Goal: Task Accomplishment & Management: Use online tool/utility

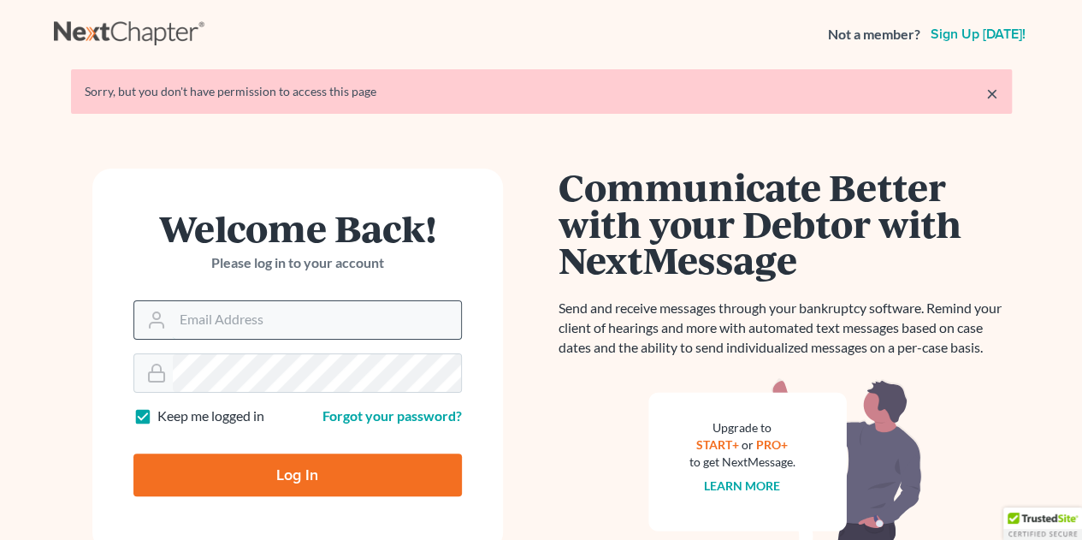
click at [242, 328] on input "Email Address" at bounding box center [317, 320] width 288 height 38
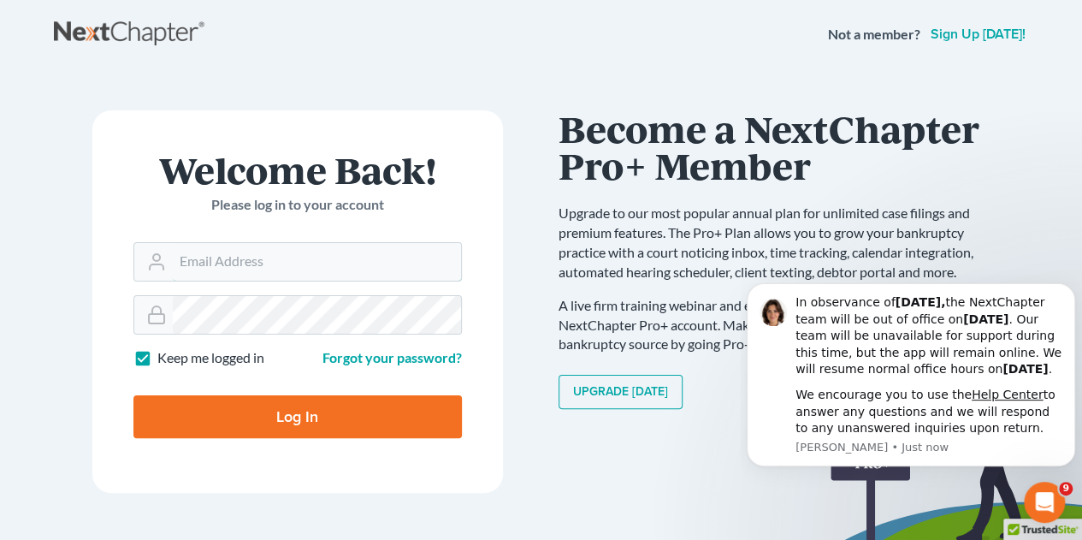
type input "legal@montejwhite.com"
click at [299, 422] on input "Log In" at bounding box center [297, 416] width 328 height 43
type input "Thinking..."
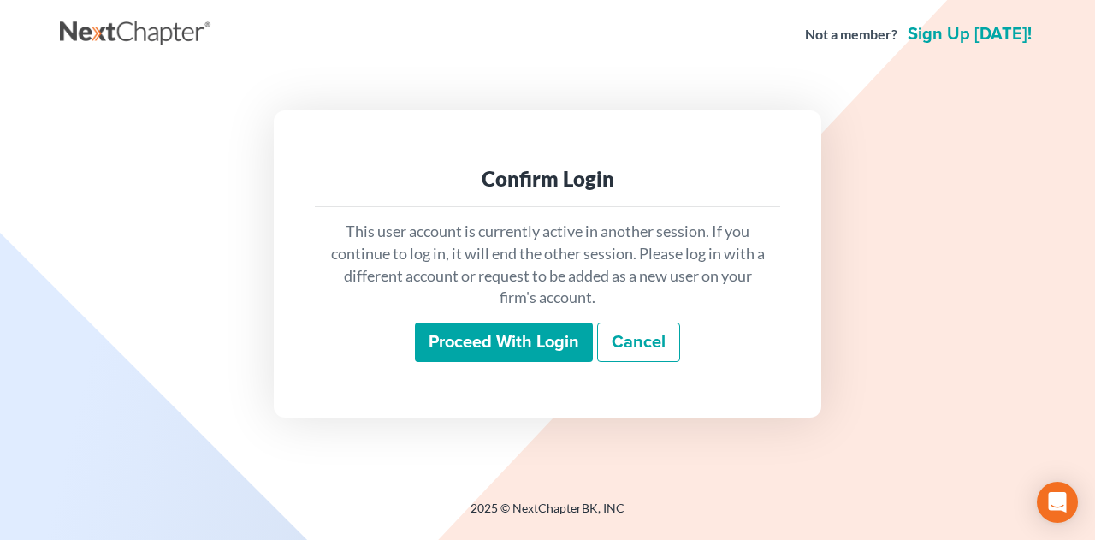
click at [497, 356] on input "Proceed with login" at bounding box center [504, 341] width 178 height 39
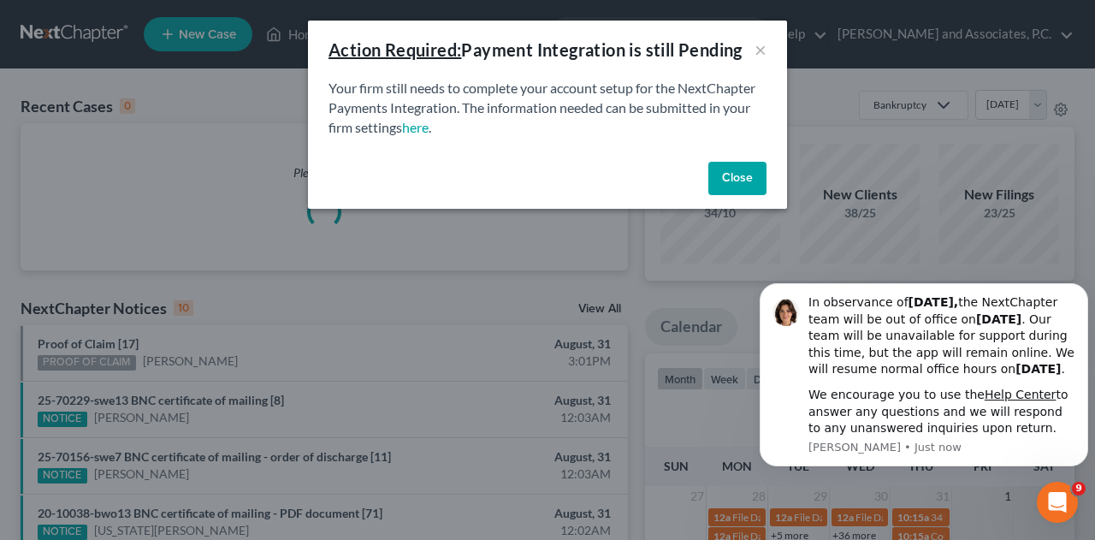
click at [748, 180] on button "Close" at bounding box center [737, 179] width 58 height 34
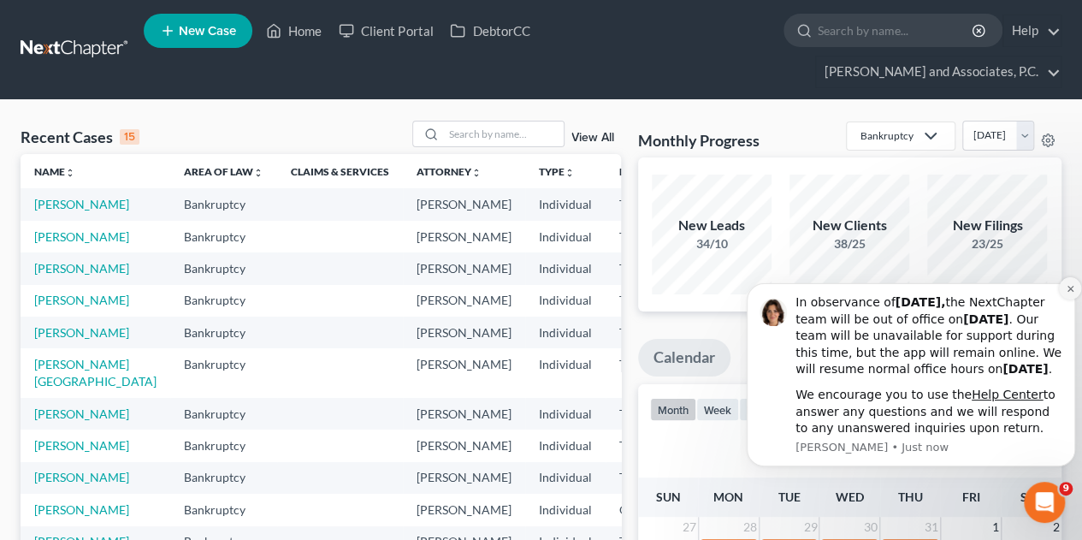
click at [1067, 284] on icon "Dismiss notification" at bounding box center [1070, 288] width 9 height 9
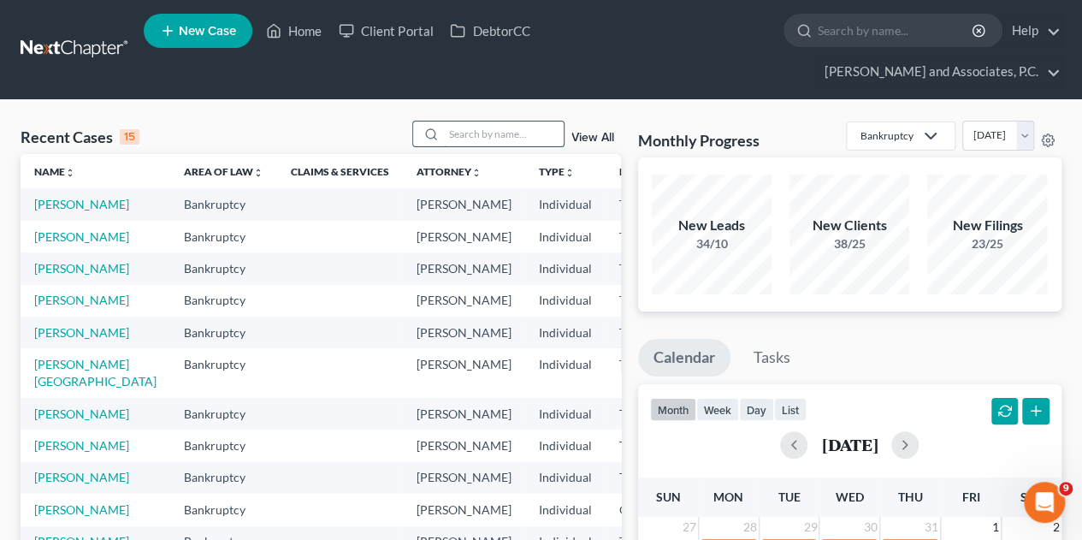
click at [467, 121] on input "search" at bounding box center [504, 133] width 120 height 25
type input "[PERSON_NAME]"
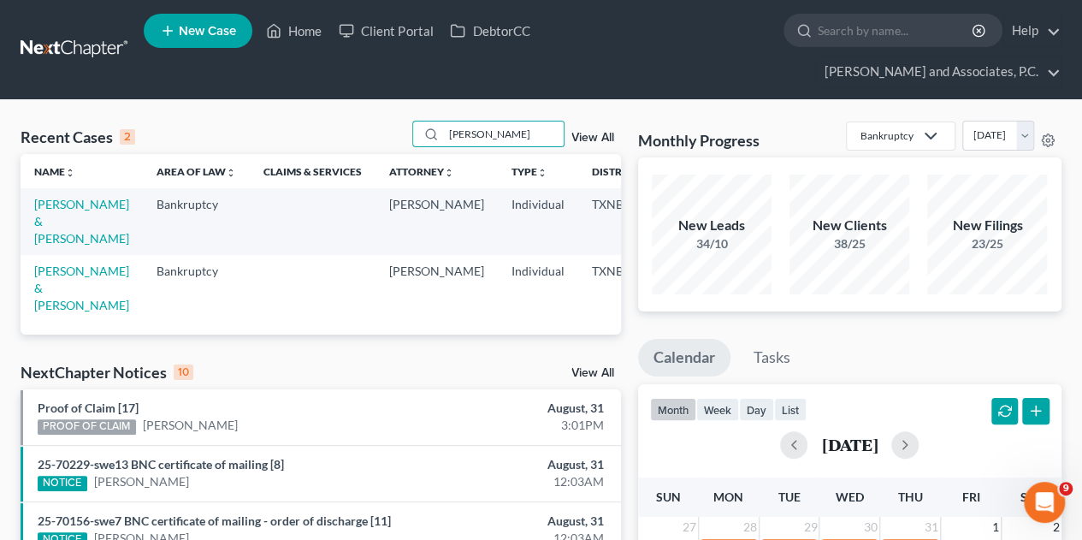
click at [225, 38] on span "New Case" at bounding box center [207, 31] width 57 height 13
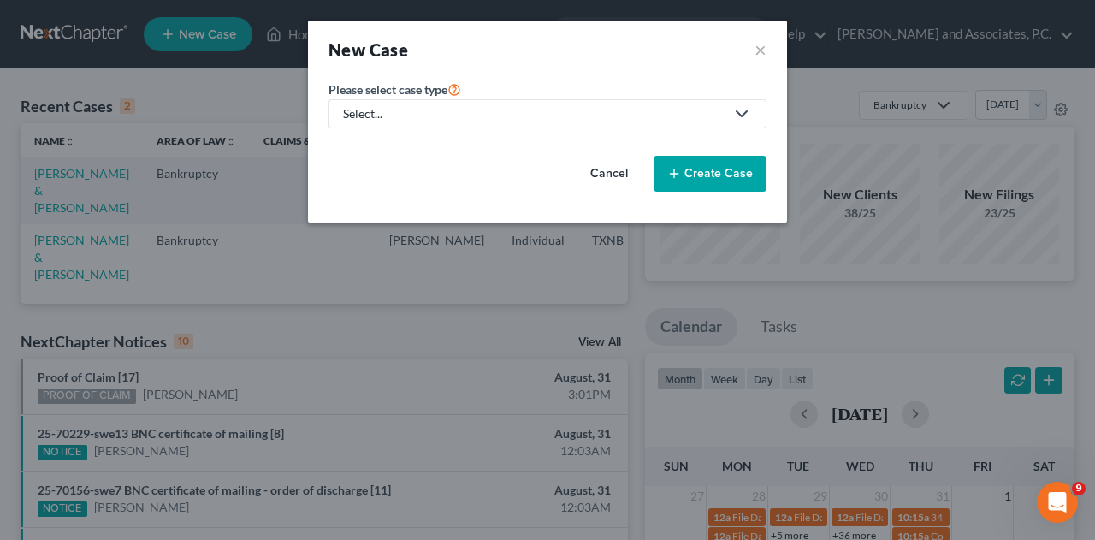
click at [592, 109] on div "Select..." at bounding box center [533, 113] width 381 height 17
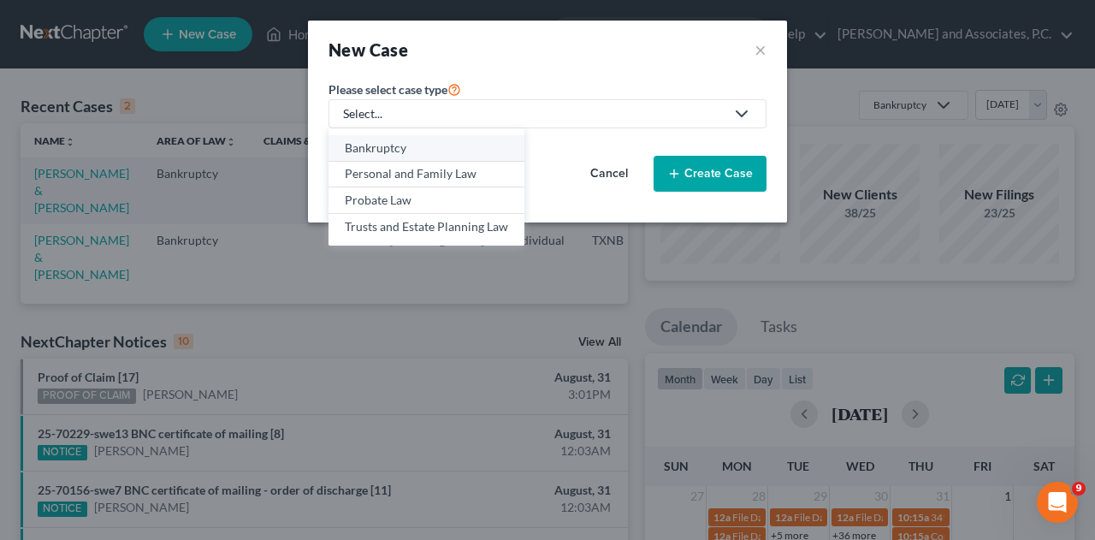
click at [407, 145] on div "Bankruptcy" at bounding box center [426, 147] width 163 height 17
select select "78"
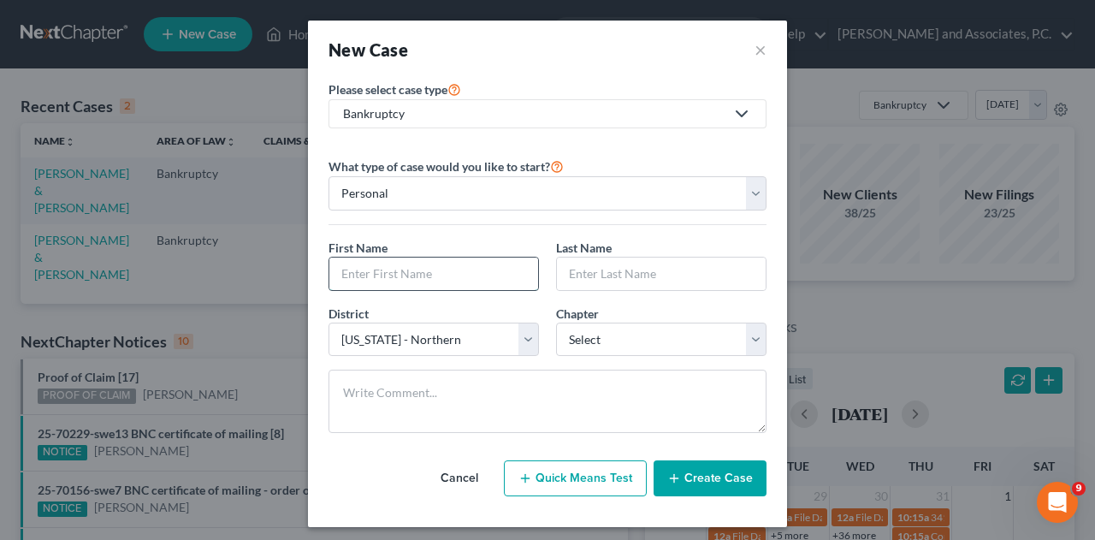
click at [408, 269] on input "text" at bounding box center [433, 273] width 209 height 33
type input "D"
type input "[PERSON_NAME]"
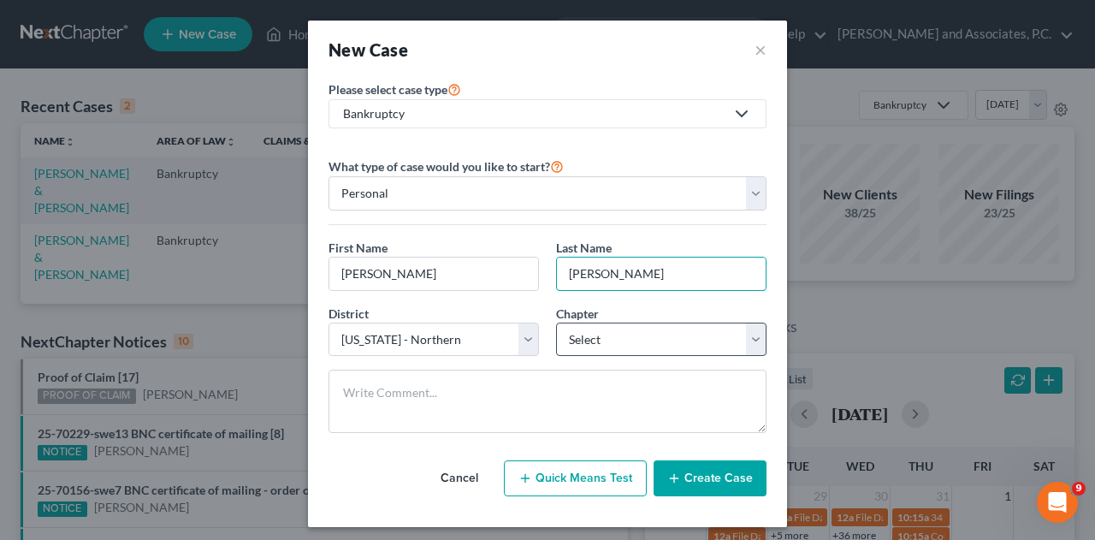
type input "[PERSON_NAME]"
click at [642, 342] on select "Select 7 11 12 13" at bounding box center [661, 339] width 210 height 34
select select "3"
click at [556, 322] on select "Select 7 11 12 13" at bounding box center [661, 339] width 210 height 34
click at [690, 467] on button "Create Case" at bounding box center [709, 478] width 113 height 36
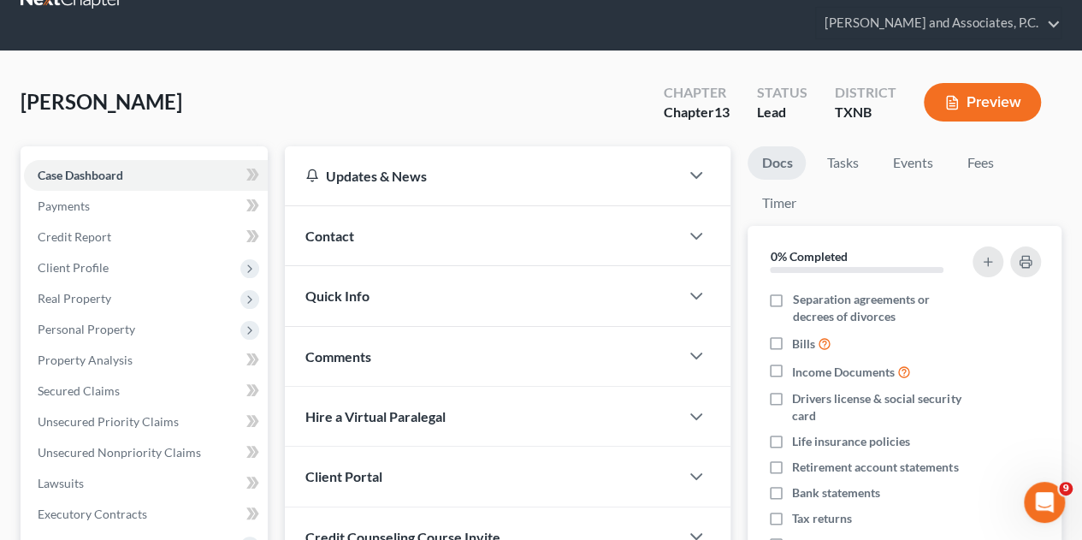
scroll to position [86, 0]
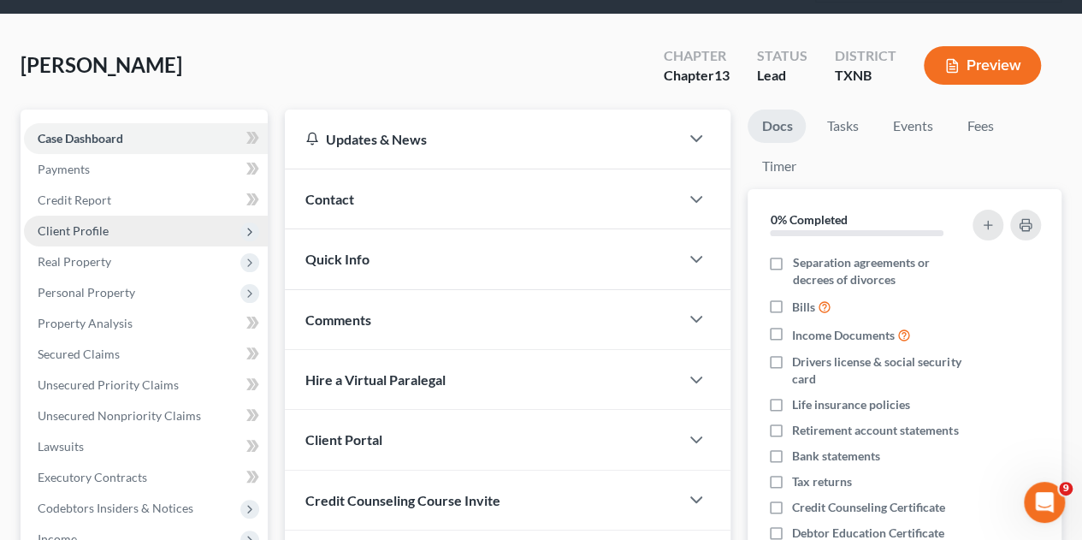
click at [86, 223] on span "Client Profile" at bounding box center [73, 230] width 71 height 15
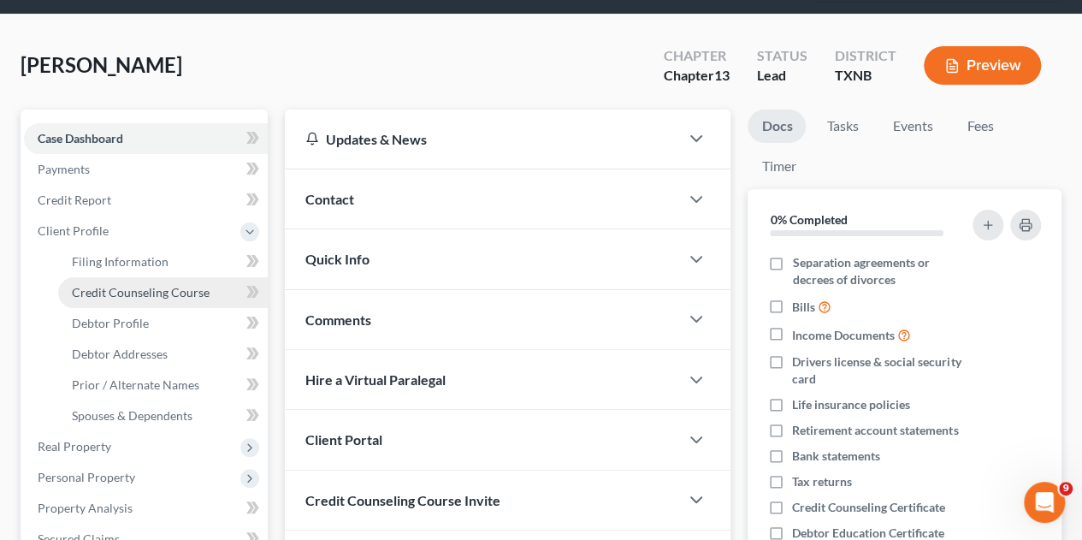
click at [94, 285] on span "Credit Counseling Course" at bounding box center [141, 292] width 138 height 15
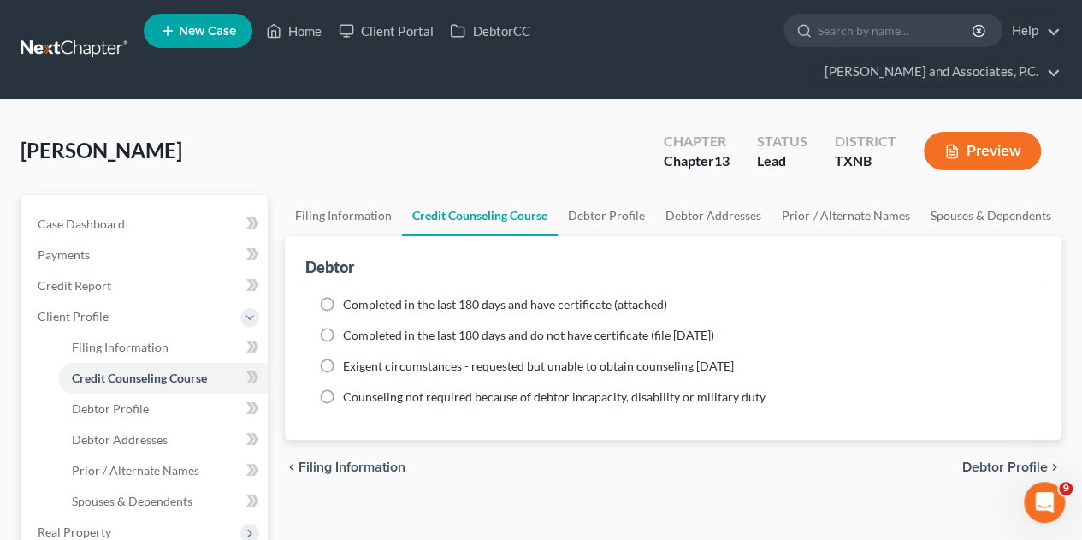
click at [343, 296] on label "Completed in the last 180 days and have certificate (attached)" at bounding box center [505, 304] width 324 height 17
click at [350, 296] on input "Completed in the last 180 days and have certificate (attached)" at bounding box center [355, 301] width 11 height 11
radio input "true"
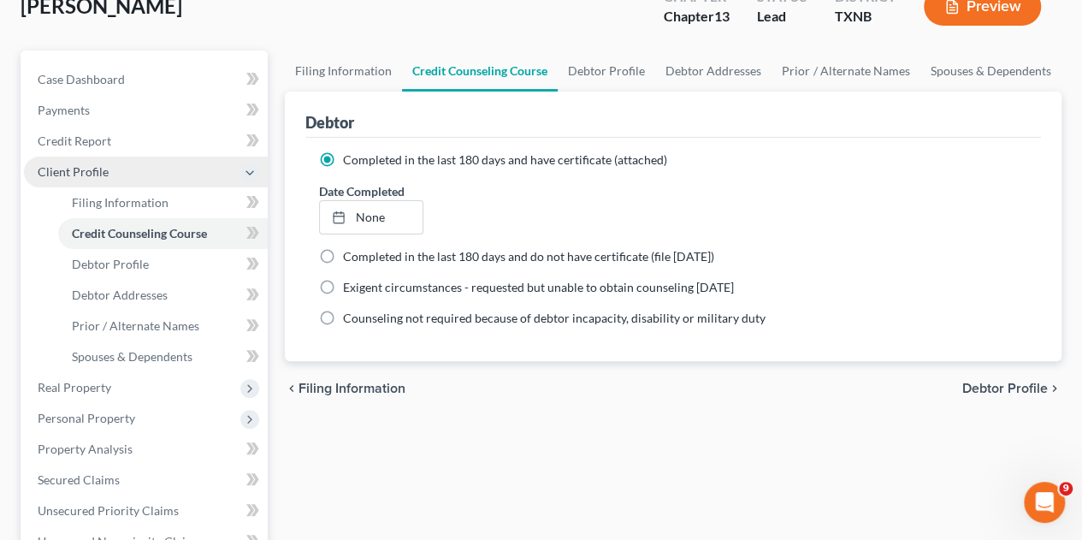
scroll to position [171, 0]
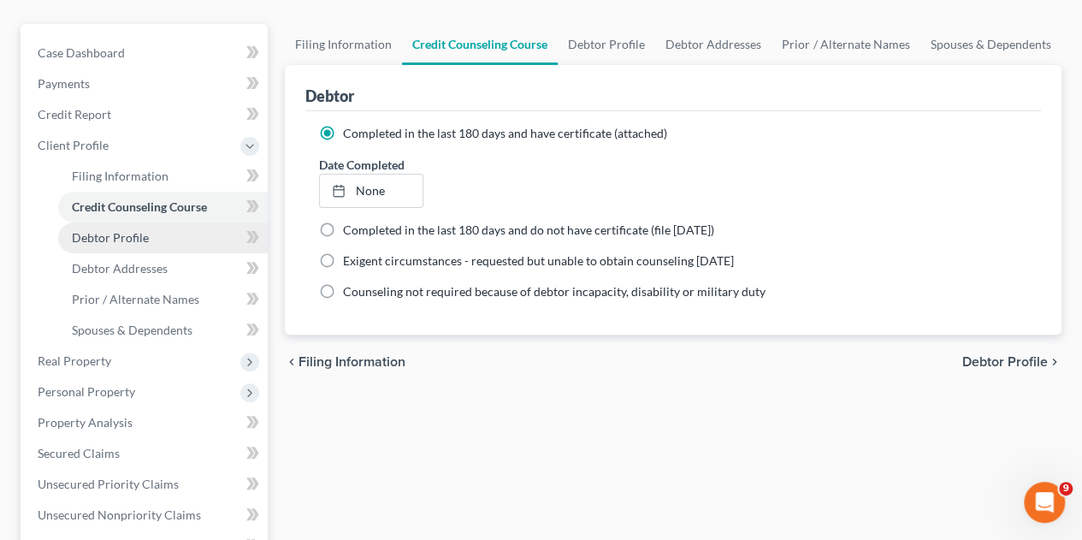
click at [127, 222] on link "Debtor Profile" at bounding box center [163, 237] width 210 height 31
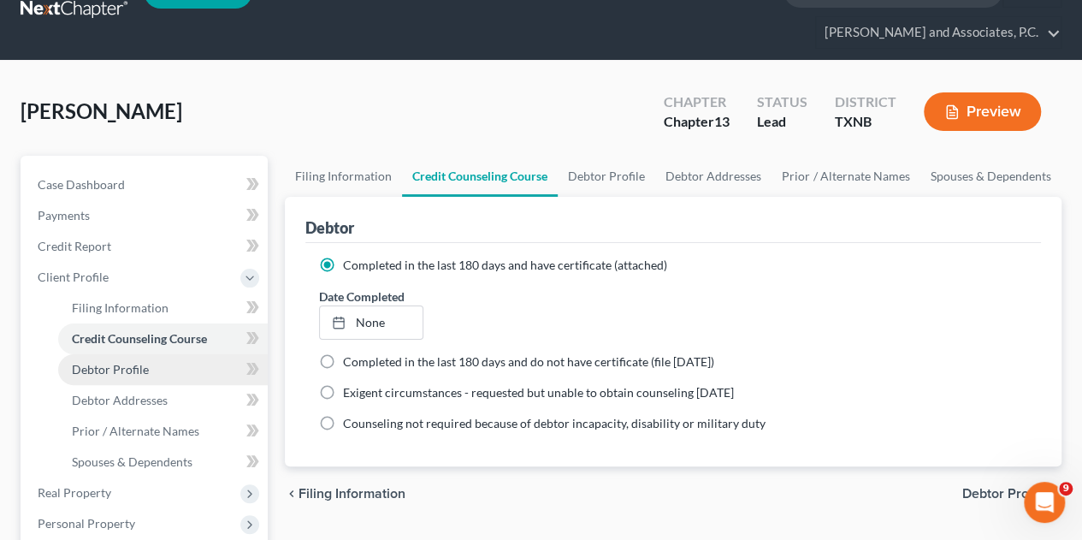
select select "0"
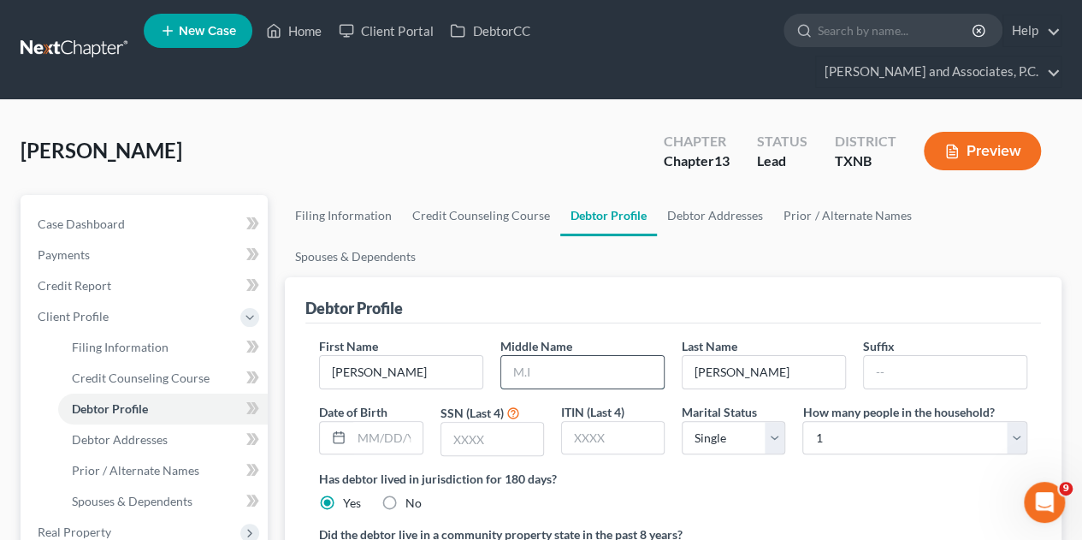
click at [522, 356] on input "text" at bounding box center [582, 372] width 163 height 33
type input "[PERSON_NAME]"
click at [477, 423] on input "text" at bounding box center [492, 439] width 102 height 33
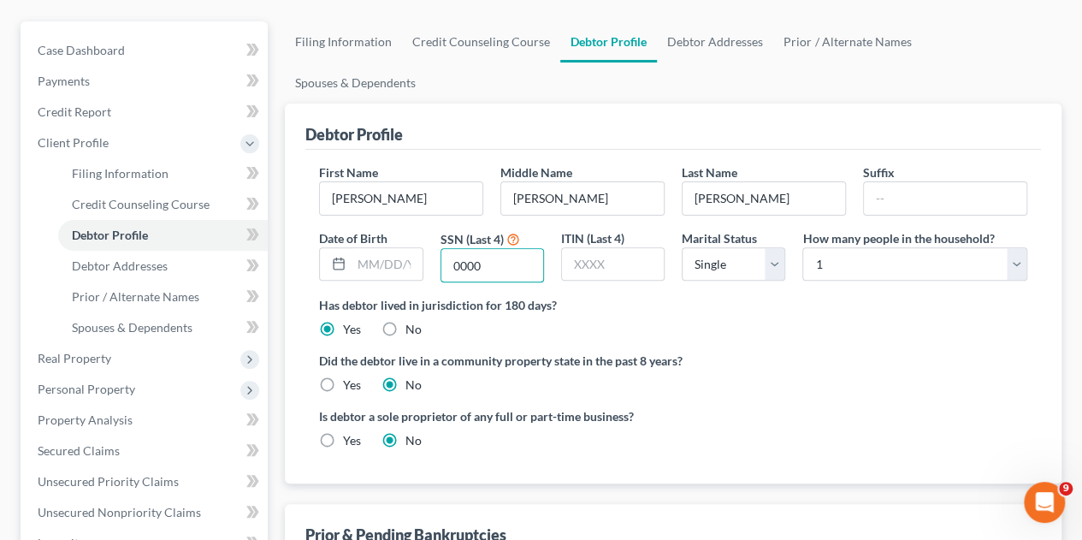
scroll to position [171, 0]
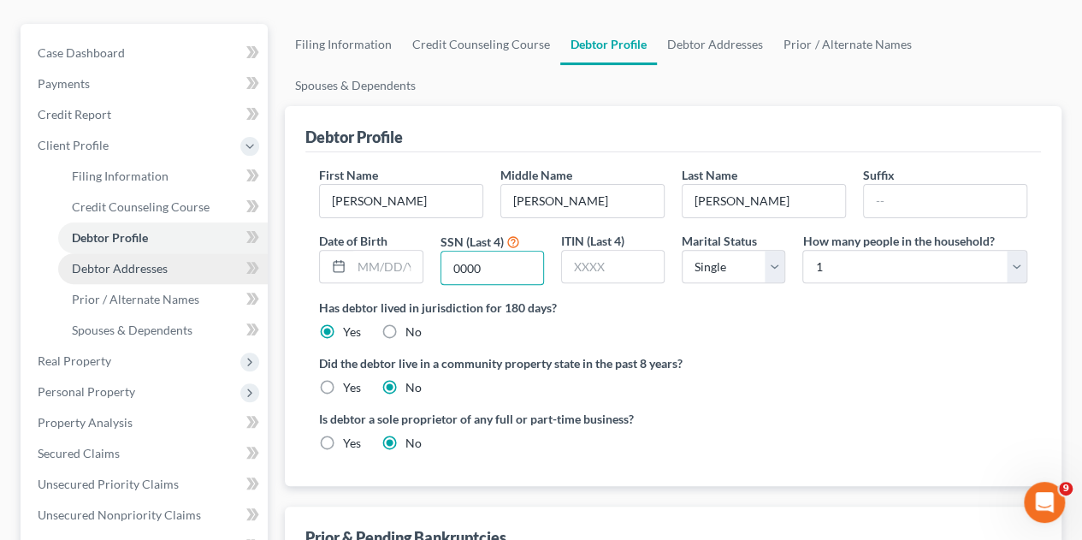
type input "0000"
click at [93, 261] on span "Debtor Addresses" at bounding box center [120, 268] width 96 height 15
select select "0"
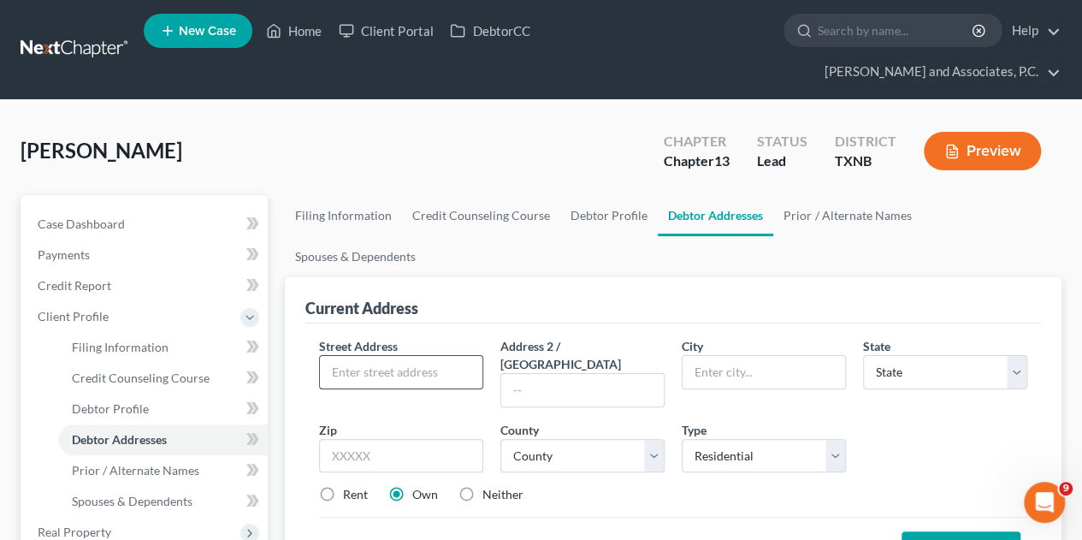
click at [340, 356] on input "text" at bounding box center [401, 372] width 163 height 33
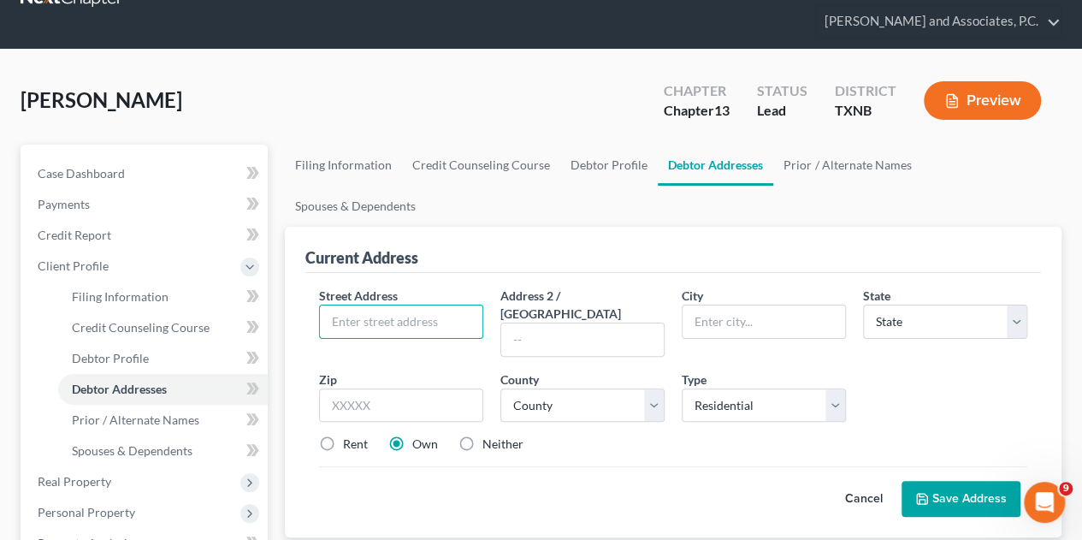
scroll to position [171, 0]
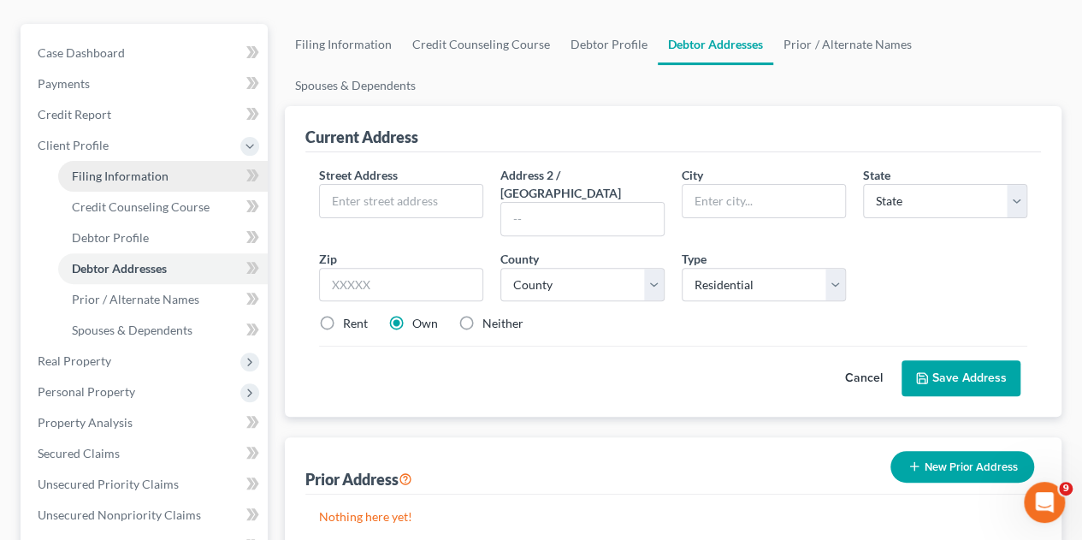
click at [133, 168] on span "Filing Information" at bounding box center [120, 175] width 97 height 15
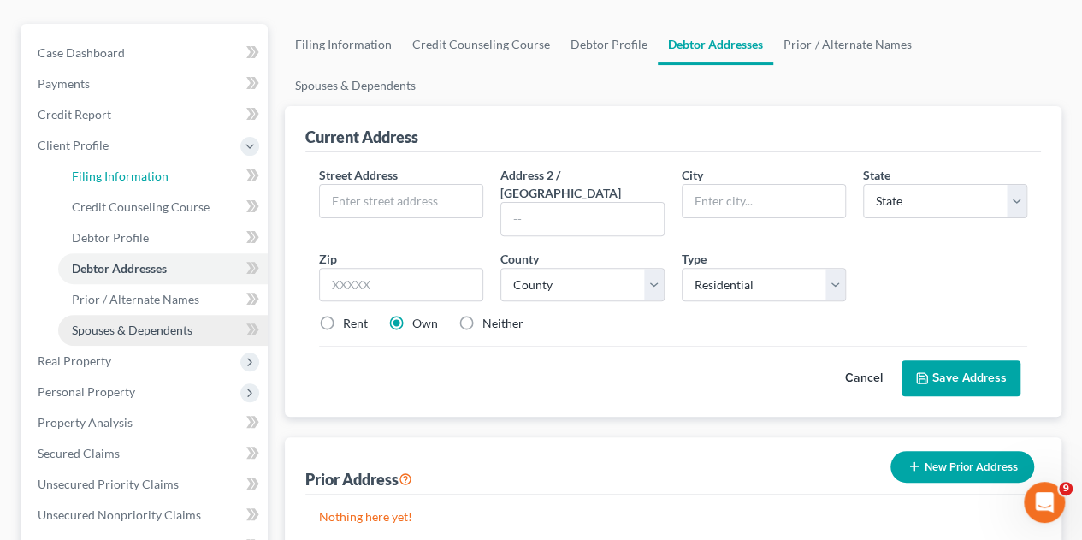
select select "1"
select select "0"
select select "3"
select select "78"
select select "0"
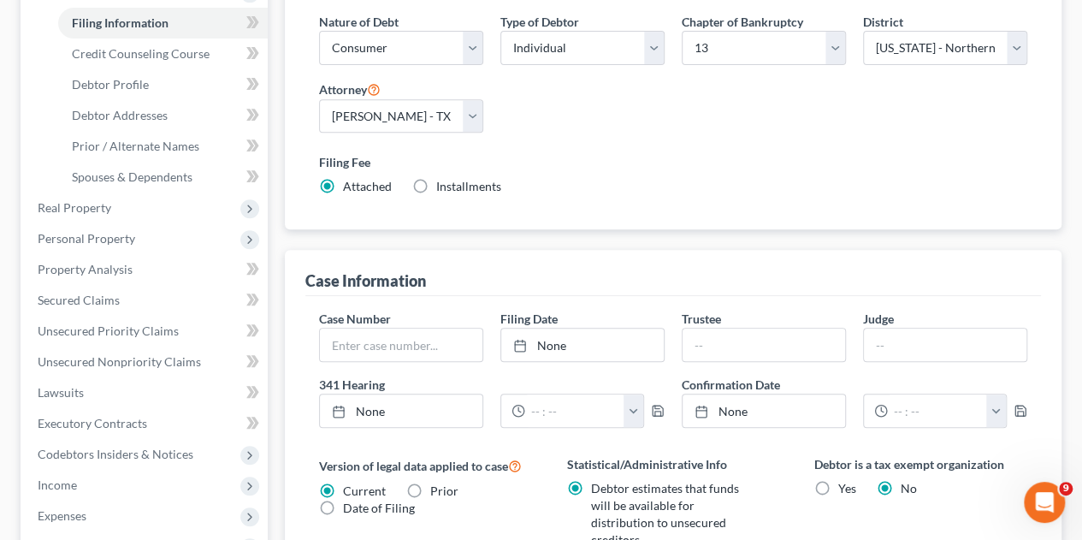
scroll to position [342, 0]
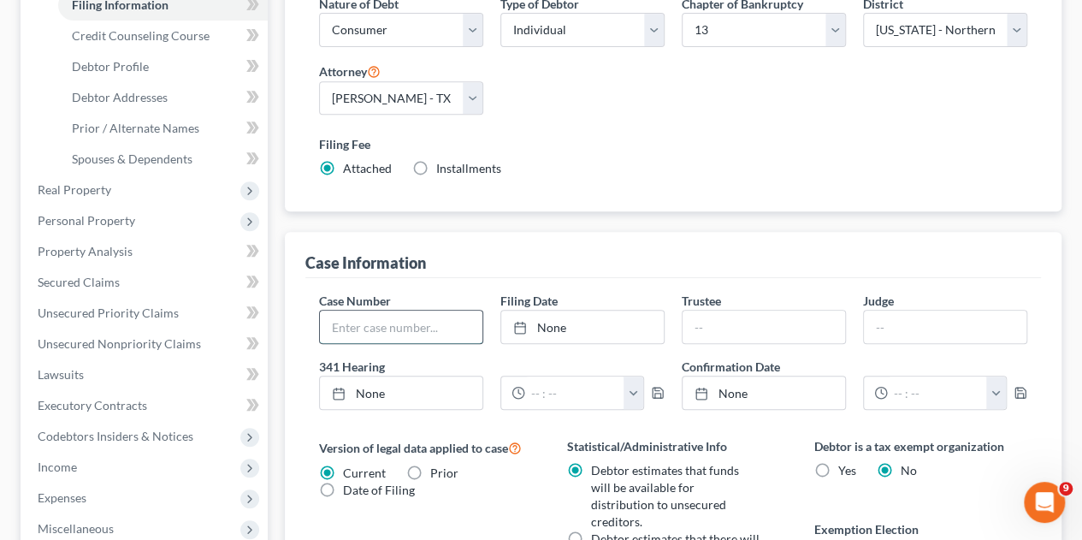
click at [364, 310] on input "text" at bounding box center [401, 326] width 163 height 33
type input "22-42301"
click at [558, 310] on link "None" at bounding box center [582, 326] width 163 height 33
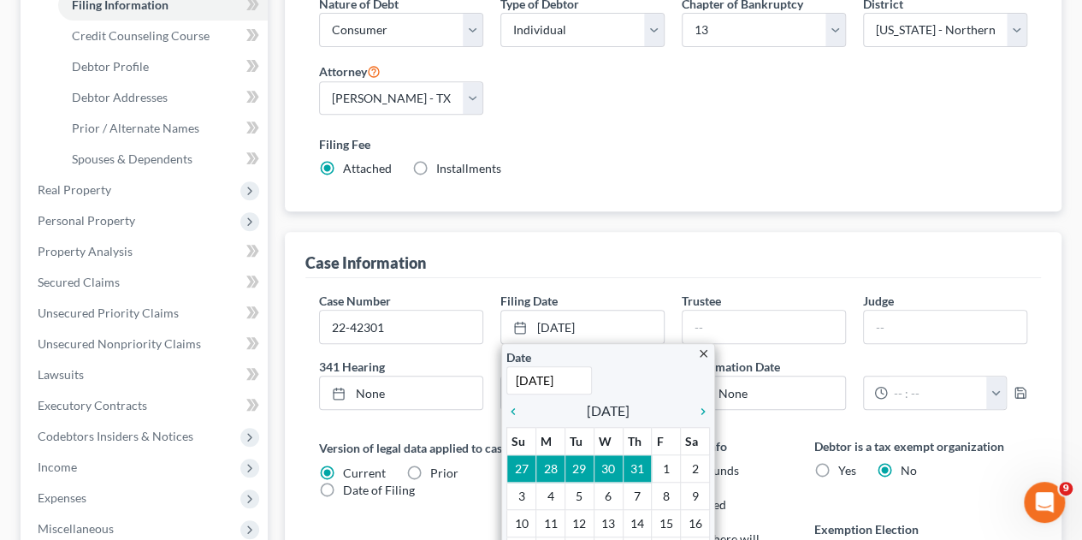
type input "[DATE]"
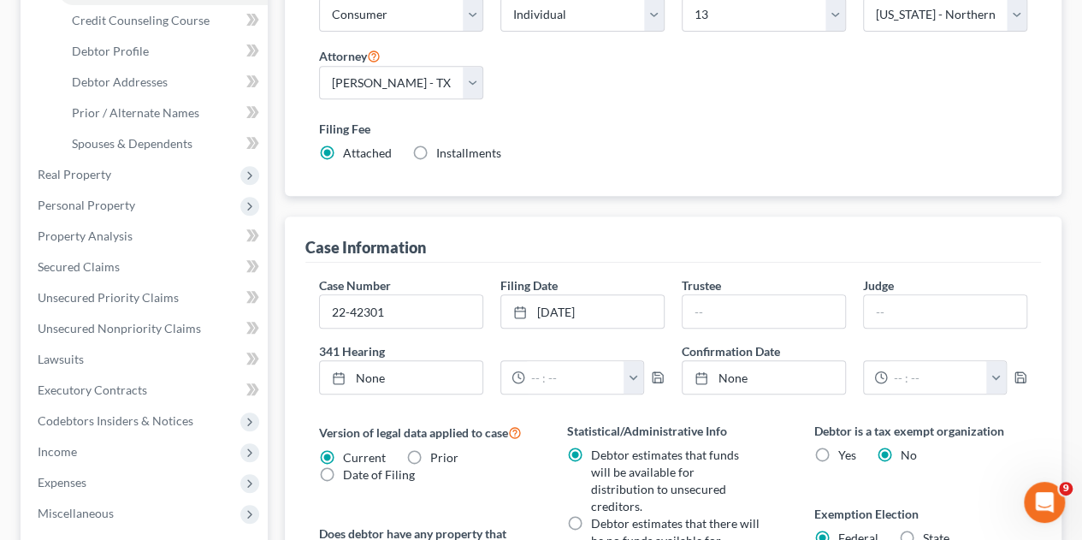
scroll to position [328, 0]
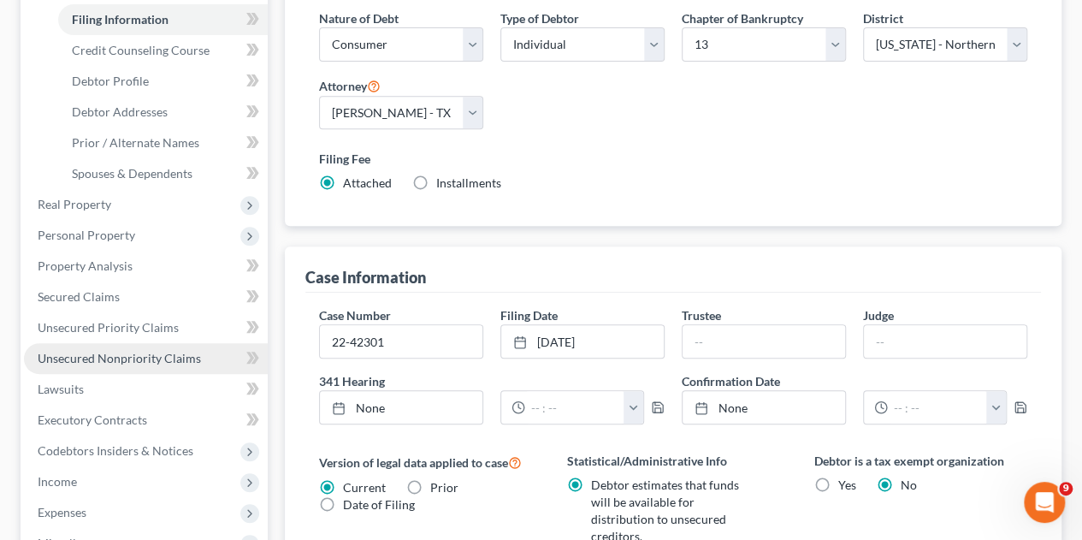
click at [92, 343] on link "Unsecured Nonpriority Claims" at bounding box center [146, 358] width 244 height 31
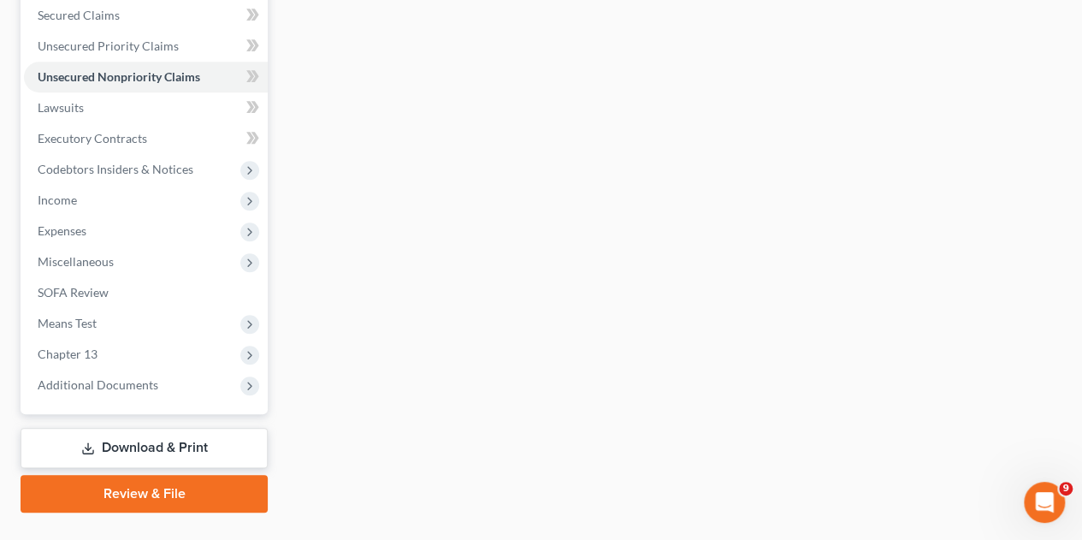
scroll to position [429, 0]
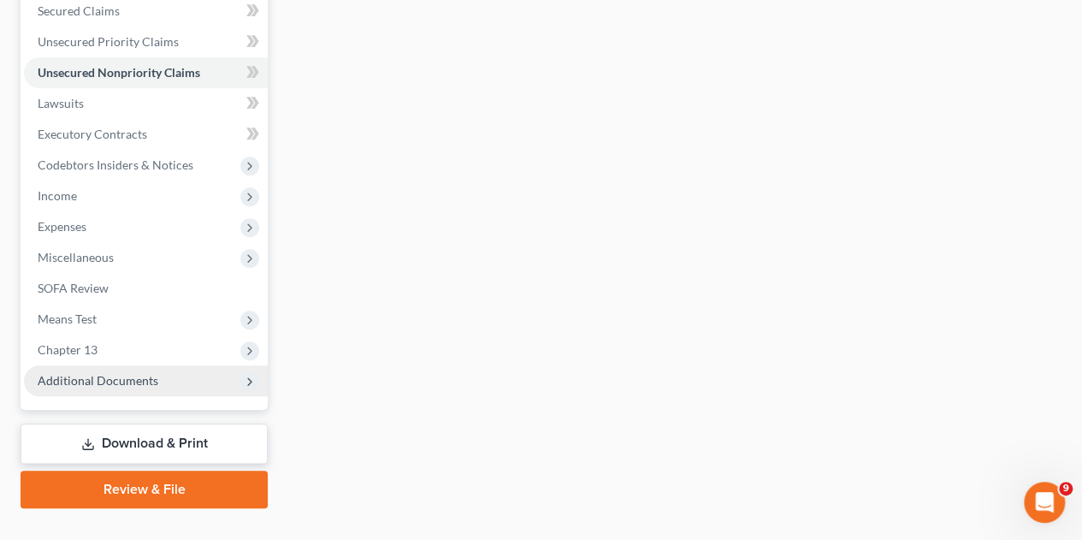
click at [91, 373] on span "Additional Documents" at bounding box center [98, 380] width 121 height 15
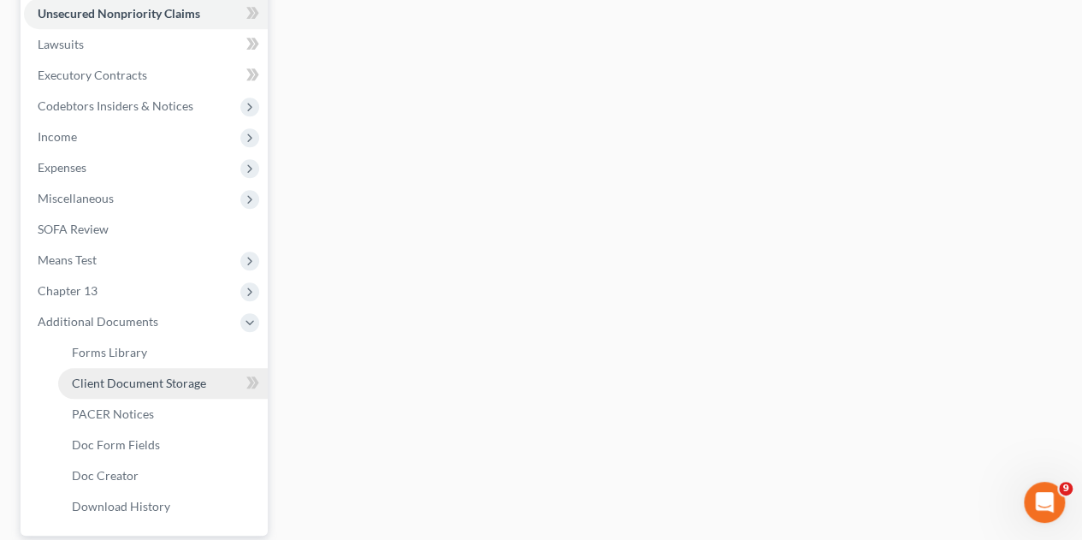
scroll to position [514, 0]
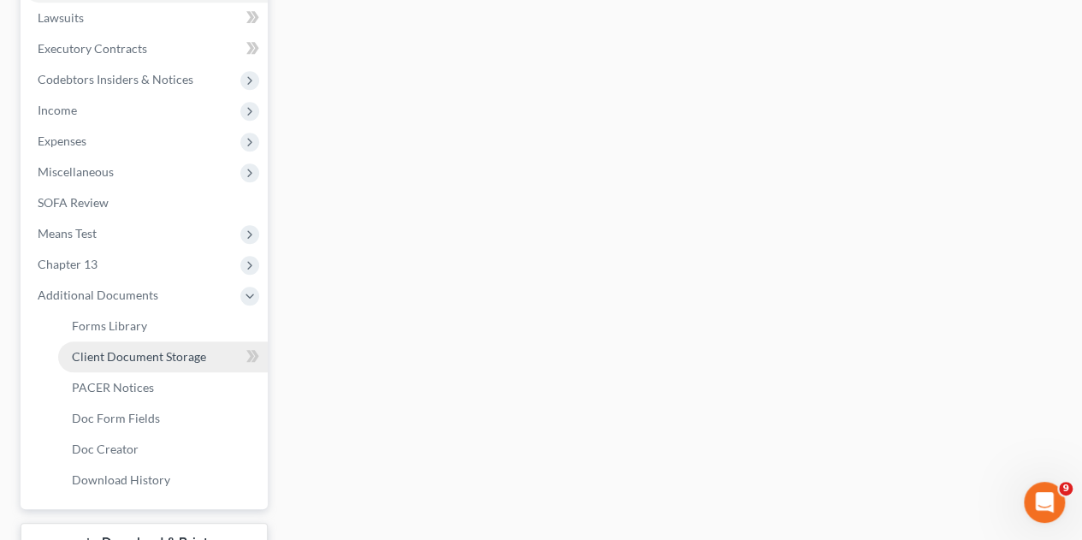
click at [141, 349] on span "Client Document Storage" at bounding box center [139, 356] width 134 height 15
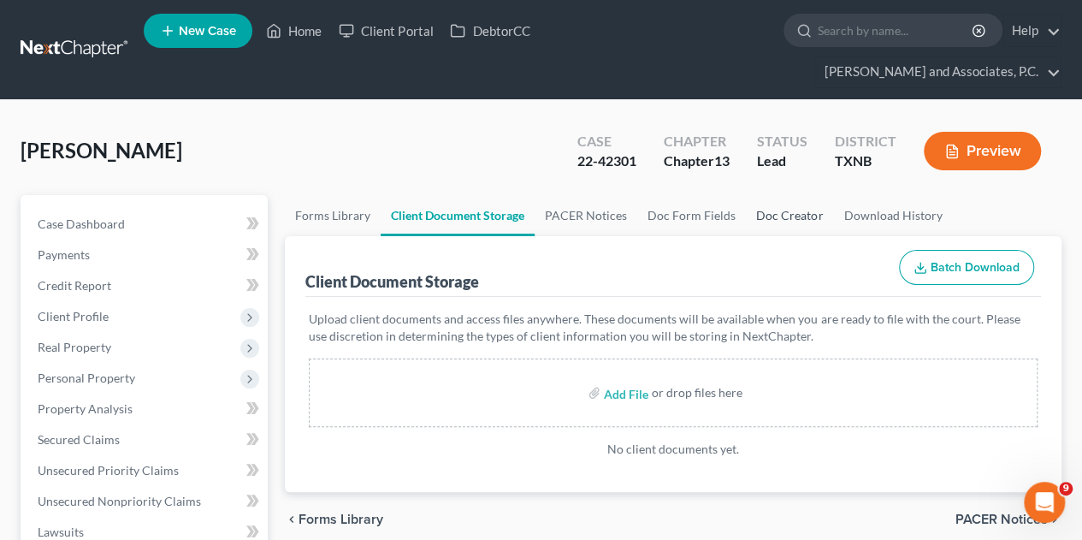
drag, startPoint x: 780, startPoint y: 184, endPoint x: 773, endPoint y: 201, distance: 18.4
click at [780, 195] on link "Doc Creator" at bounding box center [789, 215] width 87 height 41
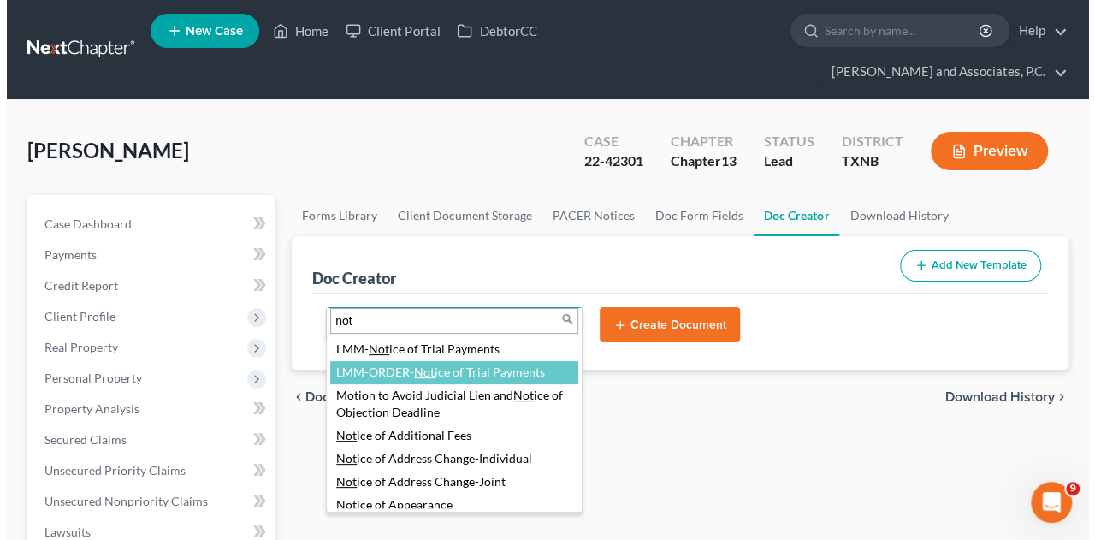
scroll to position [171, 0]
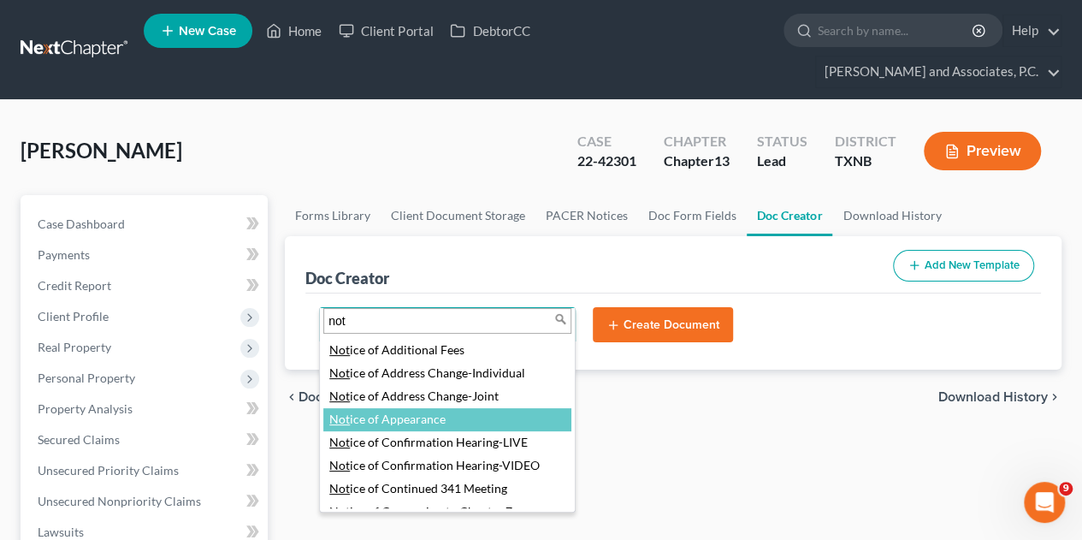
type input "not"
select select "87363"
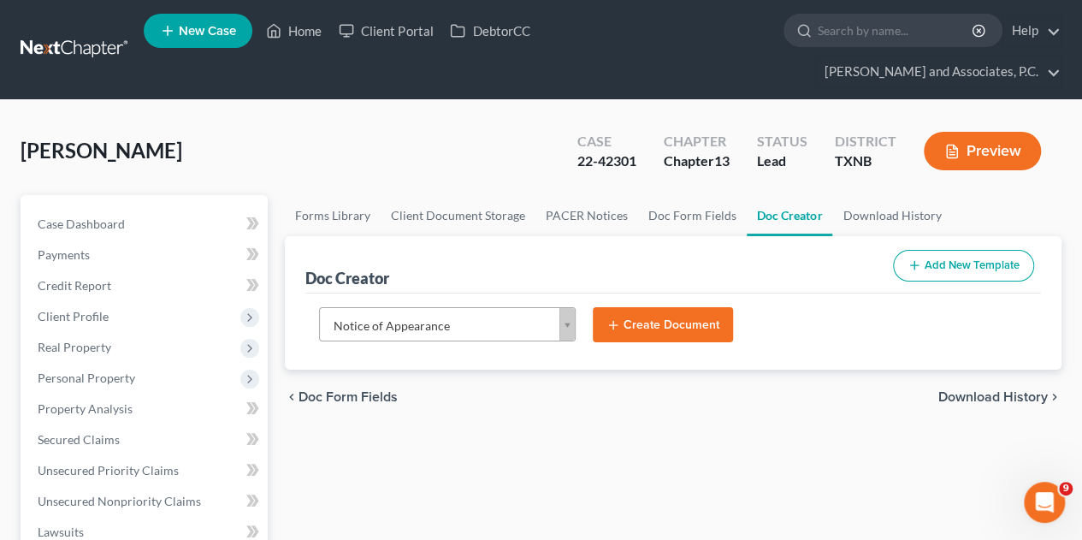
click at [653, 307] on button "Create Document" at bounding box center [663, 325] width 140 height 36
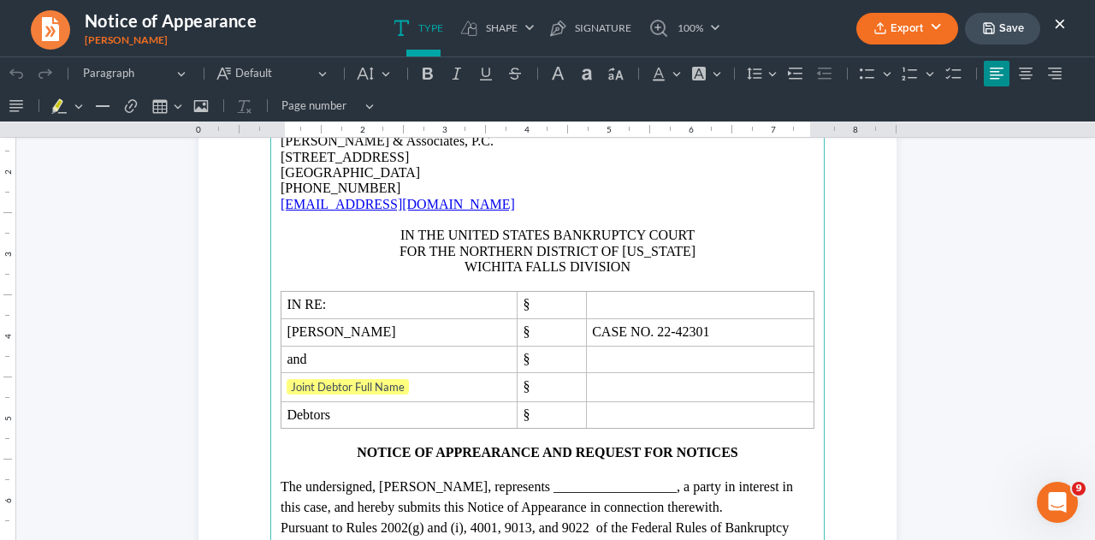
click at [559, 269] on p "WICHITA FALLS DIVISION" at bounding box center [548, 266] width 534 height 15
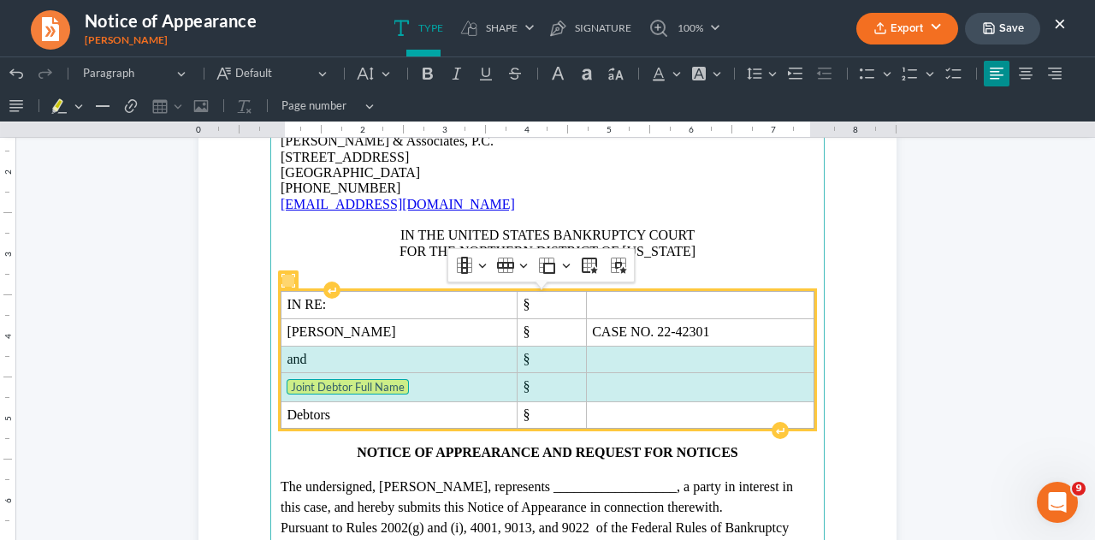
drag, startPoint x: 281, startPoint y: 360, endPoint x: 605, endPoint y: 375, distance: 323.6
click at [624, 384] on tbody "IN RE: § [PERSON_NAME] § CASE NO. 22-42301 and § Joint Debtor Full Name § Debto…" at bounding box center [547, 360] width 533 height 137
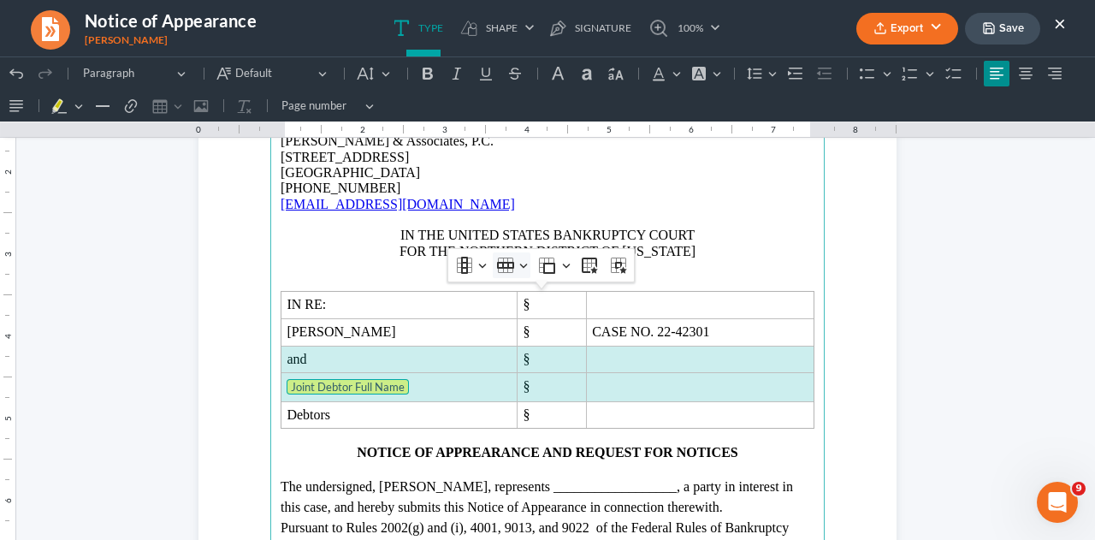
click at [508, 268] on icon "Table toolbar" at bounding box center [505, 265] width 17 height 7
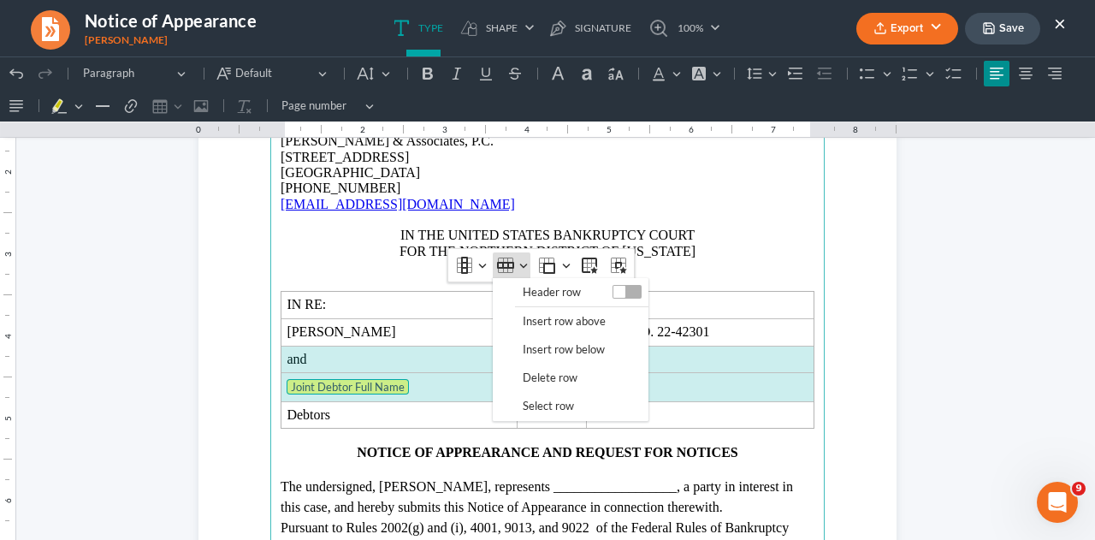
click at [533, 375] on span "Delete row" at bounding box center [550, 378] width 55 height 20
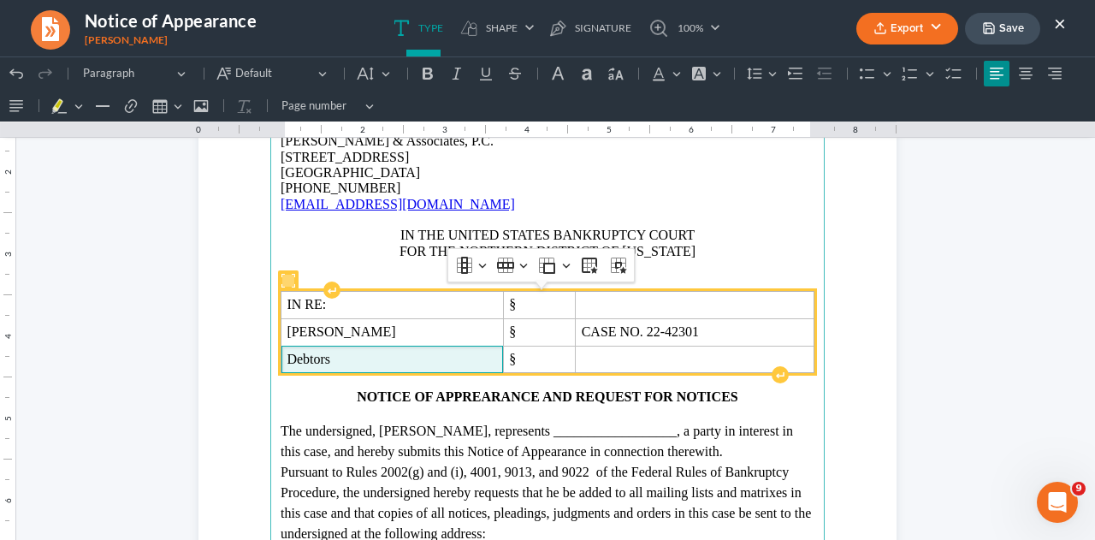
click at [371, 357] on span "Debtors" at bounding box center [392, 359] width 210 height 15
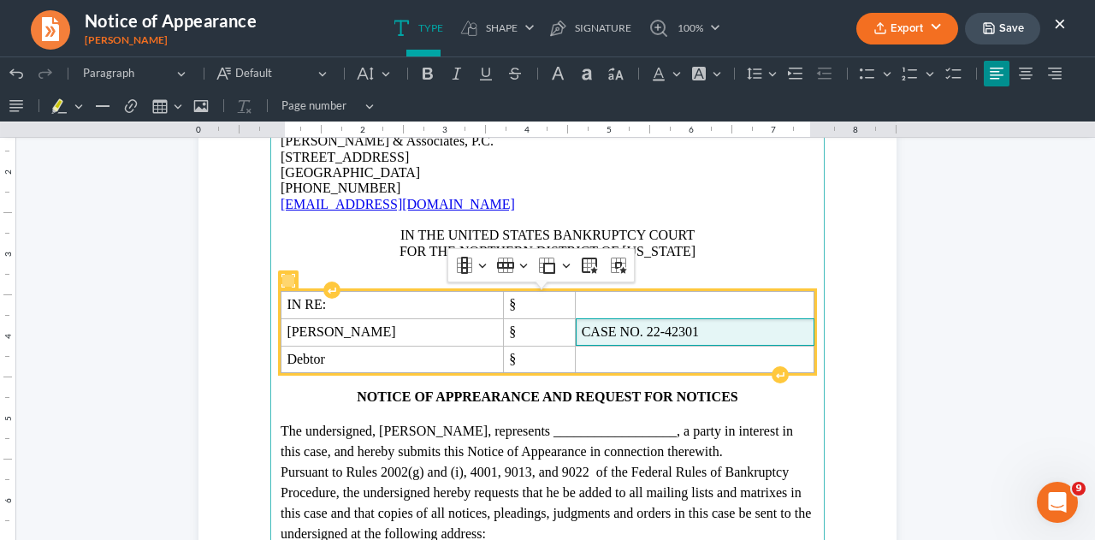
click at [751, 329] on span "CASE NO. 22-42301" at bounding box center [695, 331] width 227 height 15
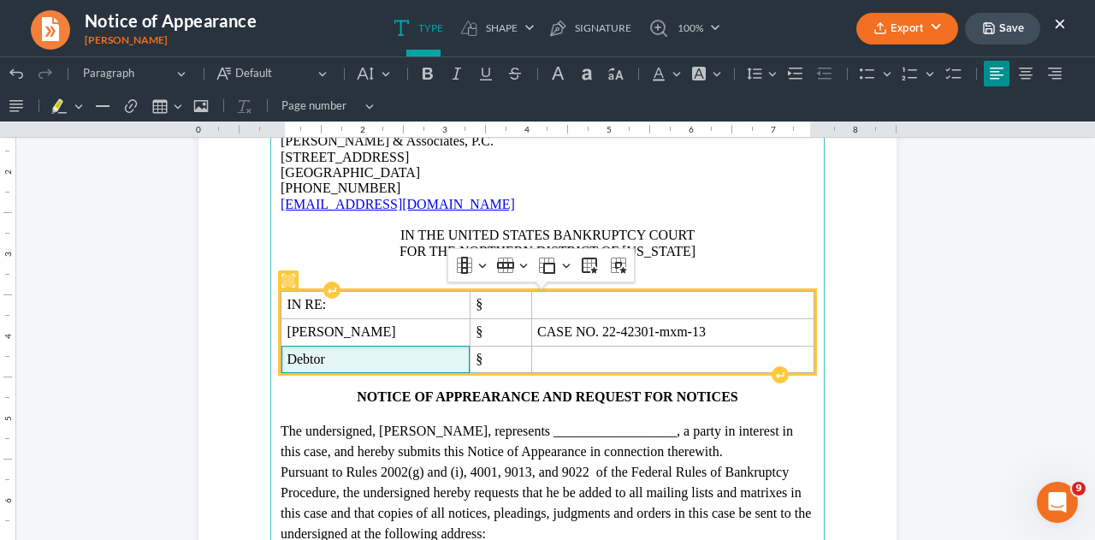
click at [421, 360] on span "Debtor" at bounding box center [375, 359] width 177 height 15
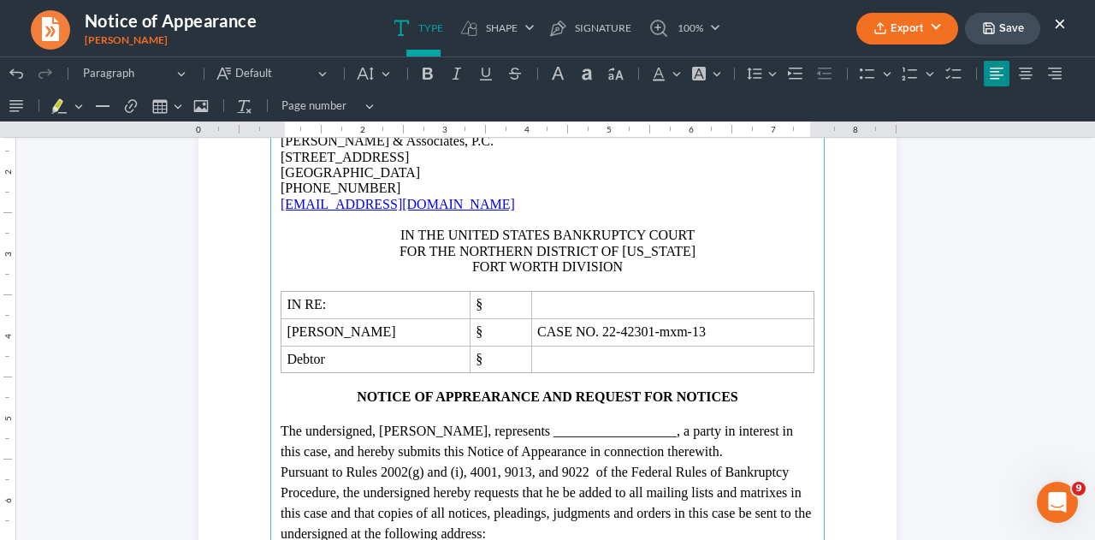
click at [674, 433] on p "The undersigned, [PERSON_NAME], represents __________________, a party in inter…" at bounding box center [548, 441] width 534 height 41
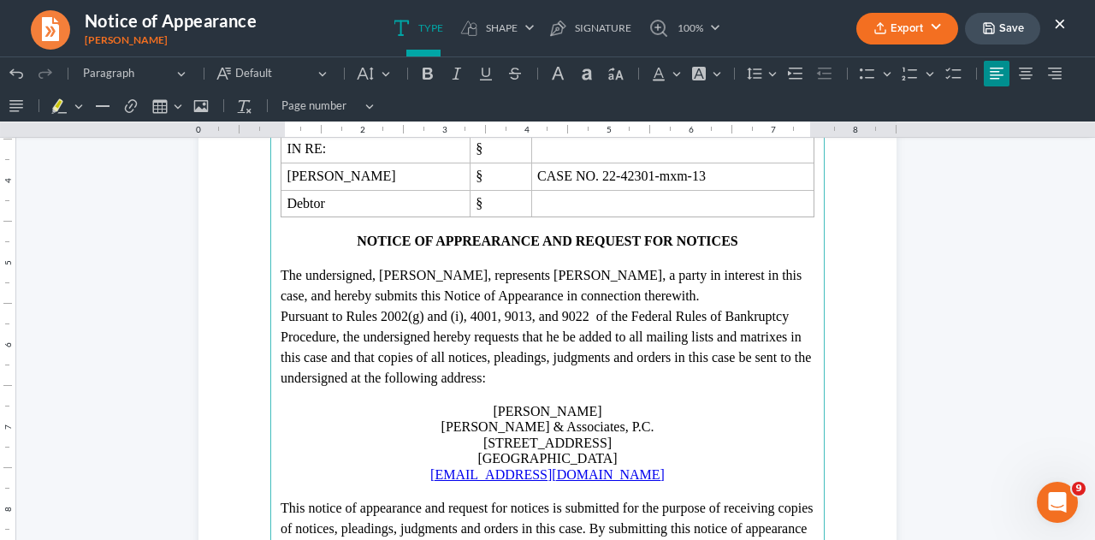
scroll to position [342, 0]
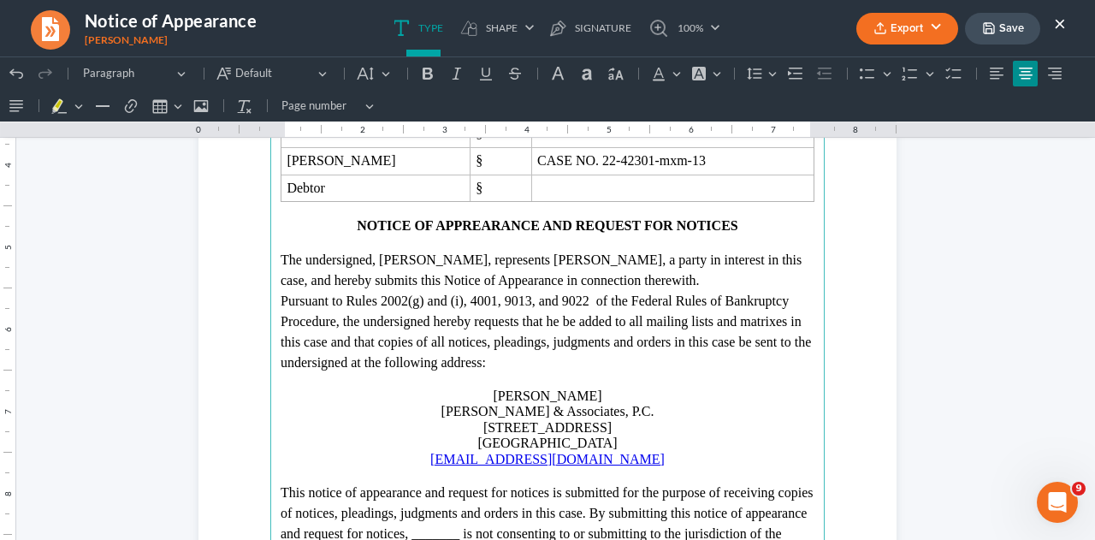
click at [366, 408] on p "[PERSON_NAME] & Associates, P.C." at bounding box center [548, 411] width 534 height 15
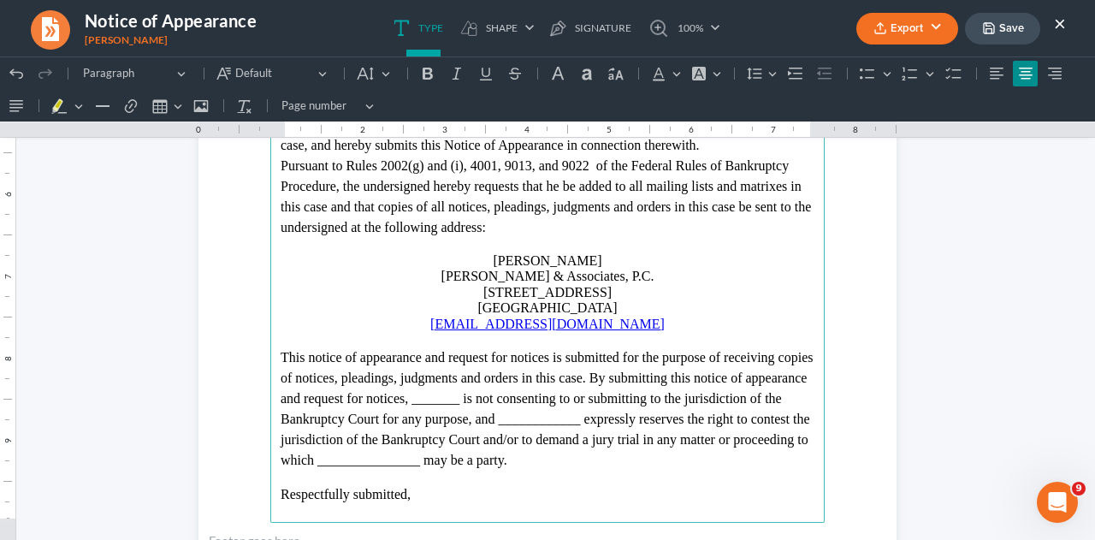
scroll to position [513, 0]
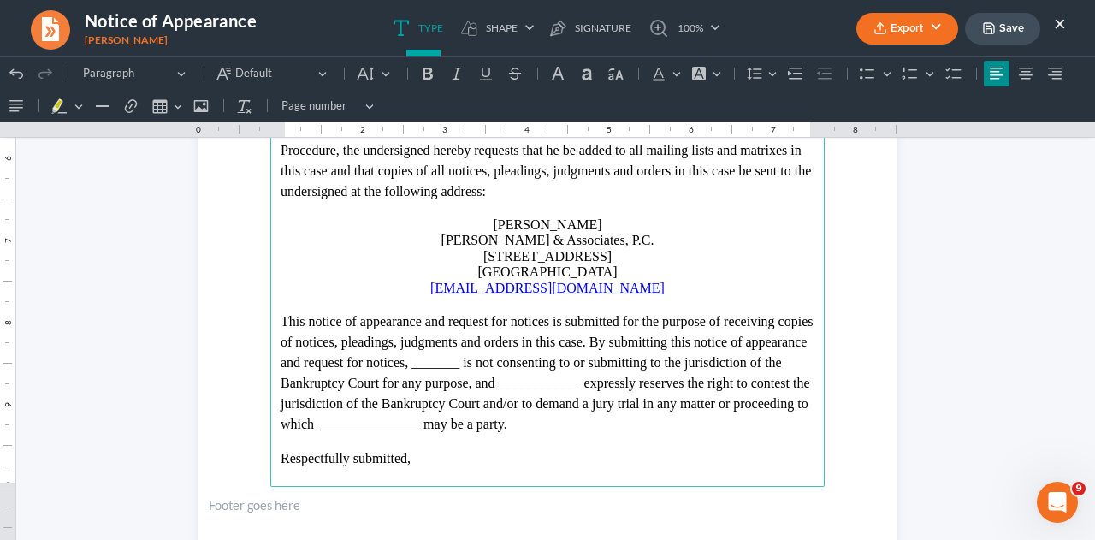
click at [519, 365] on p "This notice of appearance and request for notices is submitted for the purpose …" at bounding box center [548, 372] width 534 height 123
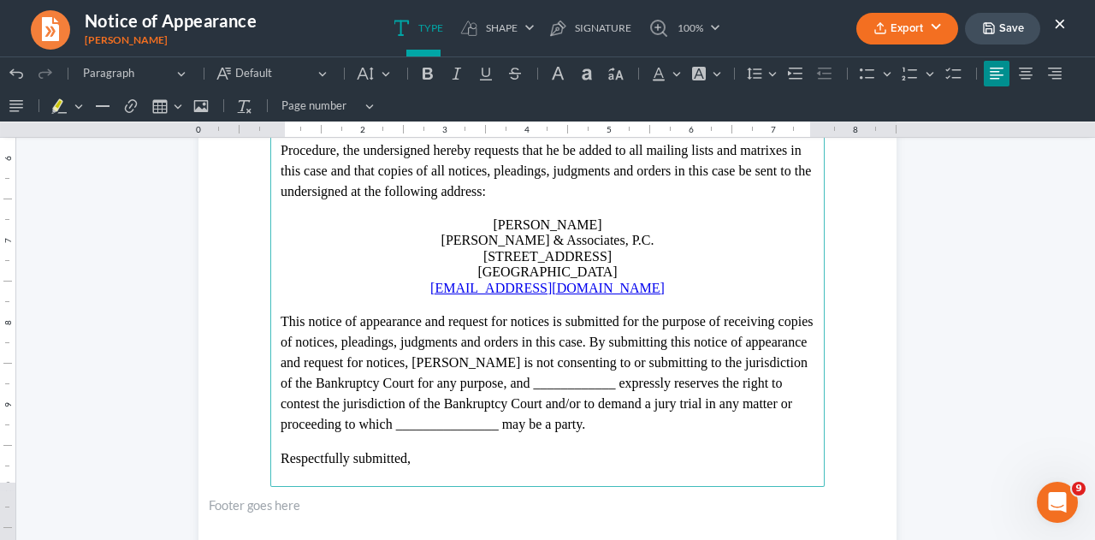
click at [707, 386] on p "This notice of appearance and request for notices is submitted for the purpose …" at bounding box center [548, 372] width 534 height 123
drag, startPoint x: 643, startPoint y: 427, endPoint x: 541, endPoint y: 425, distance: 101.8
click at [541, 425] on p "This notice of appearance and request for notices is submitted for the purpose …" at bounding box center [548, 372] width 534 height 123
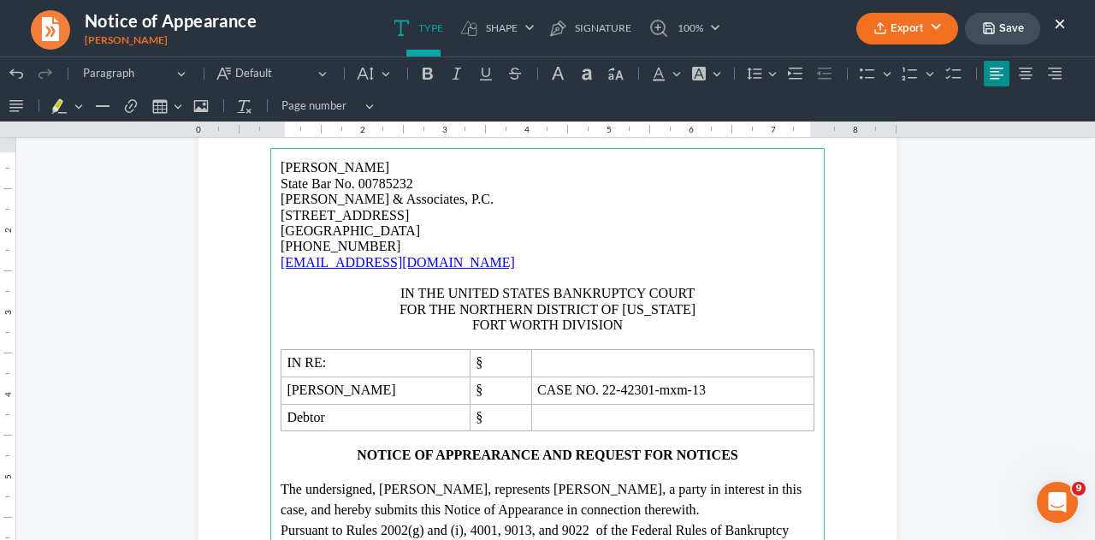
scroll to position [86, 0]
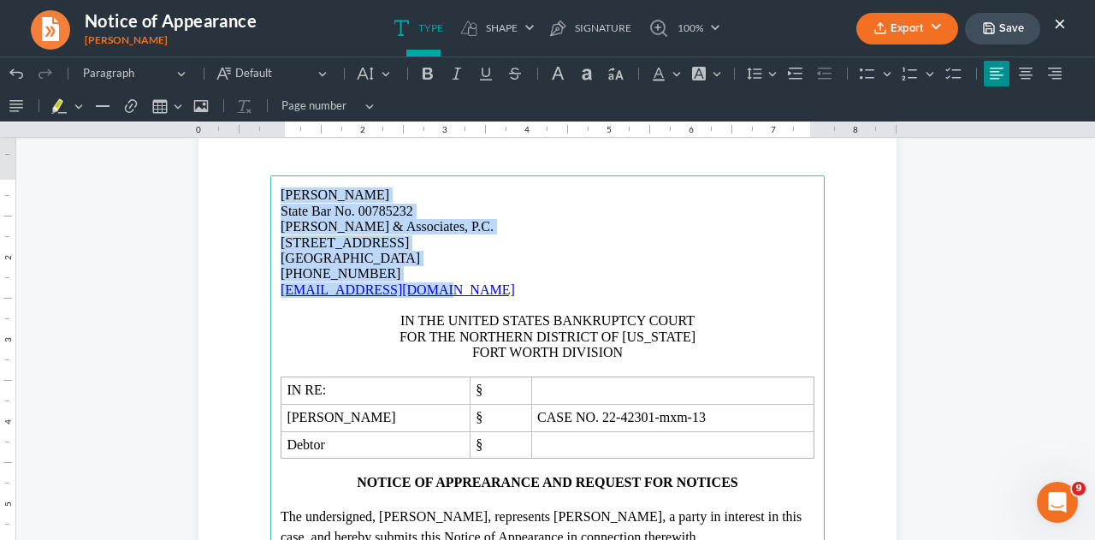
drag, startPoint x: 269, startPoint y: 192, endPoint x: 421, endPoint y: 289, distance: 180.1
click at [421, 289] on main "[PERSON_NAME] State Bar No. 00785232 [PERSON_NAME] & Associates, P.C. [STREET_A…" at bounding box center [547, 544] width 554 height 739
click at [378, 79] on button "Default" at bounding box center [374, 74] width 45 height 26
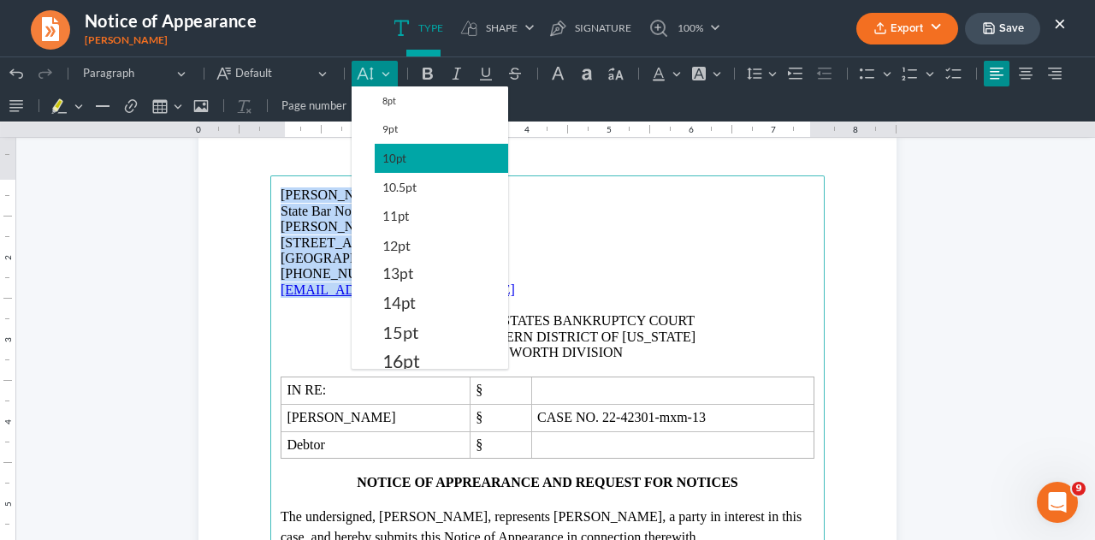
click at [385, 160] on span "10pt" at bounding box center [394, 158] width 24 height 21
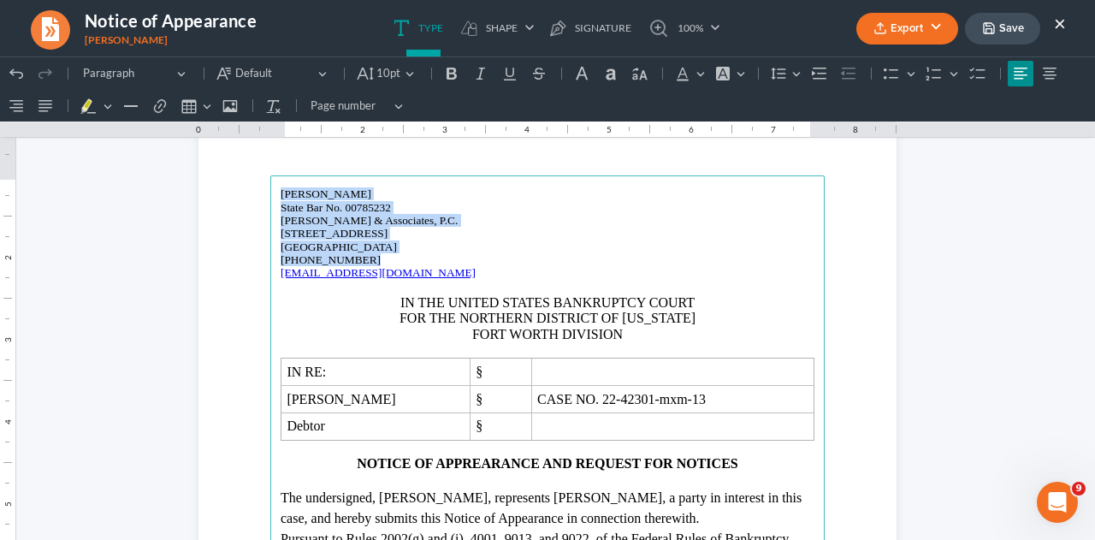
click at [565, 241] on p "[GEOGRAPHIC_DATA]" at bounding box center [548, 246] width 534 height 13
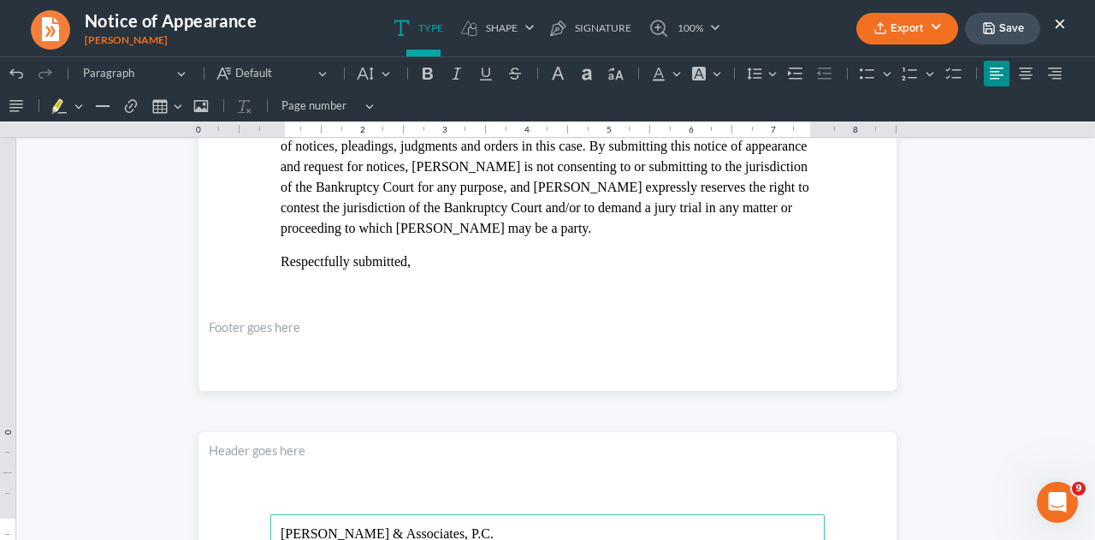
scroll to position [684, 0]
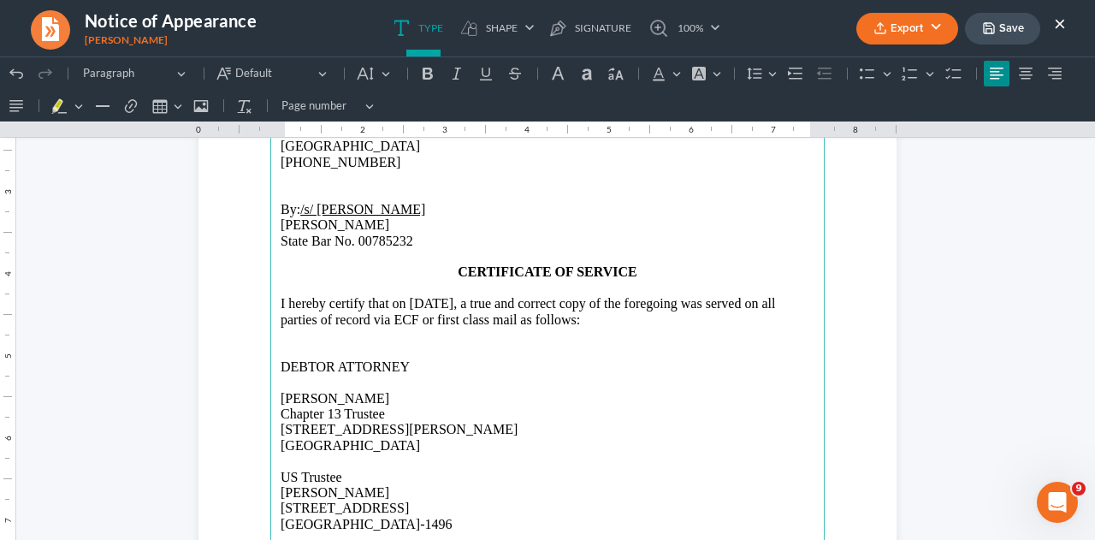
scroll to position [1205, 0]
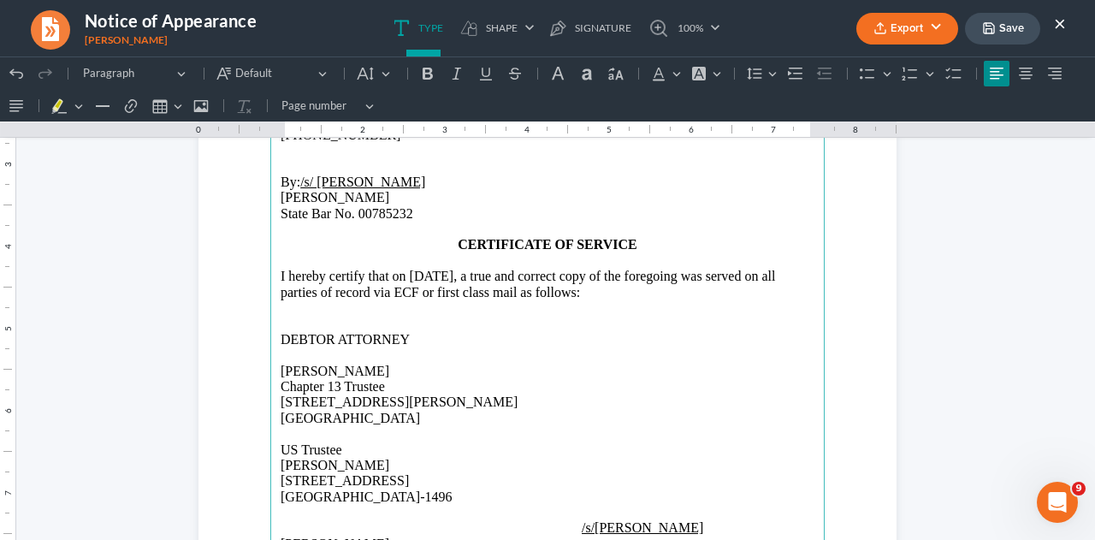
drag, startPoint x: 274, startPoint y: 463, endPoint x: 373, endPoint y: 463, distance: 99.2
click at [373, 463] on p "[PERSON_NAME]" at bounding box center [548, 465] width 534 height 15
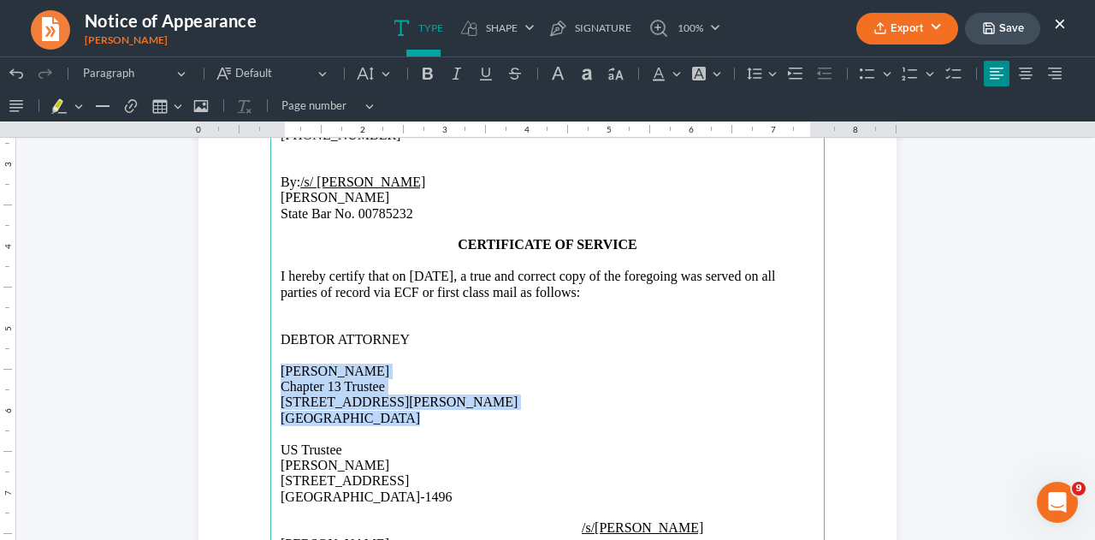
drag, startPoint x: 275, startPoint y: 370, endPoint x: 390, endPoint y: 417, distance: 124.4
click at [390, 417] on main "a jury trial in any matter or proceeding to which [PERSON_NAME] may be a party.…" at bounding box center [547, 369] width 554 height 739
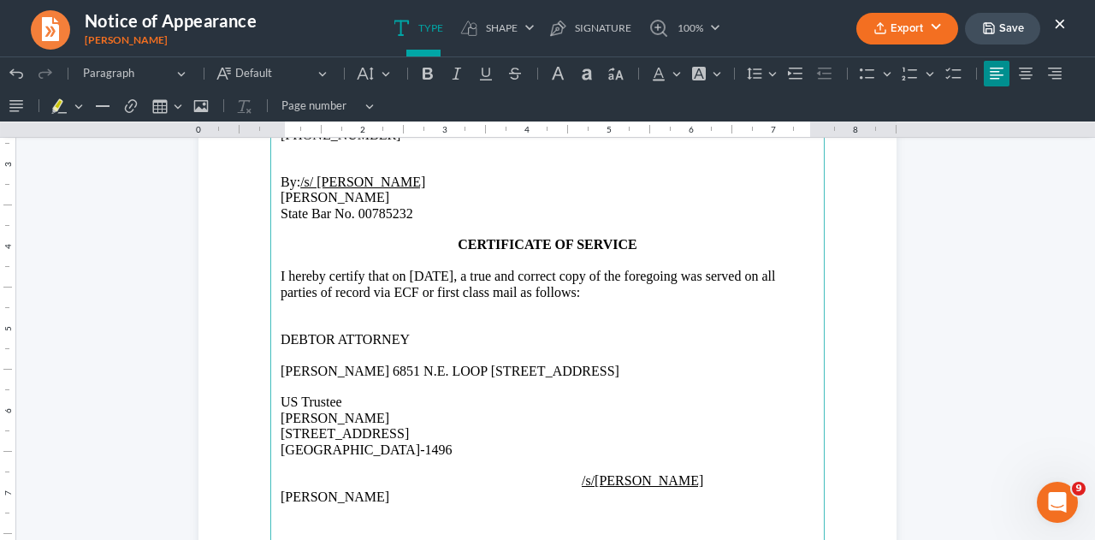
click at [366, 372] on p "[PERSON_NAME] 6851 N.E. LOOP [STREET_ADDRESS]" at bounding box center [548, 371] width 534 height 15
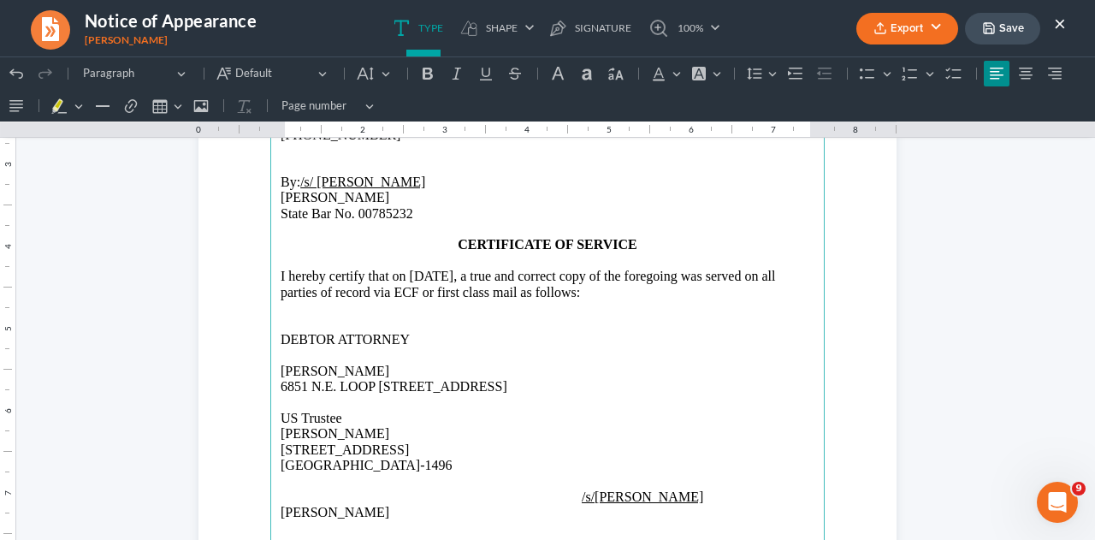
click at [464, 387] on p "6851 N.E. LOOP [STREET_ADDRESS]" at bounding box center [548, 386] width 534 height 15
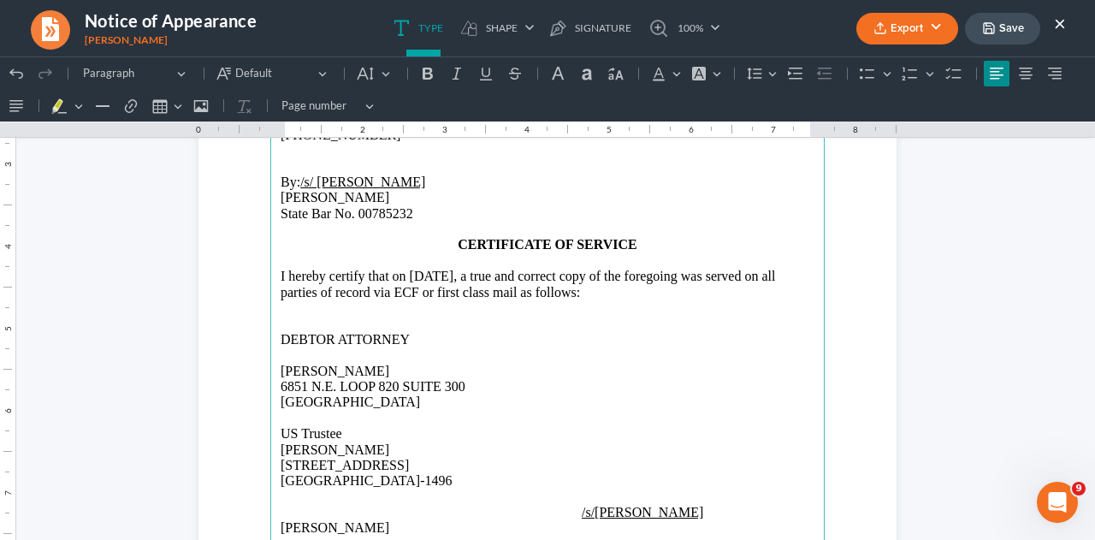
drag, startPoint x: 275, startPoint y: 367, endPoint x: 439, endPoint y: 399, distance: 167.4
click at [439, 399] on main "a jury trial in any matter or proceeding to which [PERSON_NAME] may be a party.…" at bounding box center [547, 369] width 554 height 739
click at [608, 77] on icon "Editor toolbar" at bounding box center [615, 74] width 15 height 12
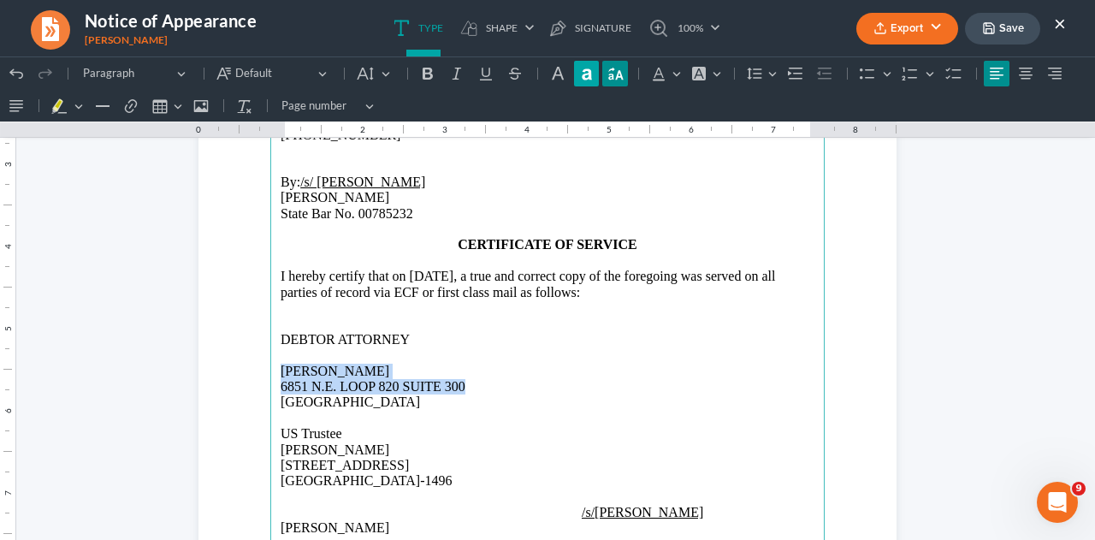
click at [588, 78] on icon "Editor toolbar" at bounding box center [586, 73] width 9 height 11
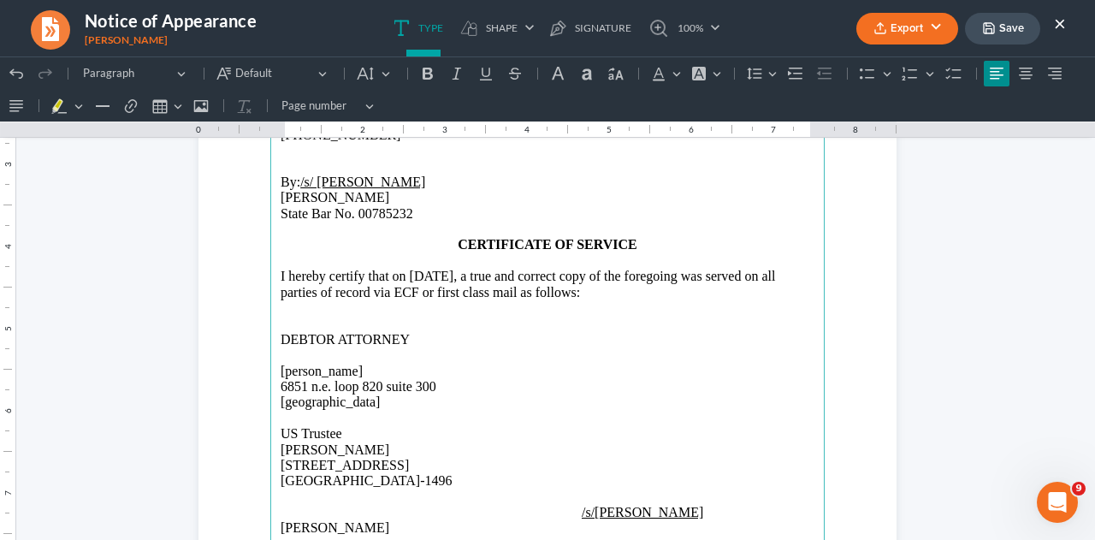
click at [582, 350] on p "Rich Text Editor, page-1-main" at bounding box center [548, 354] width 534 height 15
click at [281, 369] on span "[PERSON_NAME]" at bounding box center [322, 371] width 82 height 15
click at [583, 80] on icon "Editor toolbar" at bounding box center [586, 73] width 17 height 17
click at [618, 79] on icon "Editor toolbar" at bounding box center [615, 73] width 17 height 17
click at [574, 70] on button "Lowercase Lowercase" at bounding box center [587, 74] width 26 height 26
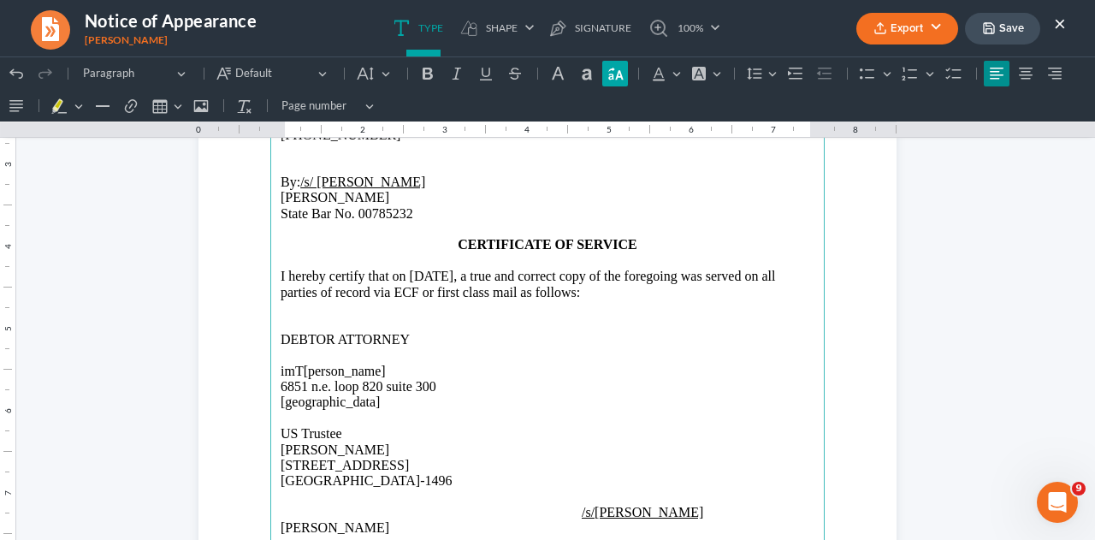
click at [615, 71] on icon "Editor toolbar" at bounding box center [615, 73] width 17 height 17
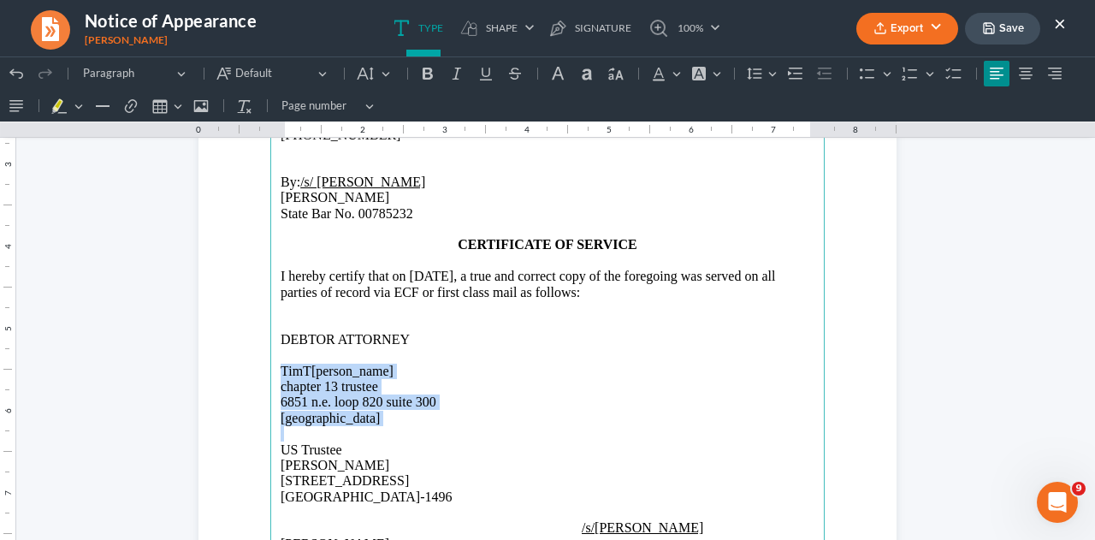
drag, startPoint x: 269, startPoint y: 369, endPoint x: 455, endPoint y: 417, distance: 192.7
click at [423, 429] on main "a jury trial in any matter or proceeding to which [PERSON_NAME] may be a party.…" at bounding box center [547, 369] width 554 height 739
click at [615, 76] on icon "Editor toolbar" at bounding box center [615, 74] width 15 height 12
click at [559, 73] on icon "Editor toolbar" at bounding box center [557, 73] width 17 height 17
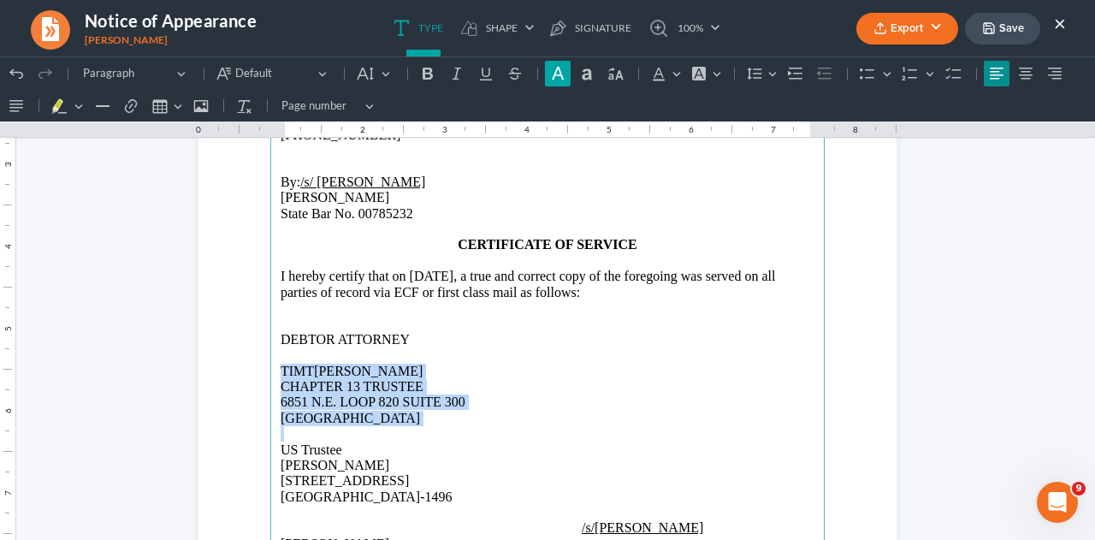
click at [559, 73] on icon "Editor toolbar" at bounding box center [557, 73] width 17 height 17
click at [604, 387] on p "Chapter 13 Trustee" at bounding box center [548, 386] width 534 height 15
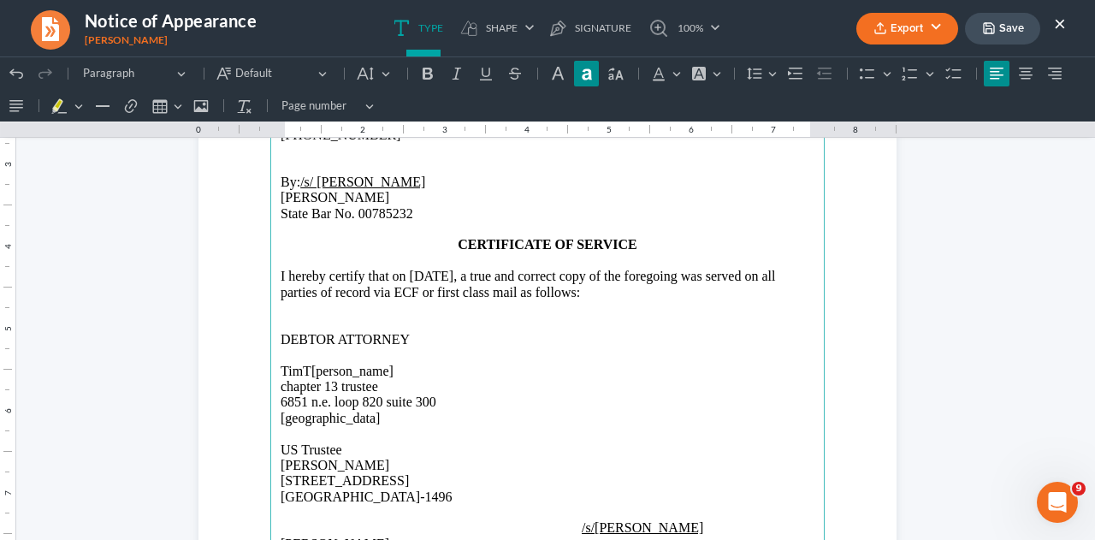
click at [281, 384] on span "Chapter 13 Trustee" at bounding box center [330, 386] width 98 height 15
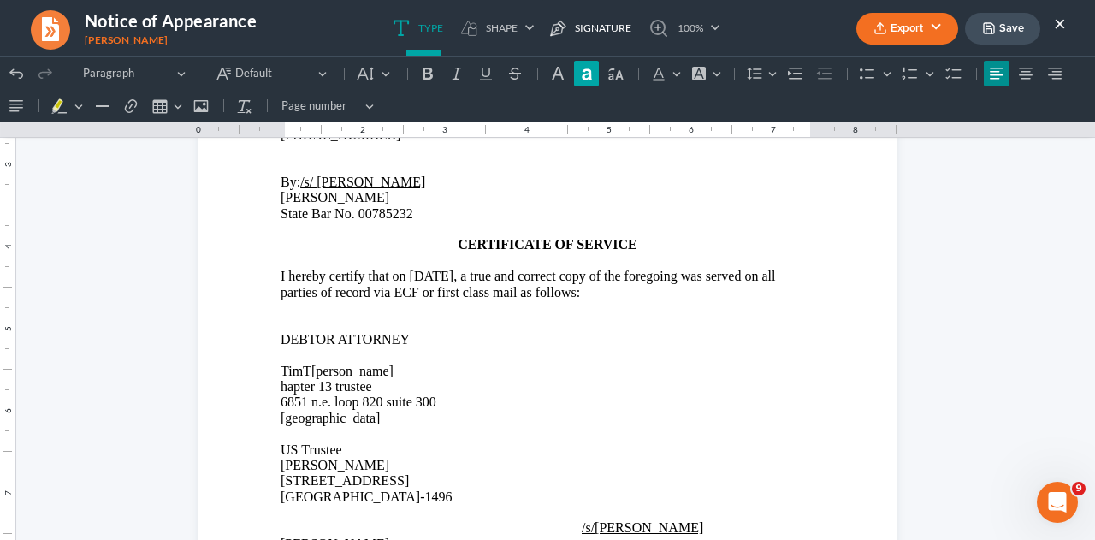
click at [588, 73] on icon "Editor toolbar" at bounding box center [586, 73] width 9 height 11
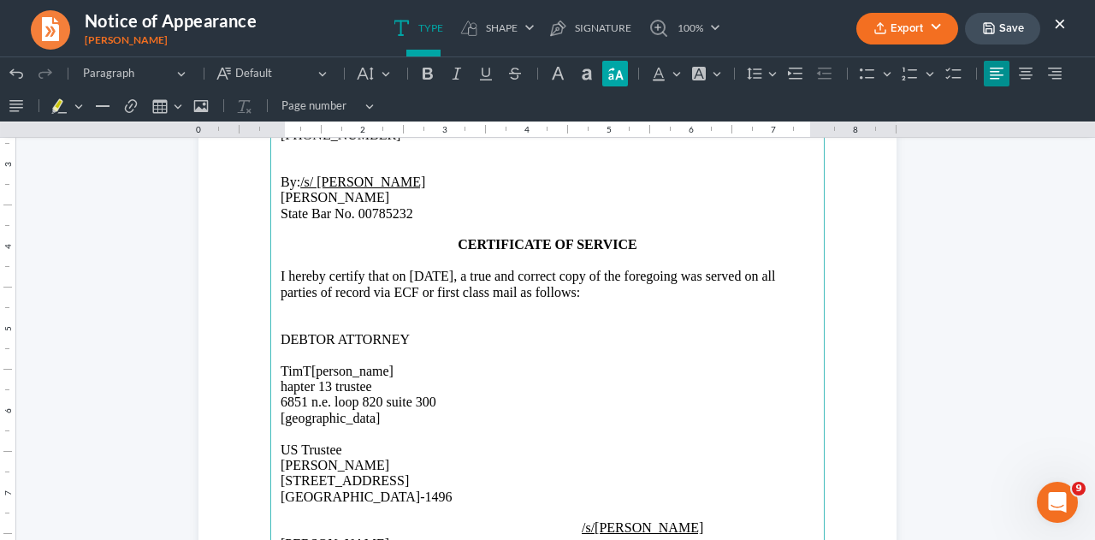
click at [613, 78] on icon "Editor toolbar" at bounding box center [615, 74] width 15 height 12
click at [618, 76] on icon "Editor toolbar" at bounding box center [615, 74] width 15 height 12
click at [574, 76] on button "Lowercase Lowercase" at bounding box center [587, 74] width 26 height 26
click at [612, 71] on icon "Editor toolbar" at bounding box center [615, 73] width 17 height 17
drag, startPoint x: 320, startPoint y: 405, endPoint x: 350, endPoint y: 405, distance: 29.9
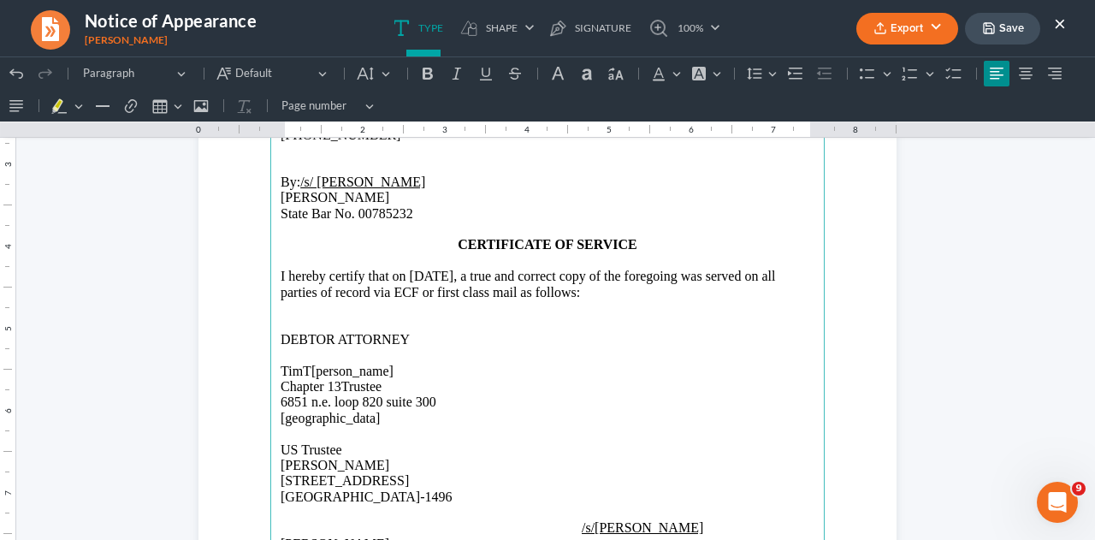
click at [320, 405] on span "6851 N.E. LOOP 820 SUITE 300" at bounding box center [359, 401] width 156 height 15
click at [591, 80] on icon "Editor toolbar" at bounding box center [586, 73] width 17 height 17
click at [626, 75] on button "Capitalize Capitalize" at bounding box center [615, 74] width 26 height 26
click at [611, 74] on icon "Editor toolbar" at bounding box center [615, 73] width 17 height 17
click at [588, 80] on icon "Editor toolbar" at bounding box center [586, 73] width 17 height 17
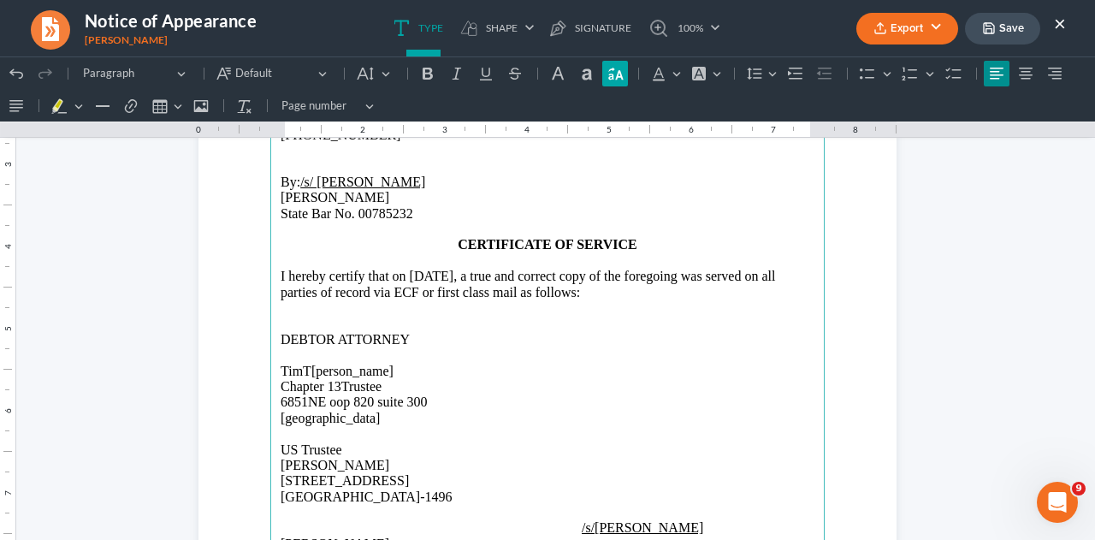
click at [621, 62] on button "Capitalize Capitalize" at bounding box center [615, 74] width 26 height 26
click at [380, 400] on span "OOP 820 SUITE 300" at bounding box center [387, 401] width 98 height 15
click at [618, 76] on icon "Editor toolbar" at bounding box center [615, 74] width 15 height 12
click at [593, 75] on icon "Editor toolbar" at bounding box center [586, 73] width 17 height 17
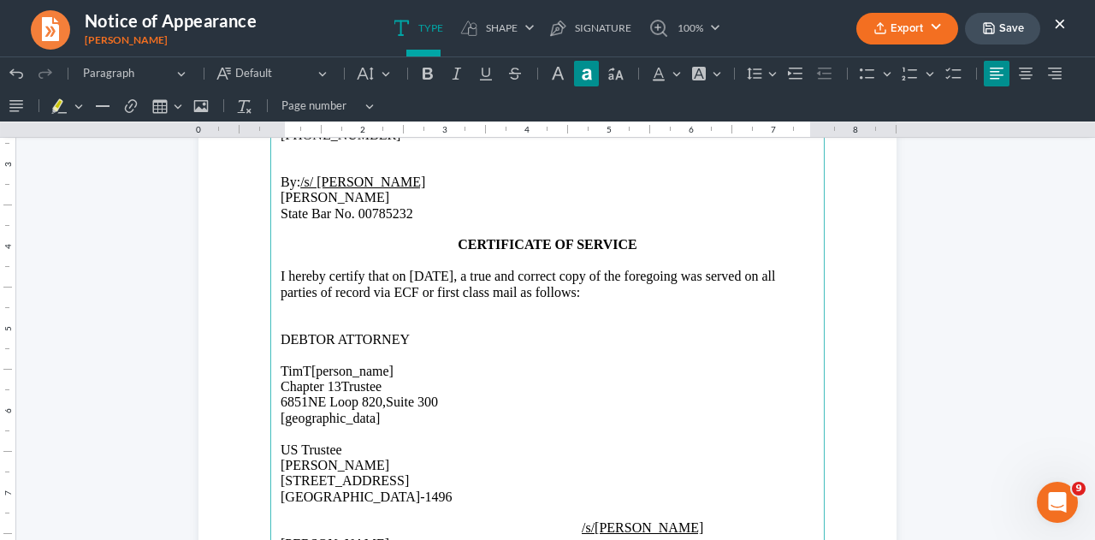
click at [281, 417] on span "[GEOGRAPHIC_DATA]" at bounding box center [330, 418] width 99 height 15
click at [588, 66] on icon "Editor toolbar" at bounding box center [586, 73] width 17 height 17
click at [626, 83] on div "Undo (Ctrl+Z) Undo Redo (Ctrl+Y) Redo Heading Paragraph Paragraph Heading 1 Hea…" at bounding box center [547, 89] width 1088 height 64
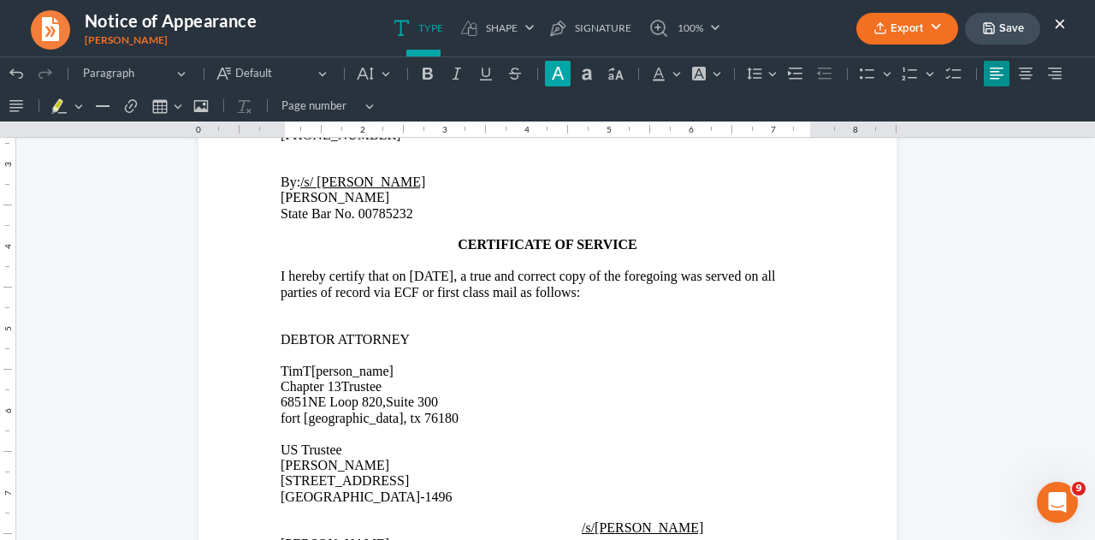
click at [558, 78] on icon "Editor toolbar" at bounding box center [557, 73] width 17 height 17
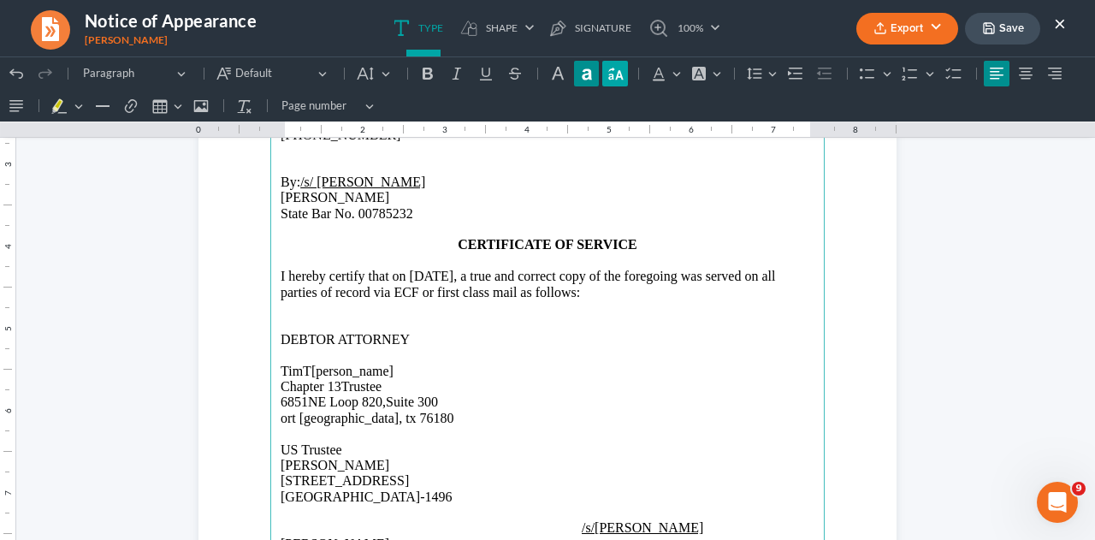
click at [618, 67] on icon "Editor toolbar" at bounding box center [615, 73] width 17 height 17
click at [574, 77] on button "Lowercase Lowercase" at bounding box center [587, 74] width 26 height 26
click at [613, 78] on icon "Editor toolbar" at bounding box center [615, 73] width 17 height 17
click at [618, 77] on icon "Editor toolbar" at bounding box center [615, 74] width 15 height 12
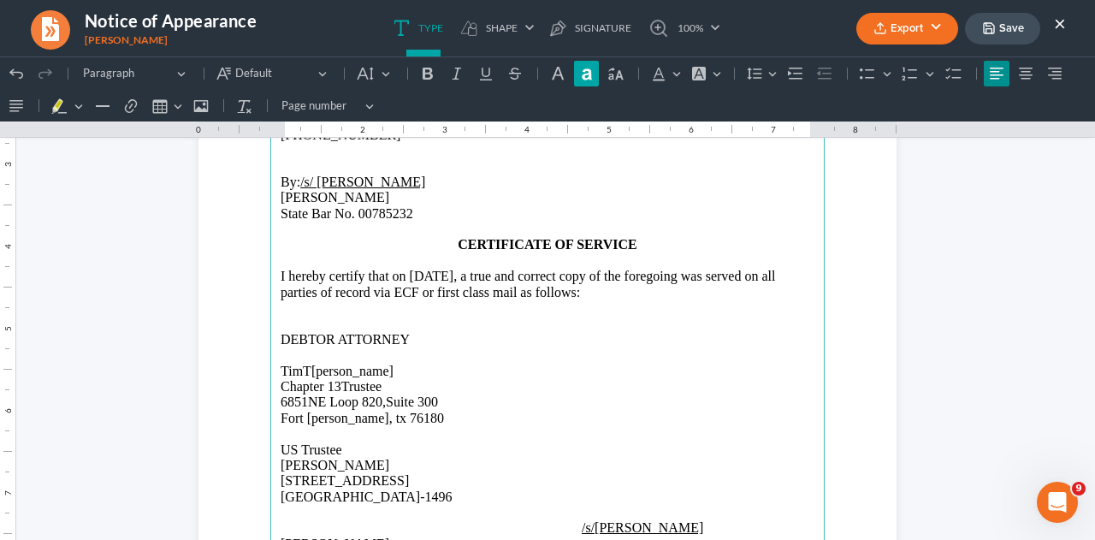
click at [590, 77] on icon "Editor toolbar" at bounding box center [586, 73] width 17 height 17
click at [354, 417] on span "[PERSON_NAME], TX 76180" at bounding box center [384, 418] width 137 height 15
click at [619, 74] on icon "Editor toolbar" at bounding box center [615, 73] width 17 height 17
click at [593, 77] on icon "Editor toolbar" at bounding box center [586, 73] width 17 height 17
click at [611, 76] on icon "Editor toolbar" at bounding box center [615, 74] width 15 height 12
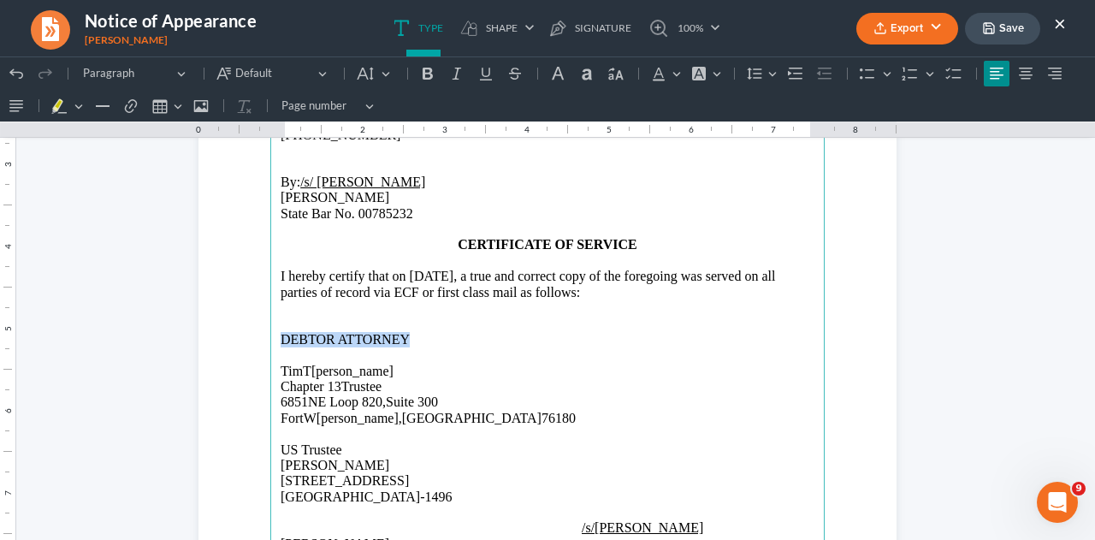
drag, startPoint x: 274, startPoint y: 339, endPoint x: 417, endPoint y: 339, distance: 142.8
click at [417, 339] on p "DEBTOR ATTORNEY" at bounding box center [548, 339] width 534 height 15
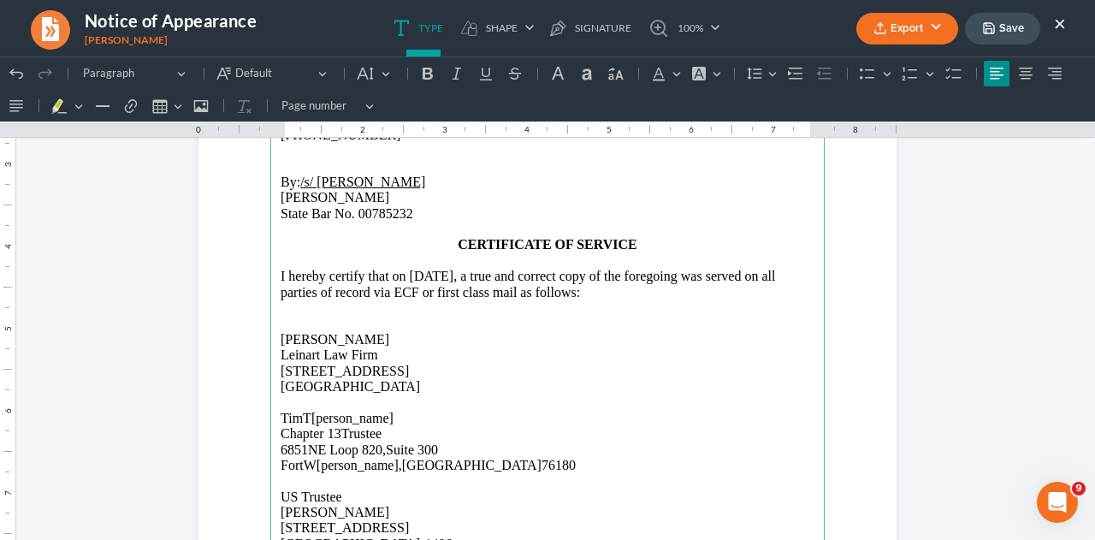
click at [482, 341] on p "[PERSON_NAME]" at bounding box center [548, 339] width 534 height 15
click at [473, 296] on p "I hereby certify that on [DATE], a true and correct copy of the foregoing was s…" at bounding box center [548, 285] width 534 height 32
click at [600, 495] on p "US Trustee" at bounding box center [548, 496] width 534 height 15
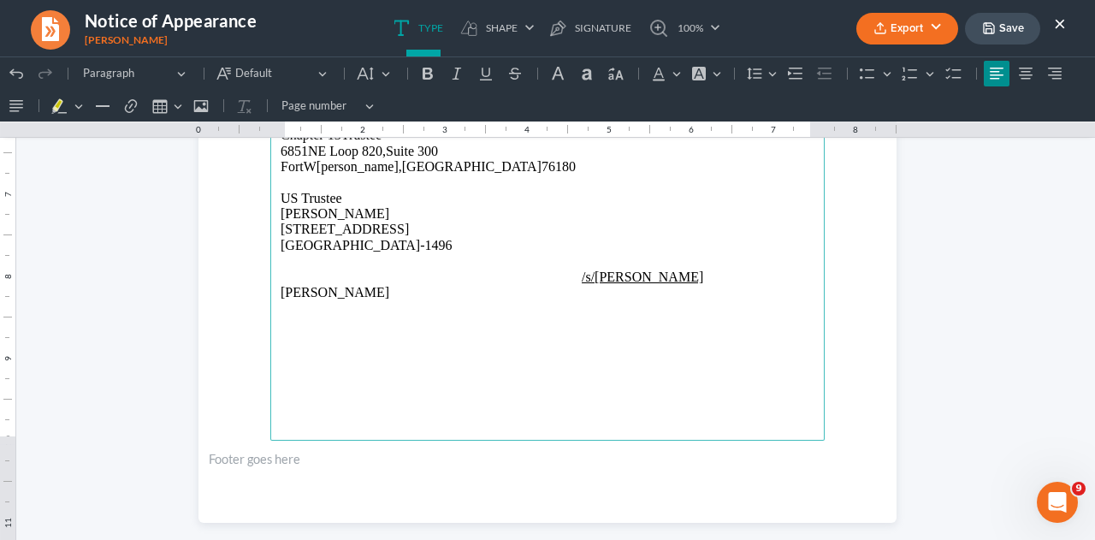
scroll to position [1527, 0]
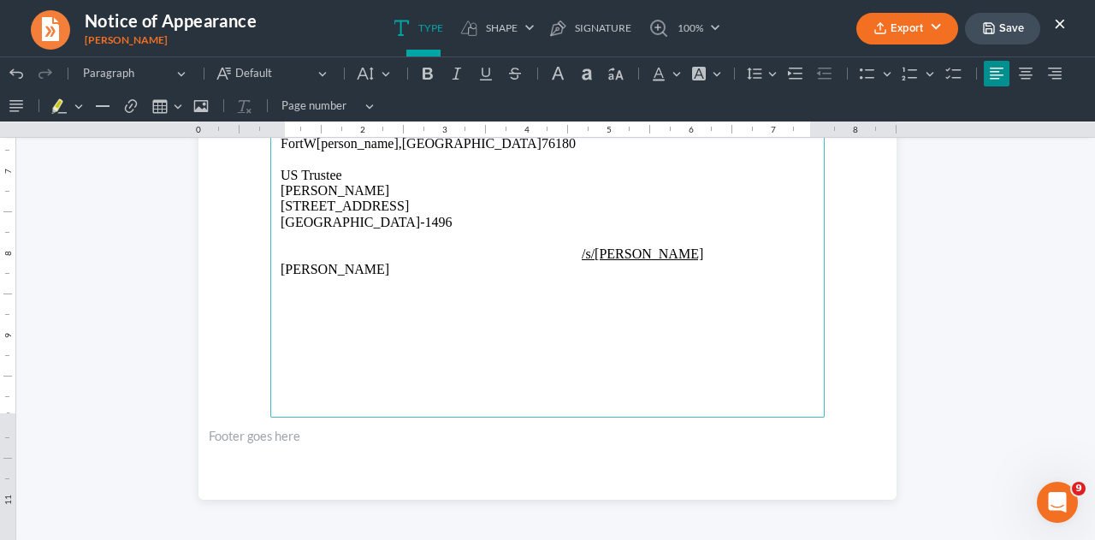
click at [1008, 28] on button "Save" at bounding box center [1002, 29] width 75 height 32
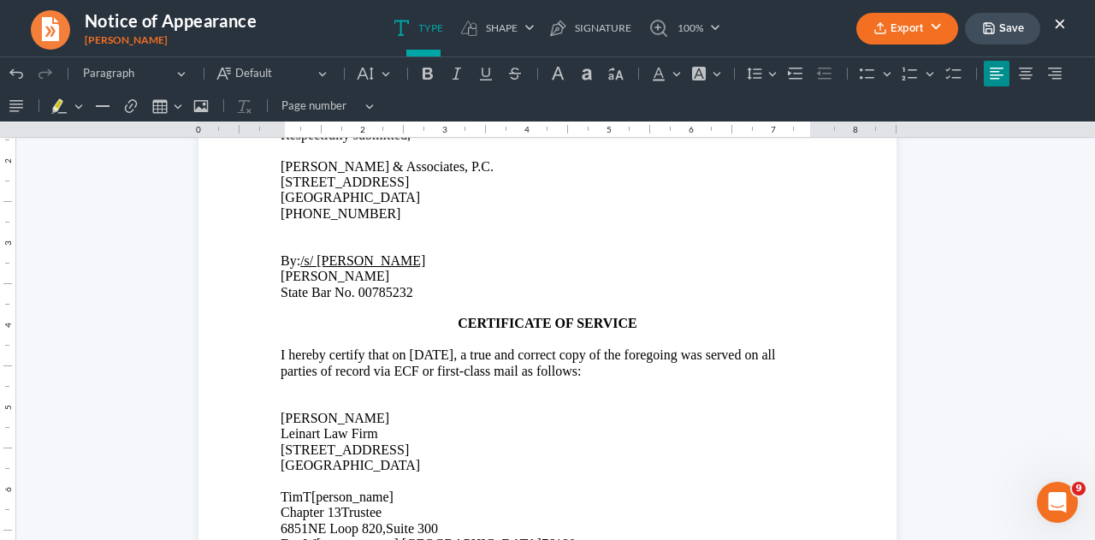
scroll to position [1099, 0]
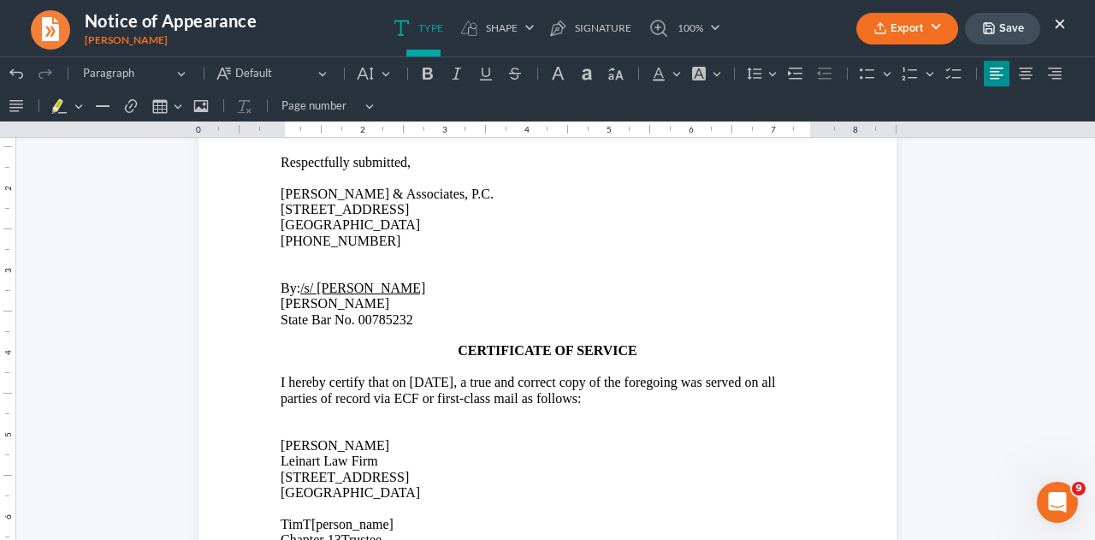
click at [890, 35] on button "Export" at bounding box center [907, 29] width 102 height 32
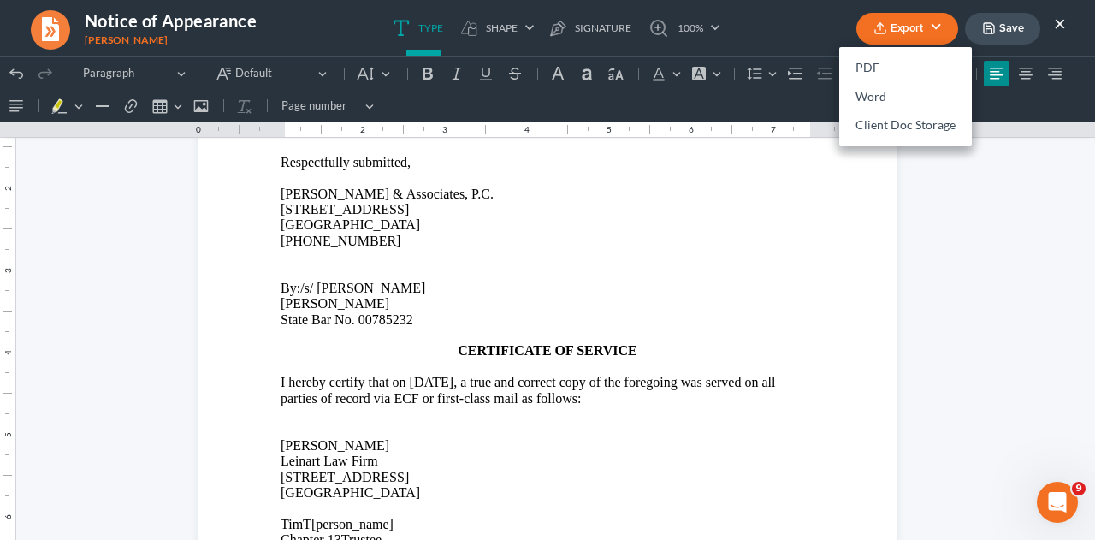
drag, startPoint x: 459, startPoint y: 379, endPoint x: 591, endPoint y: 429, distance: 141.1
click at [459, 379] on p "I hereby certify that on [DATE], a true and correct copy of the foregoing was s…" at bounding box center [548, 391] width 534 height 32
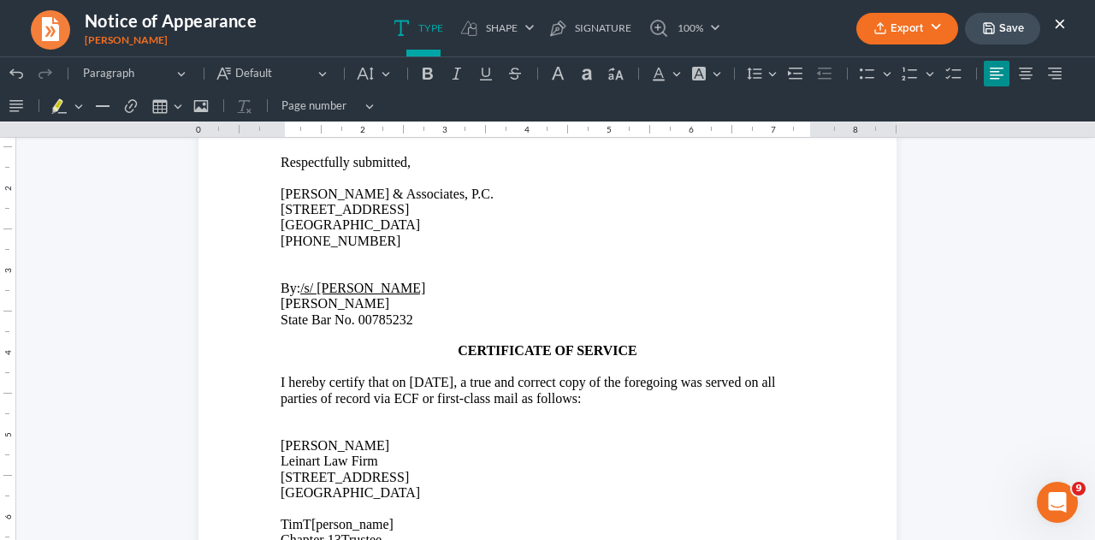
click at [999, 32] on button "Save" at bounding box center [1002, 29] width 75 height 32
click at [908, 32] on button "Export" at bounding box center [907, 29] width 102 height 32
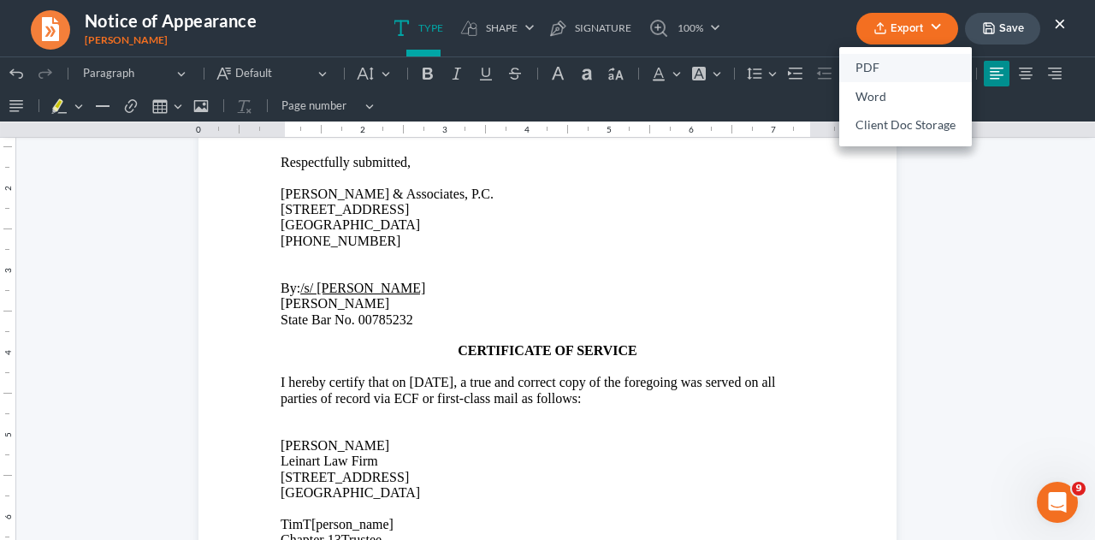
click at [873, 62] on link "PDF" at bounding box center [905, 68] width 133 height 29
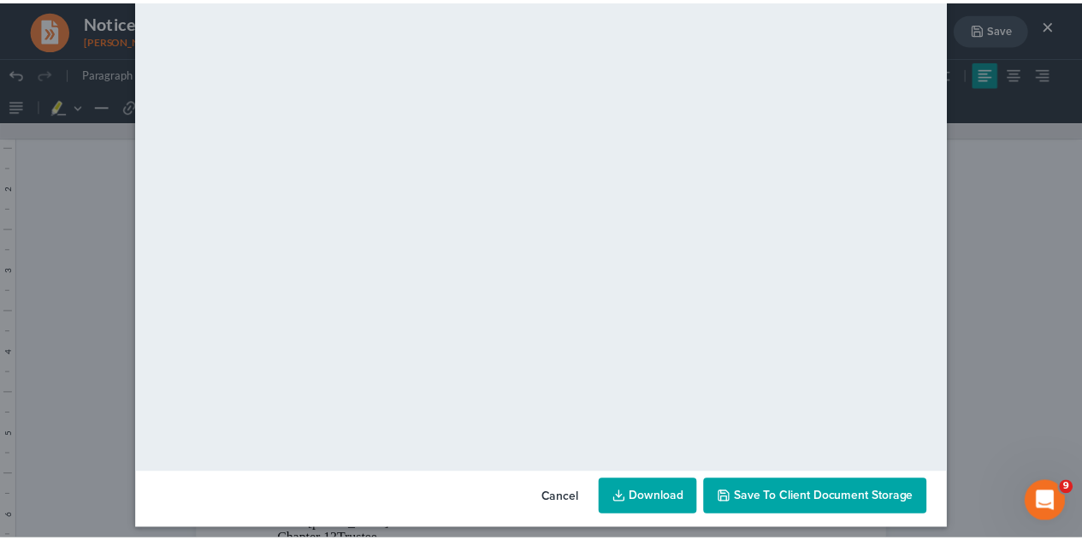
scroll to position [174, 0]
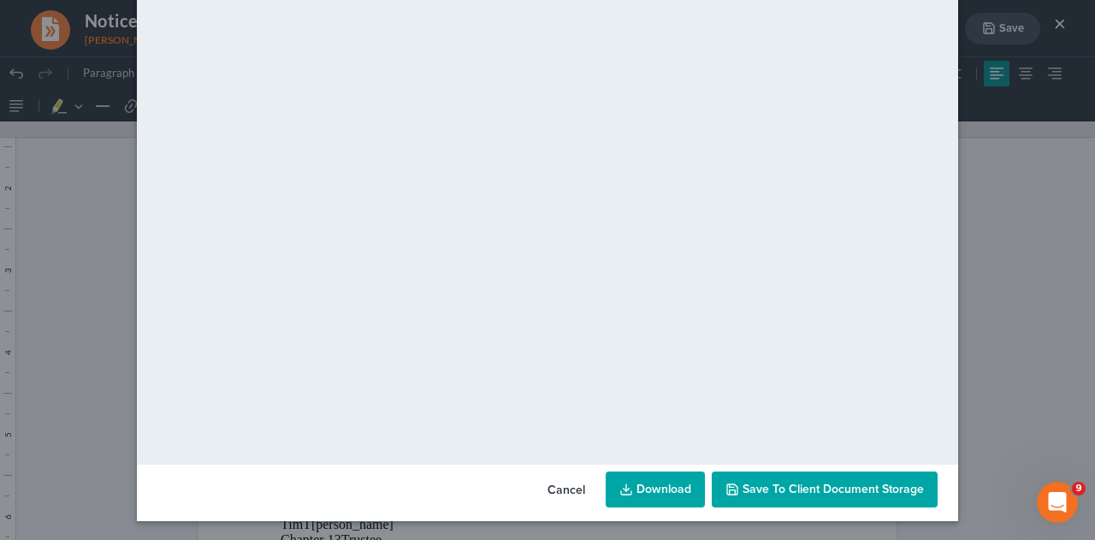
click at [733, 488] on icon "button" at bounding box center [732, 489] width 14 height 14
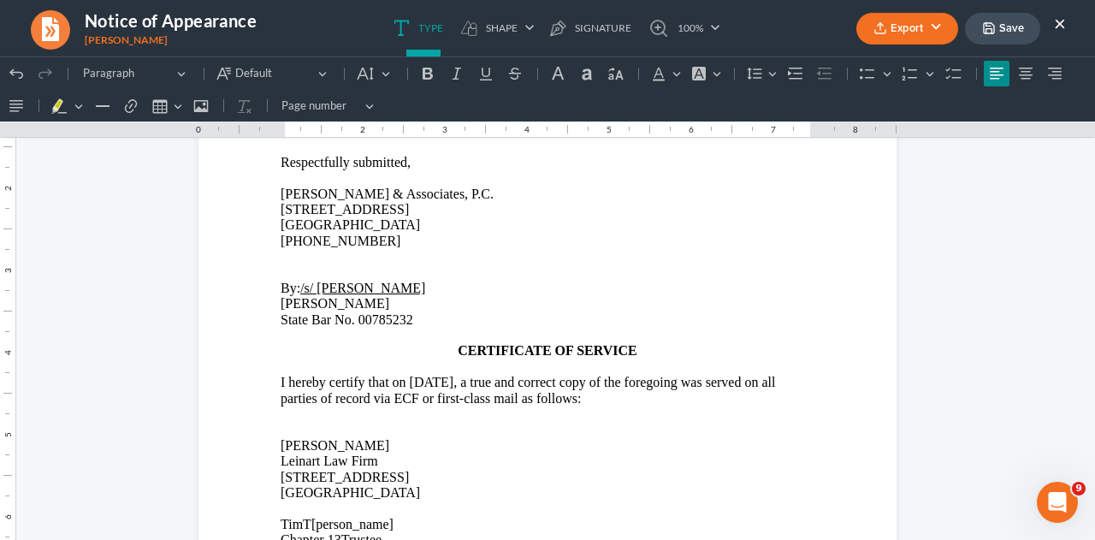
click at [1057, 24] on button "×" at bounding box center [1060, 23] width 12 height 21
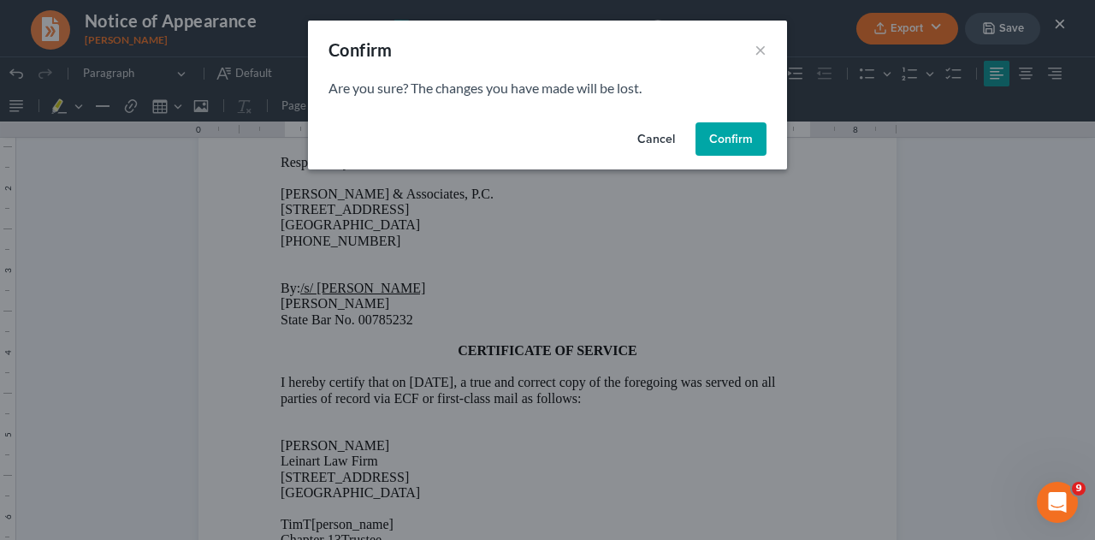
click at [642, 139] on button "Cancel" at bounding box center [656, 139] width 65 height 34
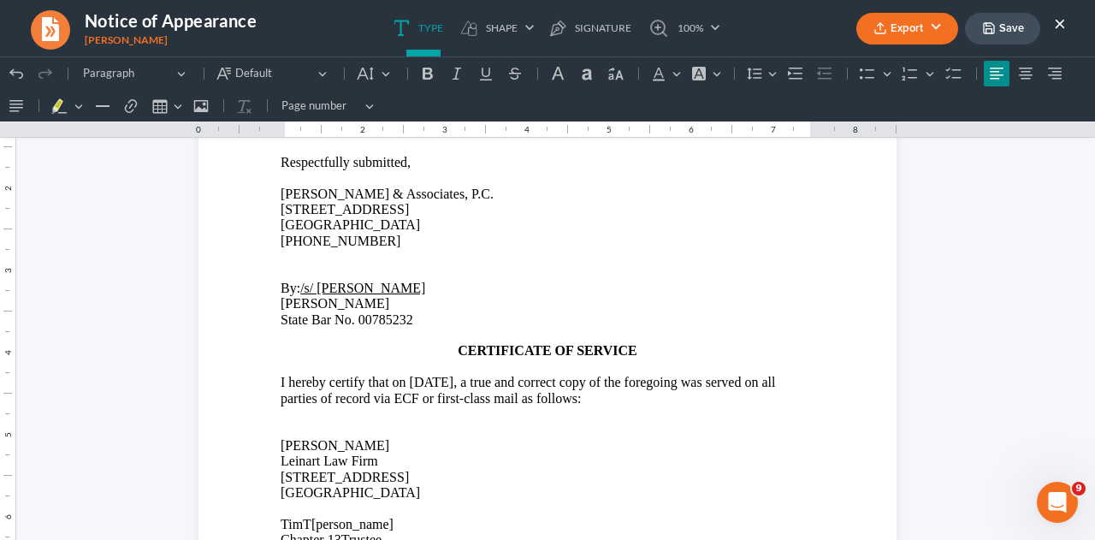
click at [1019, 41] on button "Save" at bounding box center [1002, 29] width 75 height 32
click at [1058, 23] on button "×" at bounding box center [1060, 23] width 12 height 21
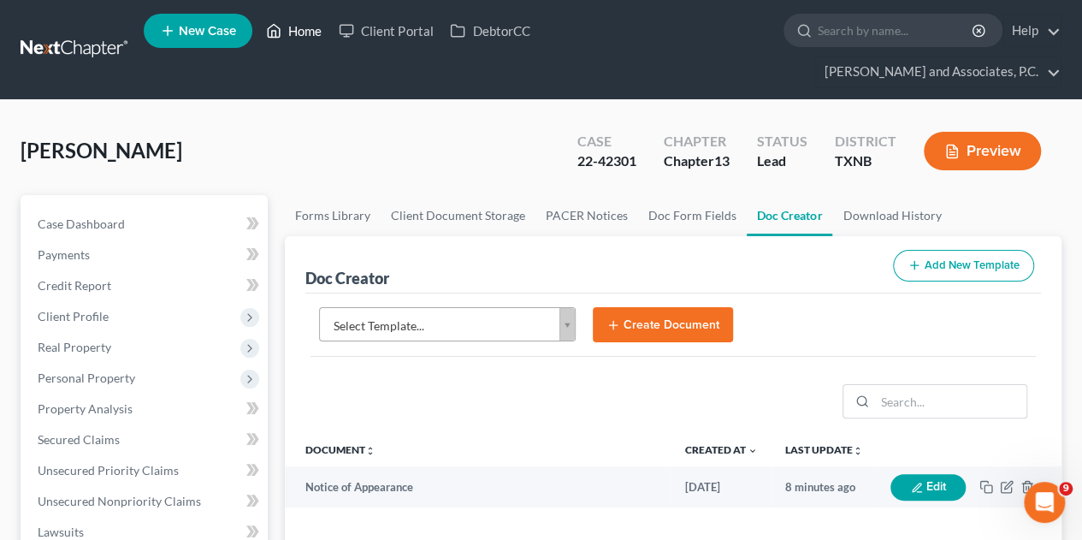
click at [315, 32] on link "Home" at bounding box center [293, 30] width 73 height 31
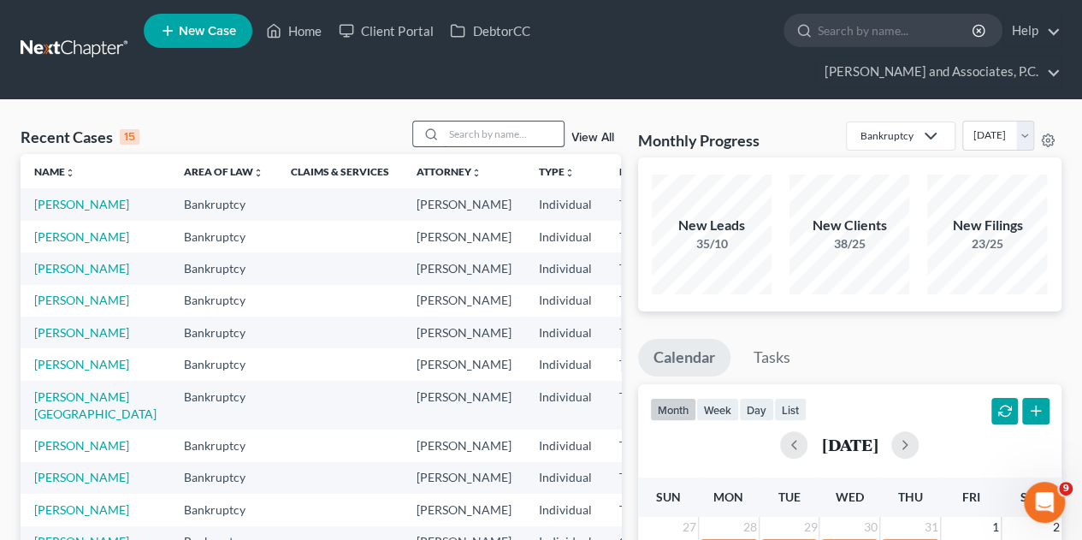
click at [471, 121] on input "search" at bounding box center [504, 133] width 120 height 25
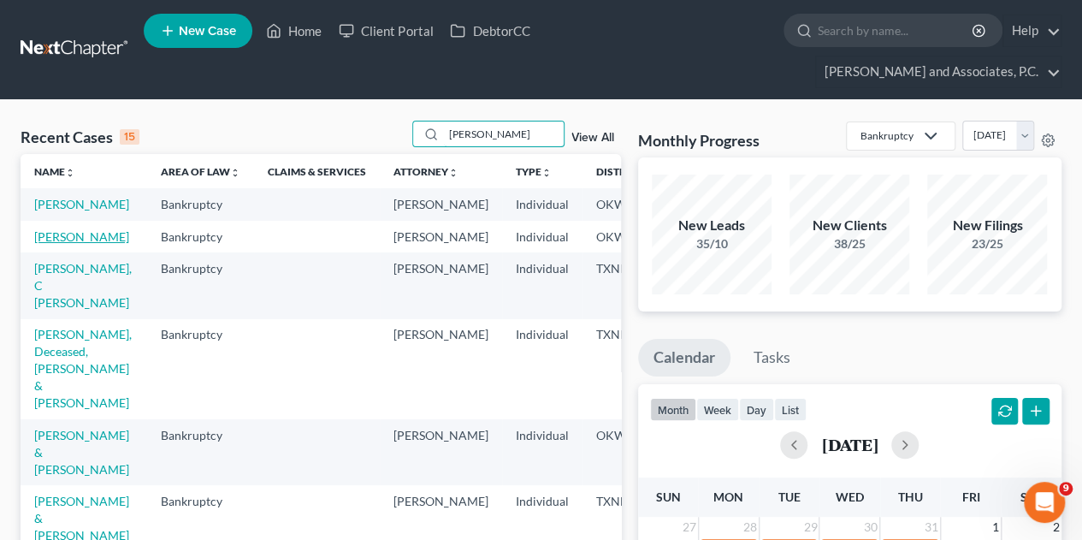
type input "[PERSON_NAME]"
click at [62, 229] on link "[PERSON_NAME]" at bounding box center [81, 236] width 95 height 15
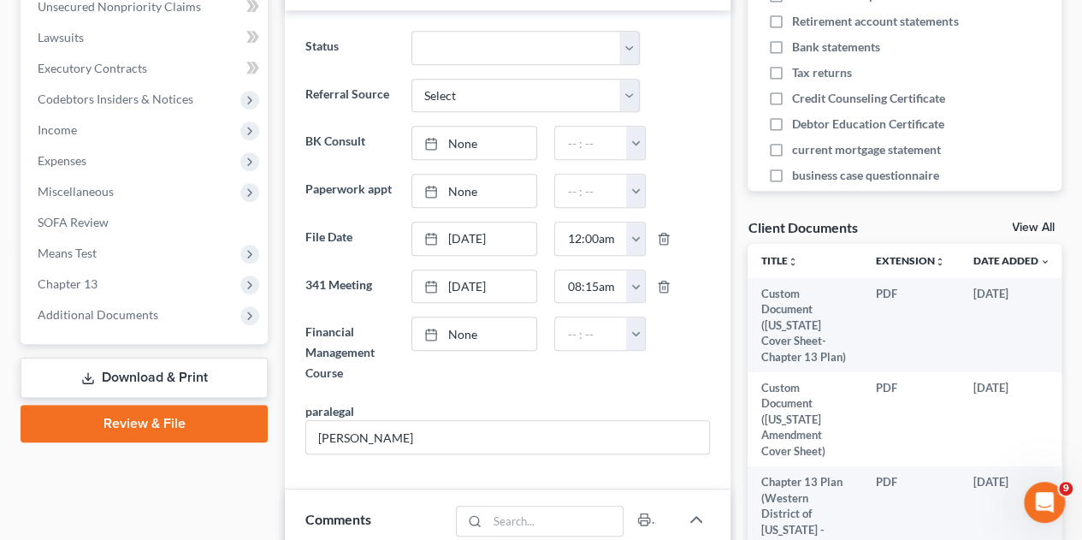
scroll to position [513, 0]
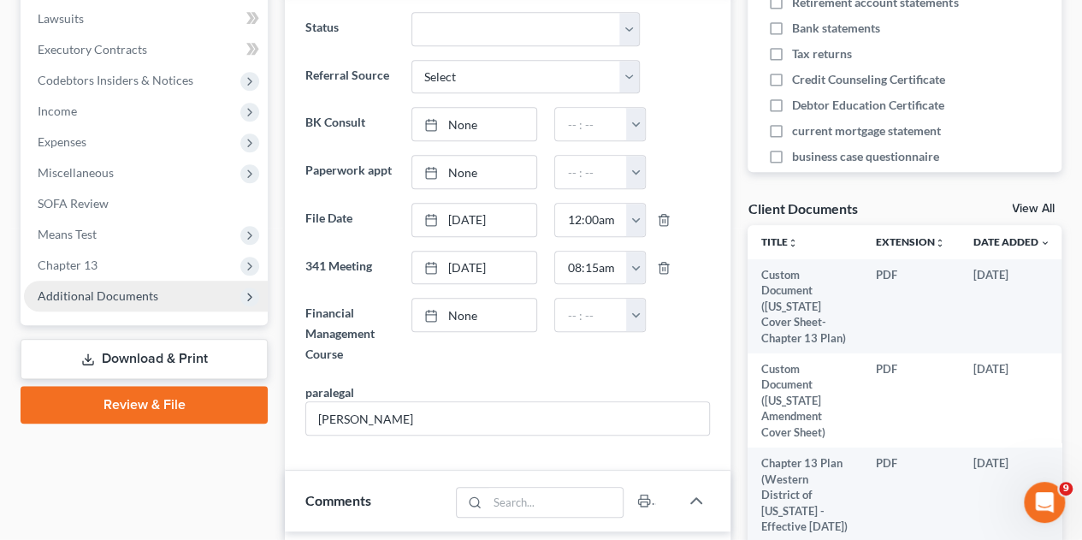
click at [128, 288] on span "Additional Documents" at bounding box center [98, 295] width 121 height 15
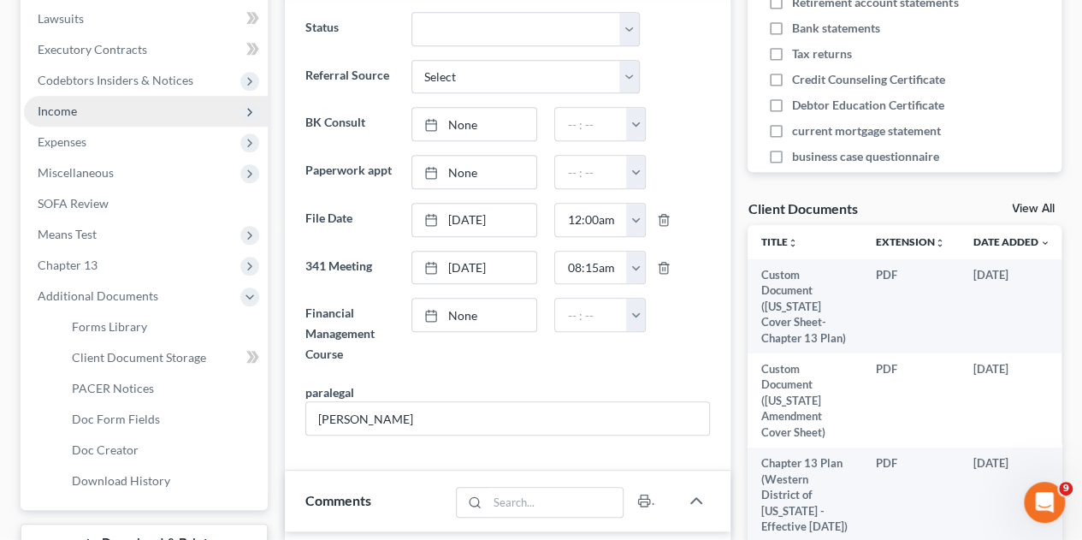
click at [65, 103] on span "Income" at bounding box center [57, 110] width 39 height 15
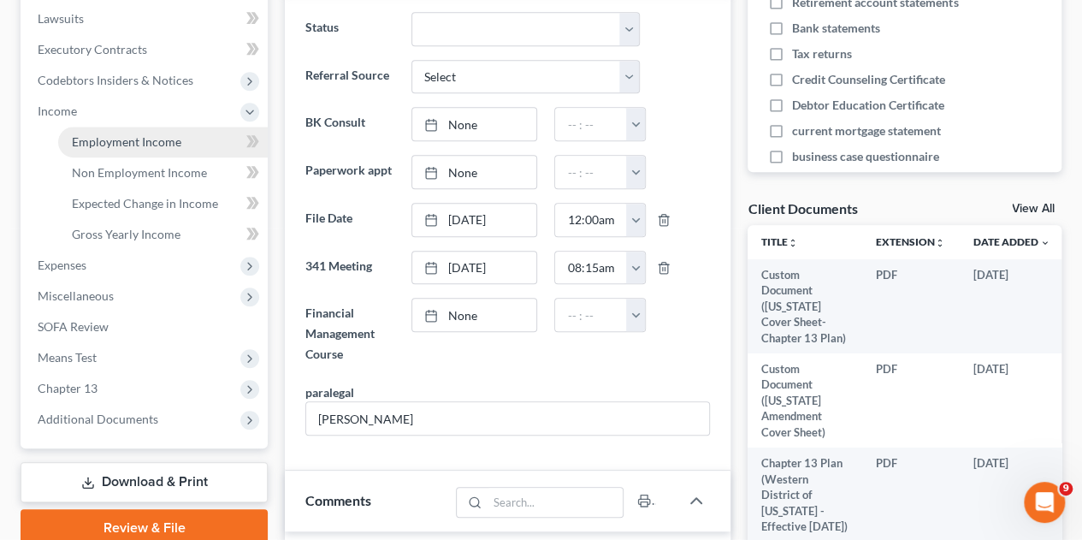
click at [75, 134] on span "Employment Income" at bounding box center [126, 141] width 109 height 15
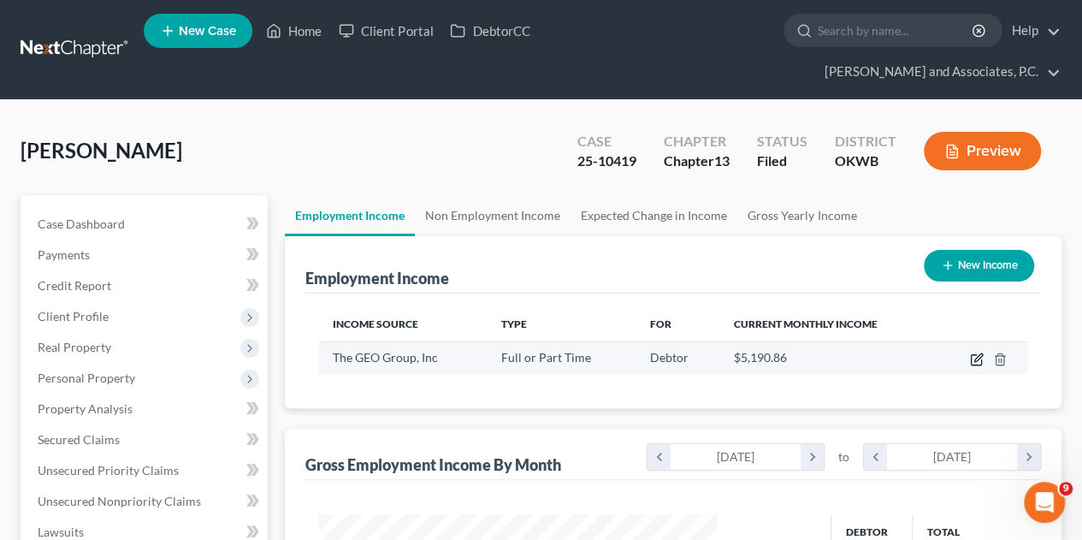
click at [975, 352] on icon "button" at bounding box center [977, 359] width 14 height 14
select select "0"
select select "9"
select select "2"
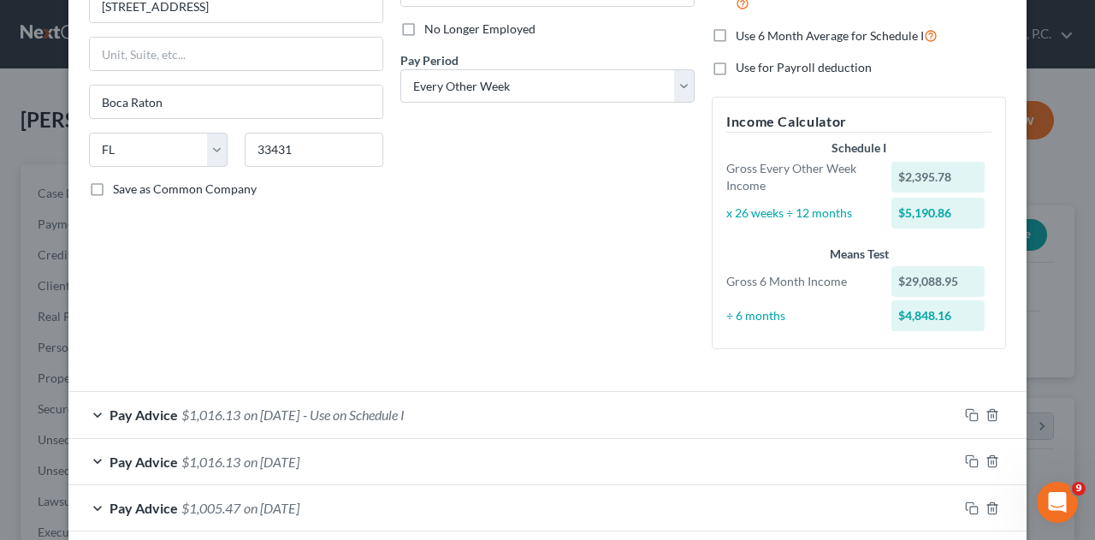
scroll to position [257, 0]
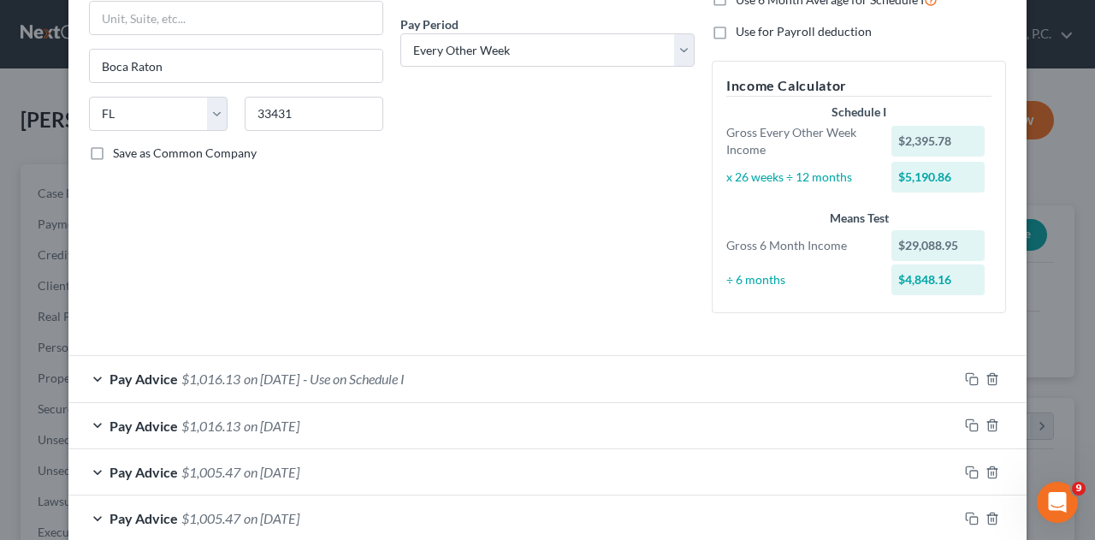
click at [369, 387] on div "Pay Advice $1,016.13 on [DATE] - Use on Schedule I" at bounding box center [513, 378] width 890 height 45
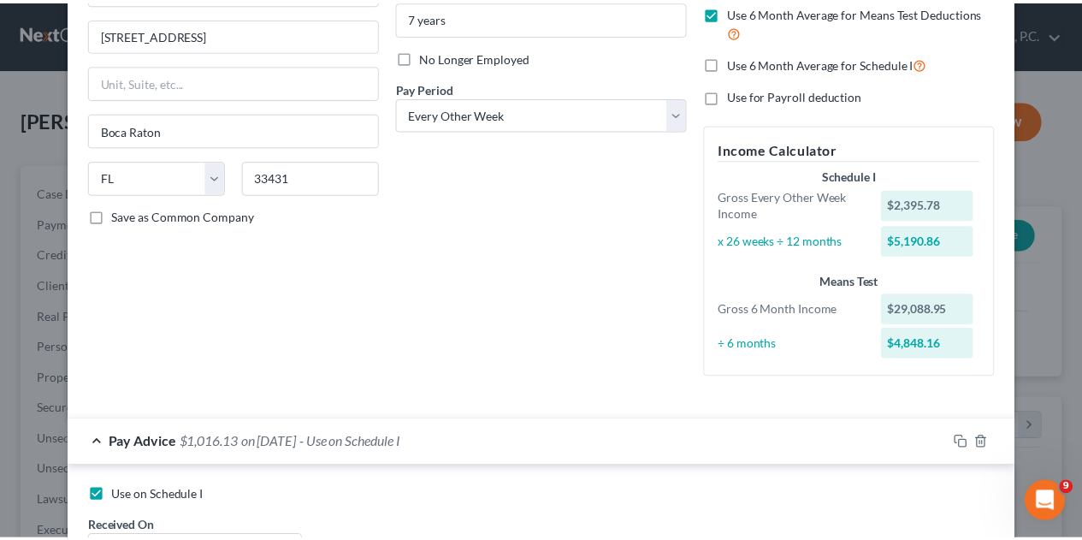
scroll to position [0, 0]
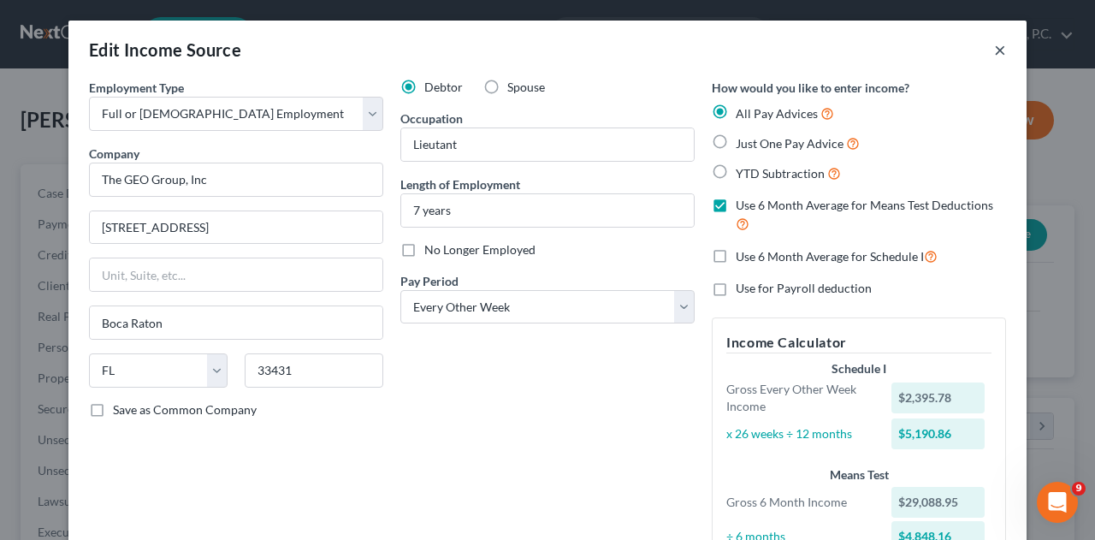
click at [994, 45] on button "×" at bounding box center [1000, 49] width 12 height 21
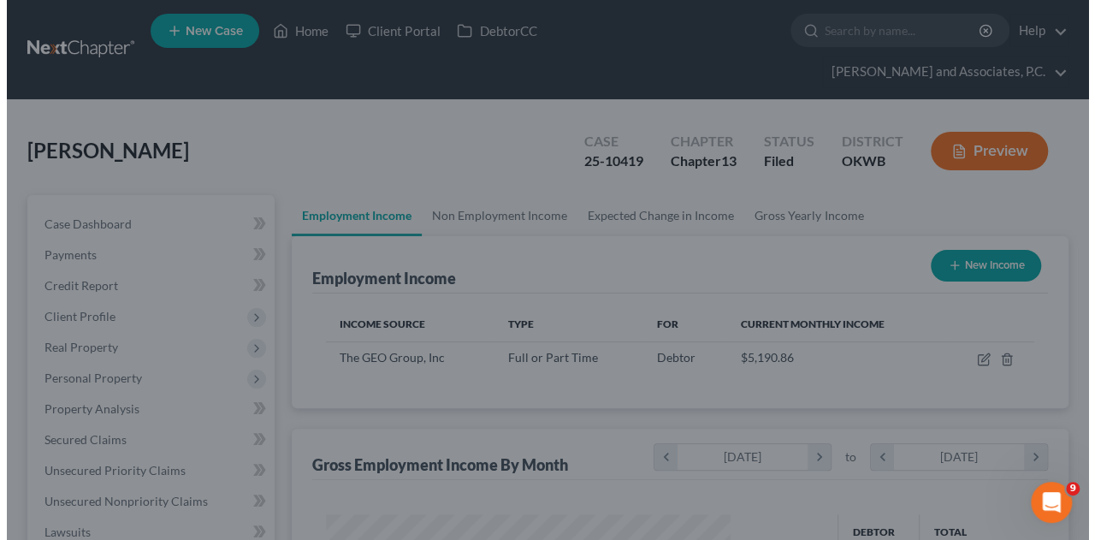
scroll to position [855006, 854878]
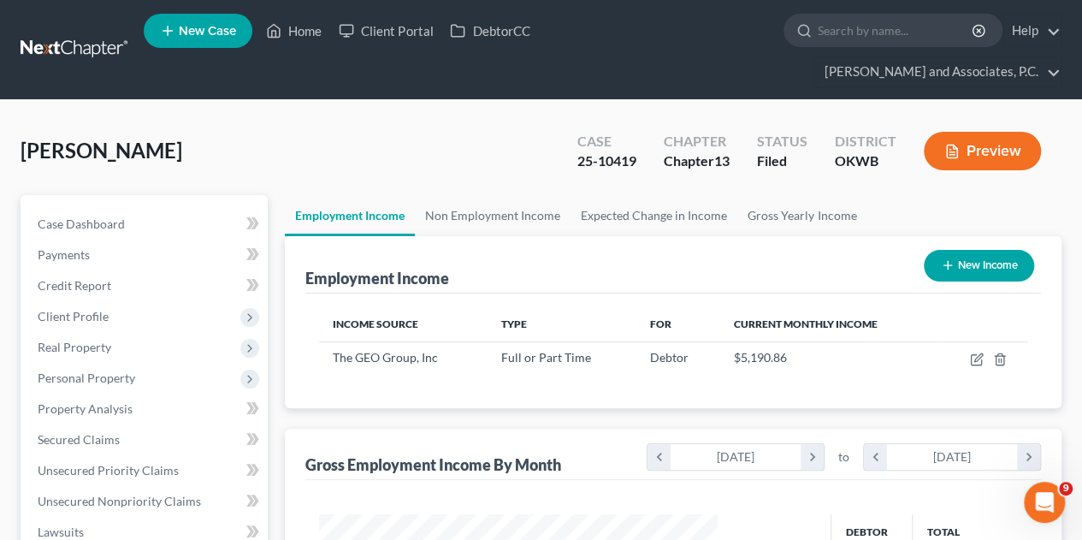
click at [925, 250] on button "New Income" at bounding box center [979, 266] width 110 height 32
select select "0"
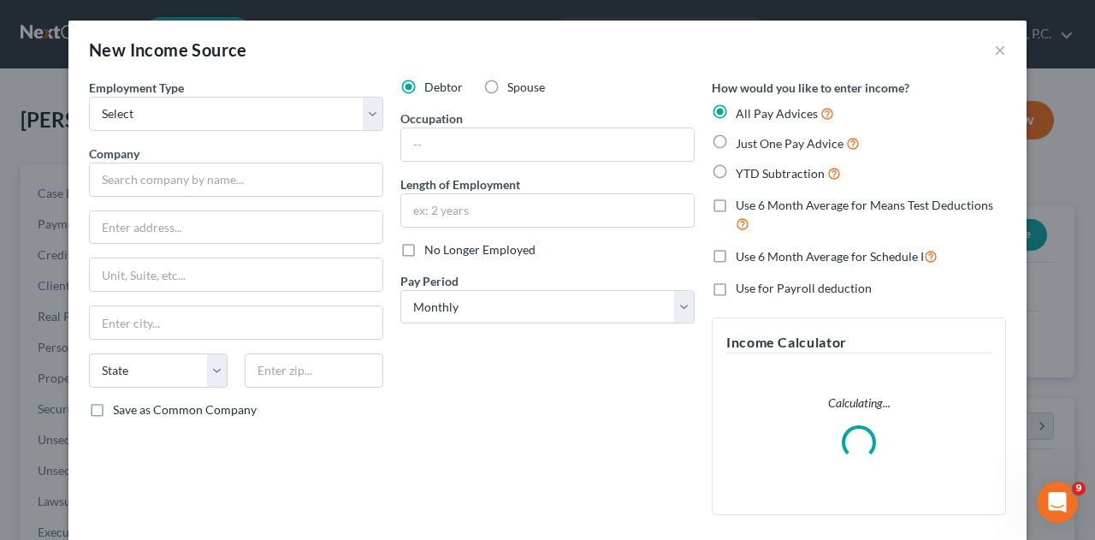
scroll to position [304, 438]
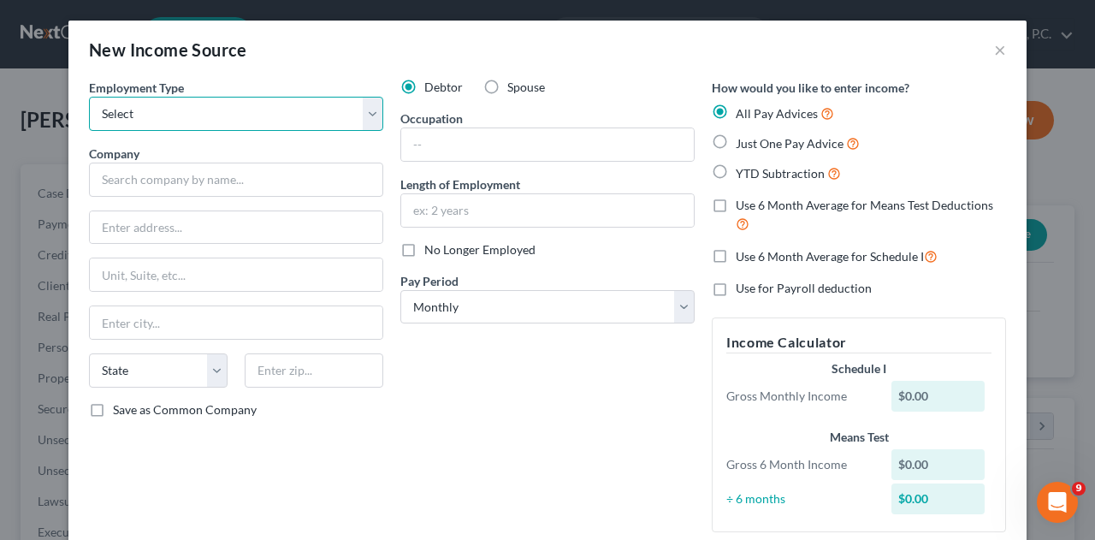
click at [370, 125] on select "Select Full or [DEMOGRAPHIC_DATA] Employment Self Employment" at bounding box center [236, 114] width 294 height 34
select select "0"
click at [89, 97] on select "Select Full or [DEMOGRAPHIC_DATA] Employment Self Employment" at bounding box center [236, 114] width 294 height 34
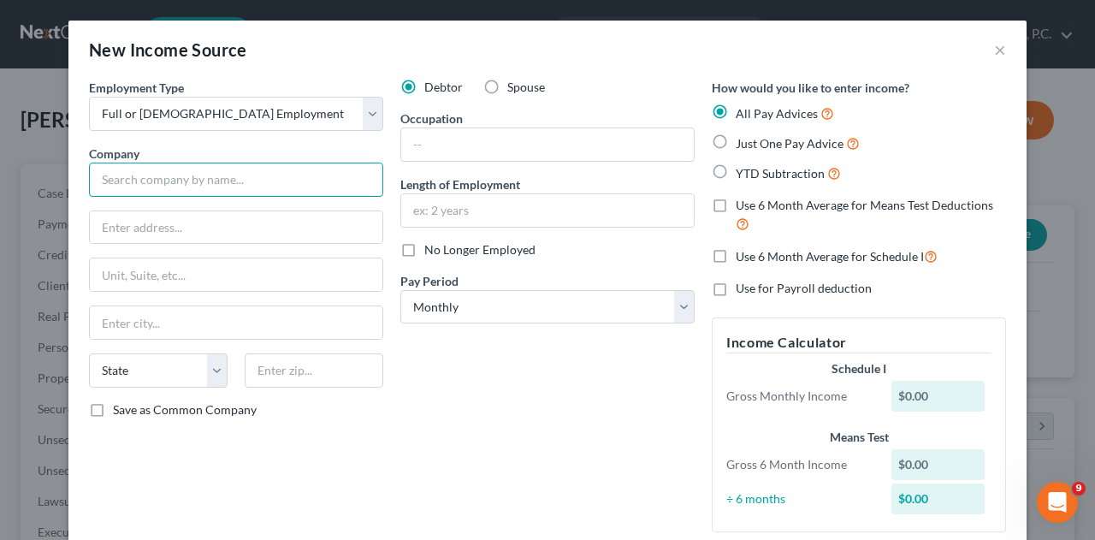
click at [241, 184] on input "text" at bounding box center [236, 180] width 294 height 34
type input "d"
type input "Department of Corrections"
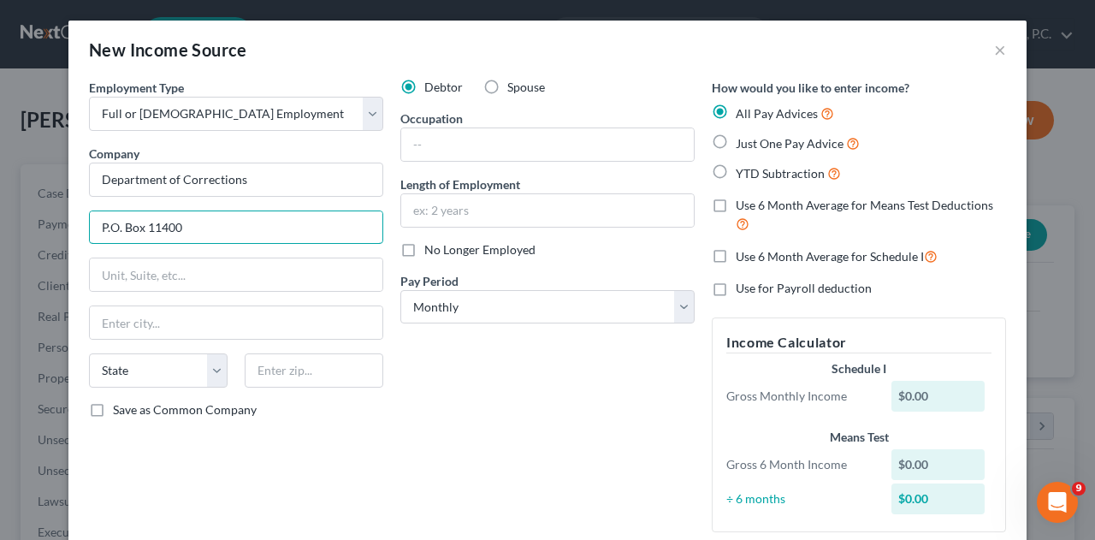
type input "P.O. Box 11400"
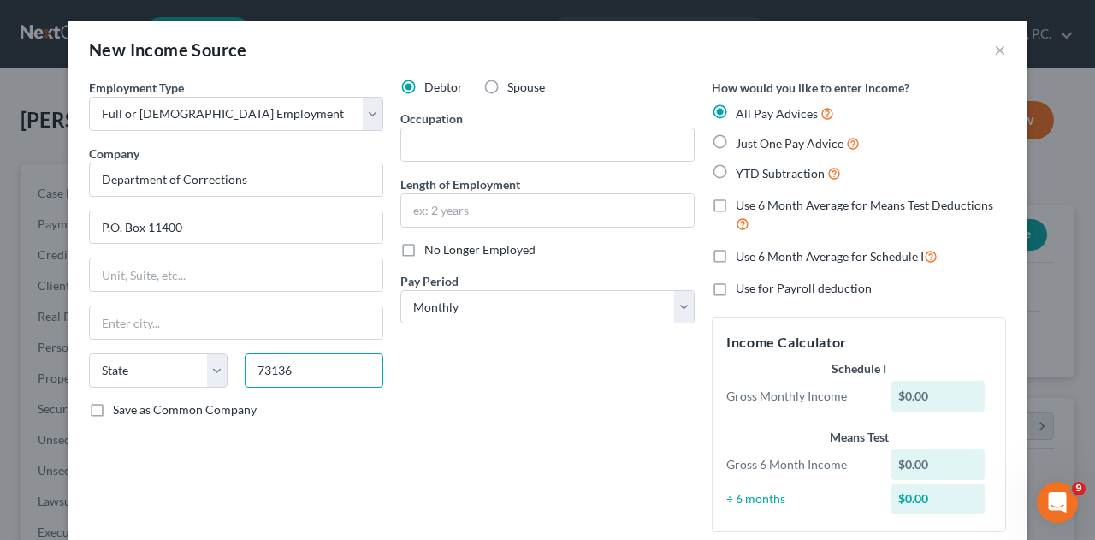
type input "73136"
type input "[US_STATE][GEOGRAPHIC_DATA]"
select select "37"
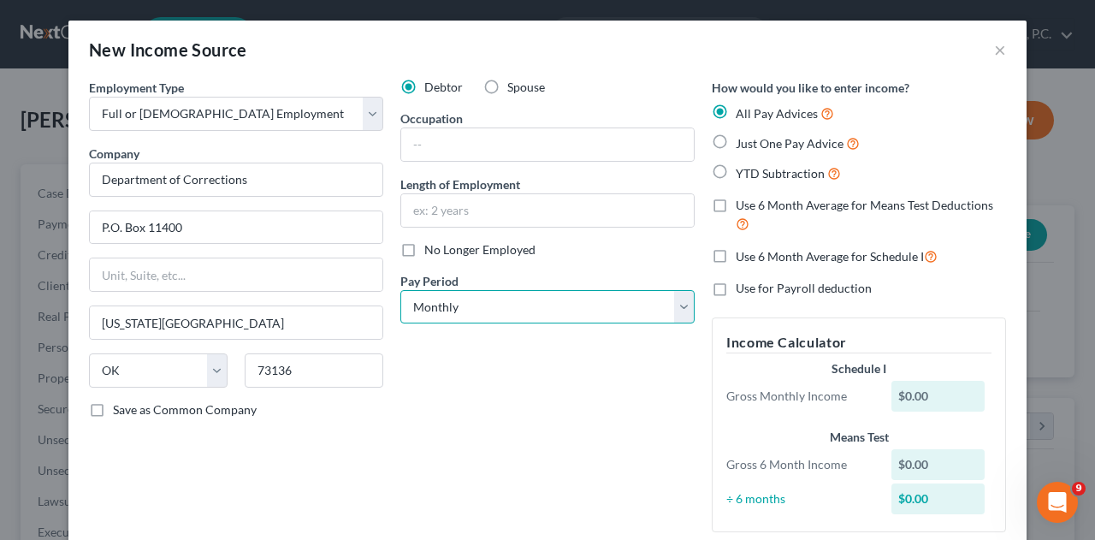
click at [457, 302] on select "Select Monthly Twice Monthly Every Other Week Weekly" at bounding box center [547, 307] width 294 height 34
select select "2"
click at [400, 290] on select "Select Monthly Twice Monthly Every Other Week Weekly" at bounding box center [547, 307] width 294 height 34
click at [373, 413] on div "Save as Common Company" at bounding box center [236, 409] width 294 height 17
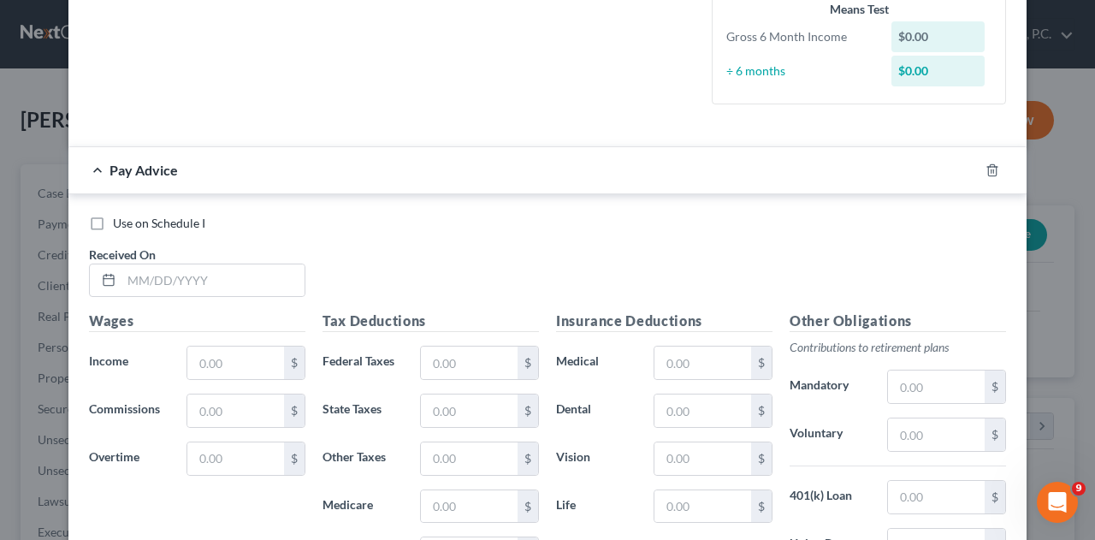
scroll to position [513, 0]
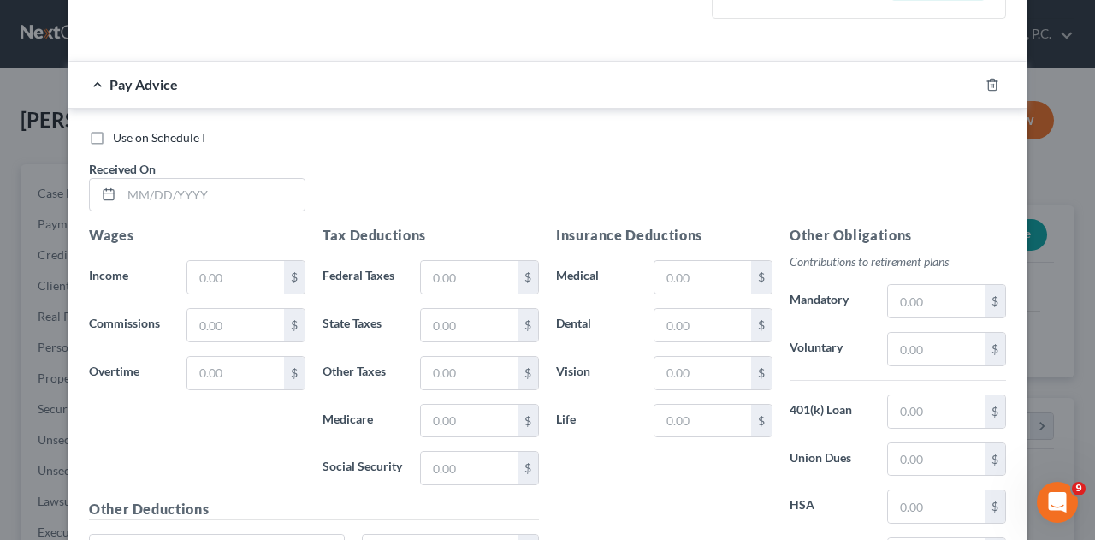
click at [113, 137] on label "Use on Schedule I" at bounding box center [159, 137] width 92 height 17
click at [120, 137] on input "Use on Schedule I" at bounding box center [125, 134] width 11 height 11
checkbox input "true"
click at [180, 195] on input "text" at bounding box center [212, 195] width 183 height 33
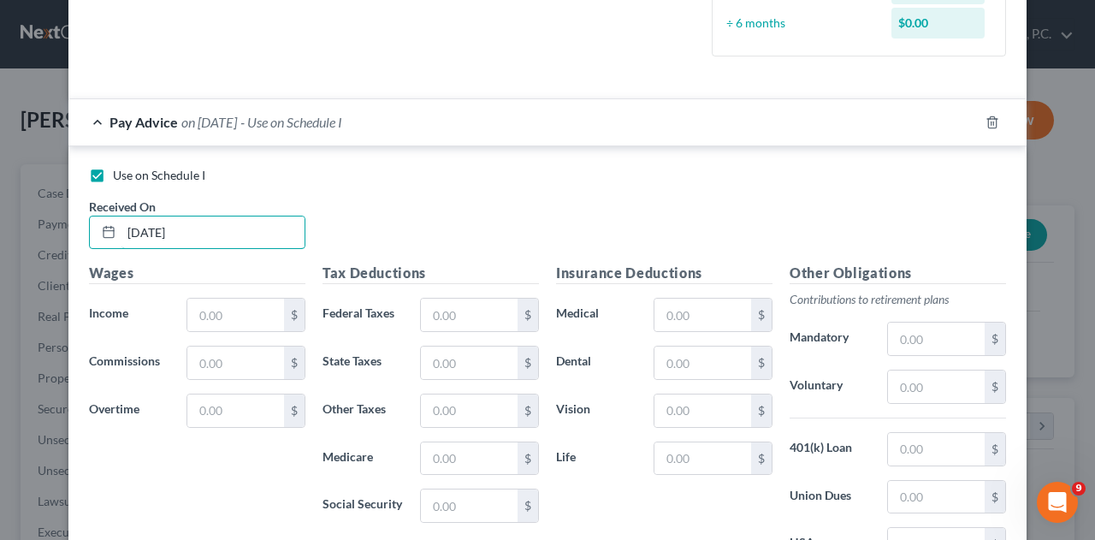
type input "[DATE]"
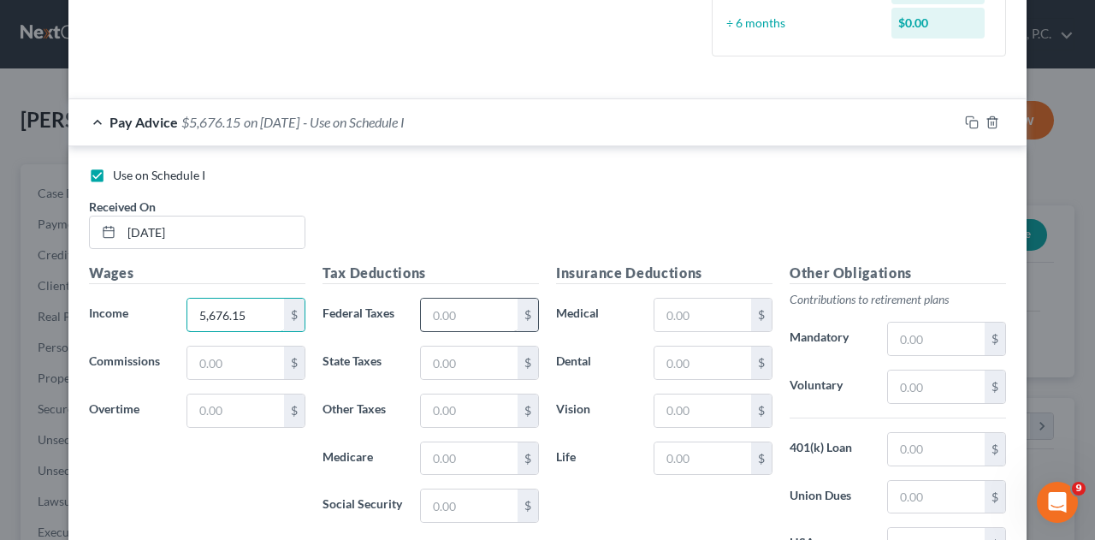
type input "5,676.15"
click at [454, 312] on input "text" at bounding box center [469, 315] width 97 height 33
type input "653.08"
click at [453, 366] on input "text" at bounding box center [469, 362] width 97 height 33
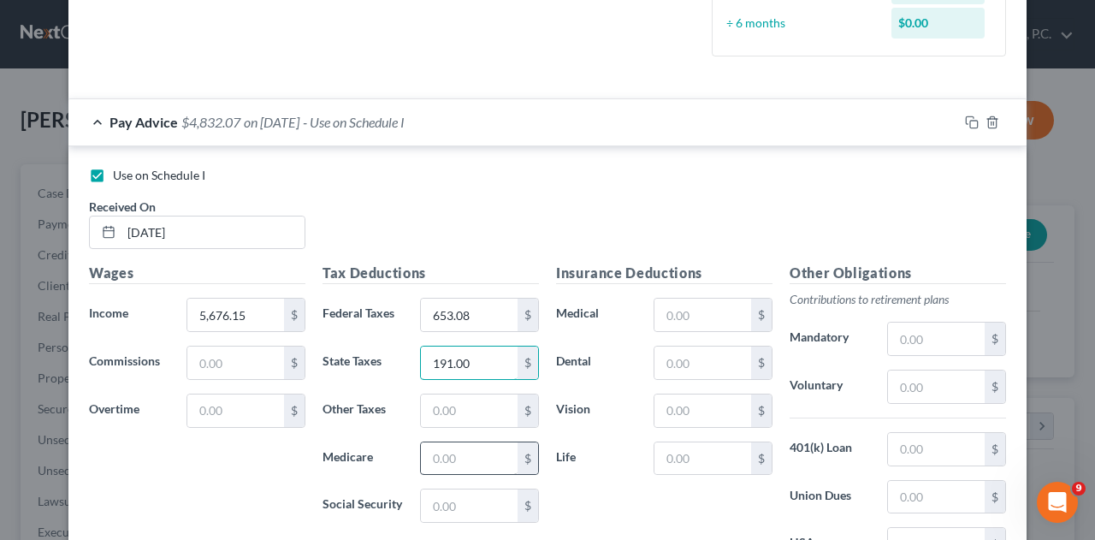
type input "191.00"
click at [444, 453] on input "text" at bounding box center [469, 458] width 97 height 33
type input "66.70"
click at [432, 509] on input "text" at bounding box center [469, 505] width 97 height 33
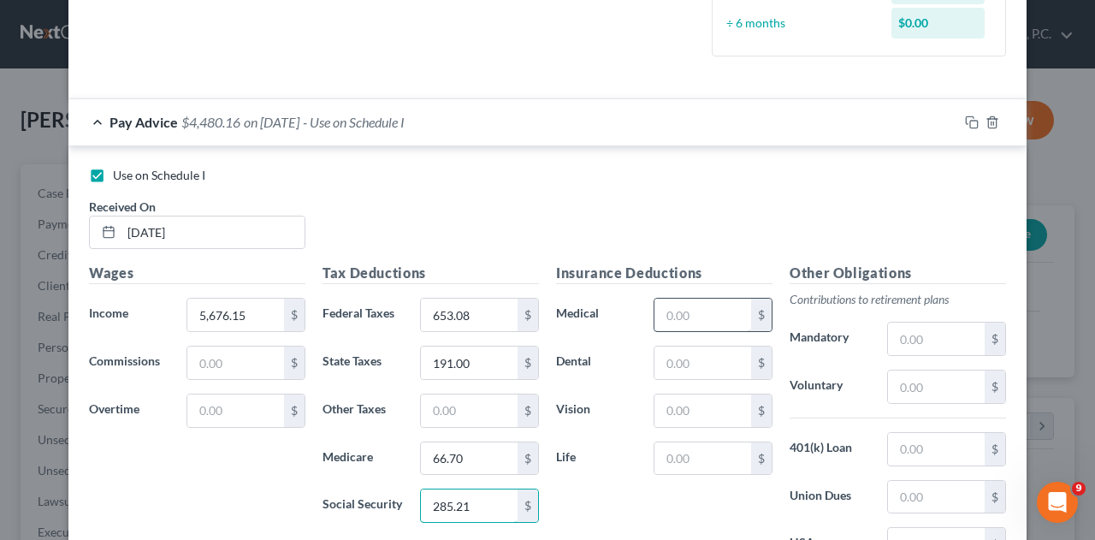
type input "285.21"
click at [661, 321] on input "text" at bounding box center [702, 315] width 97 height 33
type input "945.75"
click at [672, 358] on input "text" at bounding box center [702, 362] width 97 height 33
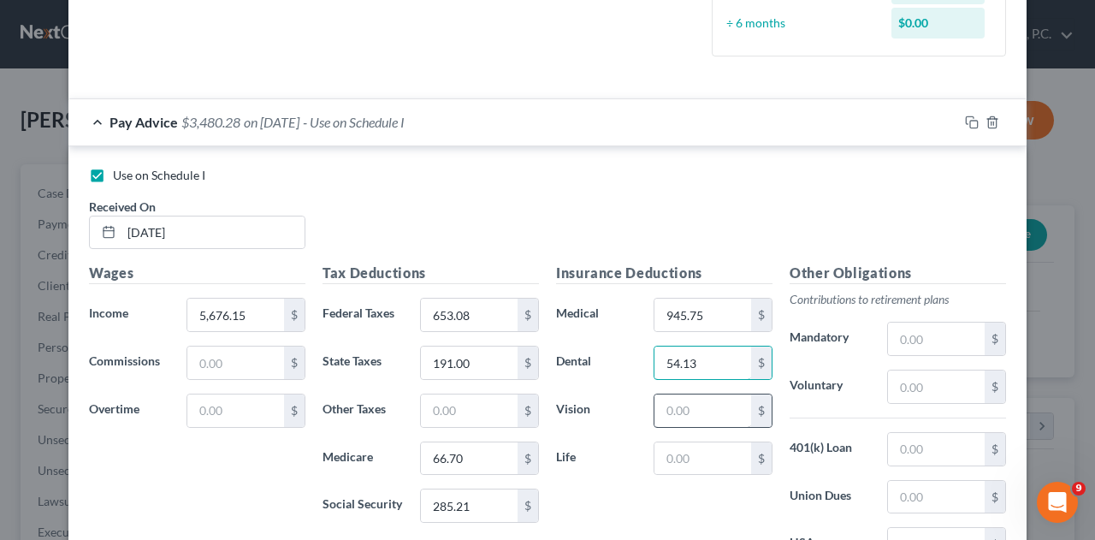
type input "54.13"
click at [667, 404] on input "text" at bounding box center [702, 410] width 97 height 33
type input "9.93"
click at [758, 240] on div "Use on Schedule I Received On * [DATE]" at bounding box center [547, 215] width 934 height 97
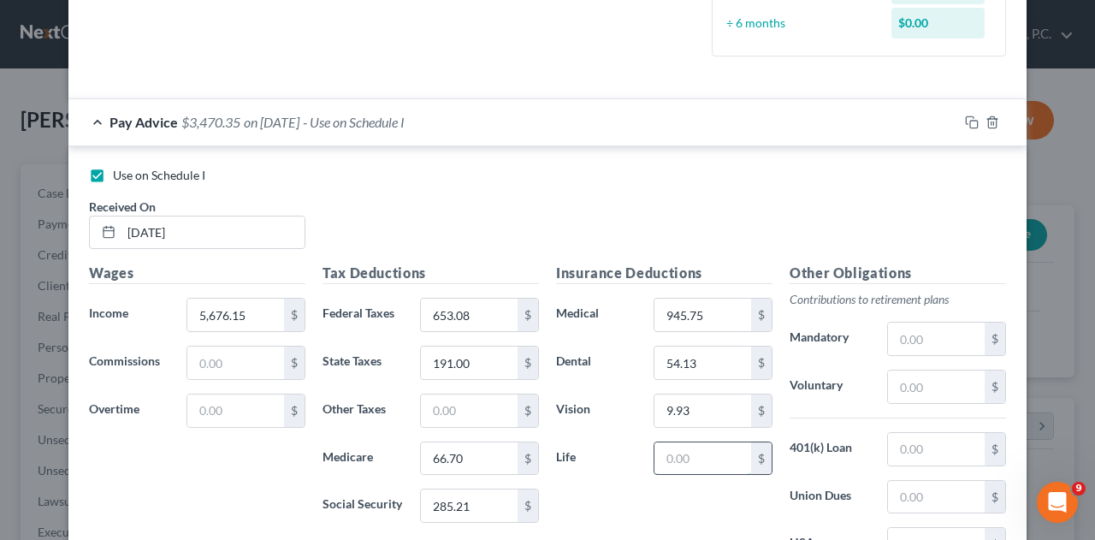
click at [672, 459] on input "text" at bounding box center [702, 458] width 97 height 33
type input "9.90"
click at [918, 317] on div "Other Obligations Contributions to retirement plans Mandatory $ Voluntary $ 401…" at bounding box center [897, 443] width 233 height 360
click at [913, 334] on input "text" at bounding box center [936, 338] width 97 height 33
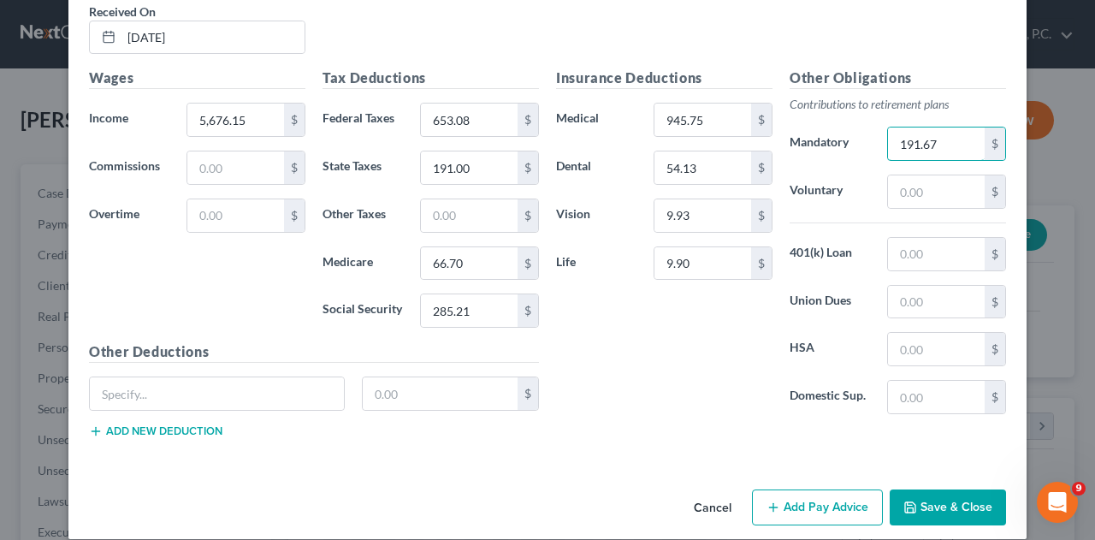
scroll to position [721, 0]
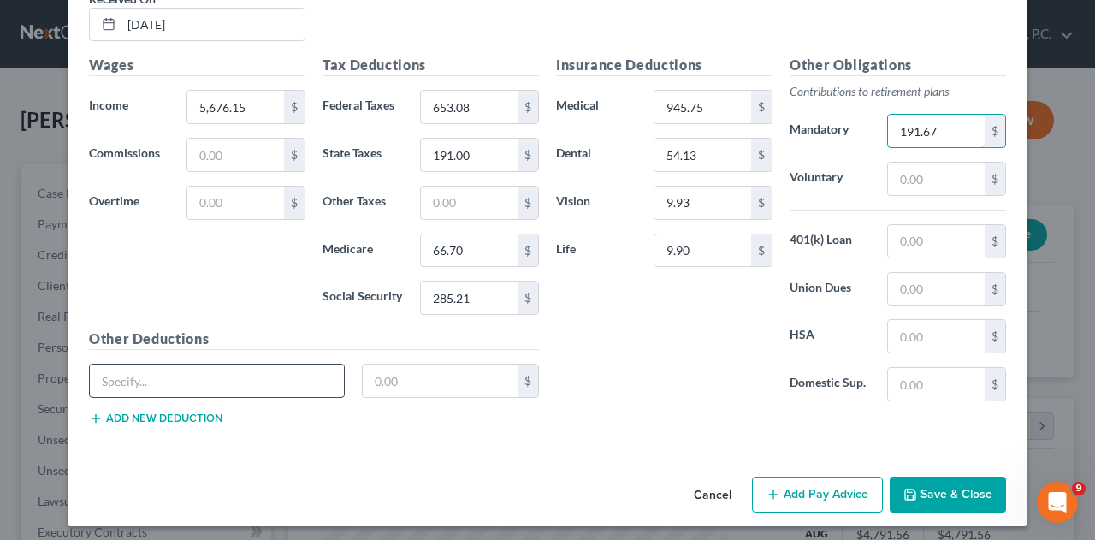
type input "191.67"
click at [133, 379] on input "text" at bounding box center [217, 380] width 254 height 33
type input "Disability"
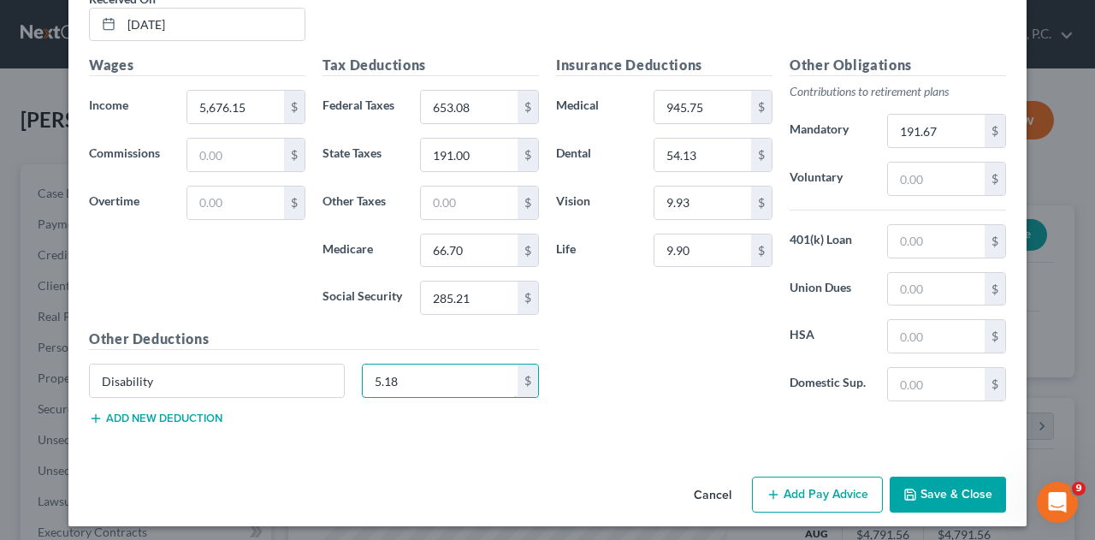
type input "5.18"
click at [133, 411] on button "Add new deduction" at bounding box center [155, 418] width 133 height 14
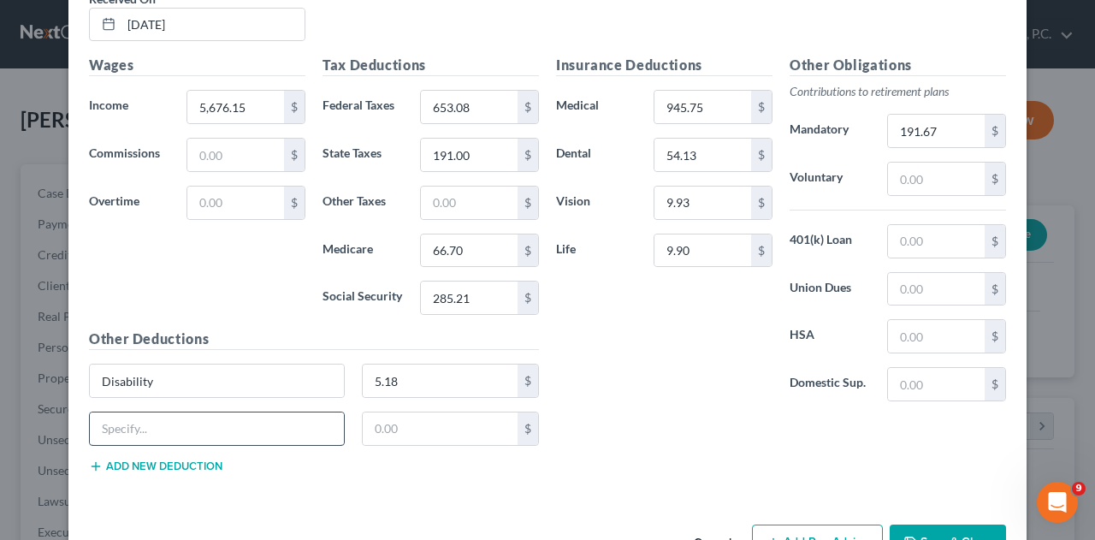
click at [125, 423] on input "text" at bounding box center [217, 428] width 254 height 33
type input "Medical Reimbursement"
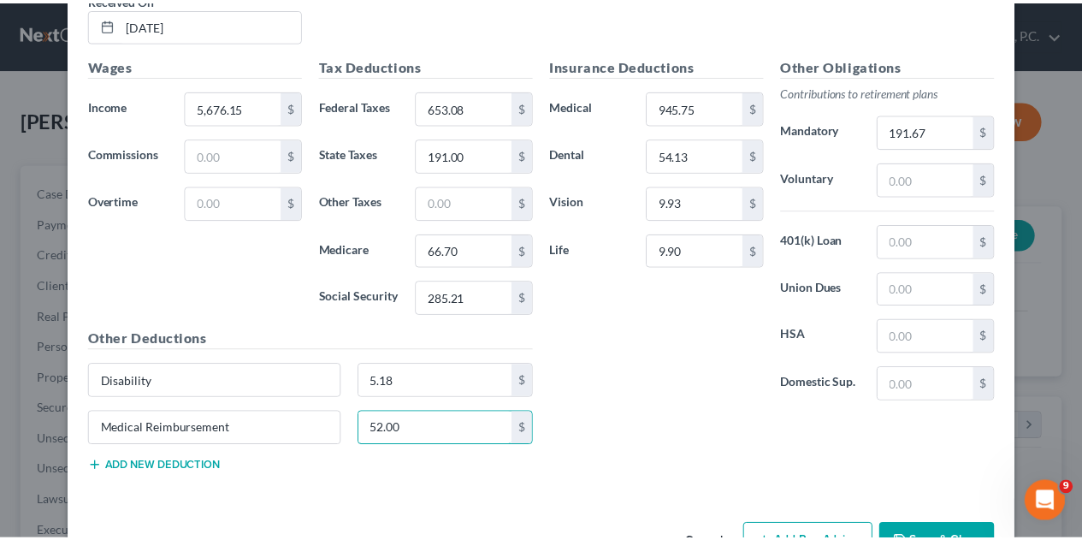
scroll to position [768, 0]
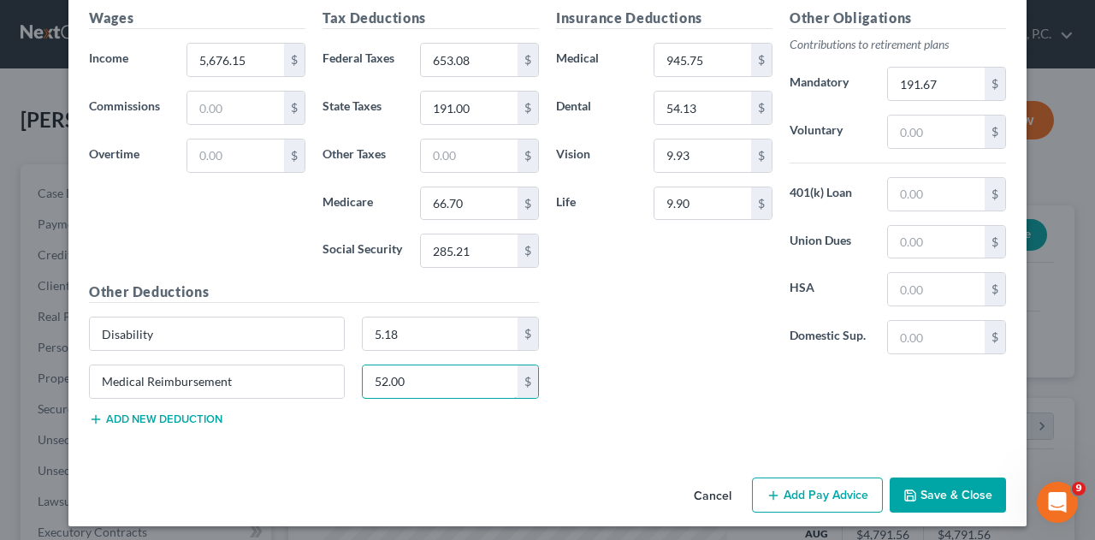
type input "52.00"
click at [954, 492] on button "Save & Close" at bounding box center [948, 495] width 116 height 36
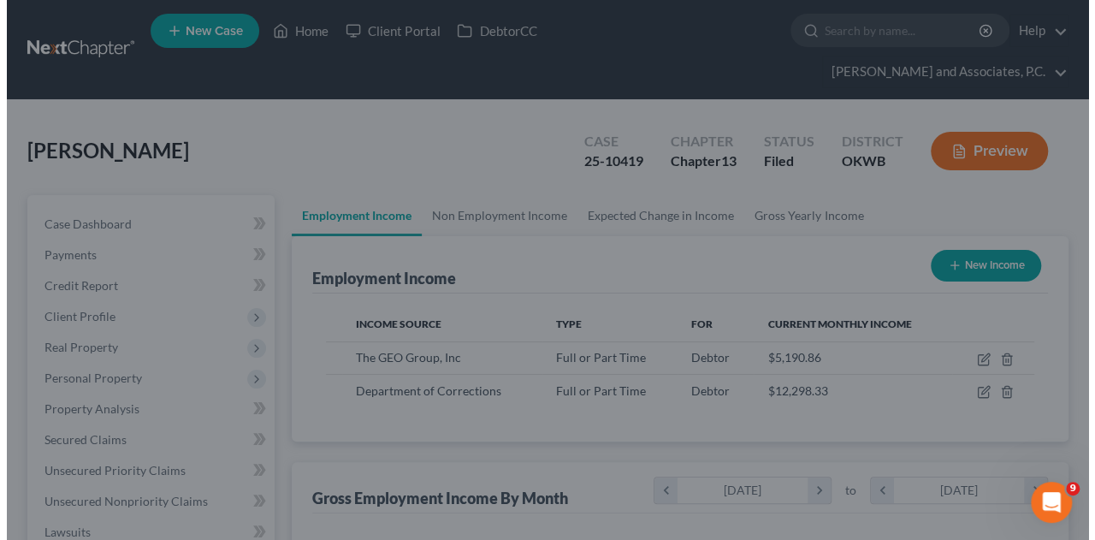
scroll to position [855006, 854878]
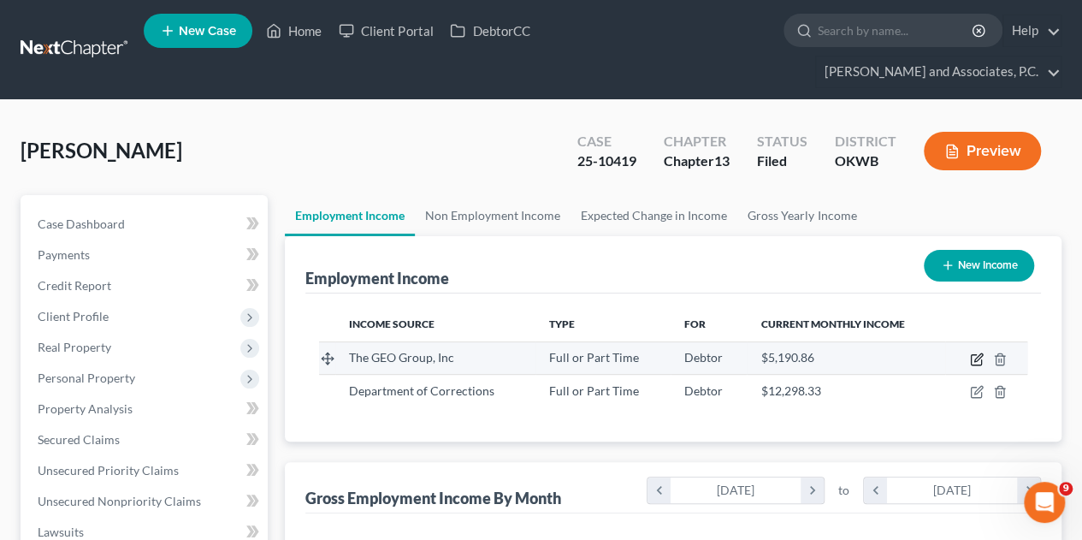
click at [979, 352] on icon "button" at bounding box center [977, 359] width 14 height 14
select select "0"
select select "9"
select select "2"
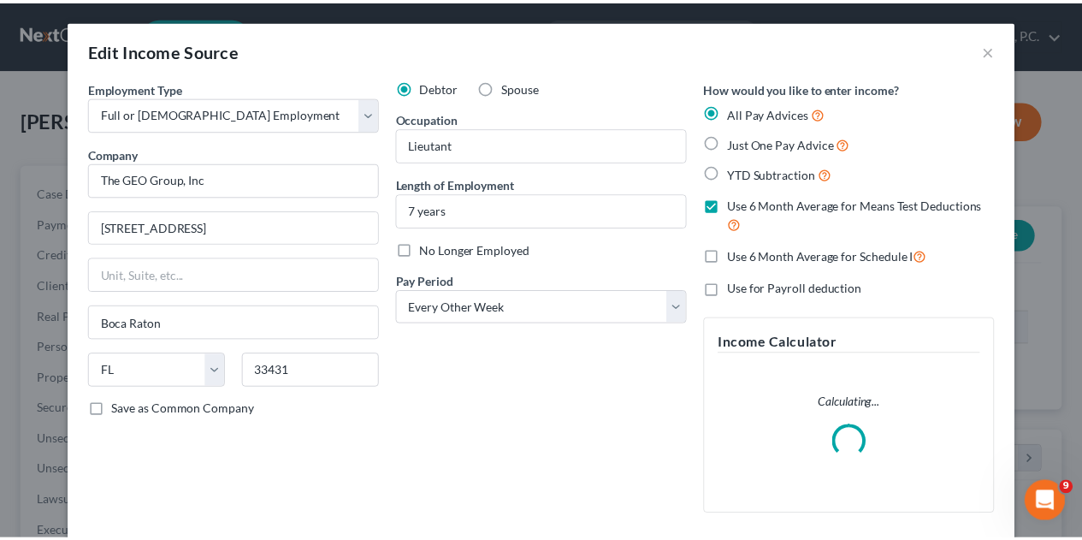
scroll to position [304, 438]
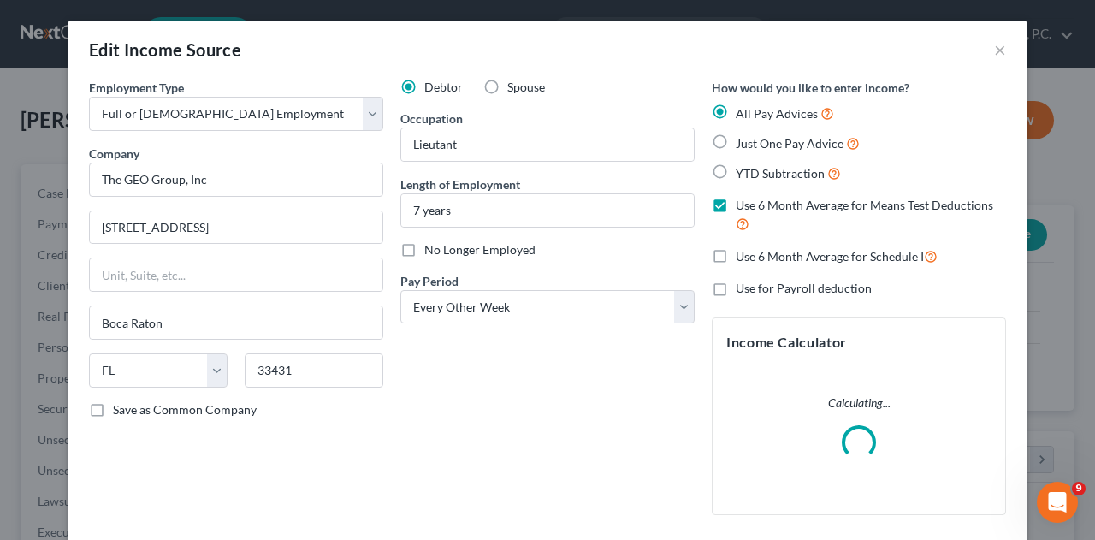
click at [424, 245] on label "No Longer Employed" at bounding box center [479, 249] width 111 height 17
click at [431, 245] on input "No Longer Employed" at bounding box center [436, 246] width 11 height 11
checkbox input "true"
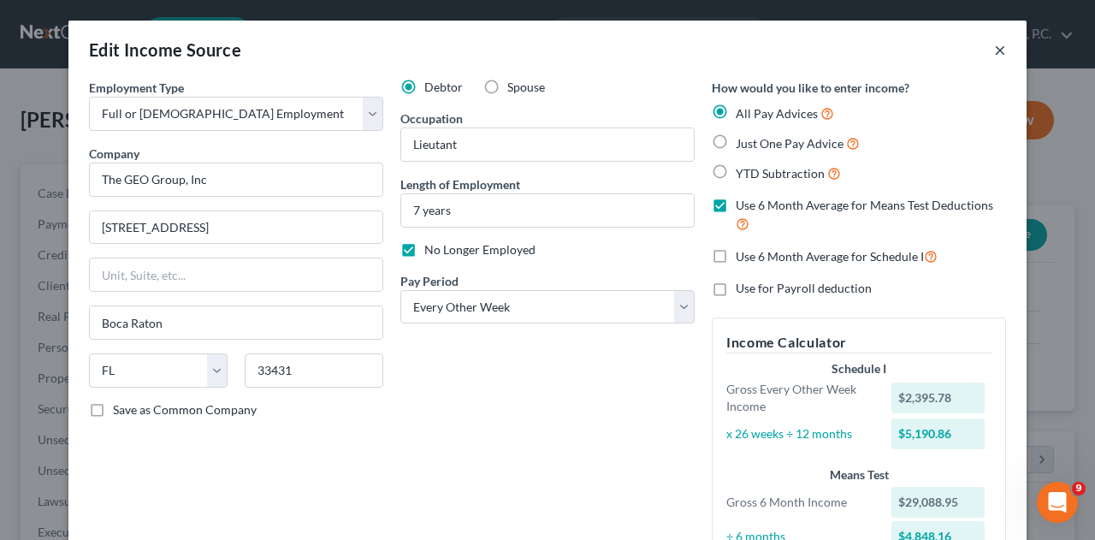
click at [994, 46] on button "×" at bounding box center [1000, 49] width 12 height 21
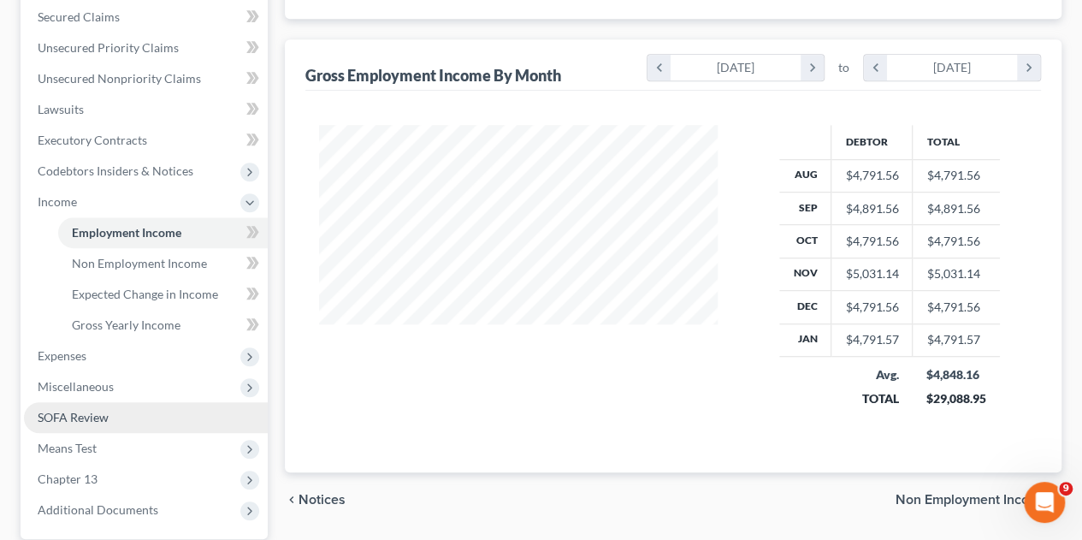
scroll to position [428, 0]
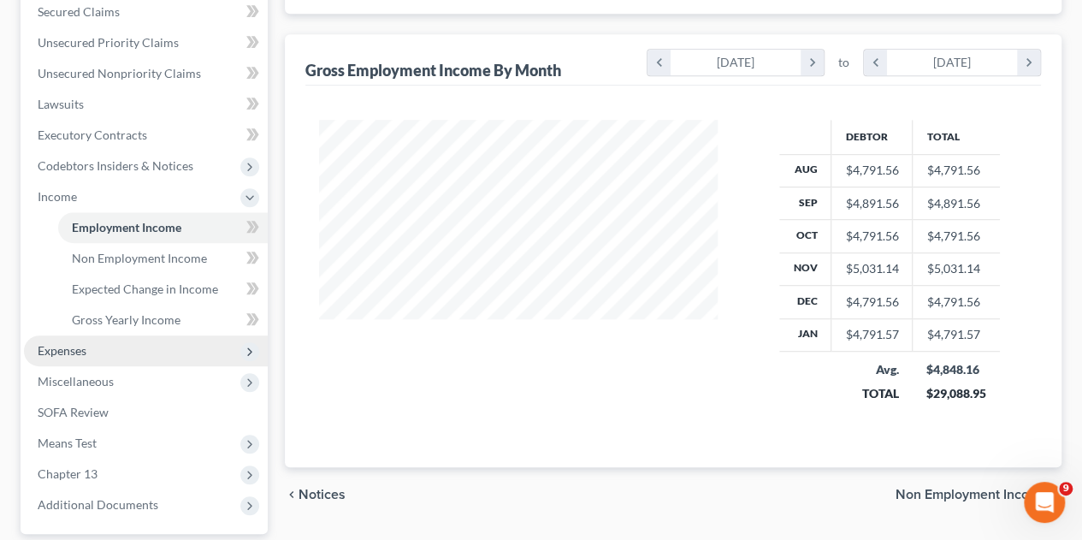
click at [68, 343] on span "Expenses" at bounding box center [62, 350] width 49 height 15
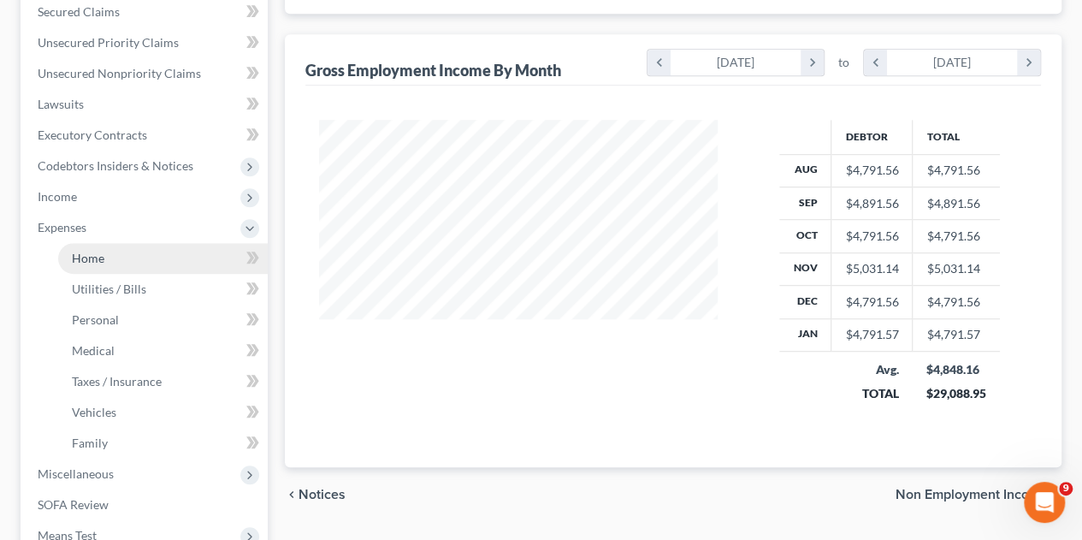
click at [82, 251] on span "Home" at bounding box center [88, 258] width 33 height 15
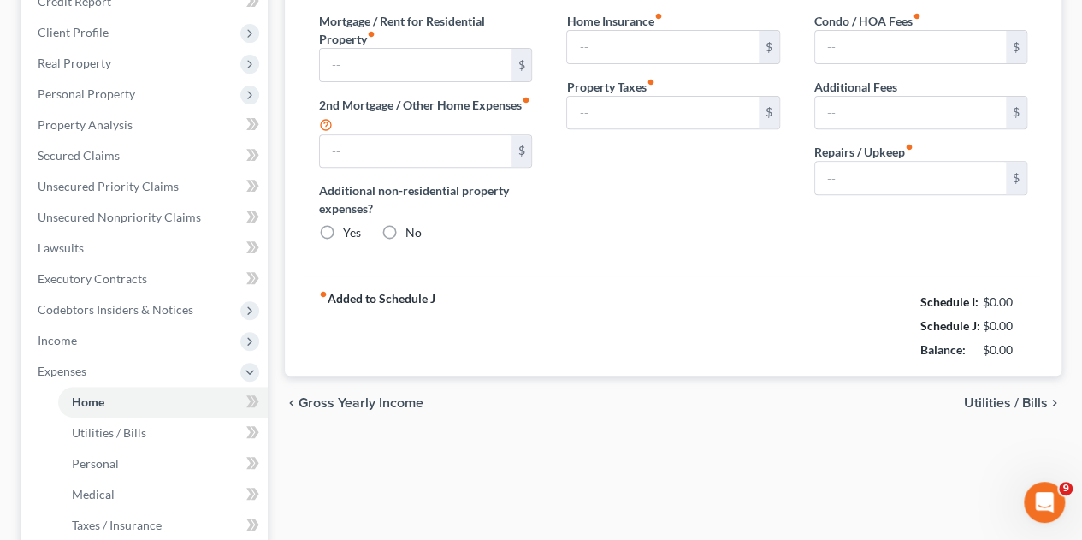
type input "800.00"
type input "0.00"
radio input "true"
type input "0.00"
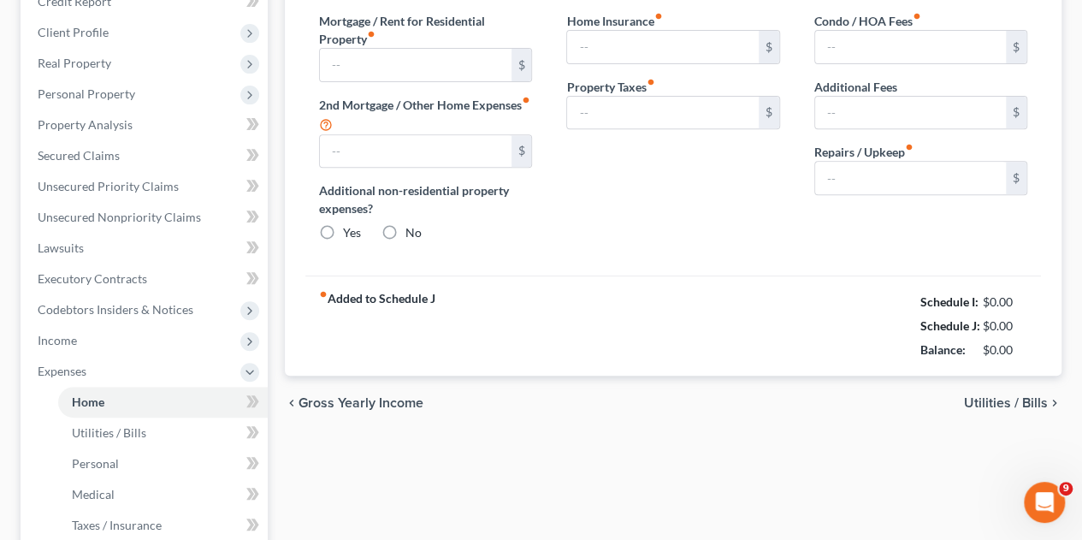
type input "0.00"
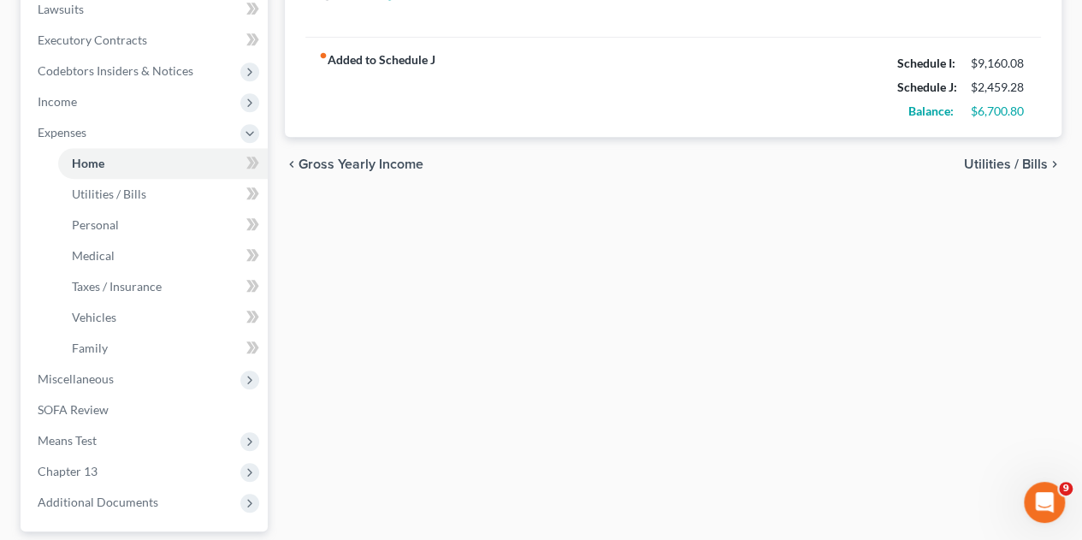
scroll to position [599, 0]
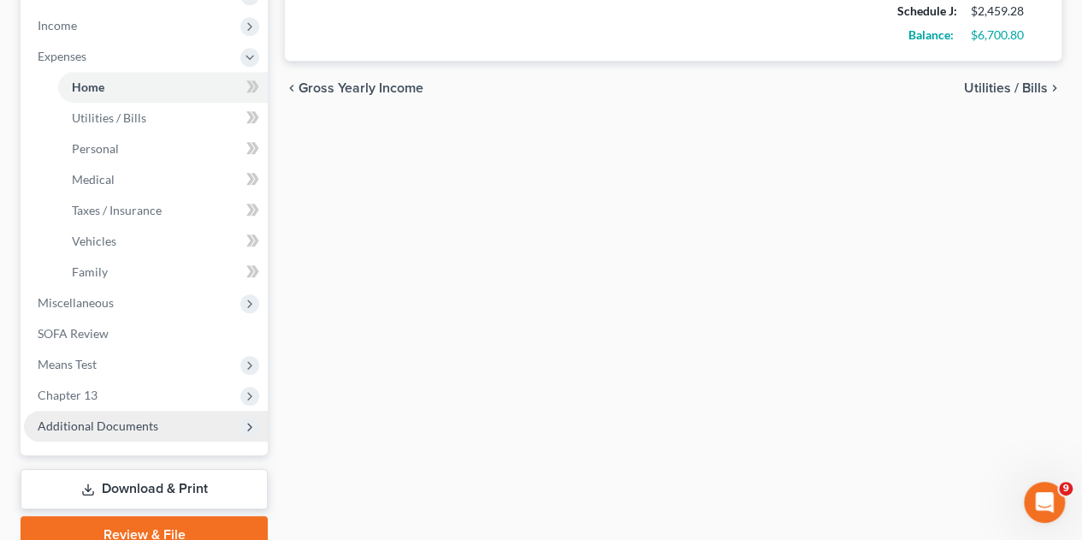
click at [83, 418] on span "Additional Documents" at bounding box center [98, 425] width 121 height 15
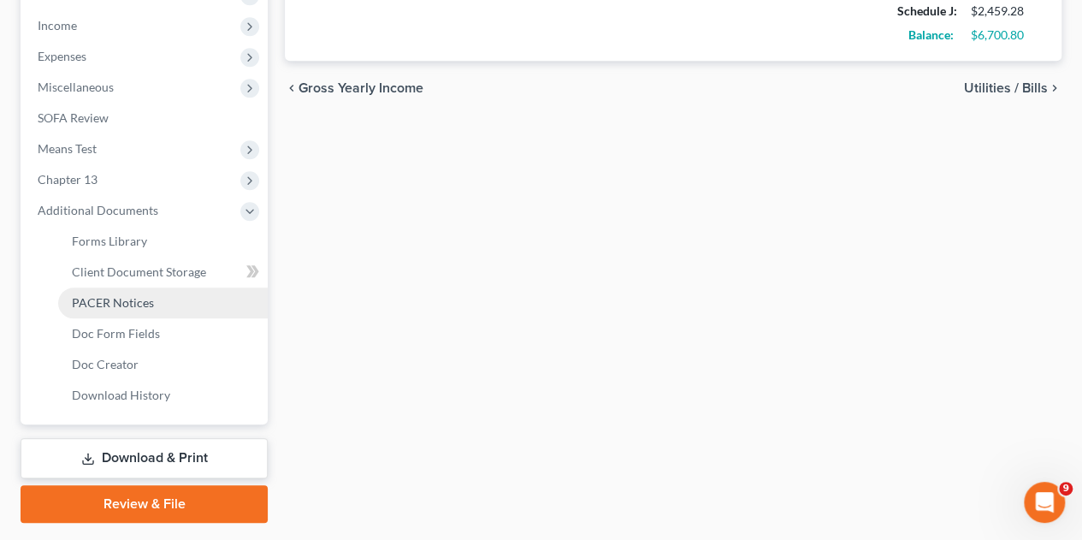
click at [86, 295] on span "PACER Notices" at bounding box center [113, 302] width 82 height 15
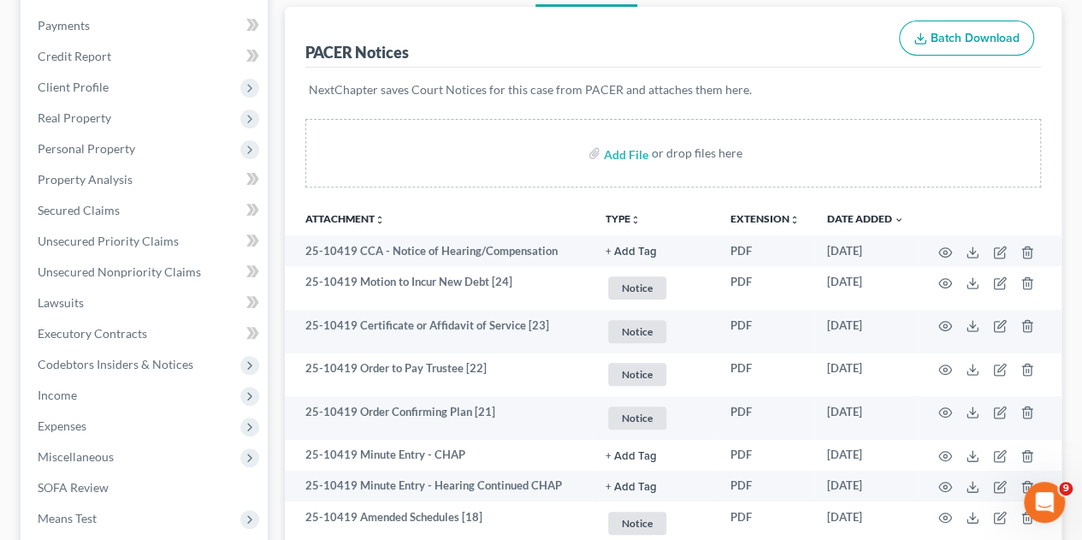
scroll to position [257, 0]
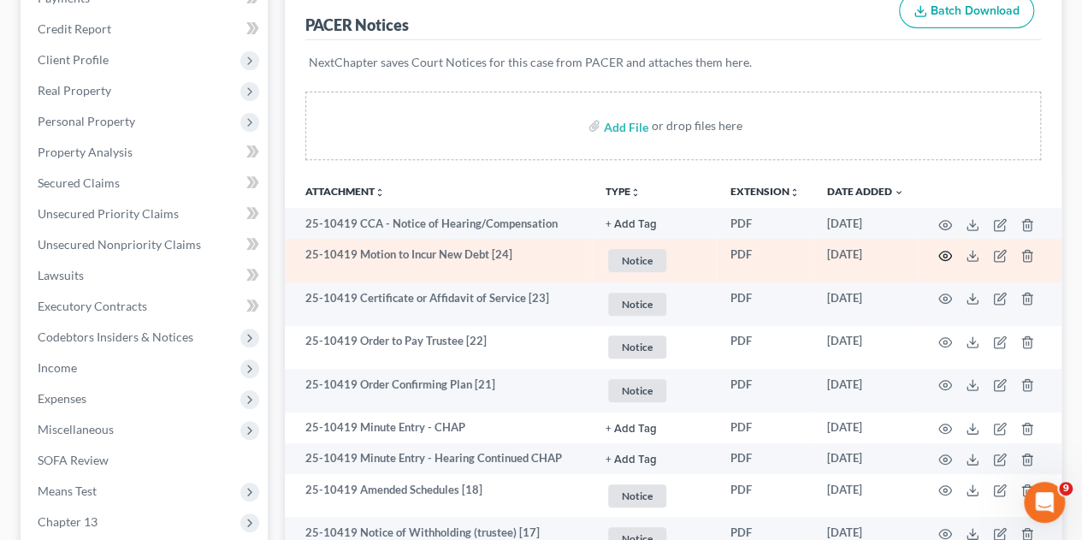
click at [944, 254] on circle "button" at bounding box center [944, 255] width 3 height 3
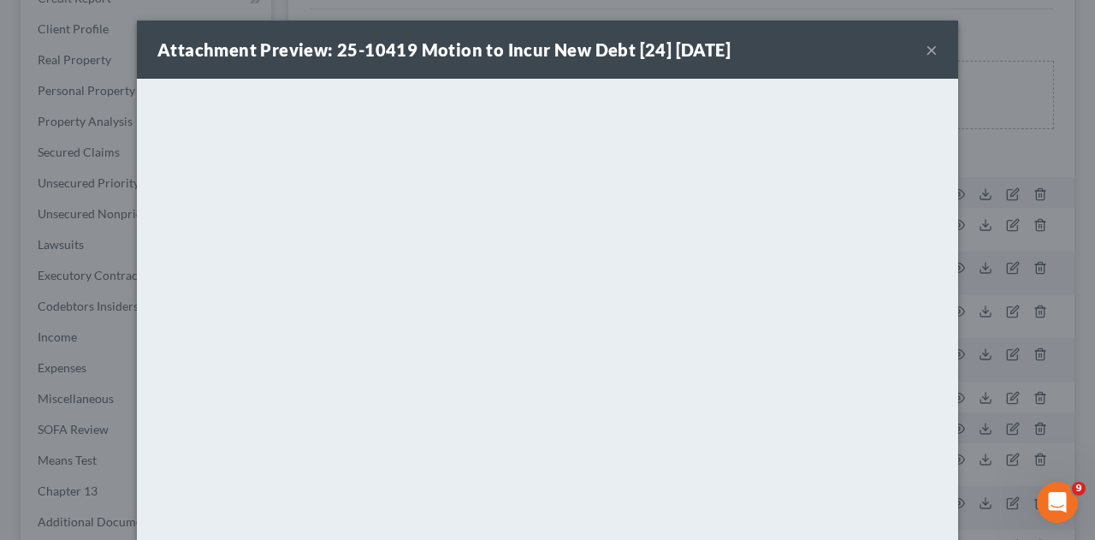
click at [925, 50] on button "×" at bounding box center [931, 49] width 12 height 21
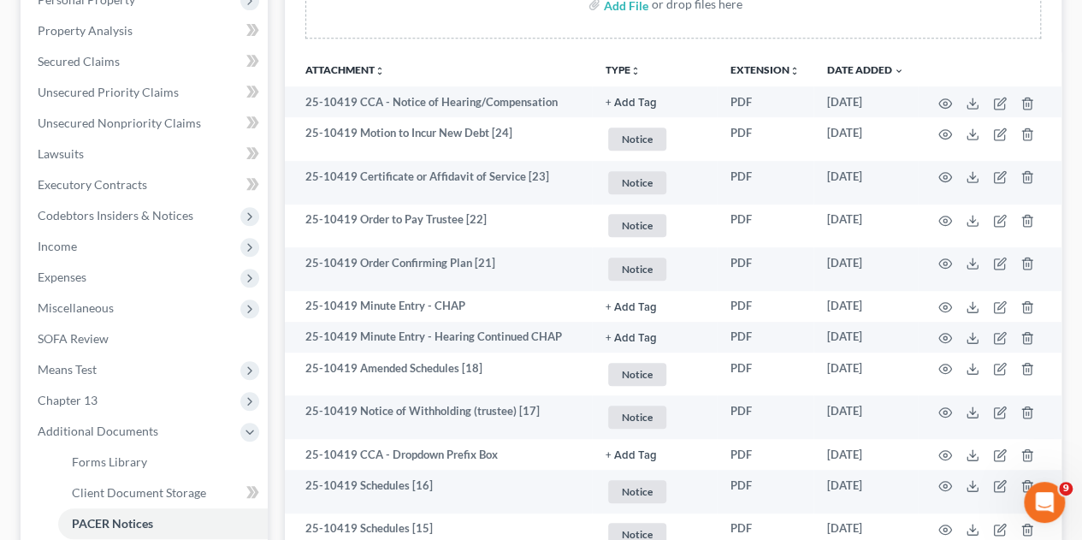
scroll to position [342, 0]
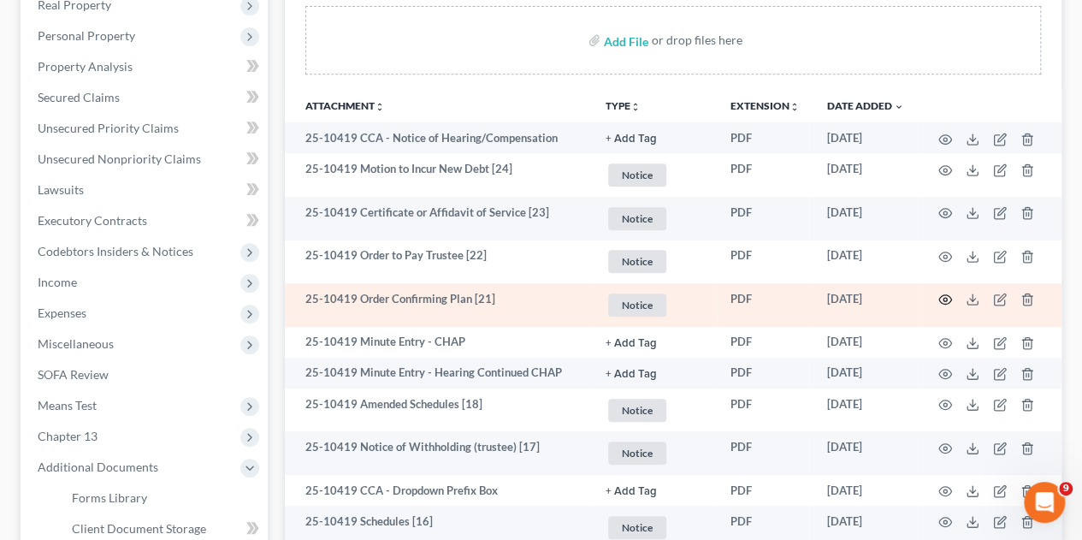
click at [943, 298] on circle "button" at bounding box center [944, 299] width 3 height 3
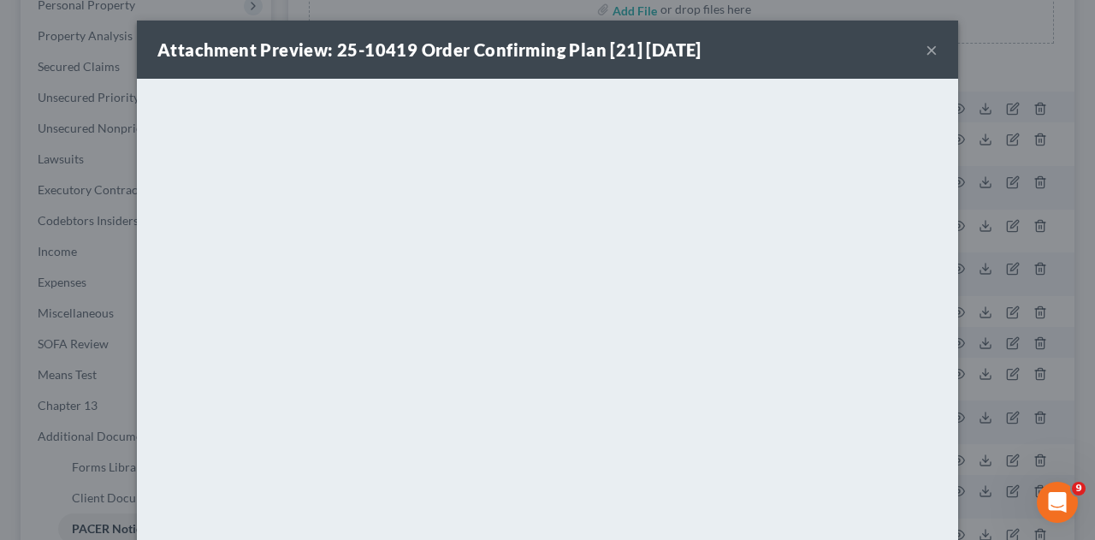
click at [925, 50] on button "×" at bounding box center [931, 49] width 12 height 21
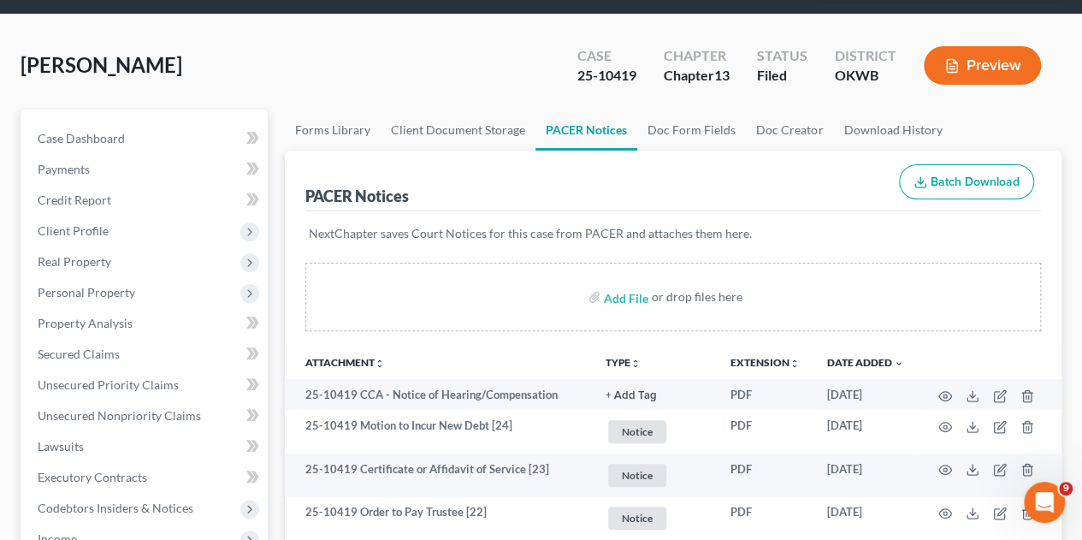
scroll to position [86, 0]
click at [48, 223] on span "Client Profile" at bounding box center [73, 230] width 71 height 15
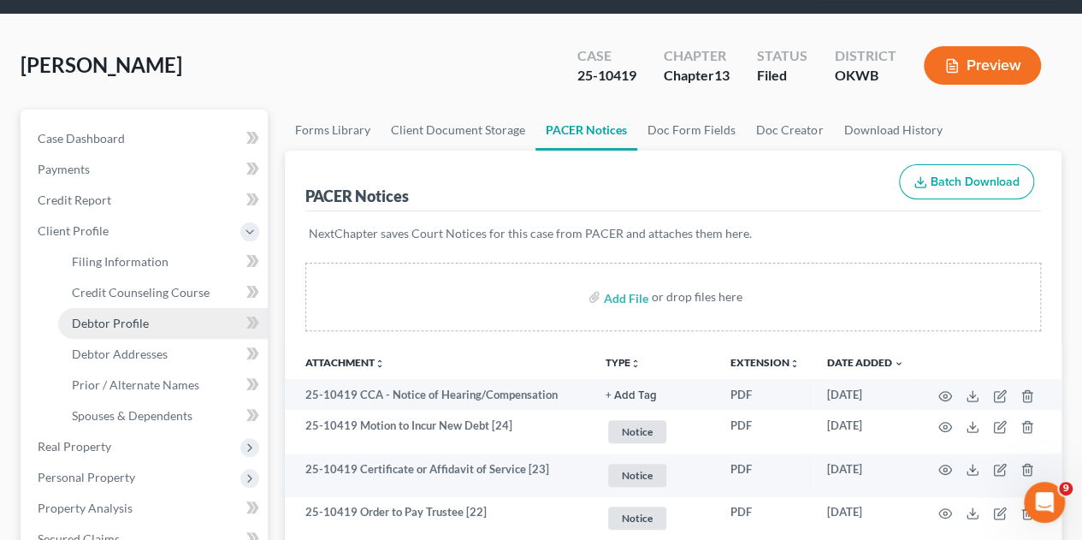
click at [92, 316] on span "Debtor Profile" at bounding box center [110, 323] width 77 height 15
select select "0"
select select "1"
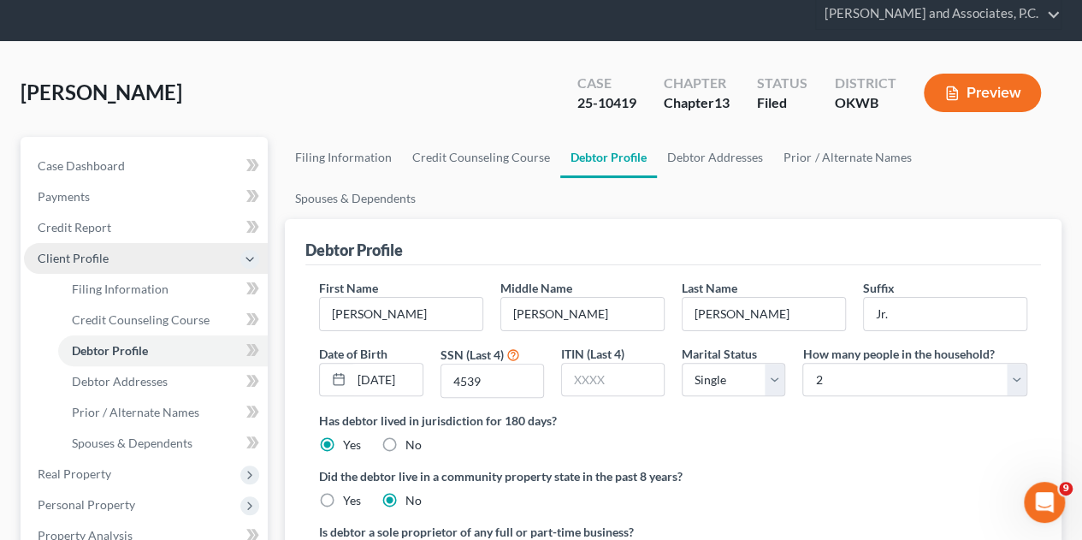
scroll to position [86, 0]
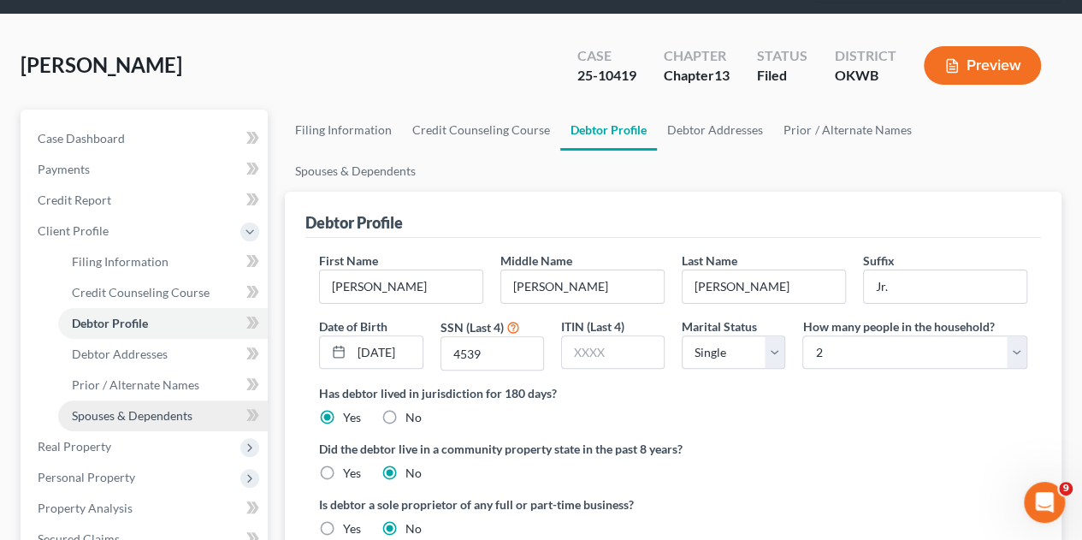
click at [114, 408] on span "Spouses & Dependents" at bounding box center [132, 415] width 121 height 15
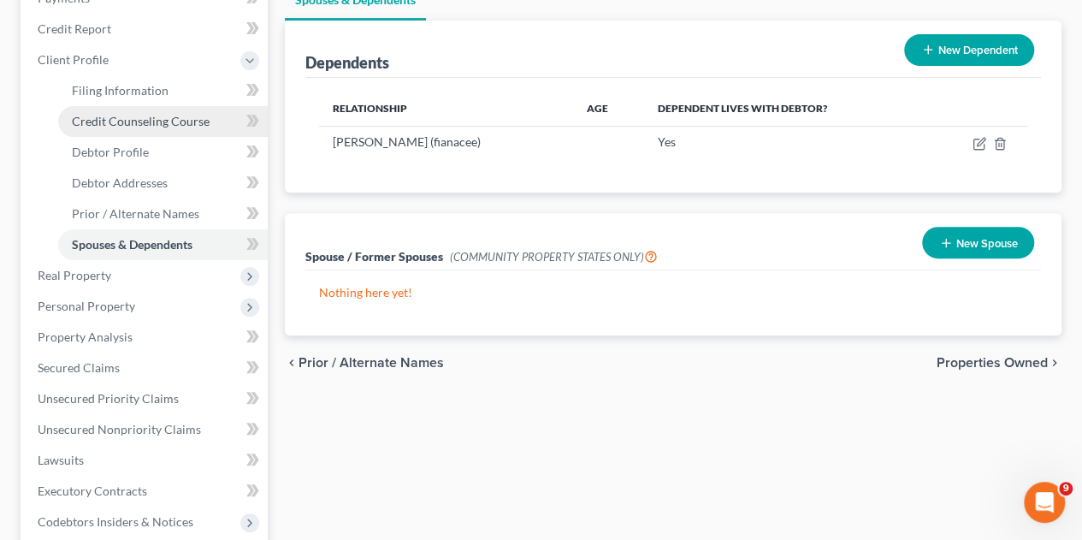
scroll to position [342, 0]
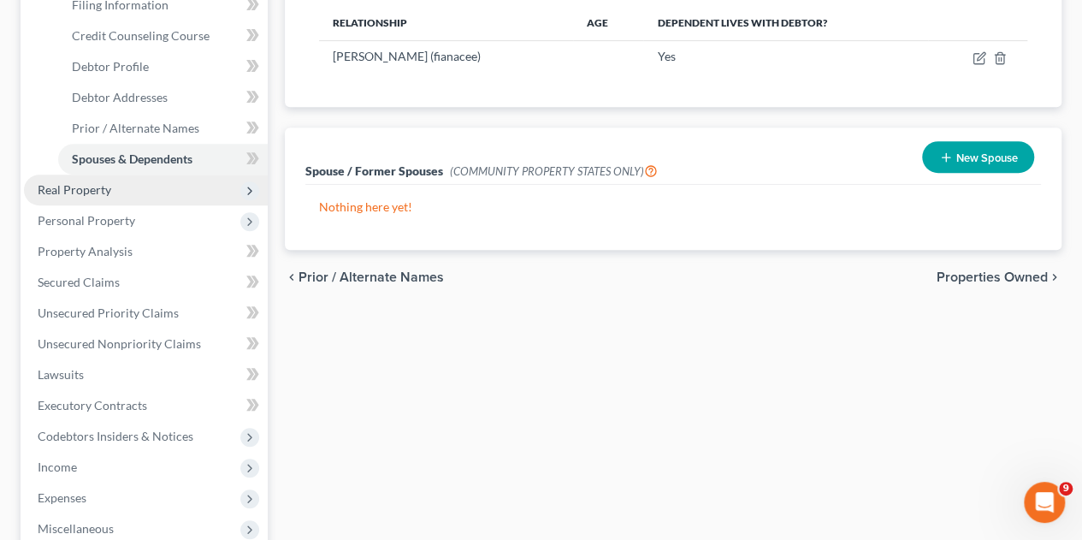
click at [60, 182] on span "Real Property" at bounding box center [75, 189] width 74 height 15
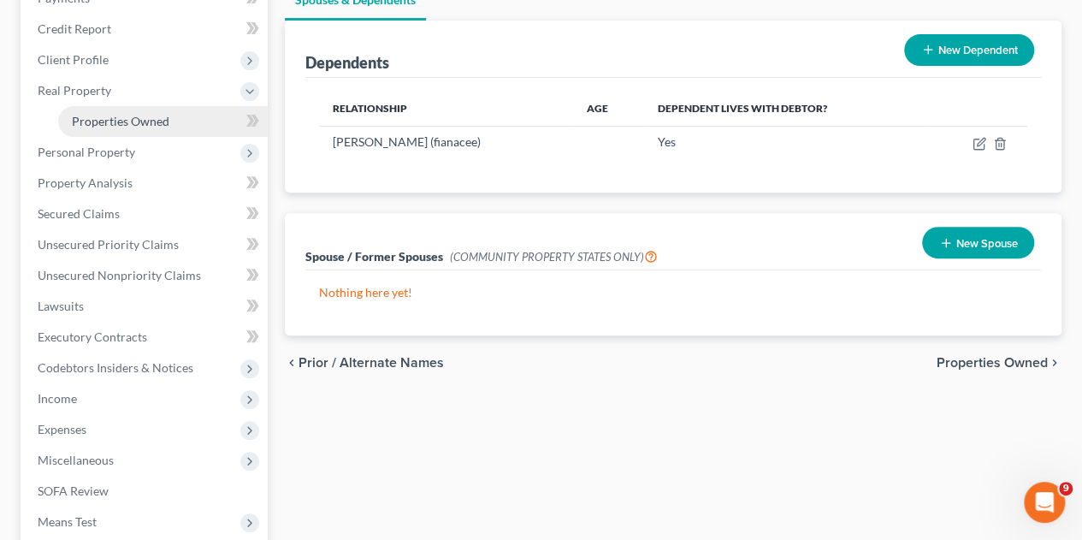
click at [132, 114] on span "Properties Owned" at bounding box center [121, 121] width 98 height 15
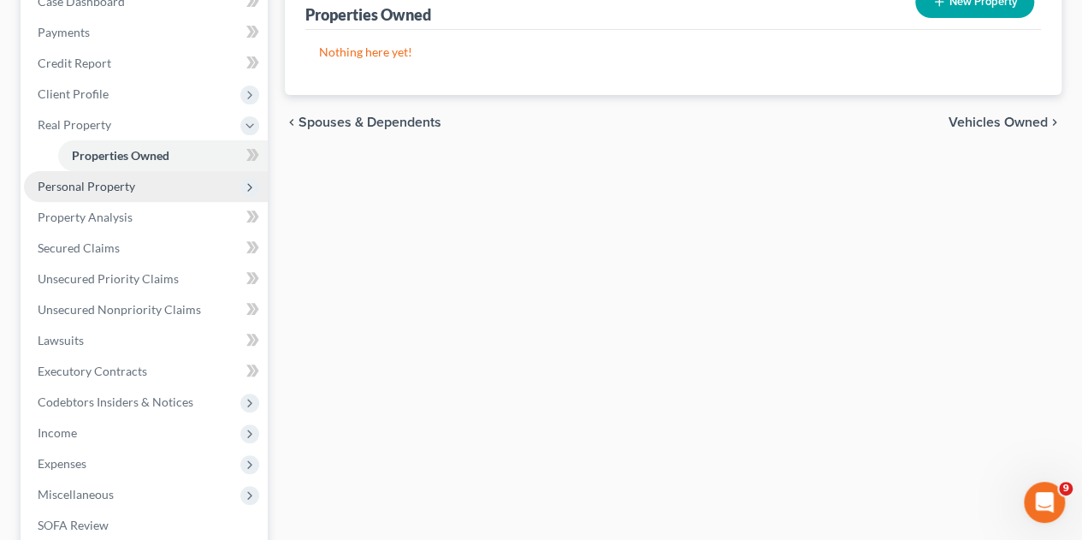
scroll to position [257, 0]
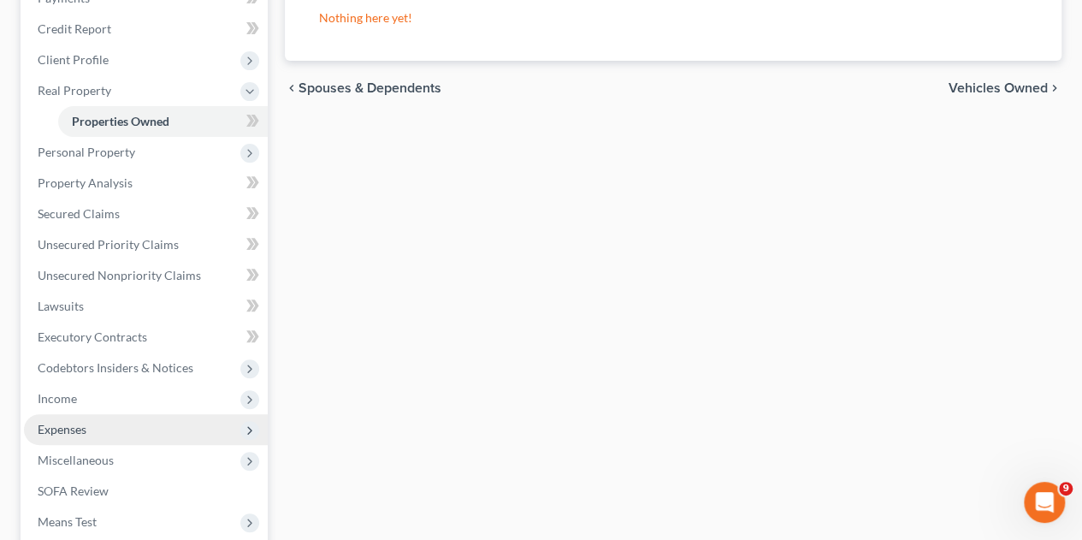
click at [56, 422] on span "Expenses" at bounding box center [62, 429] width 49 height 15
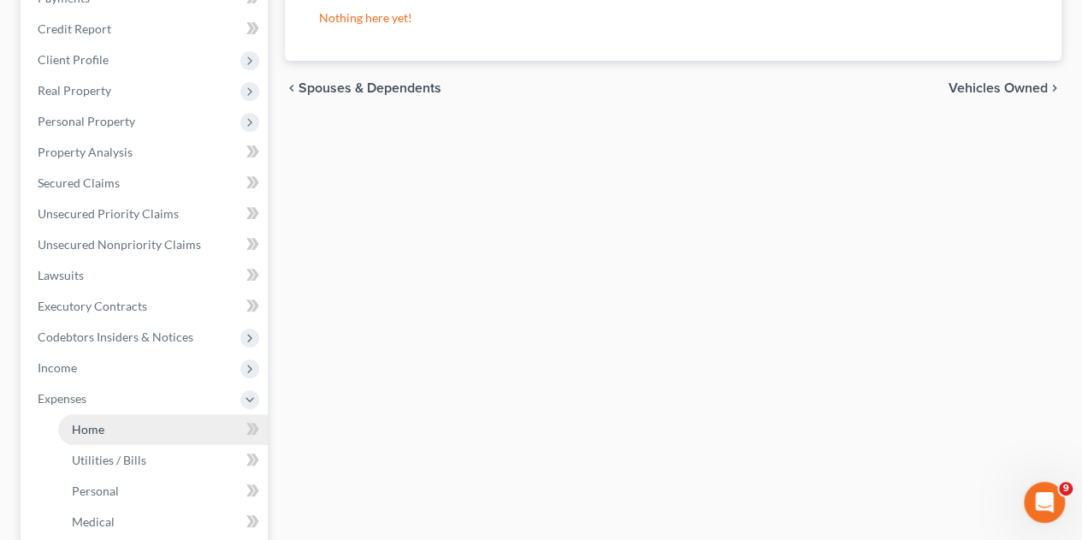
click at [82, 422] on span "Home" at bounding box center [88, 429] width 33 height 15
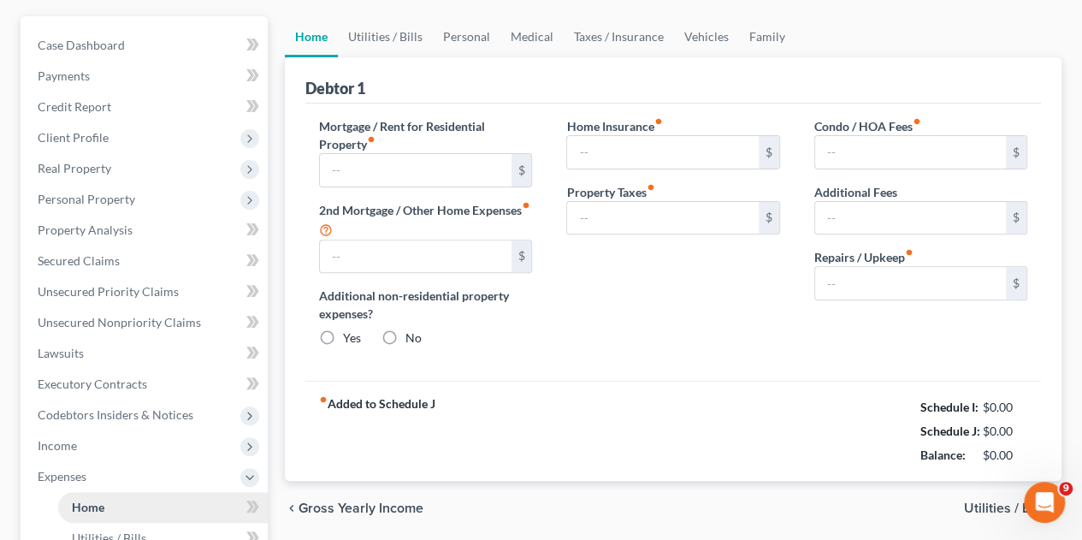
type input "800.00"
type input "0.00"
radio input "true"
type input "0.00"
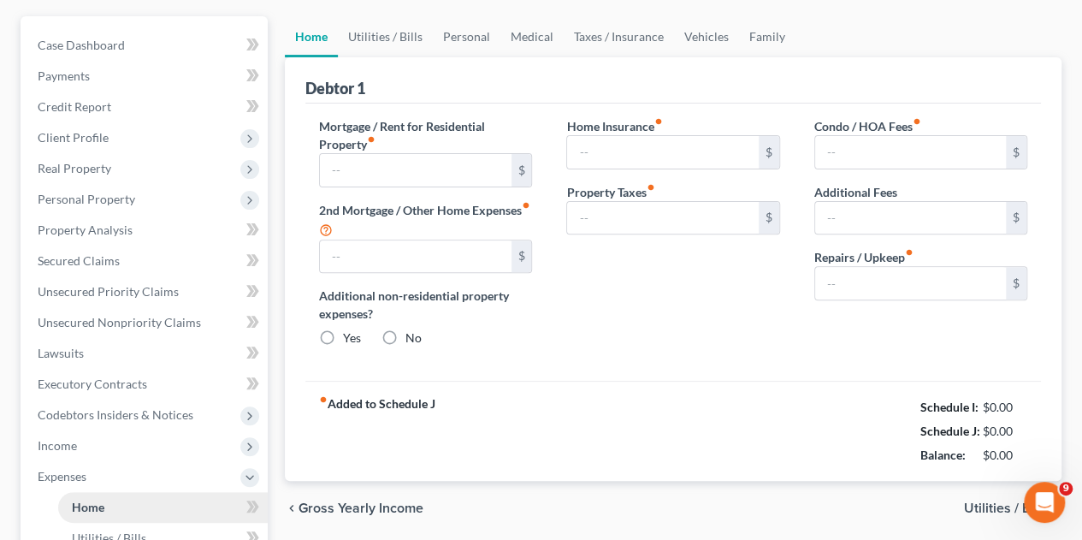
type input "0.00"
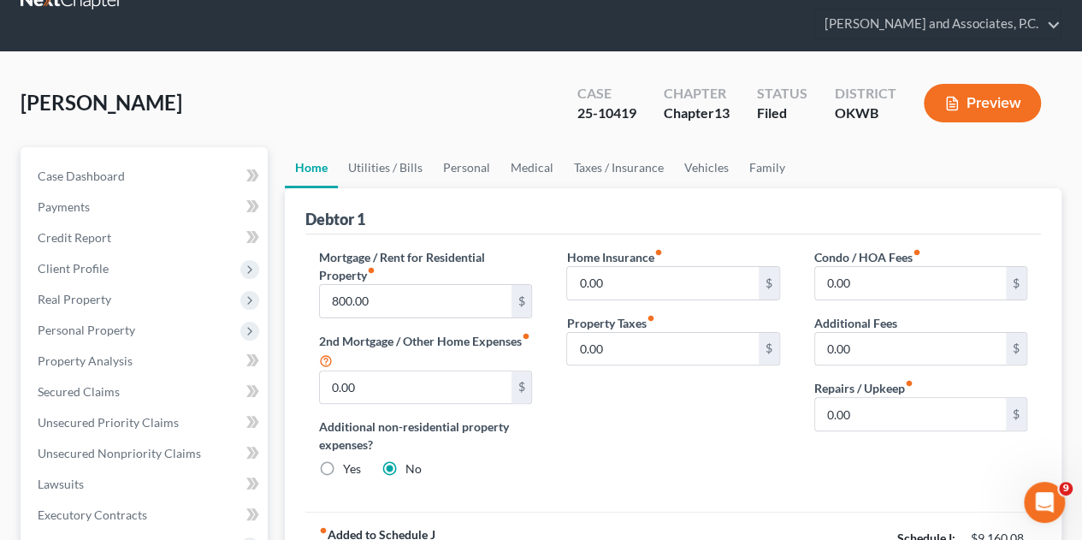
scroll to position [86, 0]
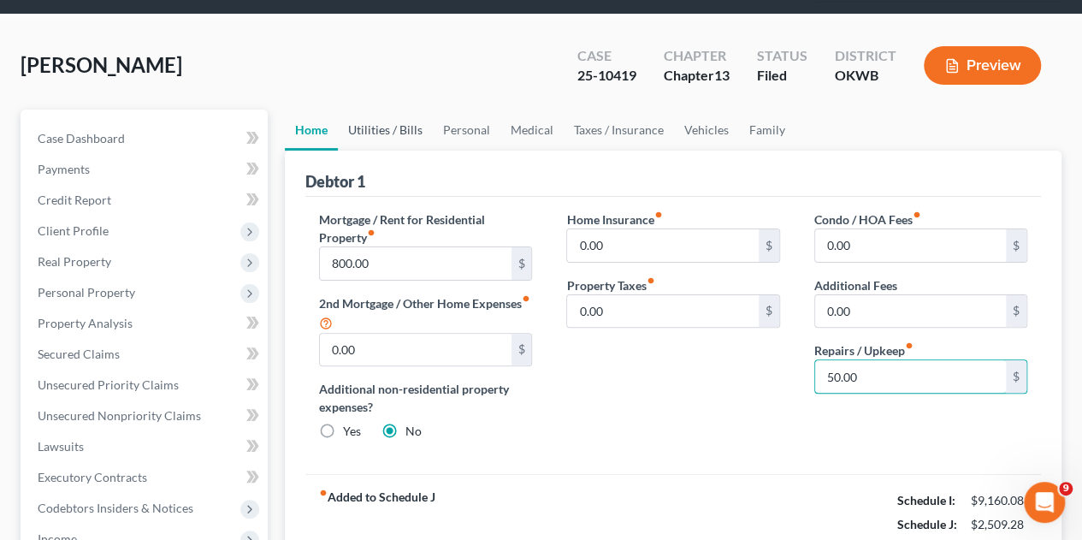
type input "50.00"
click at [388, 109] on link "Utilities / Bills" at bounding box center [385, 129] width 95 height 41
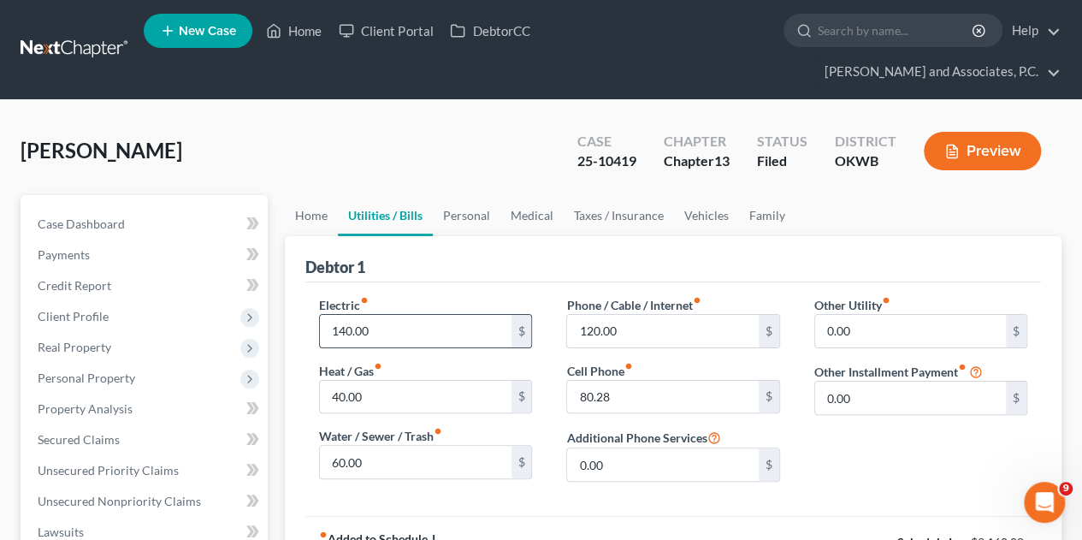
click at [337, 315] on input "140.00" at bounding box center [415, 331] width 191 height 33
type input "240.00"
click at [335, 381] on input "40.00" at bounding box center [415, 397] width 191 height 33
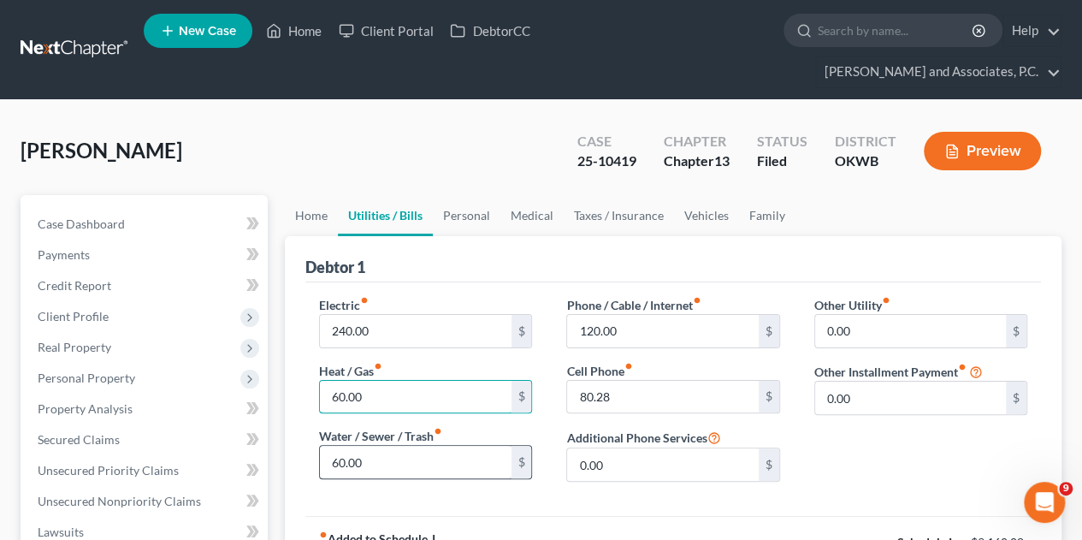
type input "60.00"
click at [329, 446] on input "60.00" at bounding box center [415, 462] width 191 height 33
type input "120.00"
click at [476, 195] on link "Personal" at bounding box center [467, 215] width 68 height 41
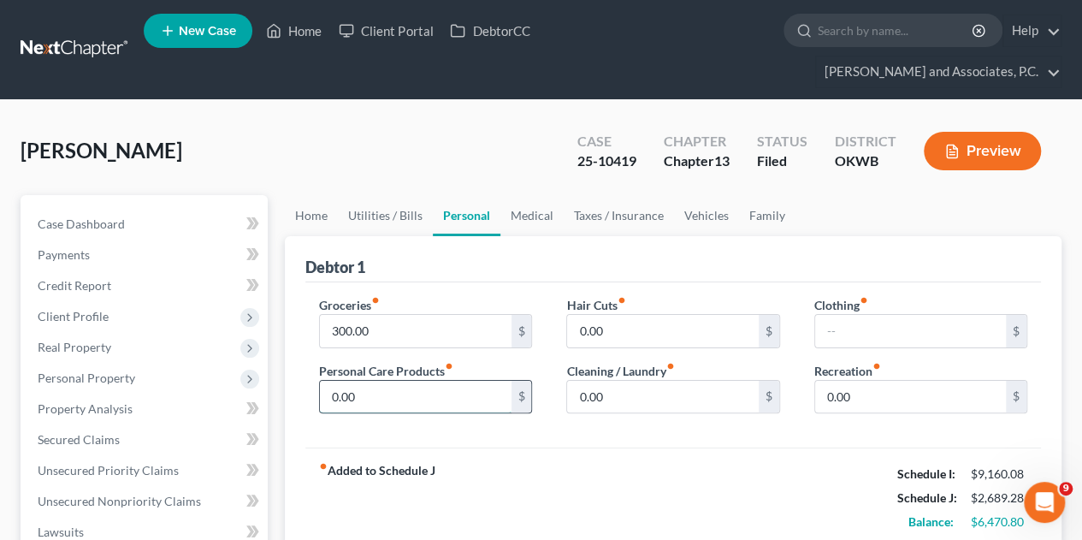
click at [375, 381] on input "0.00" at bounding box center [415, 397] width 191 height 33
type input "48.00"
click at [340, 315] on input "300.00" at bounding box center [415, 331] width 191 height 33
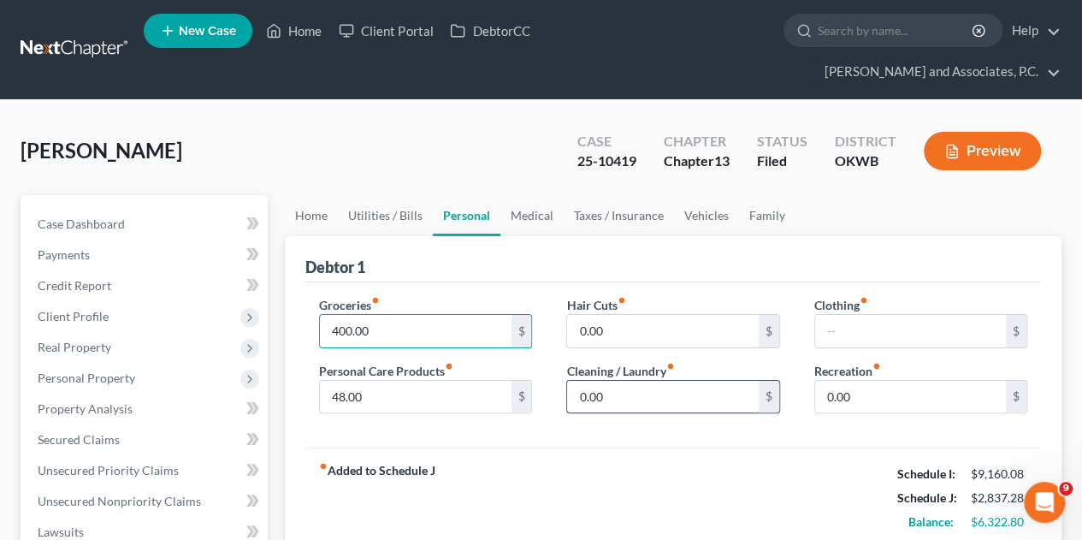
type input "400.00"
click at [619, 381] on input "0.00" at bounding box center [662, 397] width 191 height 33
type input "45.00"
click at [862, 315] on input "text" at bounding box center [910, 331] width 191 height 33
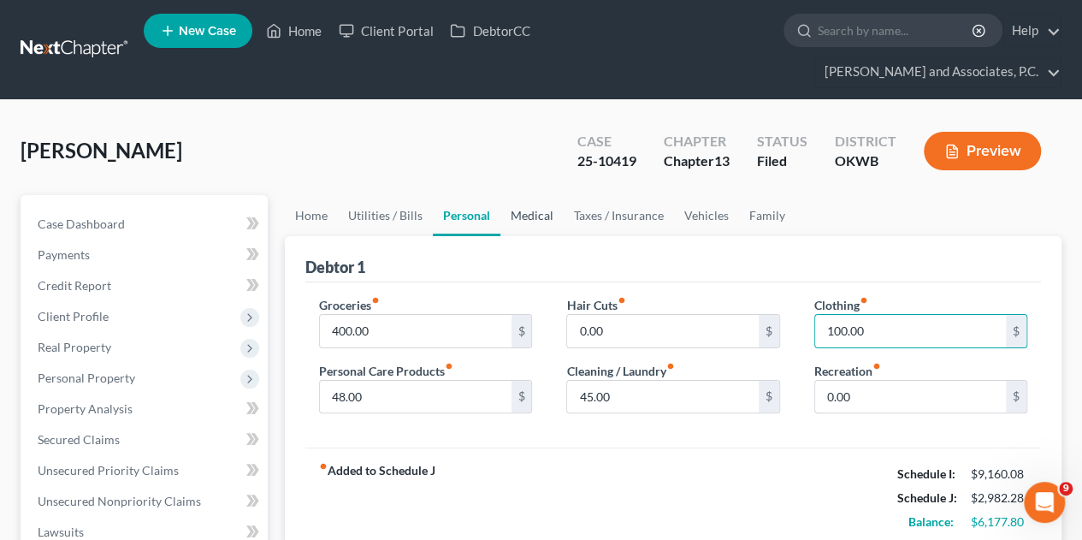
type input "100.00"
click at [532, 195] on link "Medical" at bounding box center [531, 215] width 63 height 41
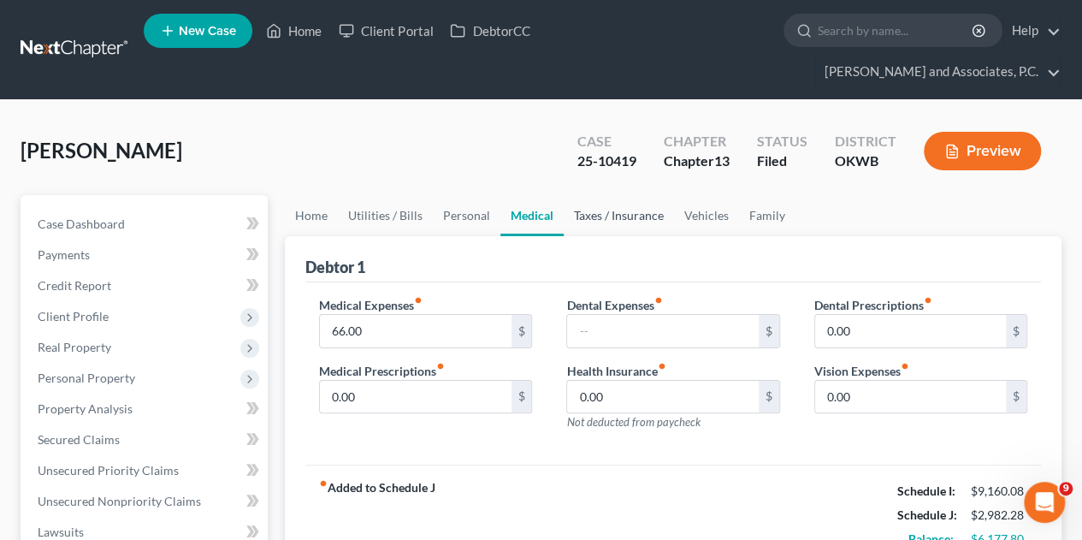
click at [601, 195] on link "Taxes / Insurance" at bounding box center [619, 215] width 110 height 41
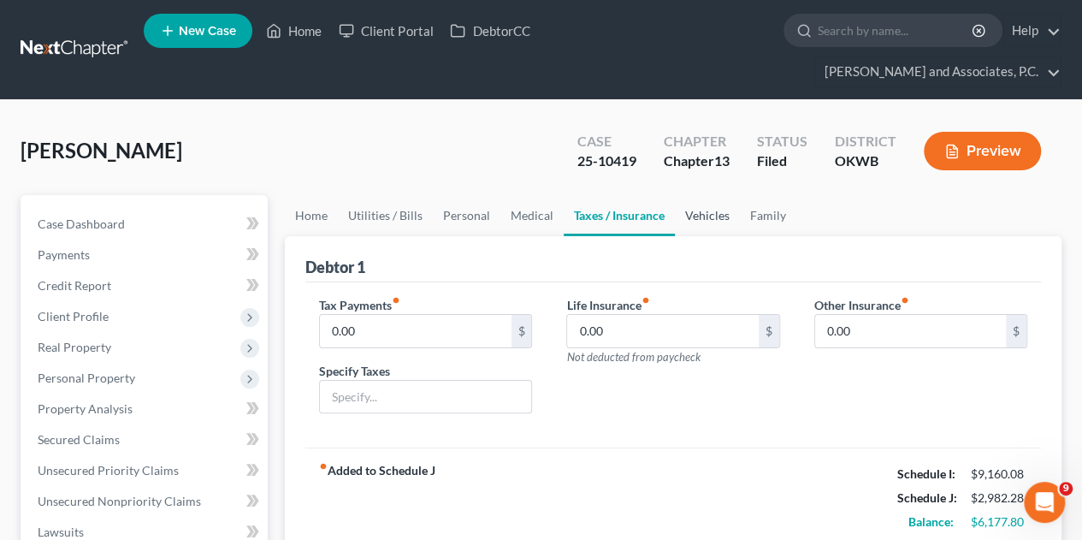
click at [705, 195] on link "Vehicles" at bounding box center [707, 215] width 65 height 41
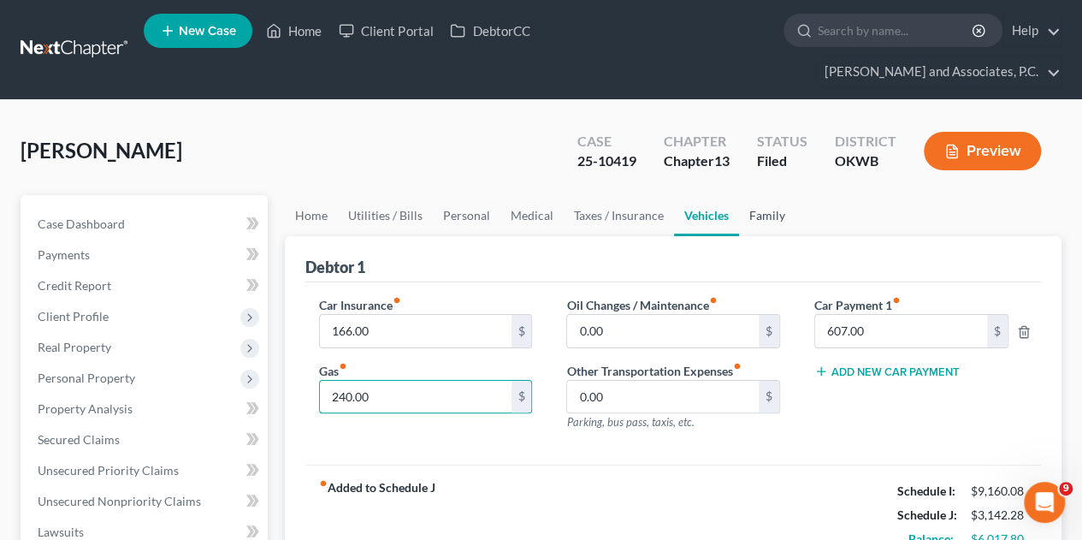
type input "240.00"
click at [765, 195] on link "Family" at bounding box center [767, 215] width 56 height 41
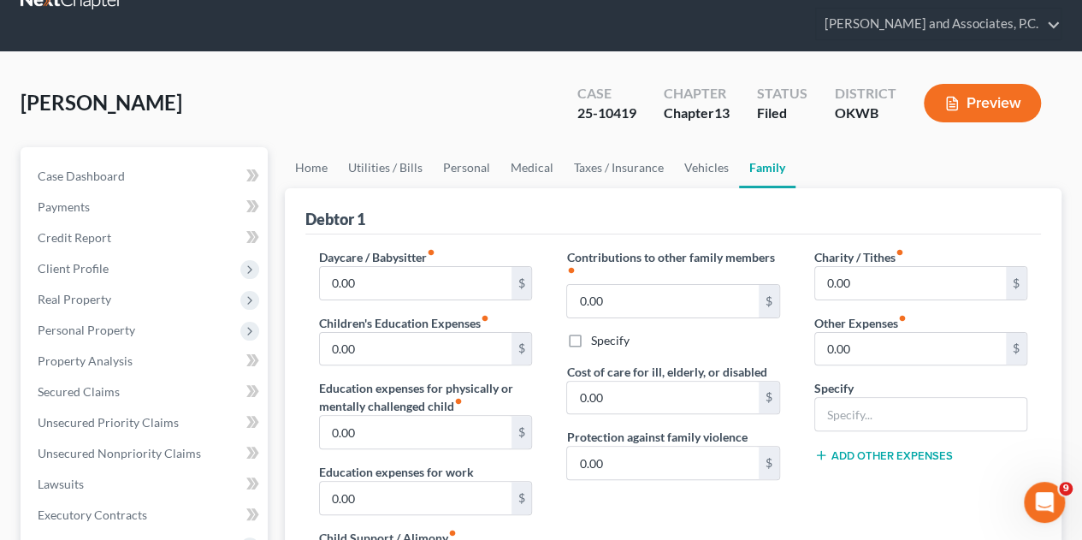
scroll to position [86, 0]
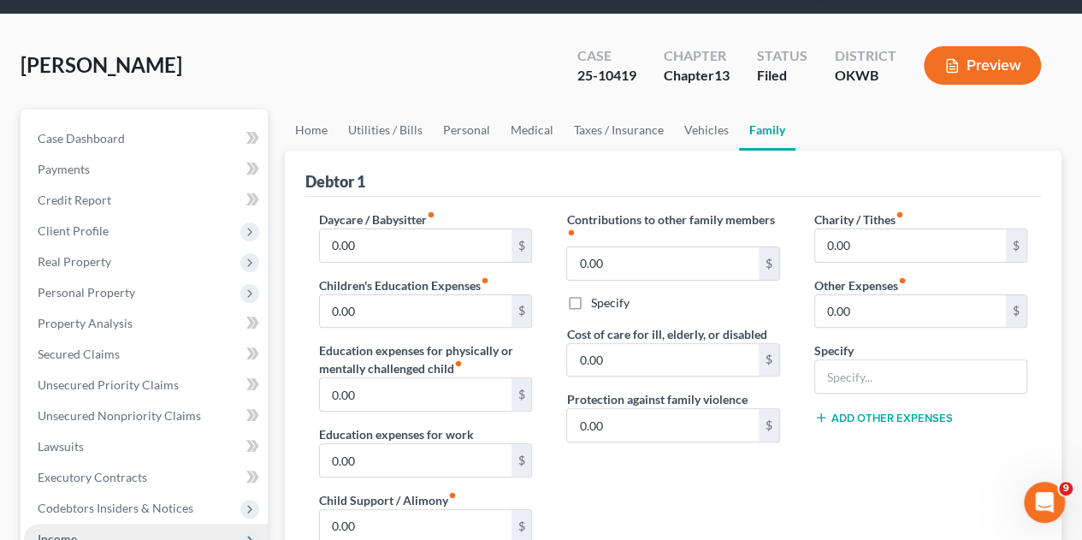
click at [66, 531] on span "Income" at bounding box center [57, 538] width 39 height 15
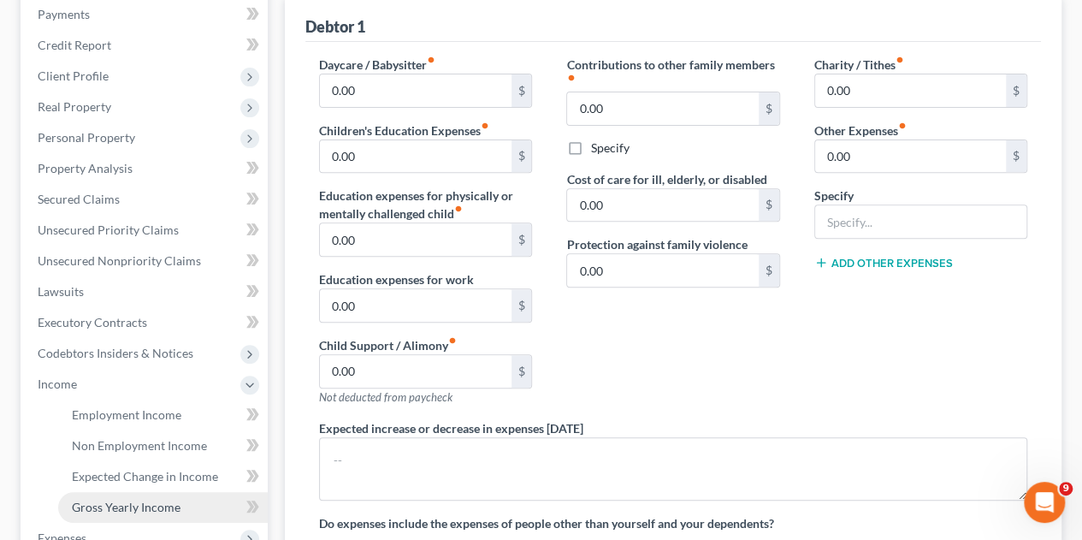
scroll to position [257, 0]
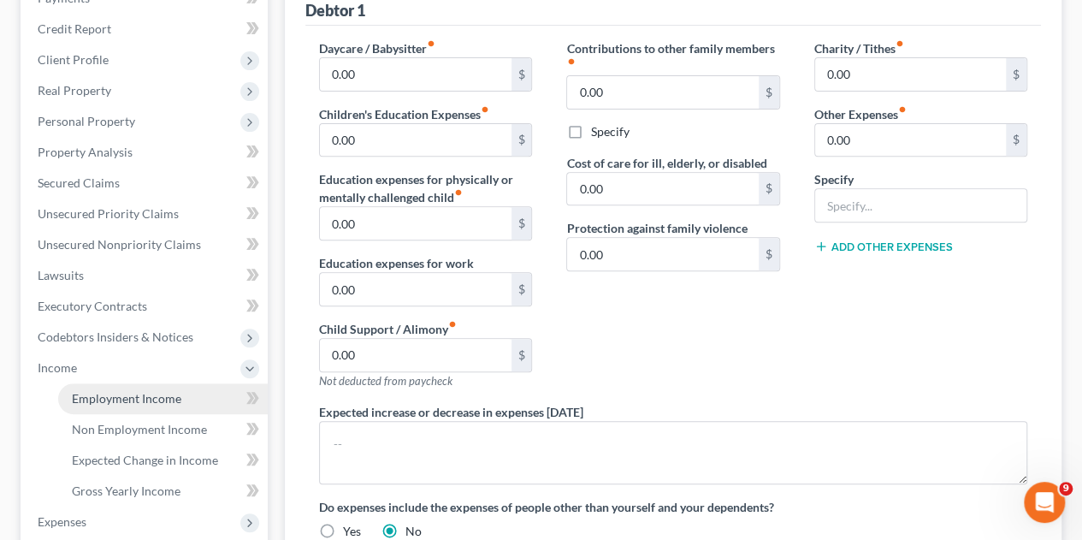
click at [116, 391] on span "Employment Income" at bounding box center [126, 398] width 109 height 15
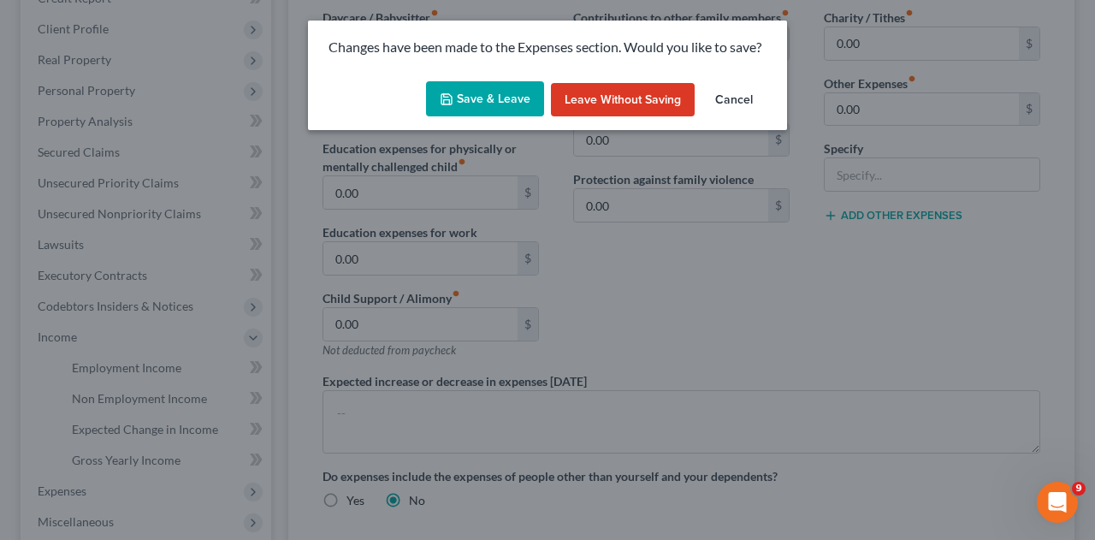
click at [491, 105] on button "Save & Leave" at bounding box center [485, 99] width 118 height 36
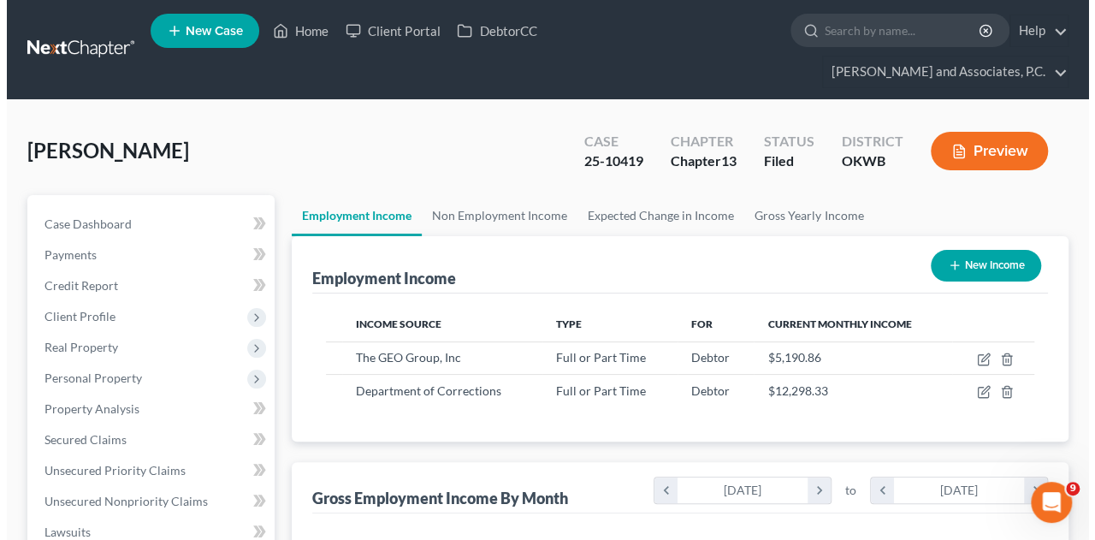
scroll to position [304, 433]
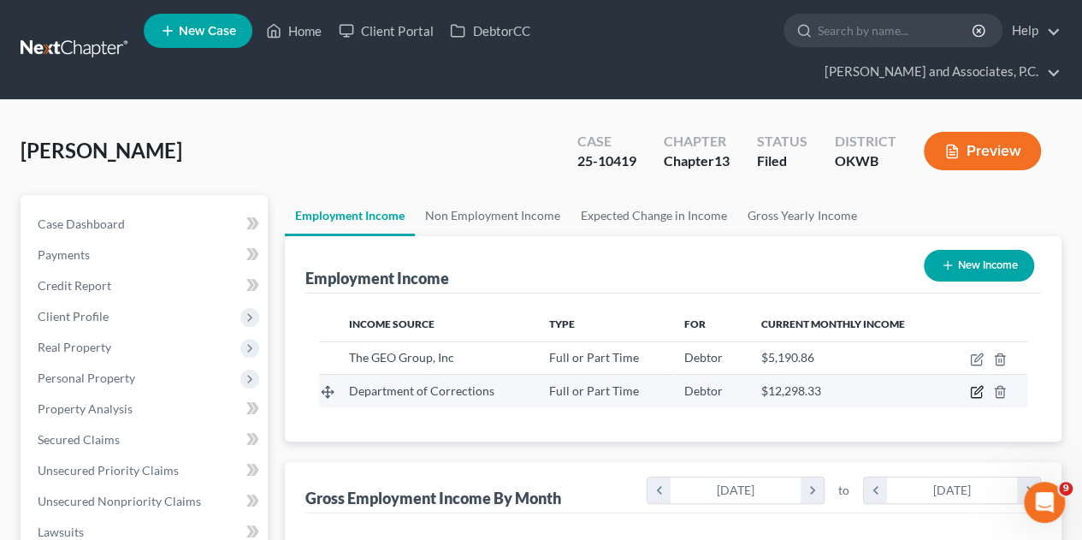
click at [972, 385] on icon "button" at bounding box center [977, 392] width 14 height 14
select select "0"
select select "37"
select select "2"
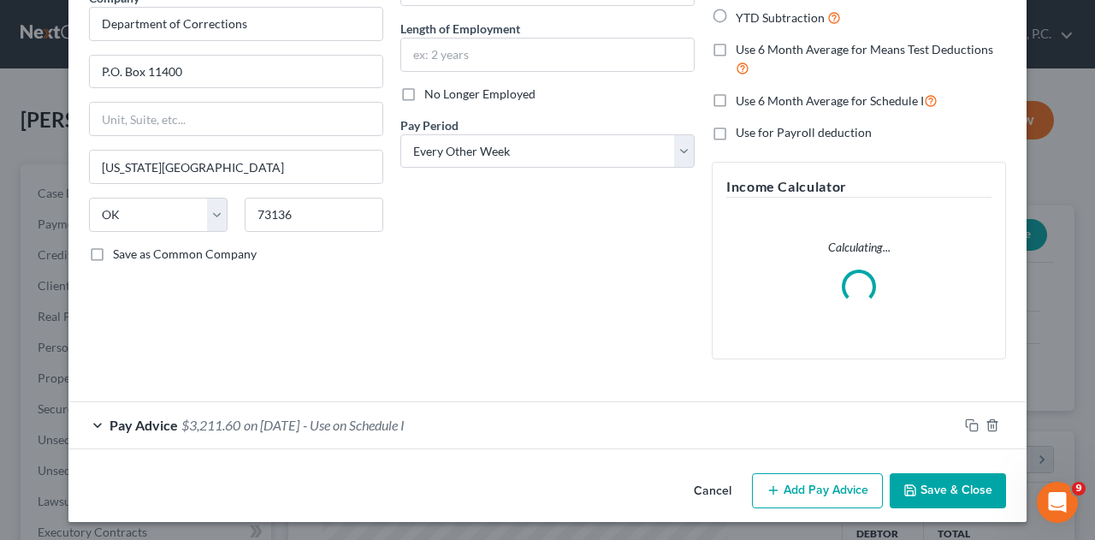
scroll to position [157, 0]
click at [231, 425] on span "$3,211.60" at bounding box center [210, 424] width 59 height 16
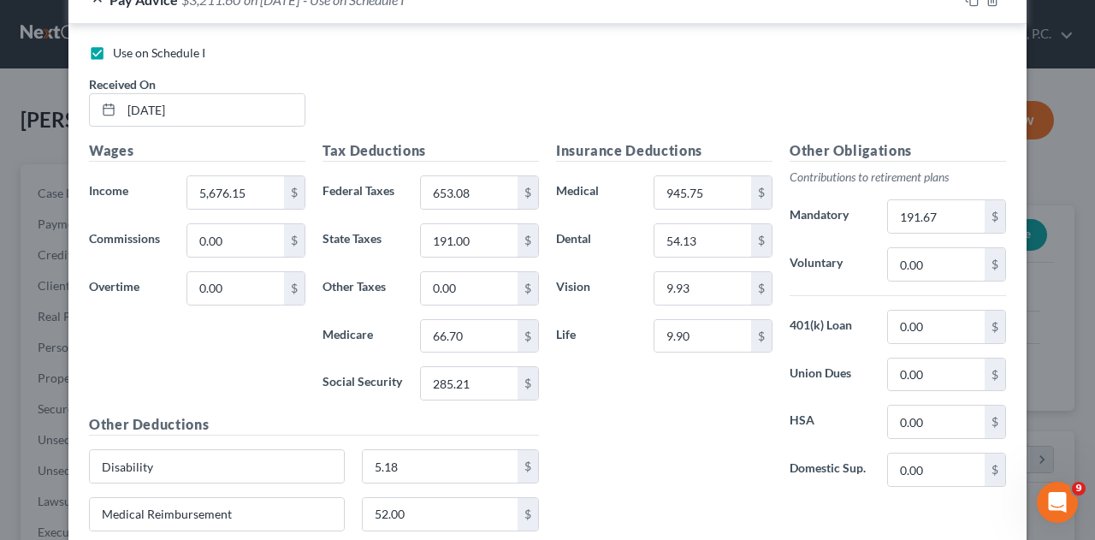
scroll to position [584, 0]
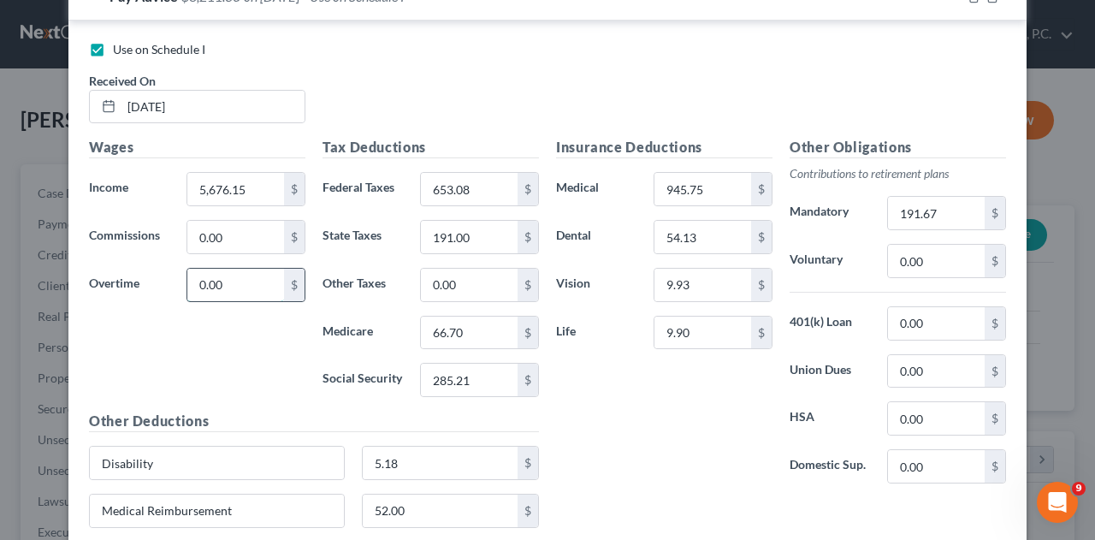
click at [235, 281] on input "0.00" at bounding box center [235, 285] width 97 height 33
type input "3,216.75"
type input "2,459.40"
click at [682, 411] on div "Insurance Deductions Medical 945.75 $ Dental 54.13 $ Vision 9.93 $ Life 9.90 $" at bounding box center [663, 317] width 233 height 360
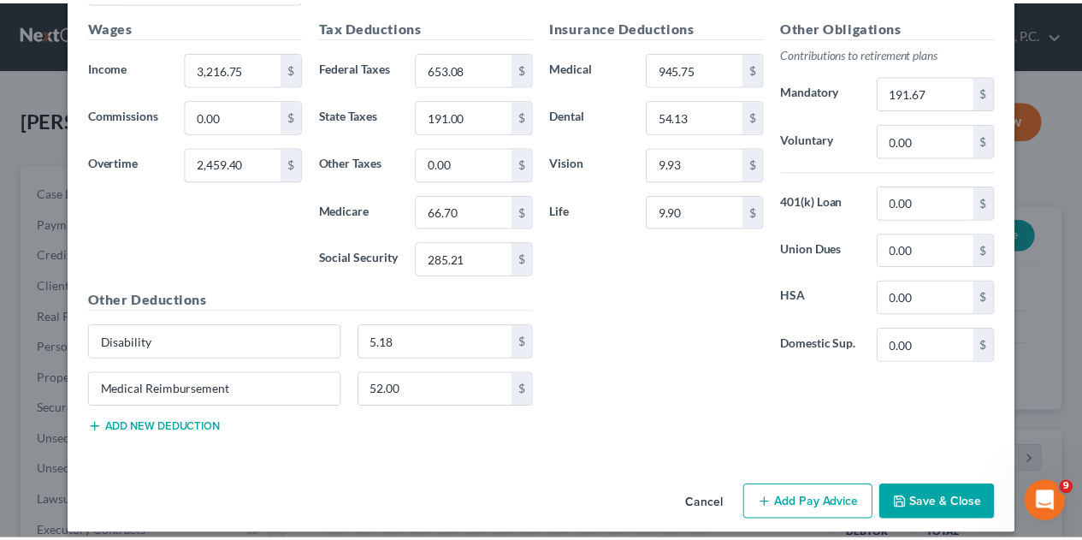
scroll to position [768, 0]
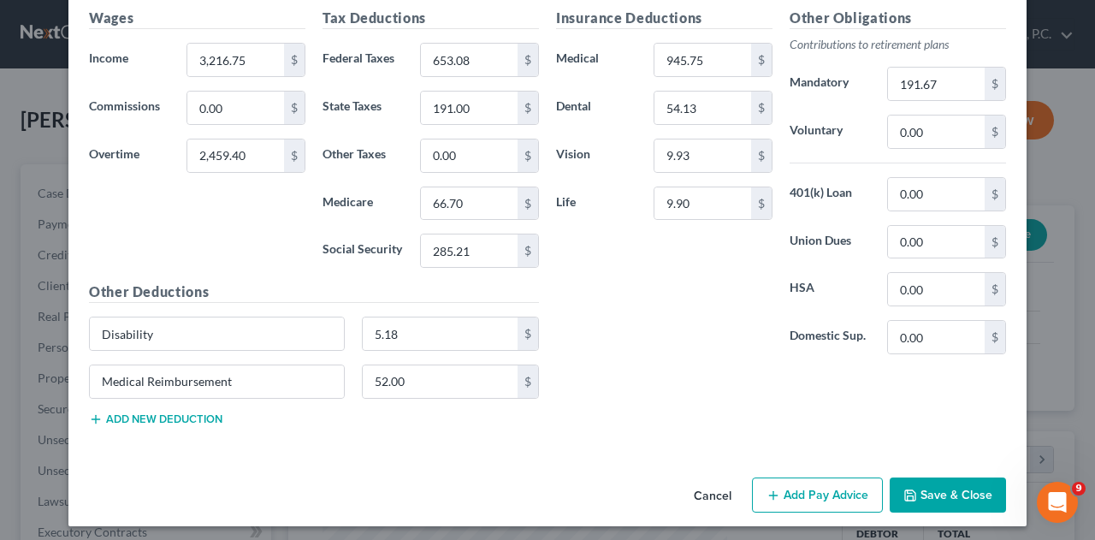
click at [955, 487] on button "Save & Close" at bounding box center [948, 495] width 116 height 36
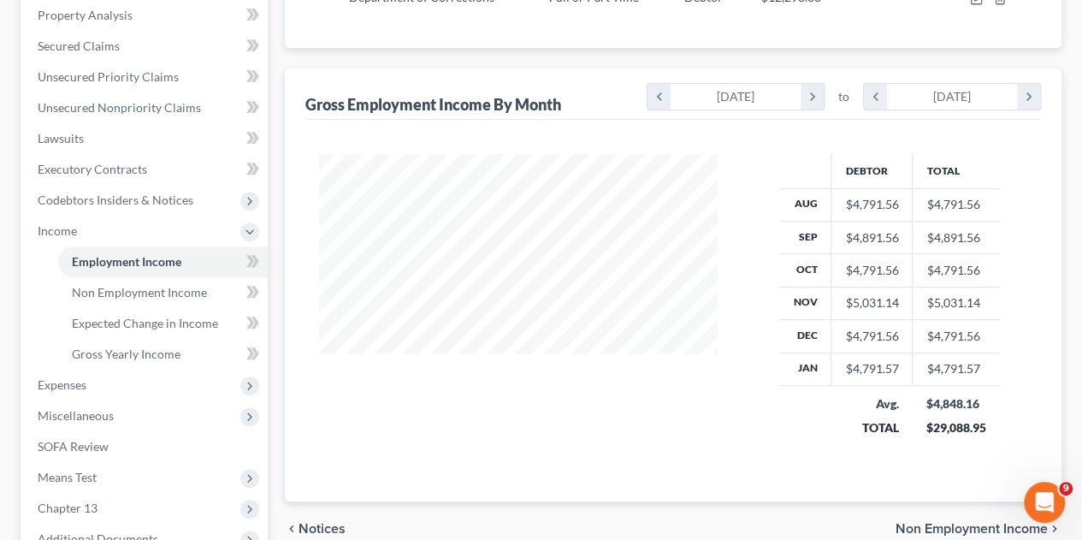
scroll to position [513, 0]
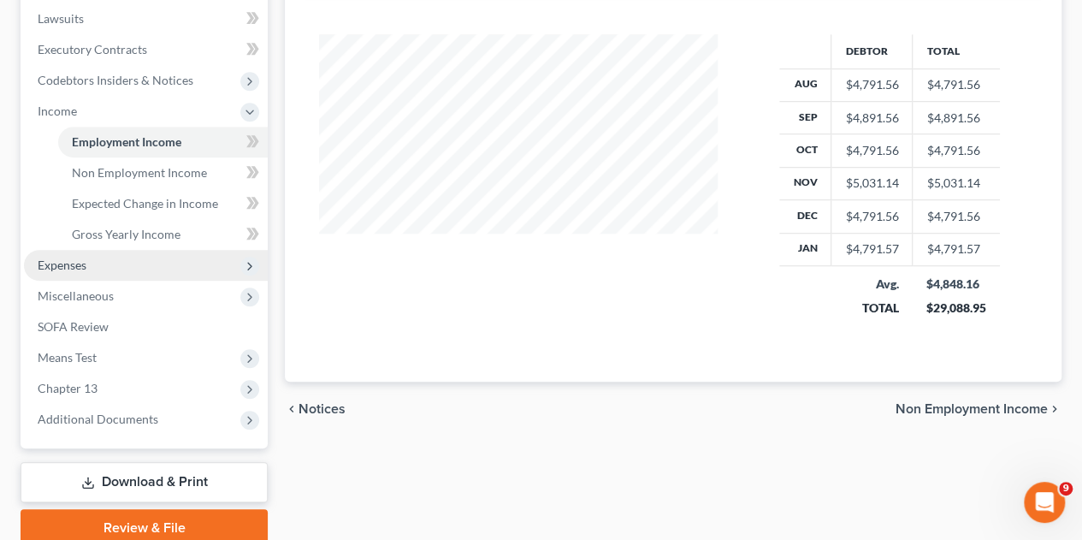
click at [45, 257] on span "Expenses" at bounding box center [62, 264] width 49 height 15
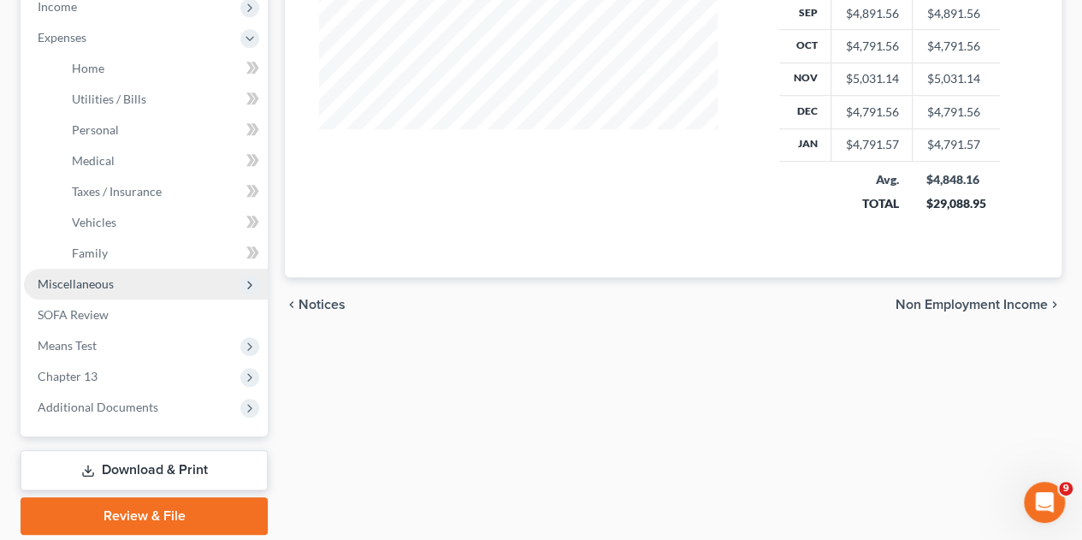
scroll to position [644, 0]
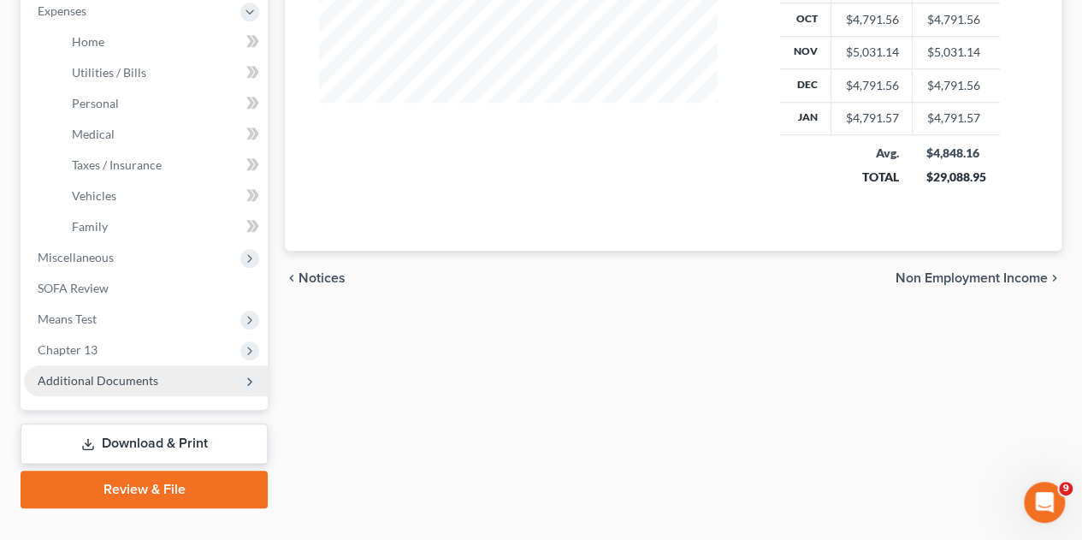
click at [120, 373] on span "Additional Documents" at bounding box center [98, 380] width 121 height 15
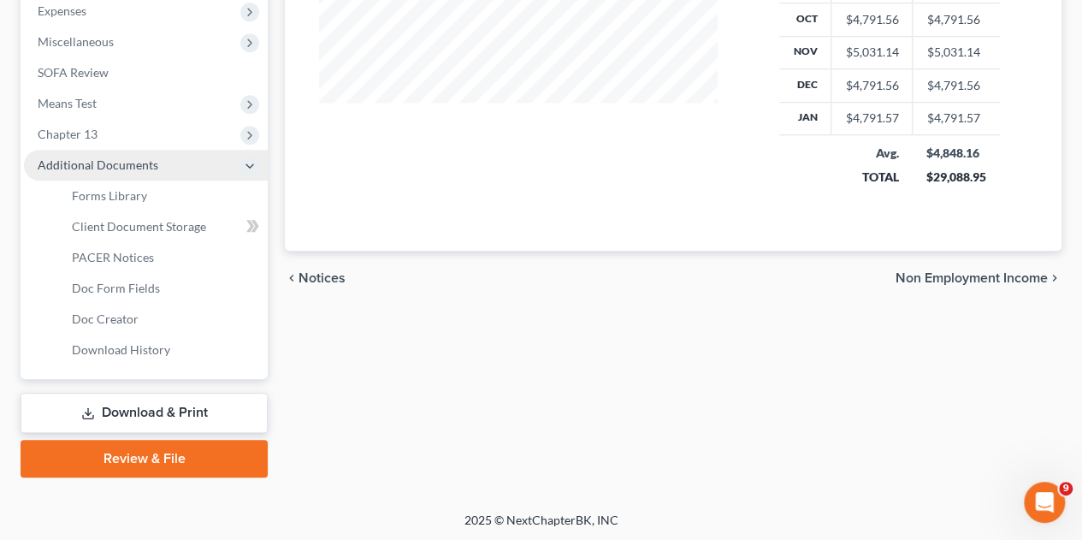
scroll to position [613, 0]
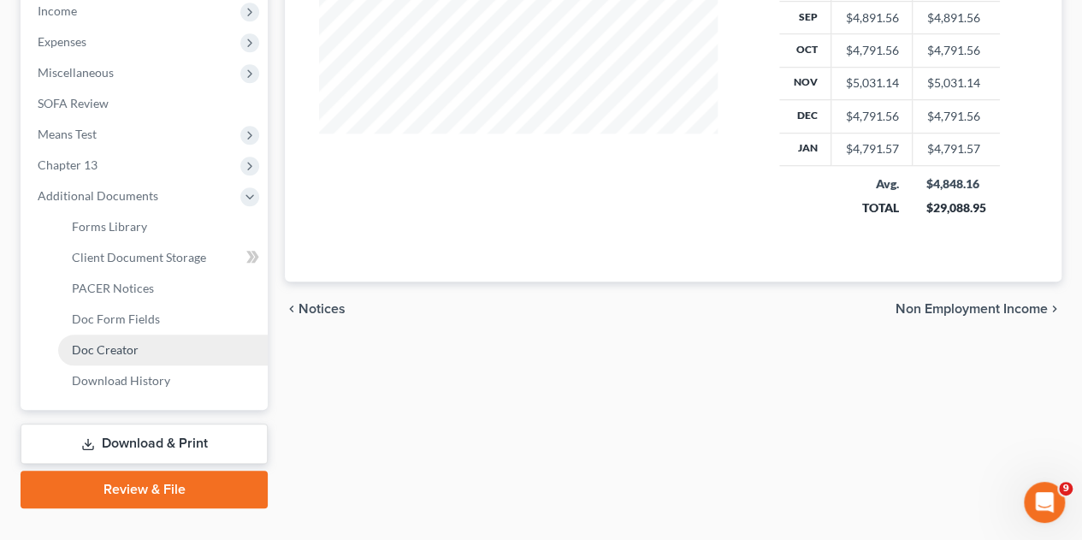
click at [118, 342] on span "Doc Creator" at bounding box center [105, 349] width 67 height 15
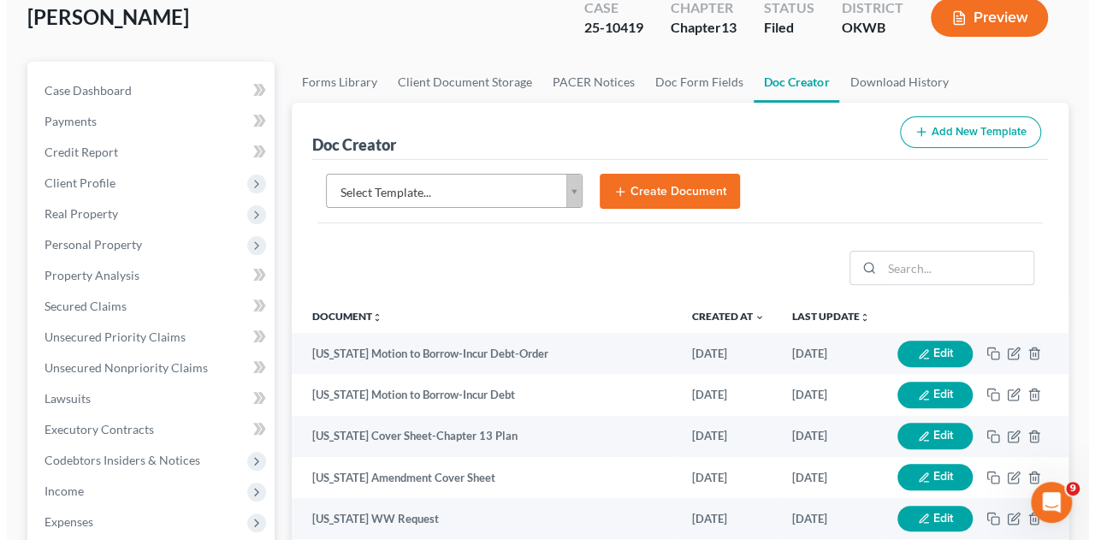
scroll to position [171, 0]
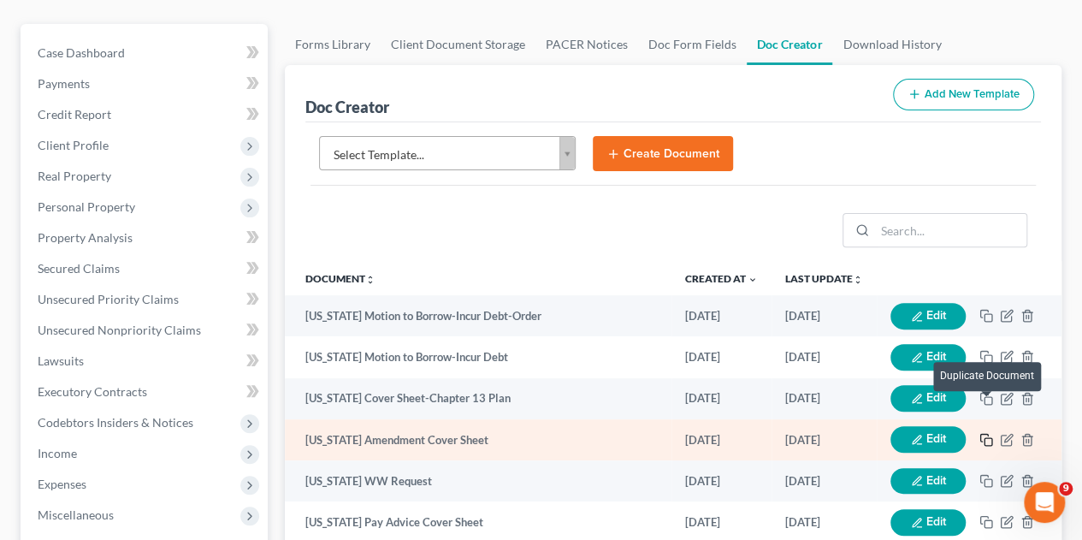
click at [984, 438] on rect "button" at bounding box center [988, 442] width 8 height 8
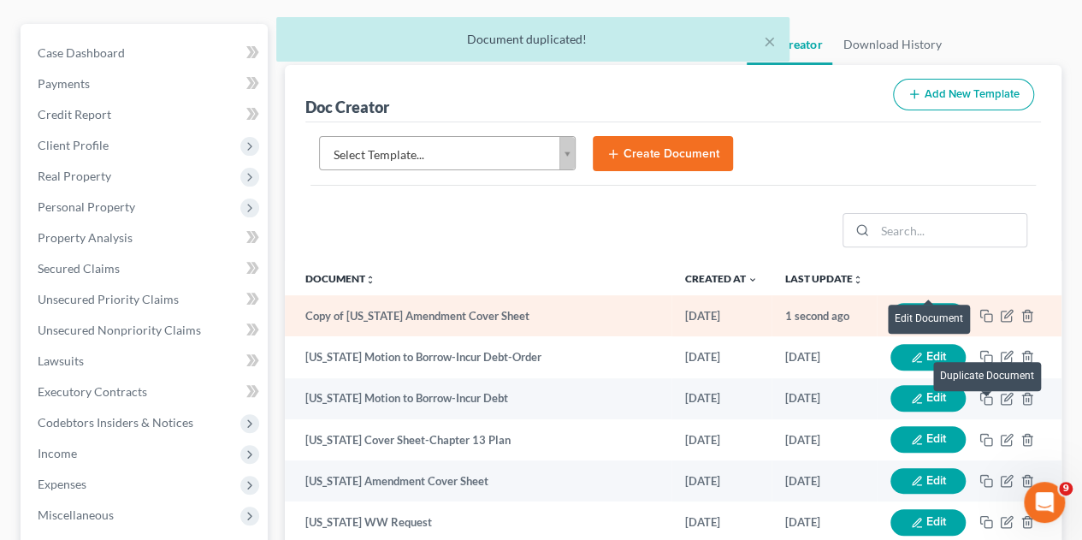
click at [932, 303] on button "Edit" at bounding box center [927, 316] width 75 height 27
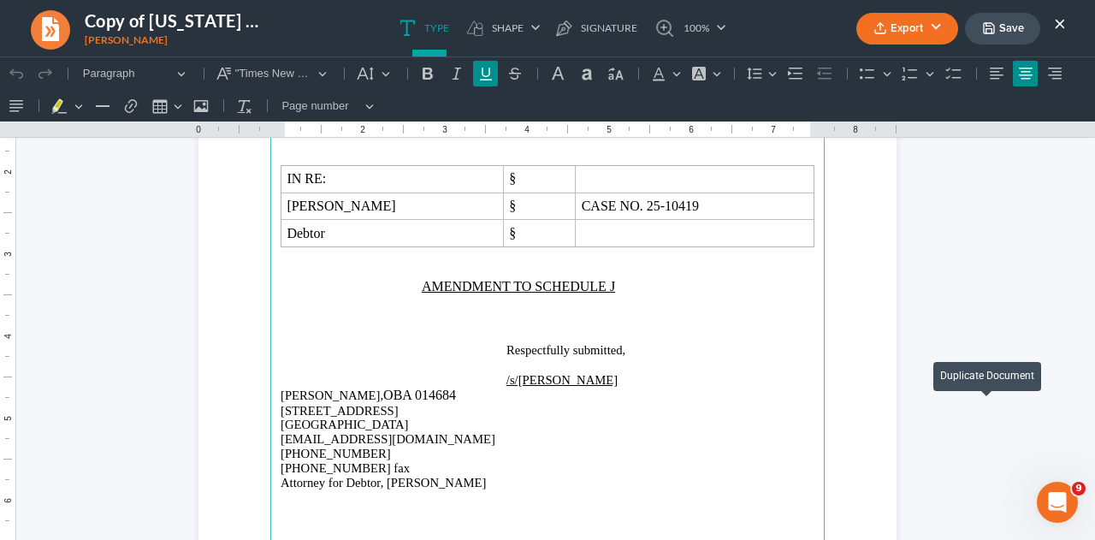
drag, startPoint x: 602, startPoint y: 287, endPoint x: 700, endPoint y: 303, distance: 98.9
click at [603, 287] on u "AMENDMENT TO SCHEDULE J" at bounding box center [518, 286] width 193 height 15
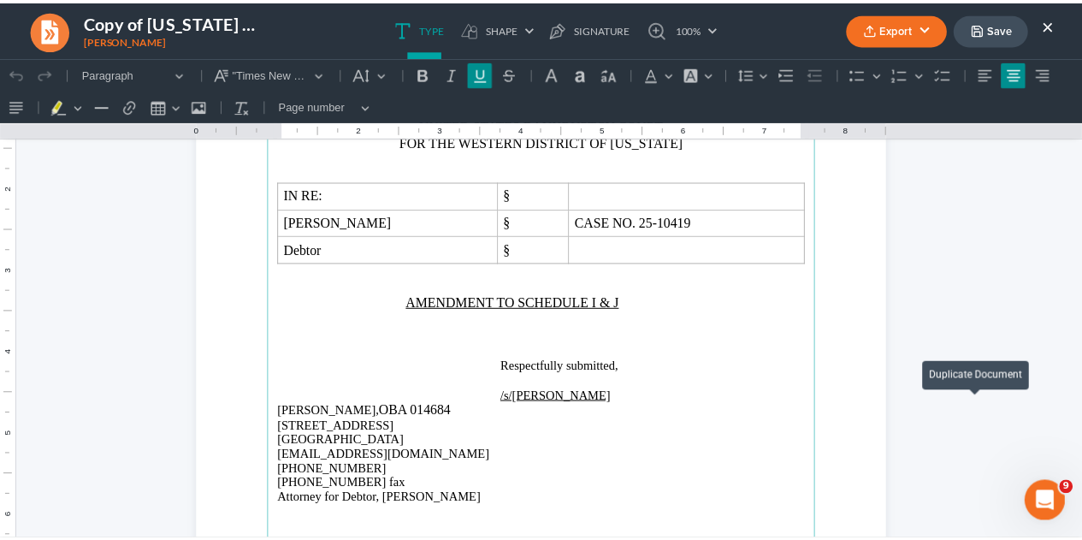
scroll to position [0, 0]
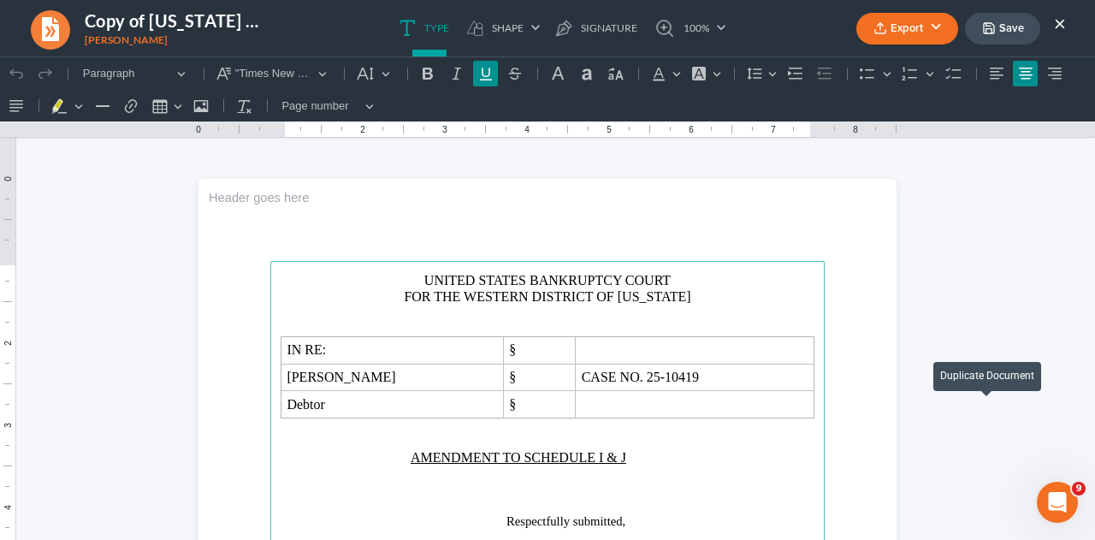
click at [905, 28] on button "Export" at bounding box center [907, 29] width 102 height 32
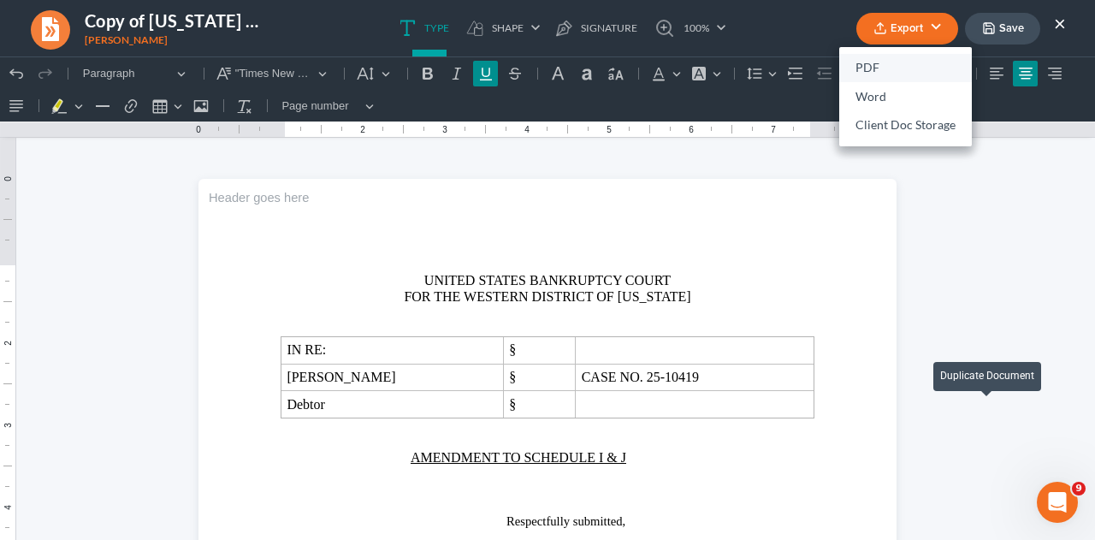
click at [871, 66] on link "PDF" at bounding box center [905, 68] width 133 height 29
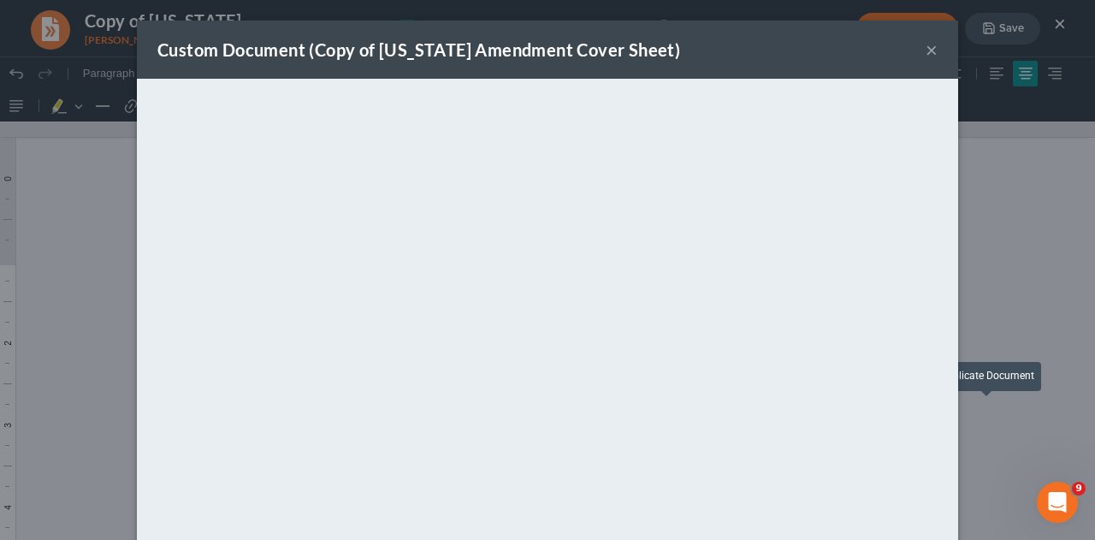
drag, startPoint x: 1011, startPoint y: 218, endPoint x: 1008, endPoint y: 201, distance: 17.4
click at [1011, 218] on div "Custom Document (Copy of [US_STATE] Amendment Cover Sheet) × <object ng-attr-da…" at bounding box center [547, 270] width 1095 height 540
click at [925, 54] on button "×" at bounding box center [931, 49] width 12 height 21
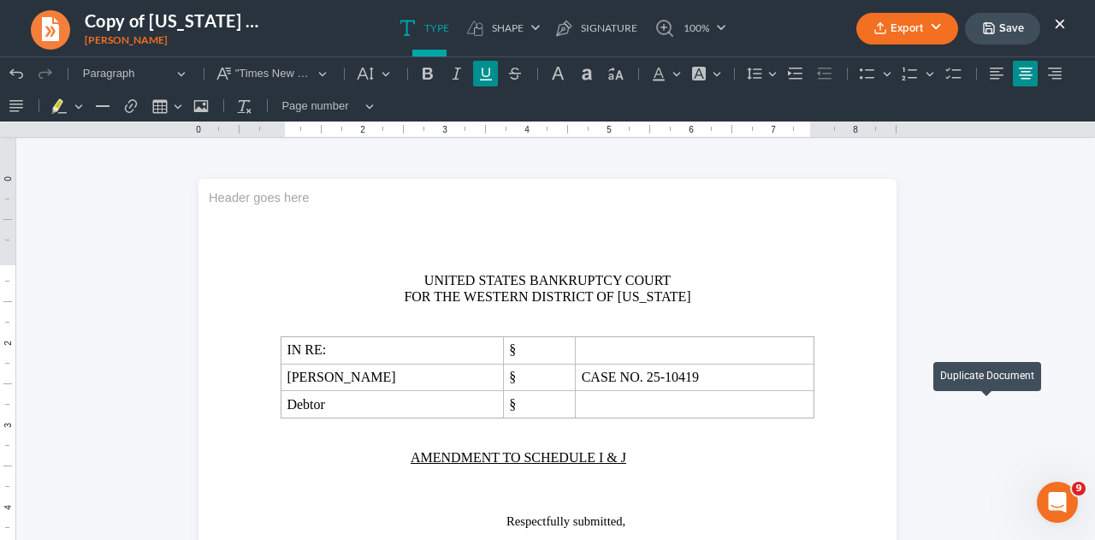
click at [1059, 21] on button "×" at bounding box center [1060, 23] width 12 height 21
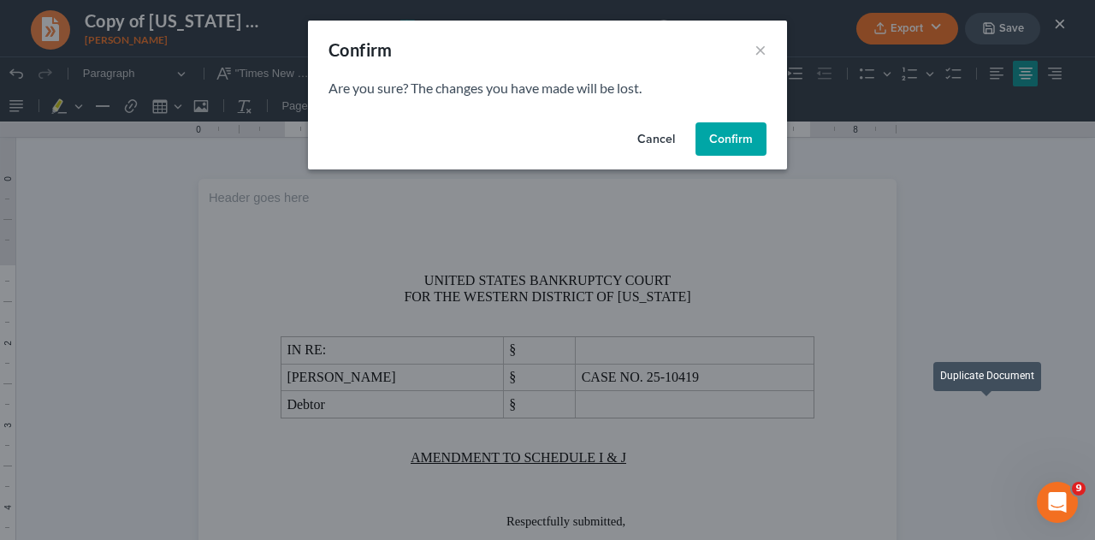
click at [745, 136] on button "Confirm" at bounding box center [730, 139] width 71 height 34
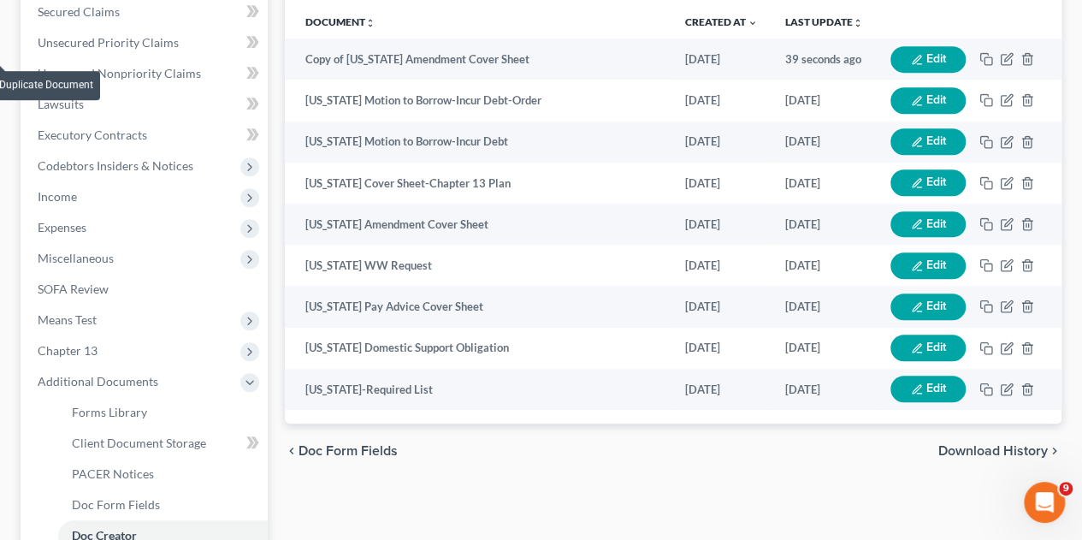
scroll to position [613, 0]
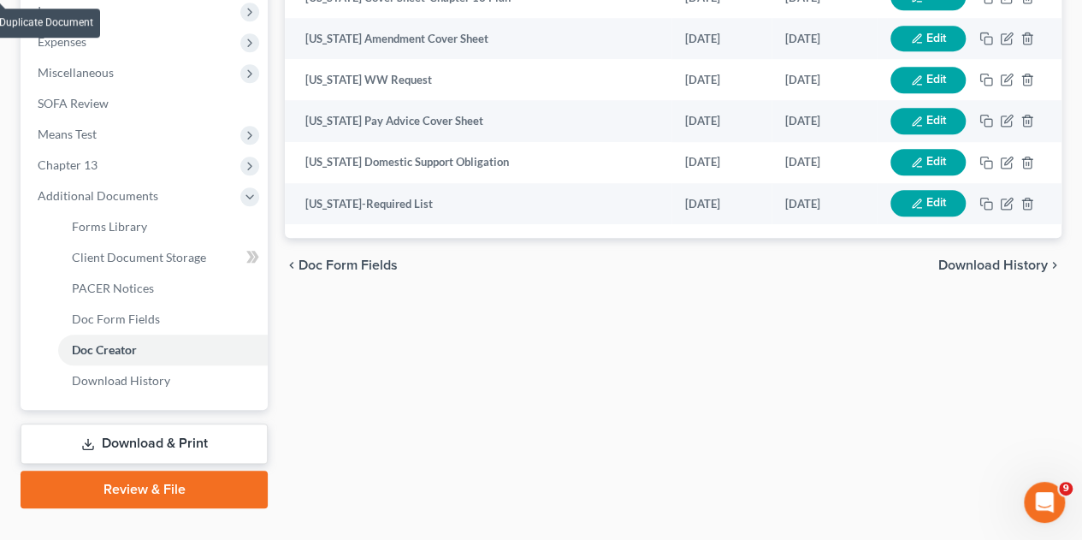
click at [146, 423] on link "Download & Print" at bounding box center [144, 443] width 247 height 40
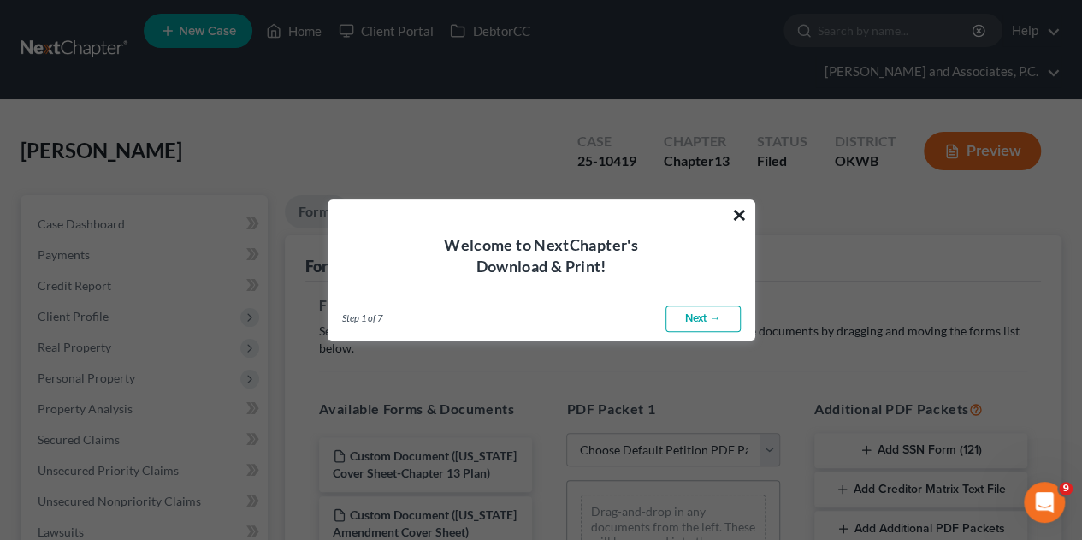
click at [742, 215] on button "×" at bounding box center [739, 214] width 16 height 27
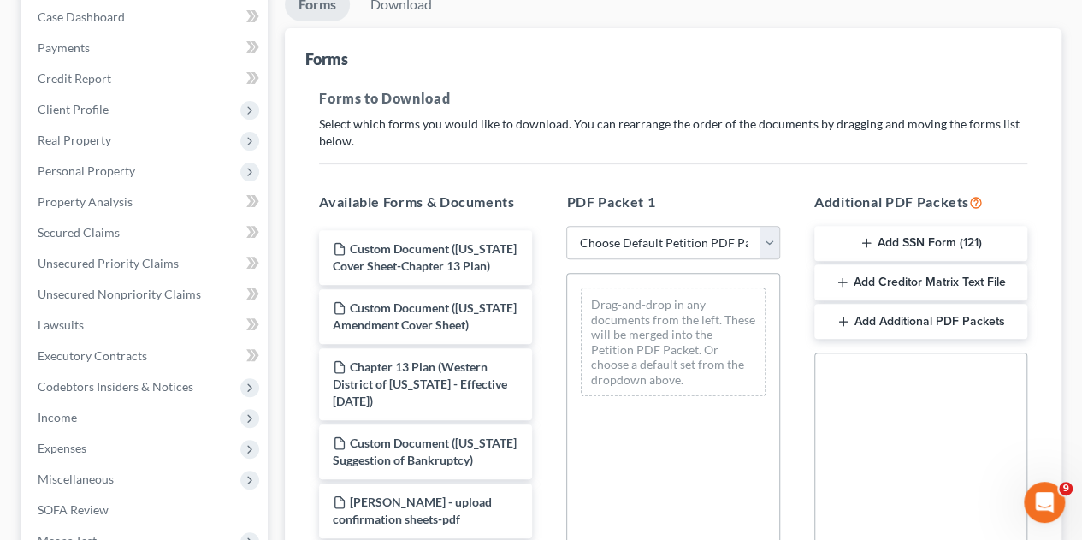
scroll to position [257, 0]
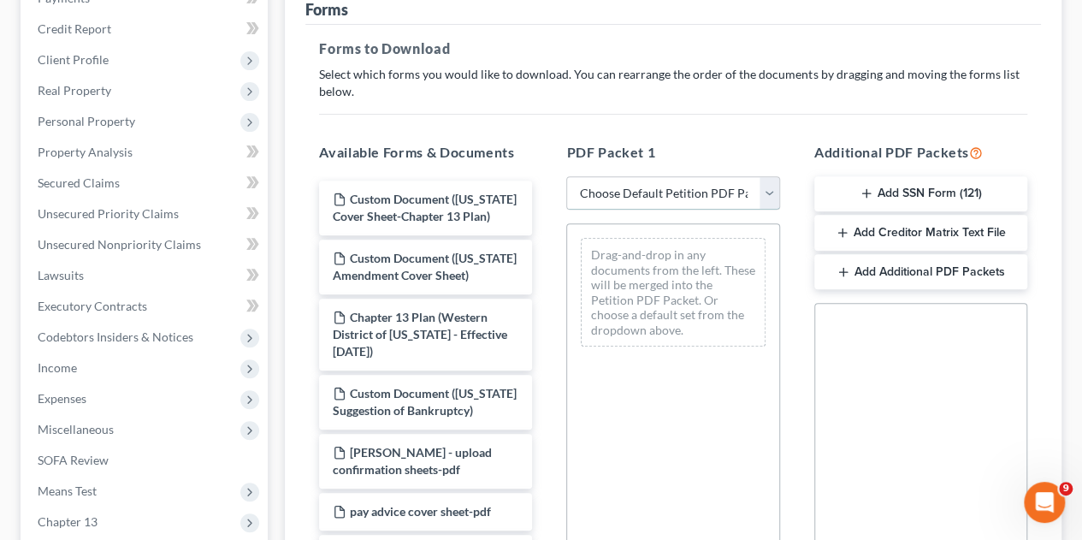
click at [765, 176] on select "Choose Default Petition PDF Packet Complete Bankruptcy Petition (all forms and …" at bounding box center [672, 193] width 213 height 34
select select "2"
click at [566, 176] on select "Choose Default Petition PDF Packet Complete Bankruptcy Petition (all forms and …" at bounding box center [672, 193] width 213 height 34
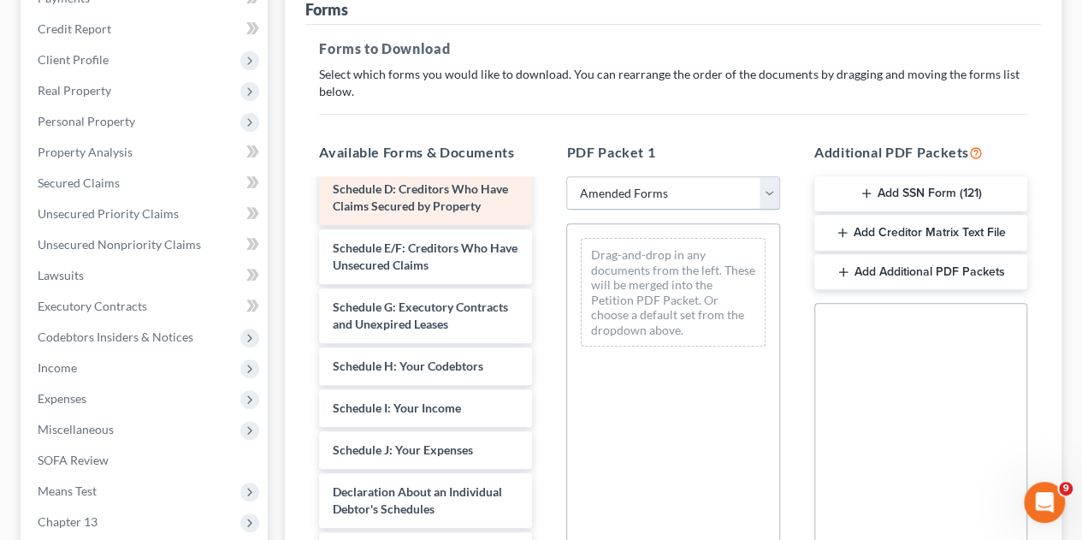
scroll to position [342, 0]
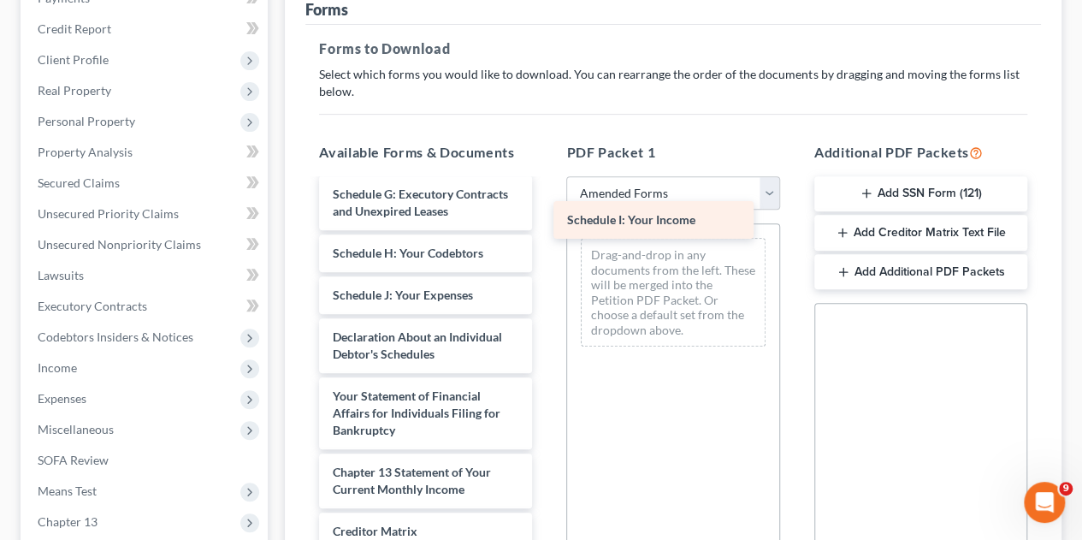
drag, startPoint x: 414, startPoint y: 300, endPoint x: 648, endPoint y: 223, distance: 246.7
click at [546, 223] on div "Schedule I: Your Income Voluntary Petition for Individuals Filing for Bankruptc…" at bounding box center [425, 282] width 240 height 889
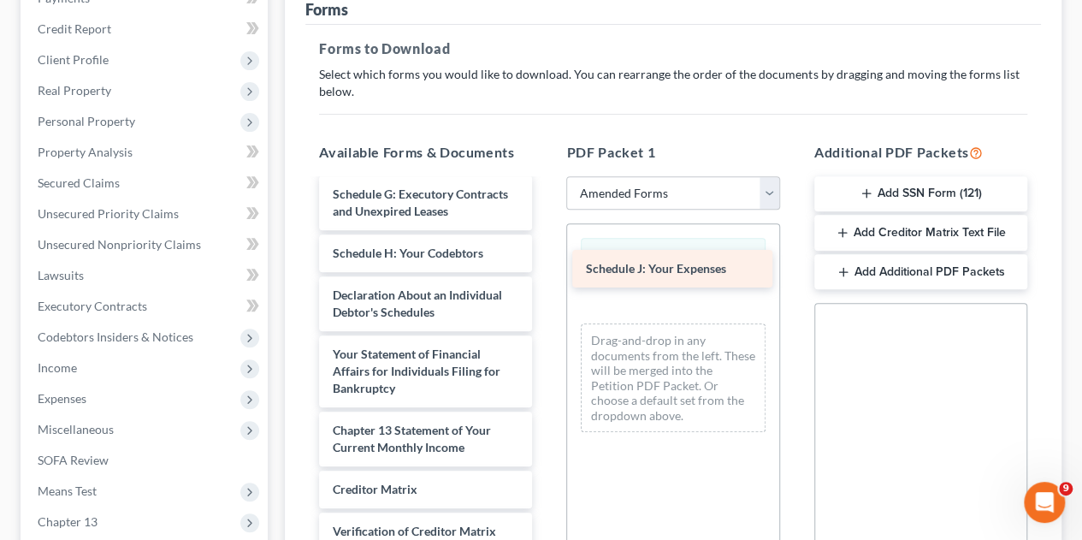
drag, startPoint x: 378, startPoint y: 304, endPoint x: 631, endPoint y: 276, distance: 254.7
click at [546, 276] on div "Schedule J: Your Expenses Voluntary Petition for Individuals Filing for Bankrup…" at bounding box center [425, 261] width 240 height 847
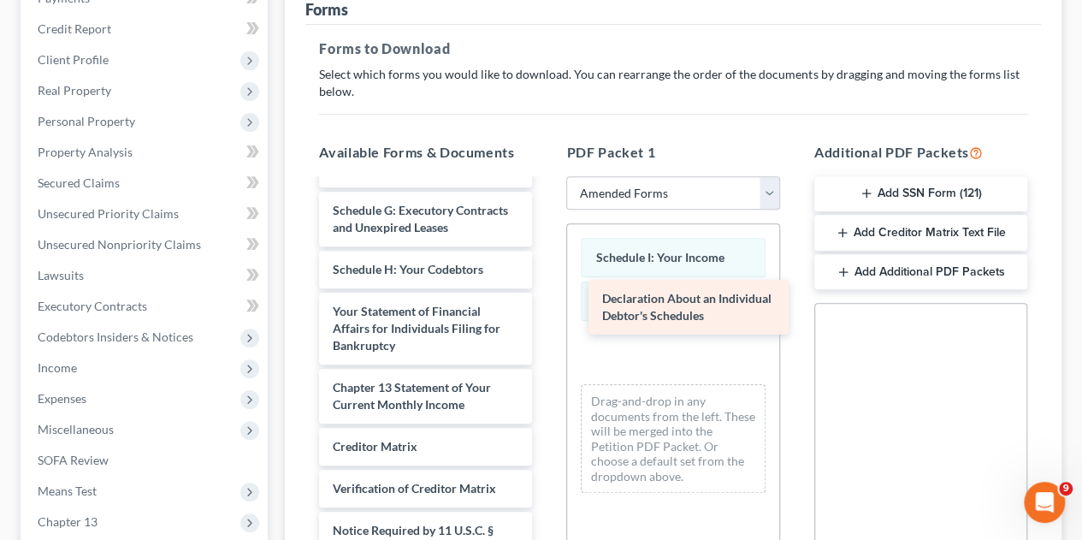
drag, startPoint x: 387, startPoint y: 304, endPoint x: 656, endPoint y: 305, distance: 269.4
click at [546, 305] on div "Declaration About an Individual Debtor's Schedules Voluntary Petition for Indiv…" at bounding box center [425, 249] width 240 height 788
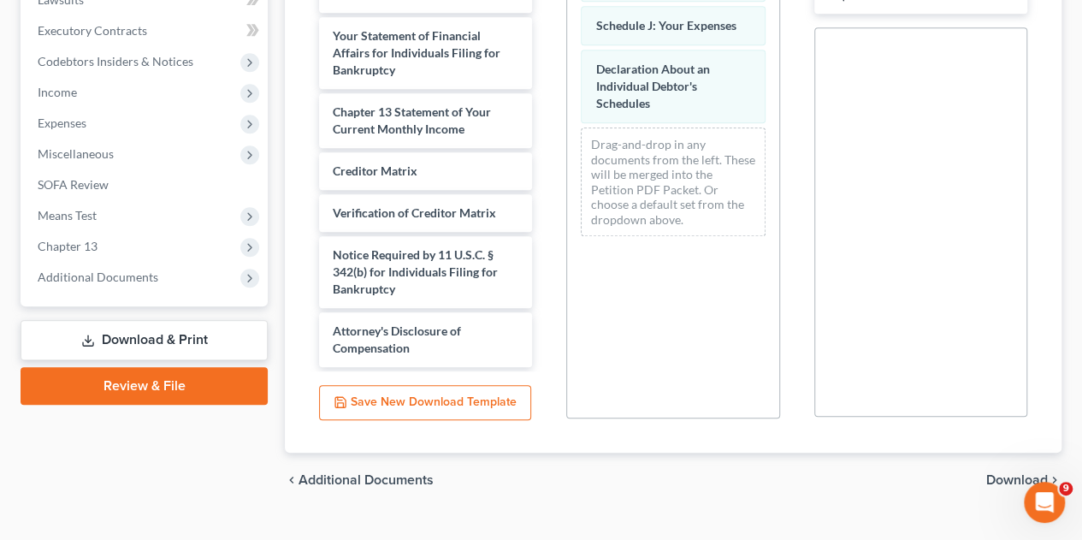
click at [1028, 473] on span "Download" at bounding box center [1017, 480] width 62 height 14
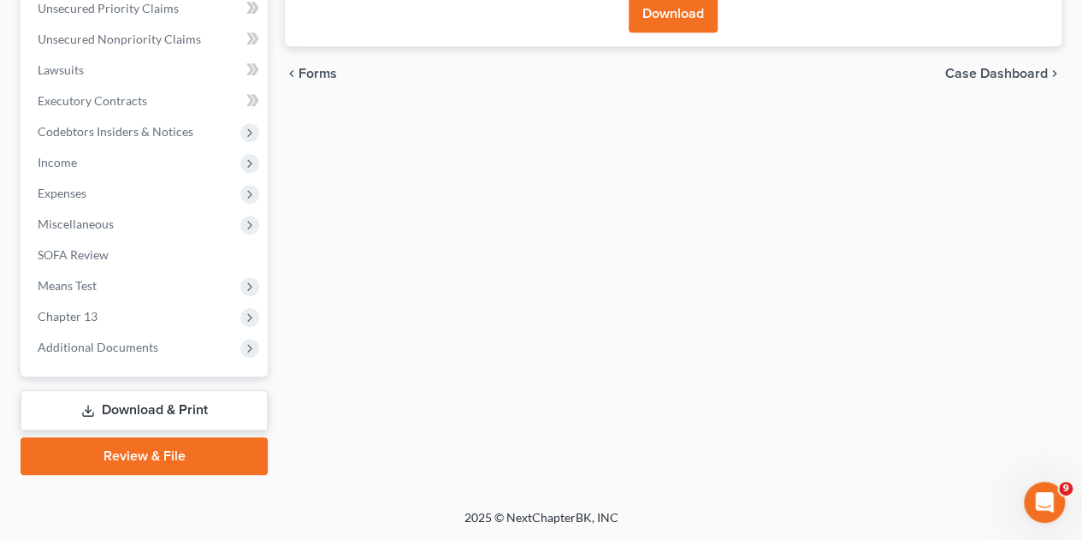
scroll to position [429, 0]
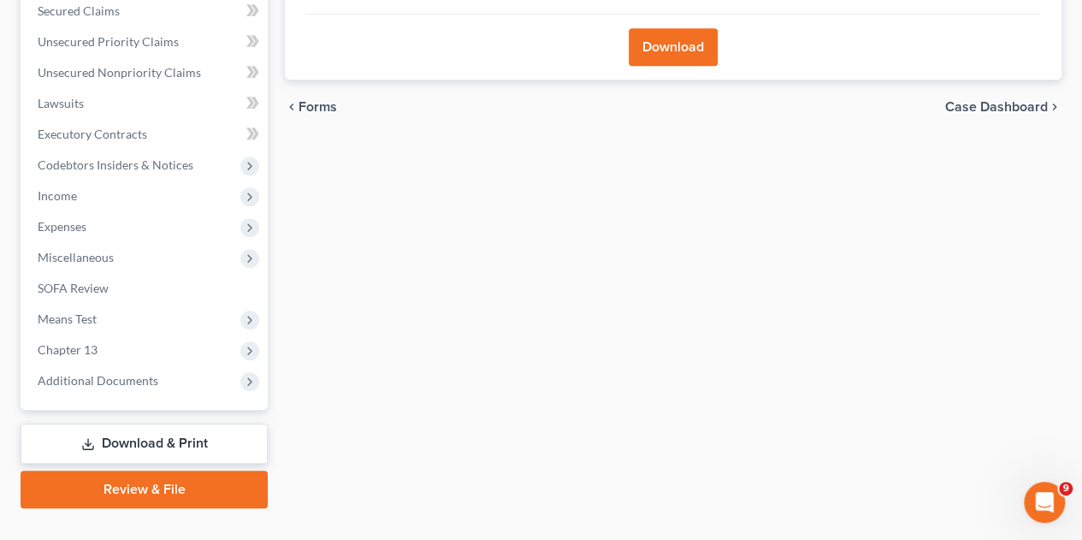
click at [645, 28] on button "Download" at bounding box center [673, 47] width 89 height 38
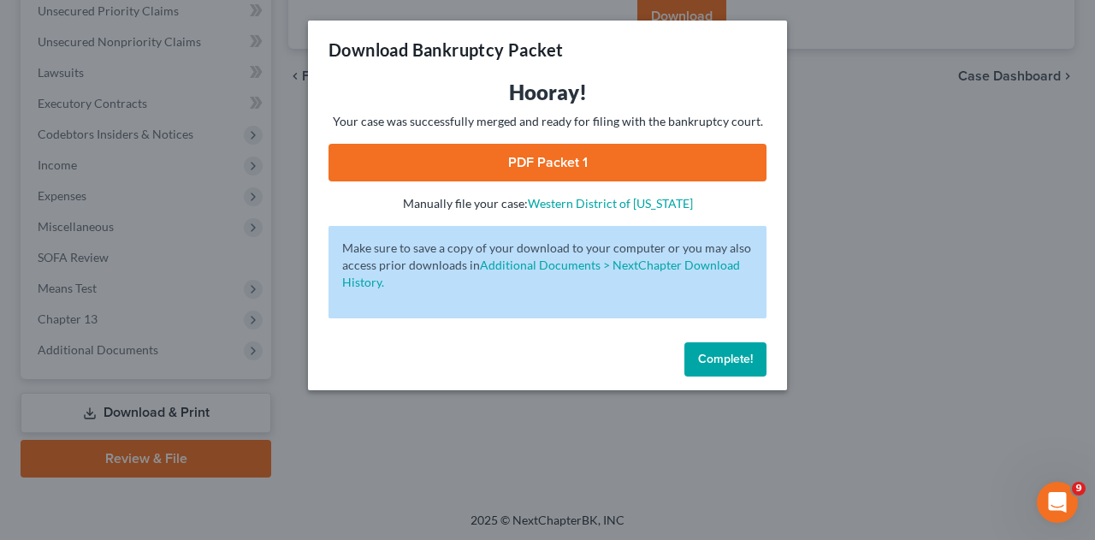
click at [588, 166] on link "PDF Packet 1" at bounding box center [547, 163] width 438 height 38
click at [724, 357] on span "Complete!" at bounding box center [725, 359] width 55 height 15
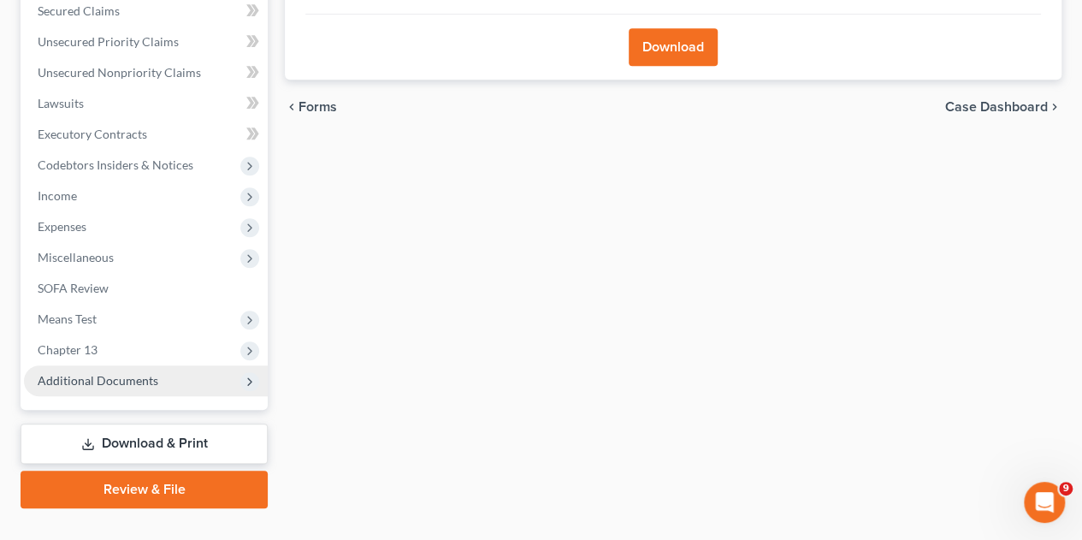
click at [116, 365] on span "Additional Documents" at bounding box center [146, 380] width 244 height 31
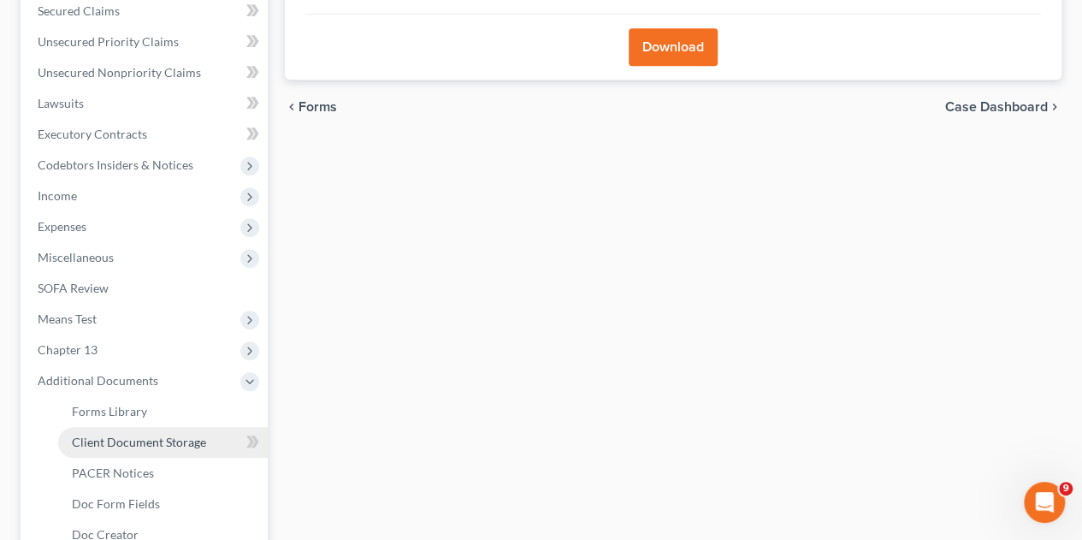
click at [119, 434] on span "Client Document Storage" at bounding box center [139, 441] width 134 height 15
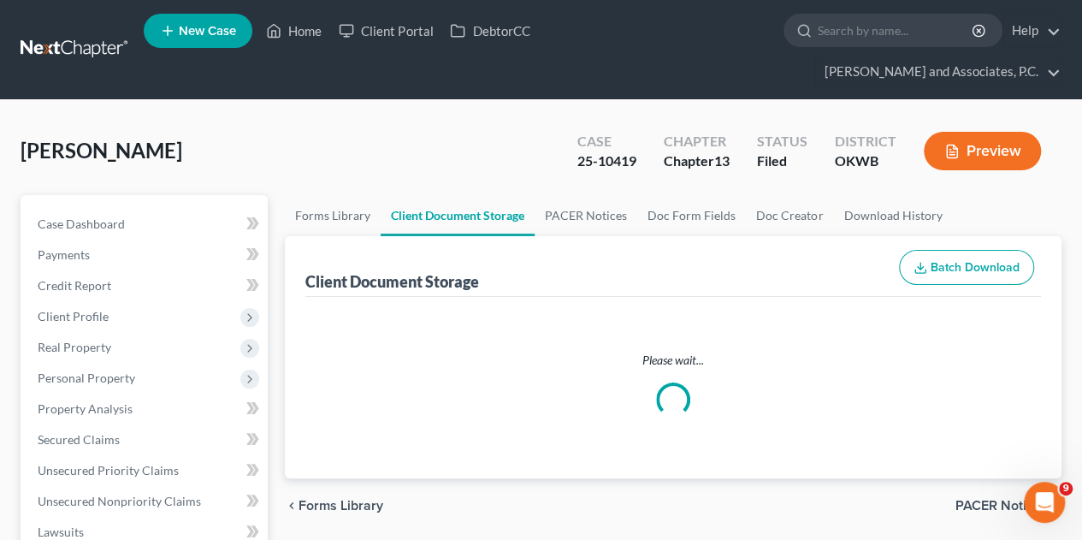
select select "0"
select select "3"
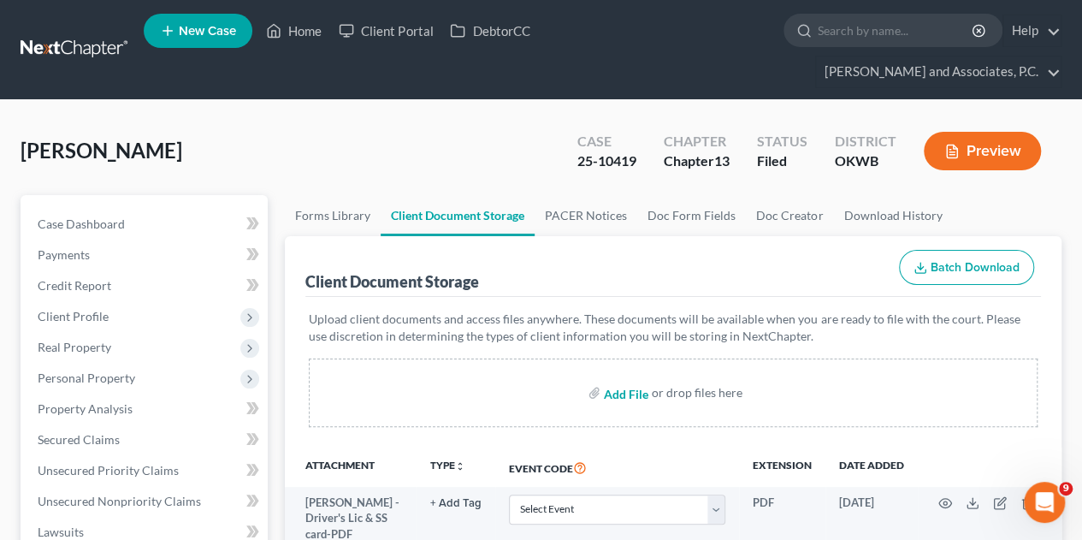
click at [622, 377] on input "file" at bounding box center [624, 392] width 41 height 31
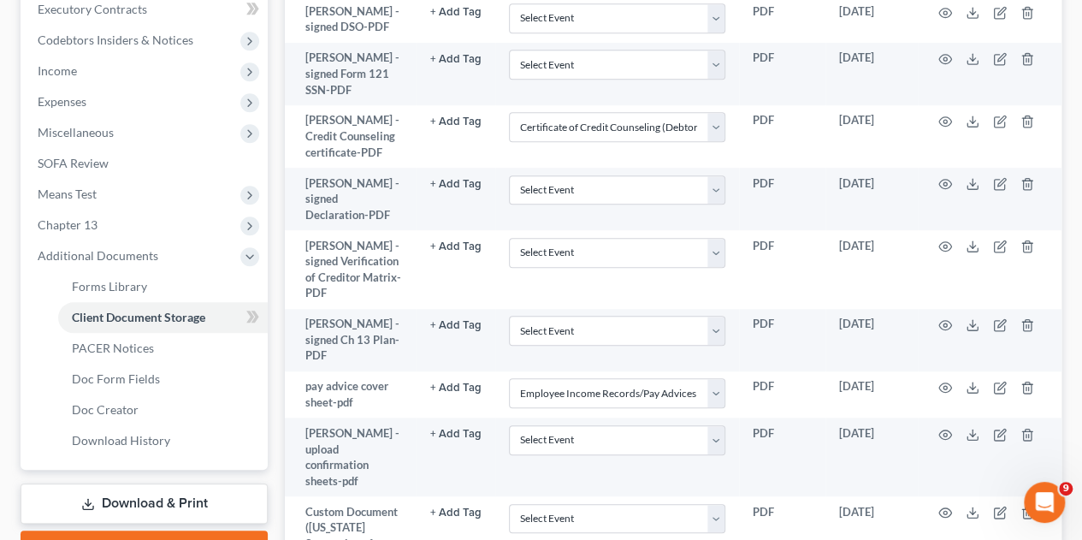
scroll to position [599, 0]
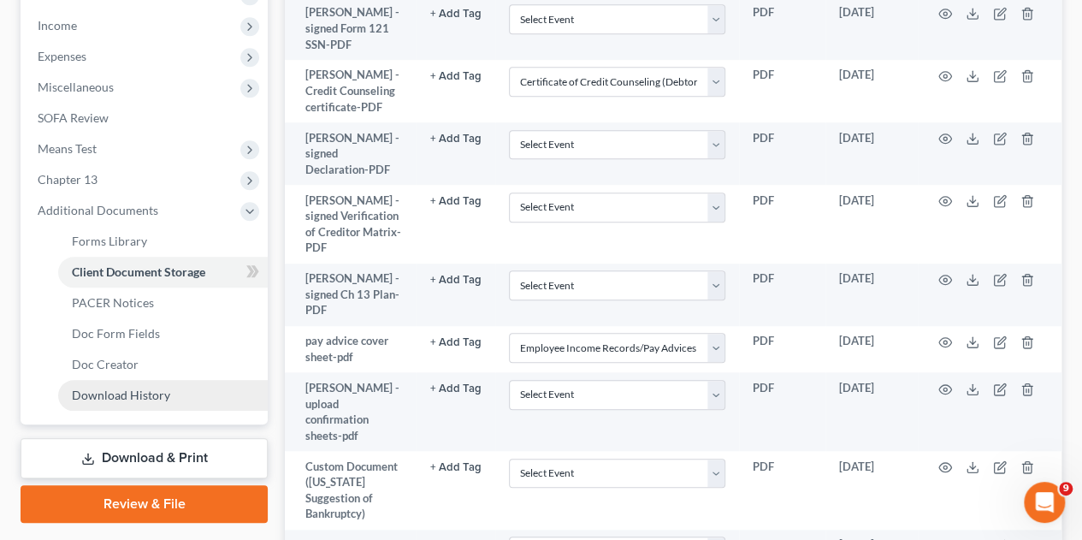
click at [117, 387] on span "Download History" at bounding box center [121, 394] width 98 height 15
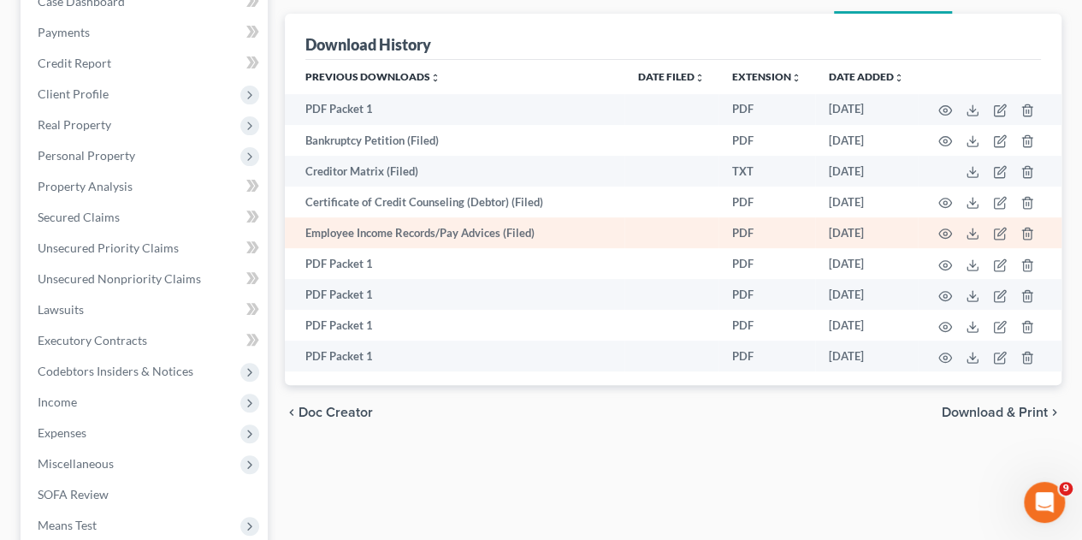
scroll to position [257, 0]
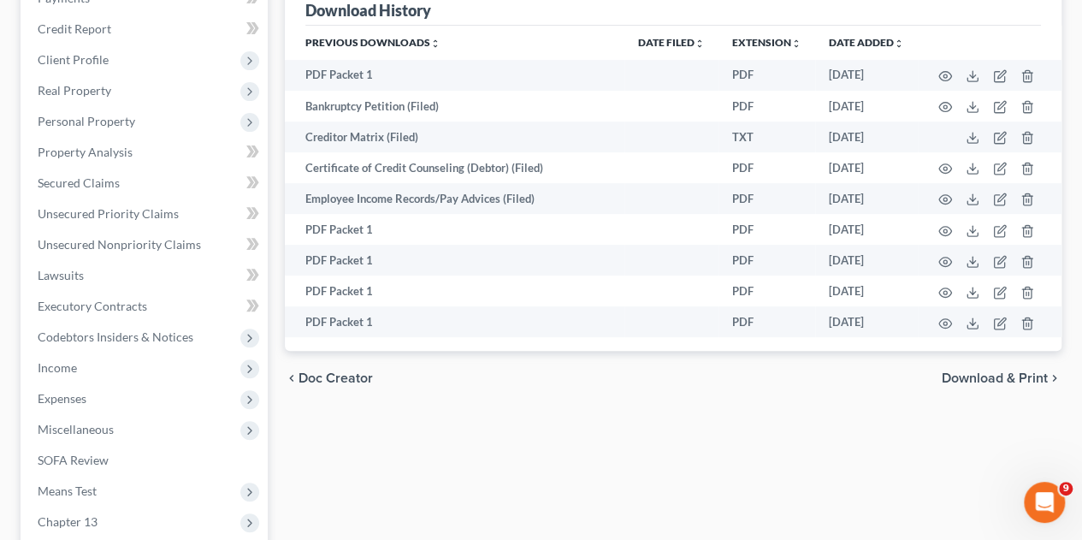
click at [924, 429] on div "Forms Library Client Document Storage PACER Notices Doc Form Fields Doc Creator…" at bounding box center [673, 401] width 794 height 926
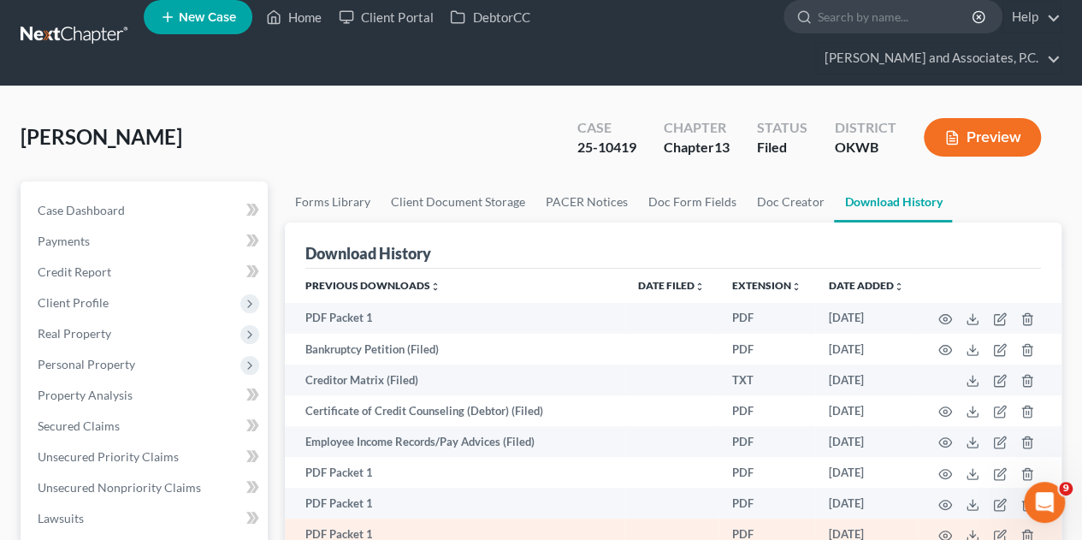
scroll to position [0, 0]
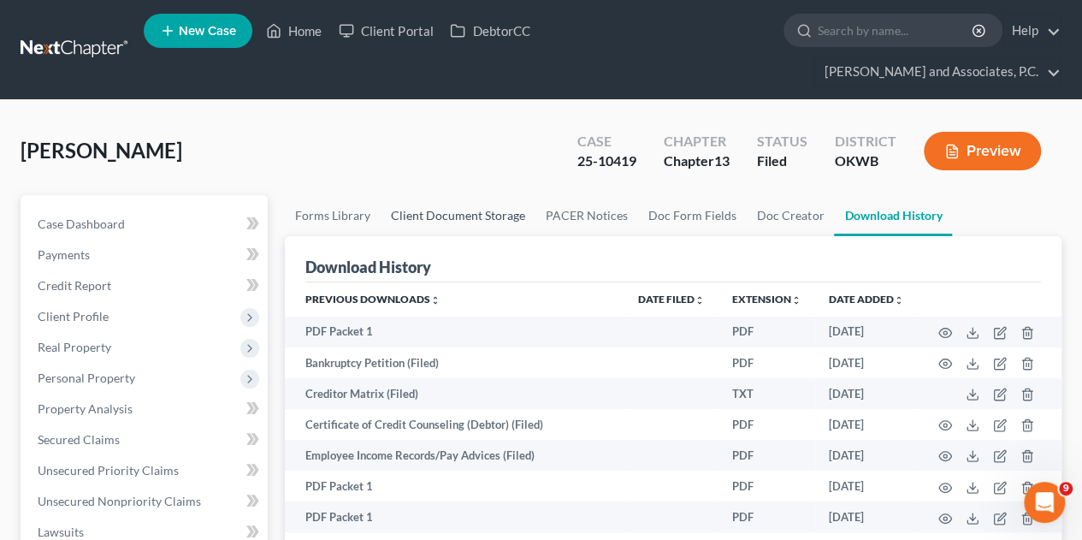
click at [470, 195] on link "Client Document Storage" at bounding box center [458, 215] width 155 height 41
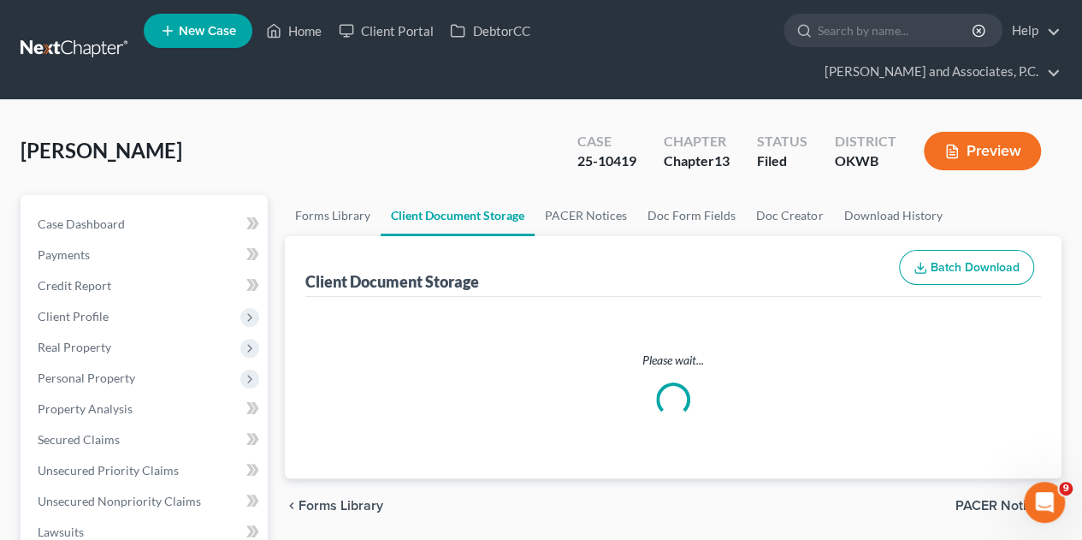
select select "0"
select select "3"
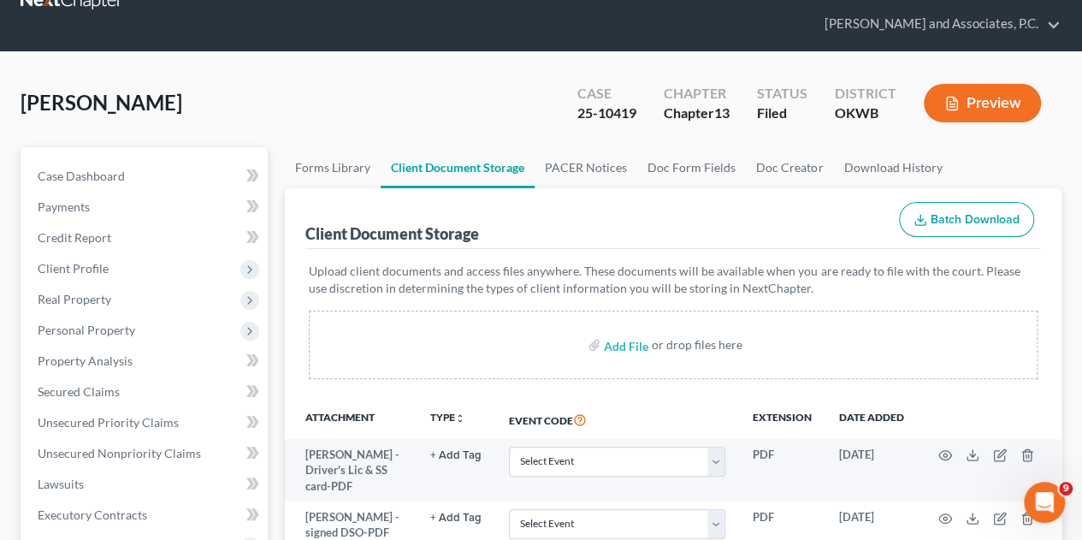
scroll to position [86, 0]
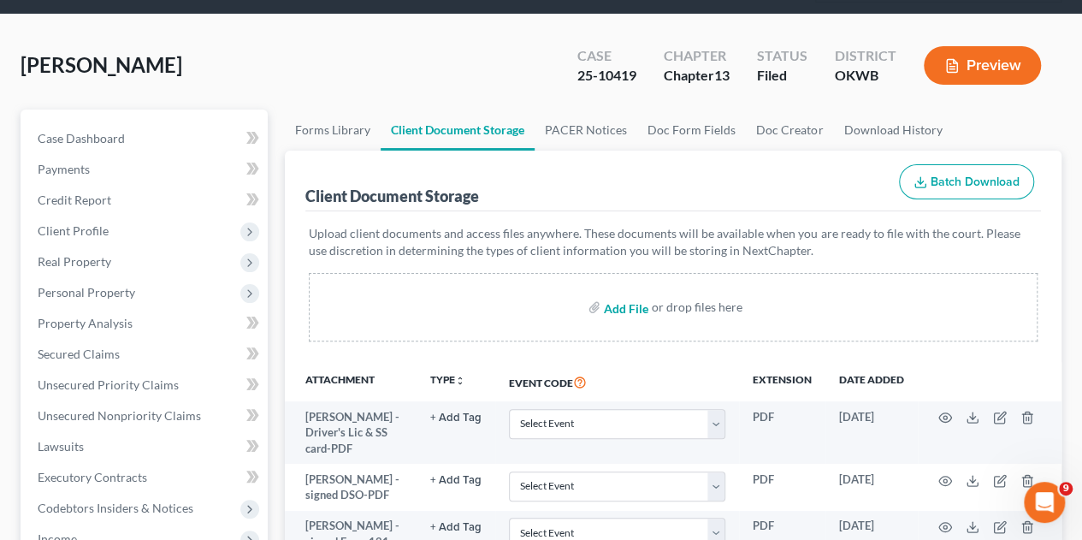
click at [615, 292] on input "file" at bounding box center [624, 307] width 41 height 31
type input "C:\fakepath\[PERSON_NAME]-amended I and J.pdf"
select select "0"
select select "3"
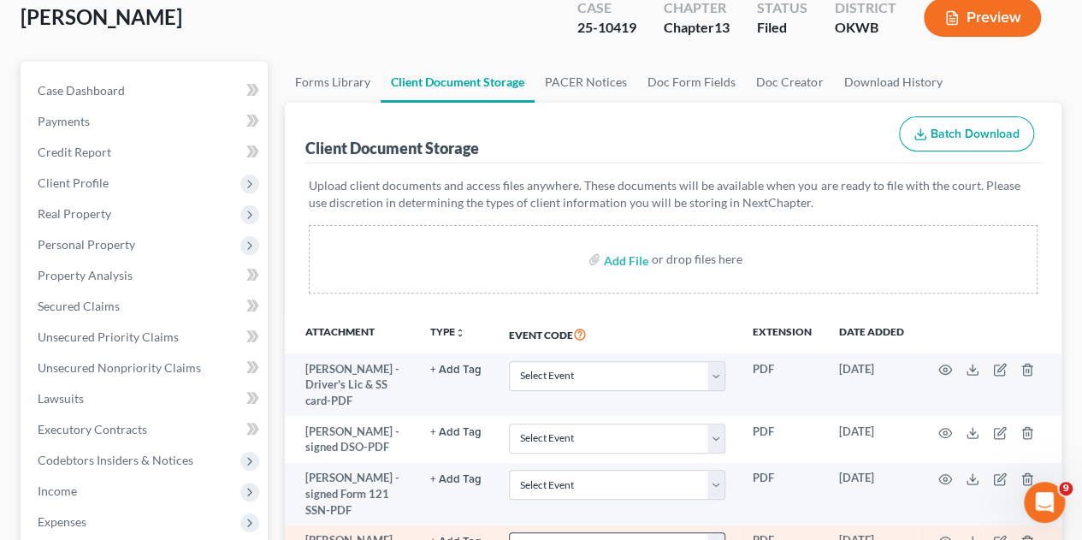
scroll to position [0, 0]
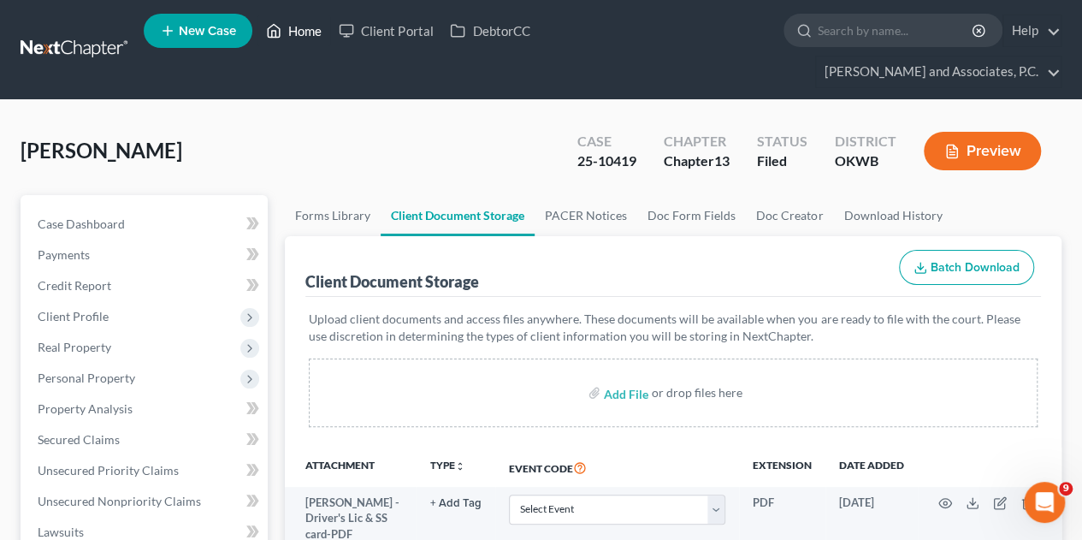
drag, startPoint x: 311, startPoint y: 32, endPoint x: 322, endPoint y: 79, distance: 48.1
click at [311, 32] on link "Home" at bounding box center [293, 30] width 73 height 31
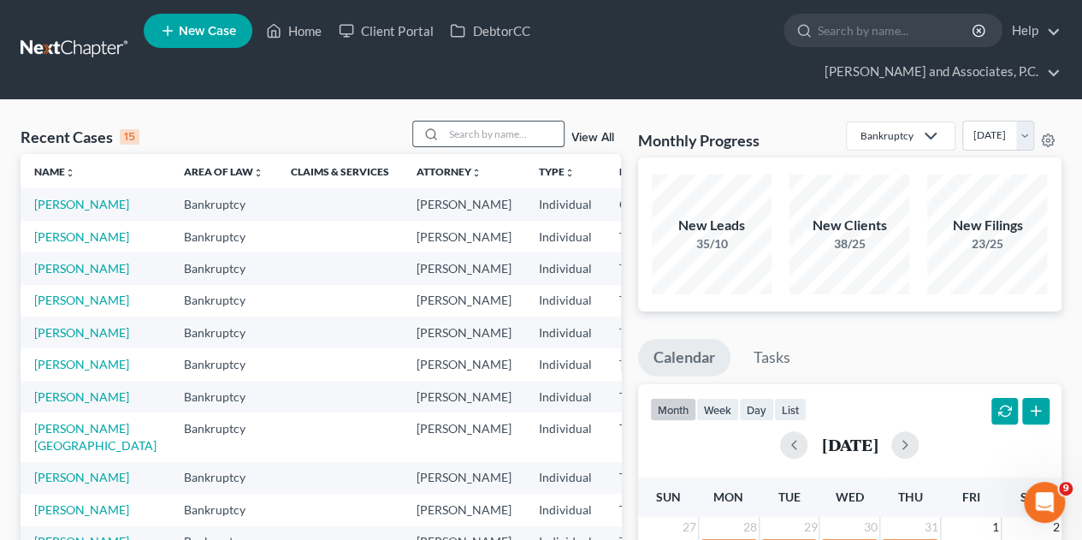
click at [462, 121] on input "search" at bounding box center [504, 133] width 120 height 25
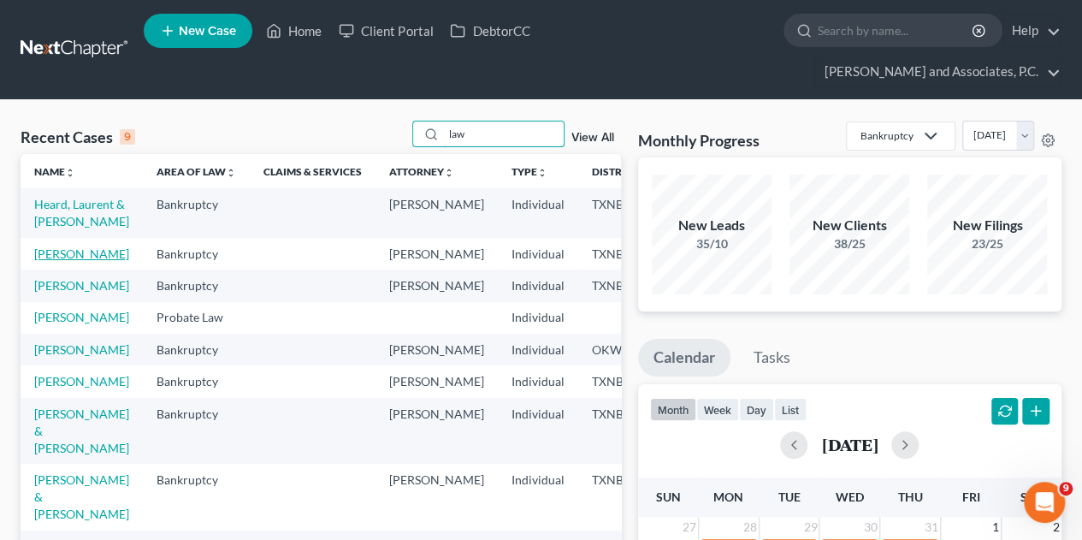
type input "law"
click at [53, 246] on link "[PERSON_NAME]" at bounding box center [81, 253] width 95 height 15
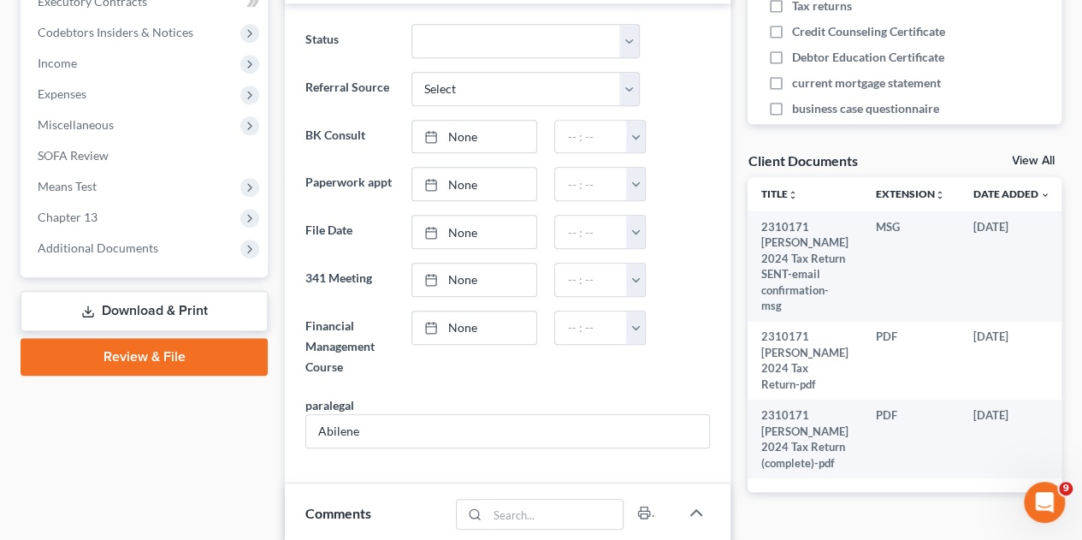
scroll to position [599, 0]
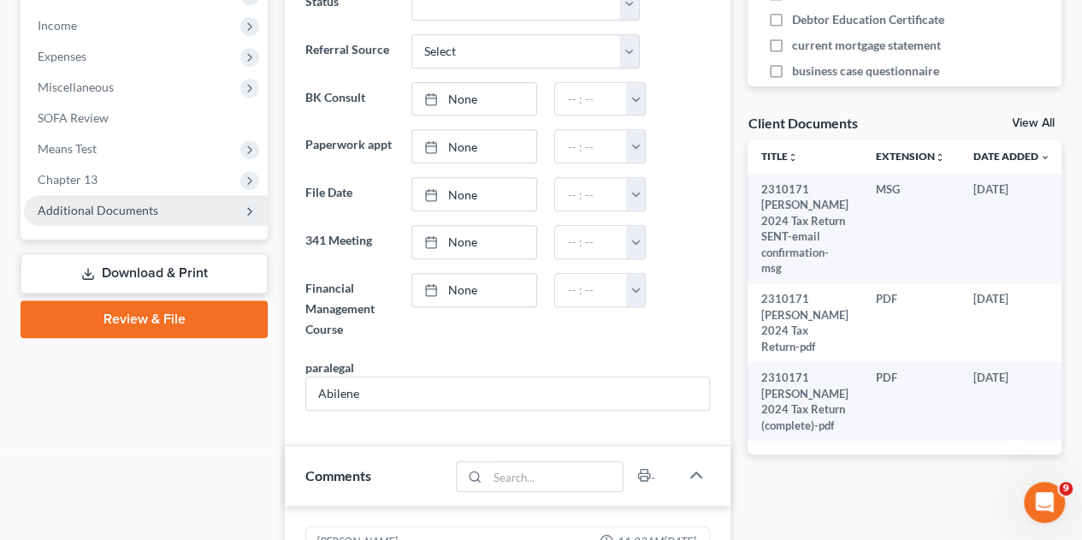
click at [98, 195] on span "Additional Documents" at bounding box center [146, 210] width 244 height 31
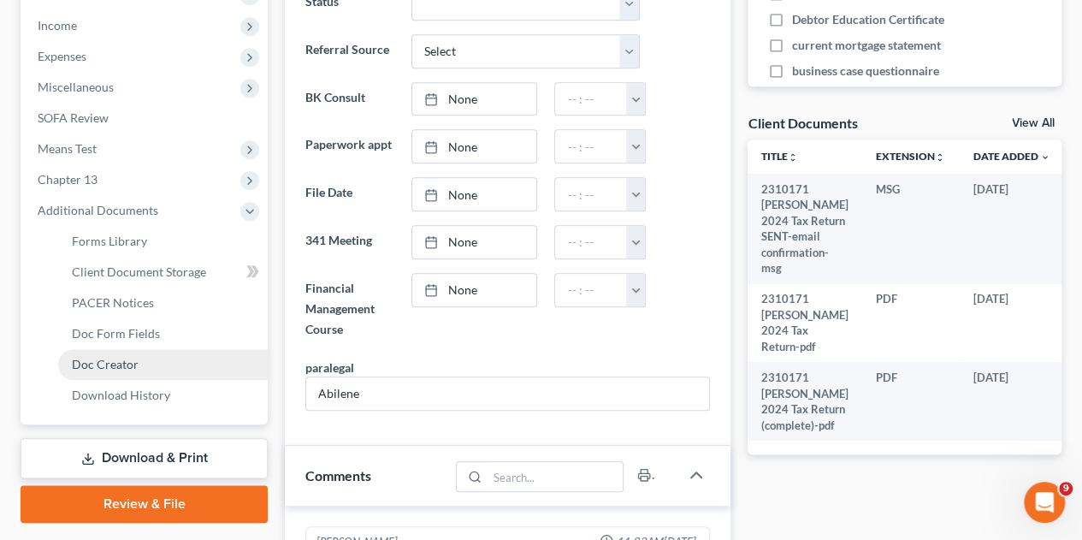
click at [113, 357] on span "Doc Creator" at bounding box center [105, 364] width 67 height 15
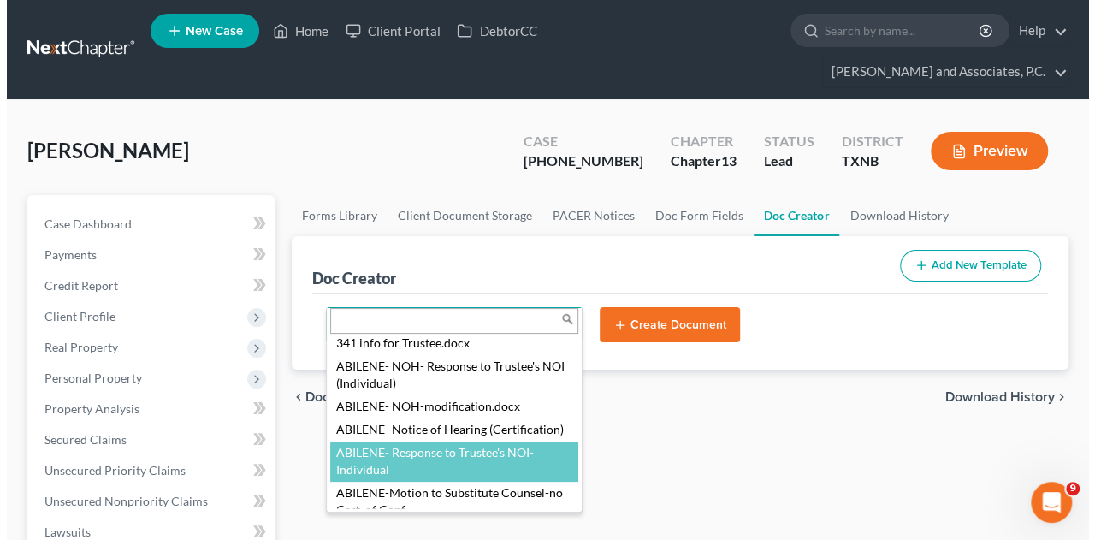
scroll to position [171, 0]
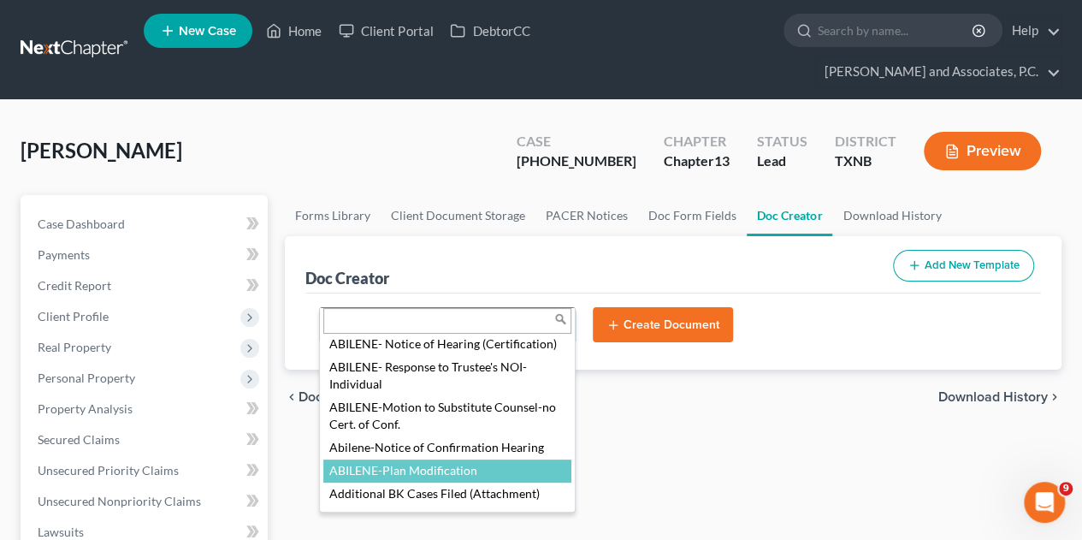
select select "108652"
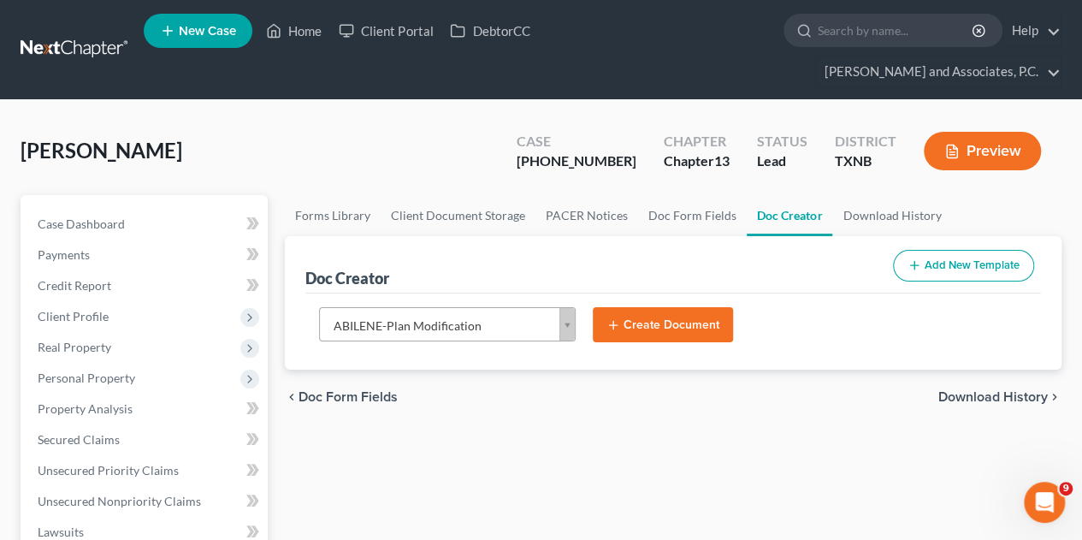
click at [660, 307] on button "Create Document" at bounding box center [663, 325] width 140 height 36
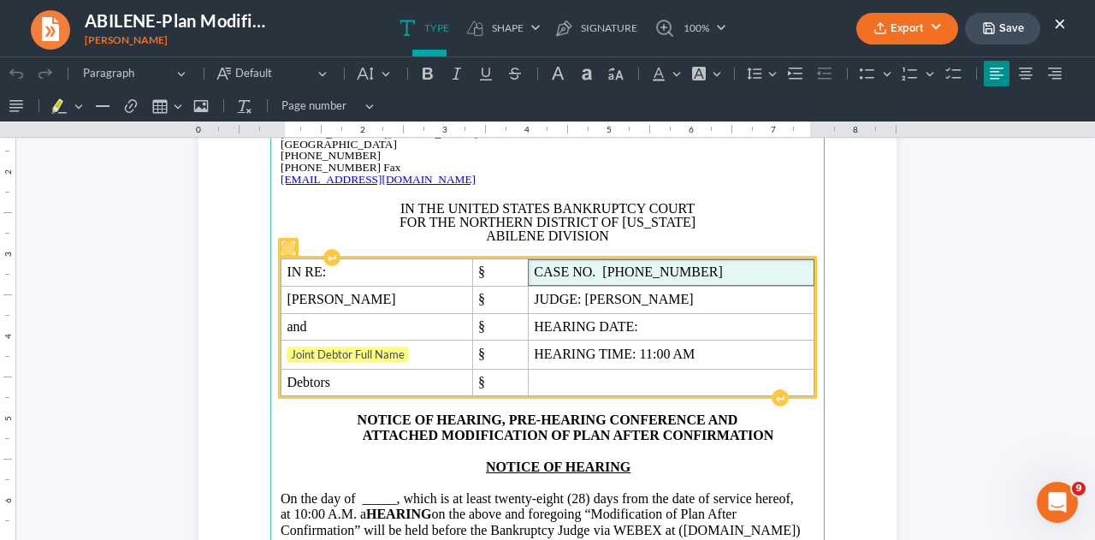
click at [671, 273] on span "CASE NO. [PHONE_NUMBER]" at bounding box center [671, 271] width 274 height 15
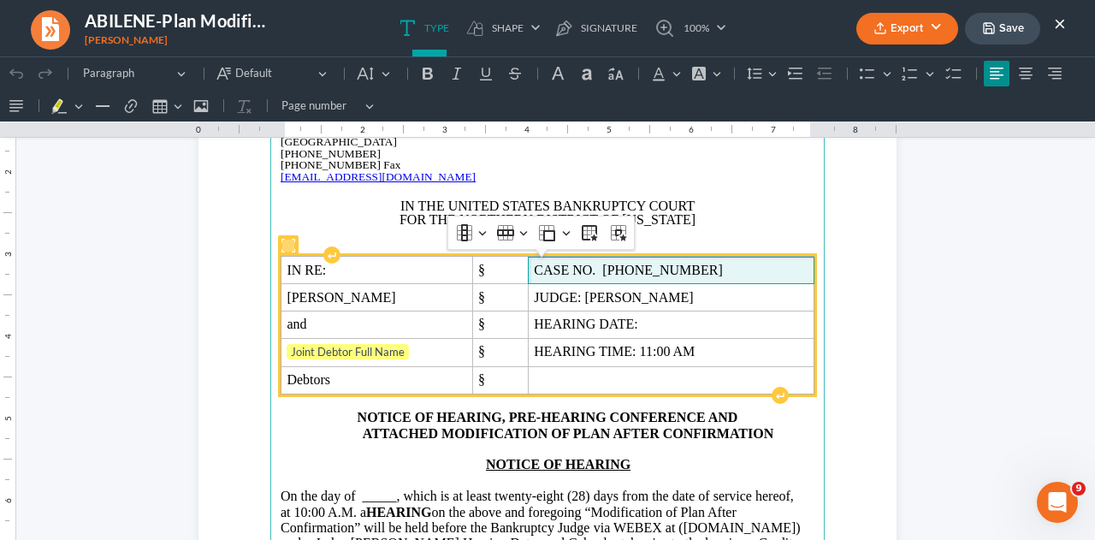
scroll to position [168, 0]
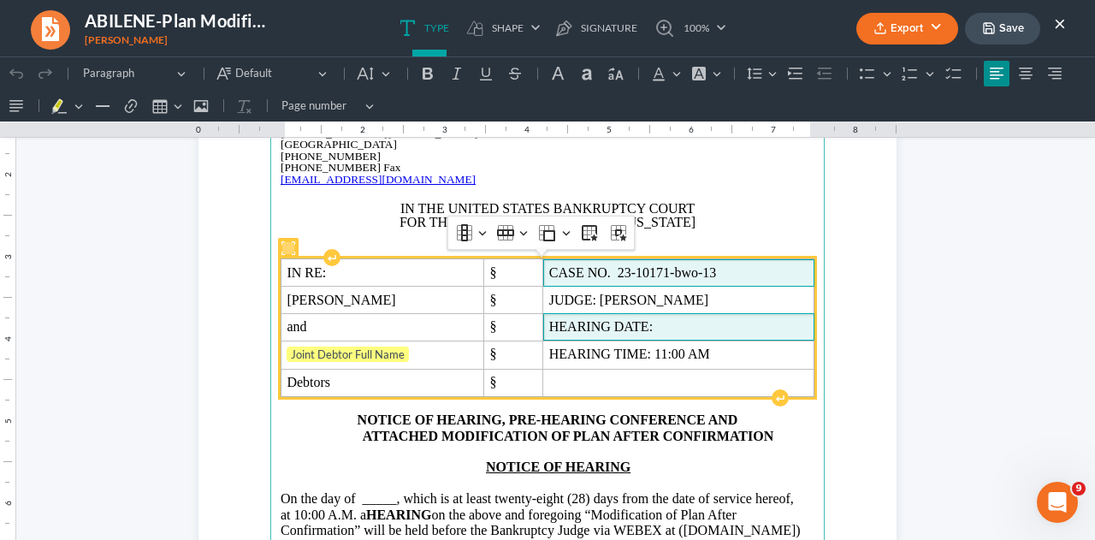
click at [691, 319] on span "HEARING DATE:" at bounding box center [678, 326] width 259 height 15
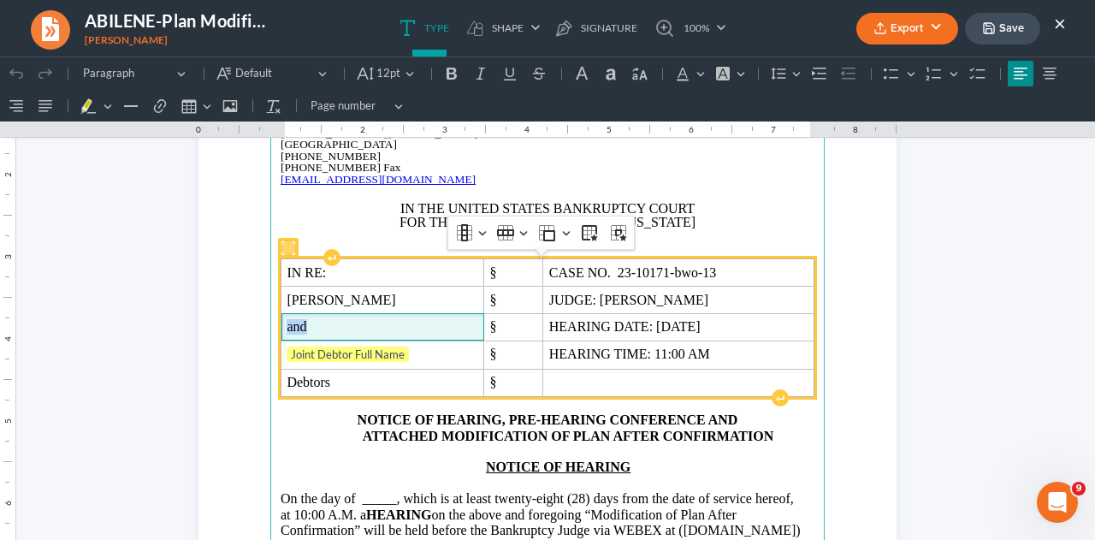
drag, startPoint x: 279, startPoint y: 326, endPoint x: 307, endPoint y: 324, distance: 28.3
click at [307, 324] on td "and" at bounding box center [382, 326] width 203 height 27
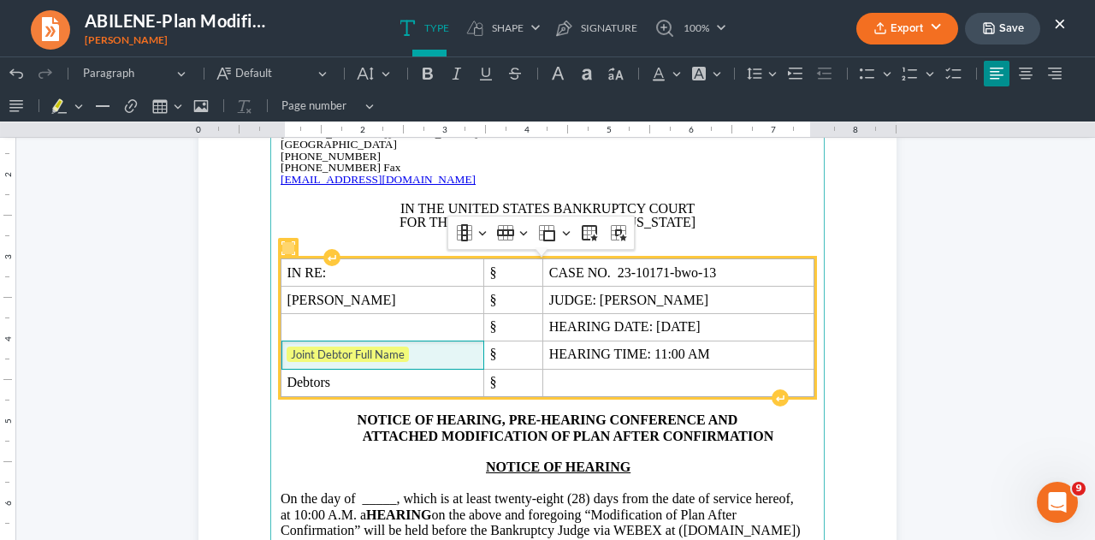
click at [427, 353] on span "Joint Debtor Full Name" at bounding box center [382, 354] width 191 height 17
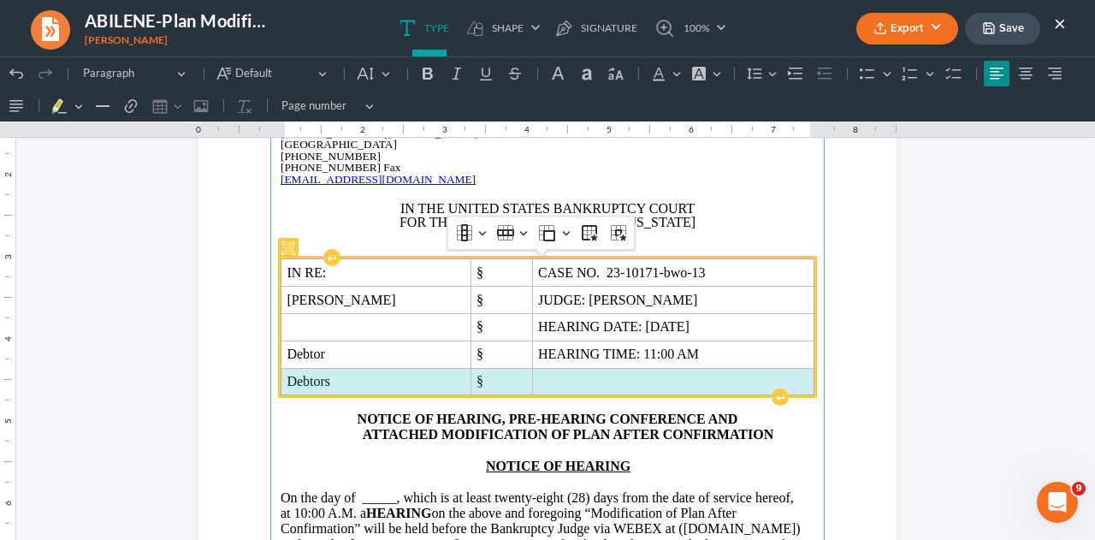
drag, startPoint x: 277, startPoint y: 377, endPoint x: 588, endPoint y: 386, distance: 310.6
click at [588, 386] on tr "Debtors §" at bounding box center [547, 381] width 533 height 27
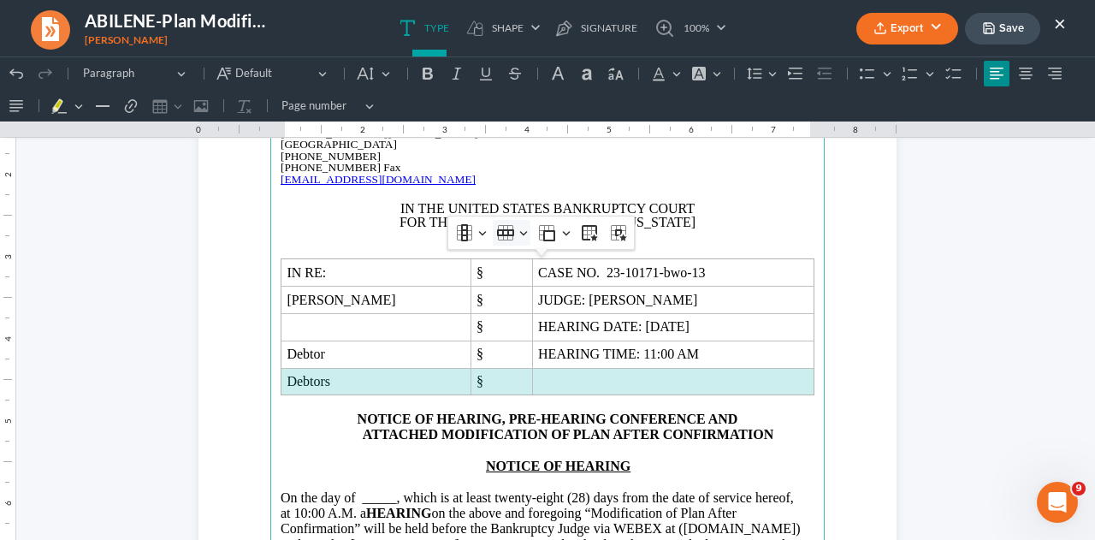
click at [497, 233] on icon "Table toolbar" at bounding box center [505, 232] width 17 height 7
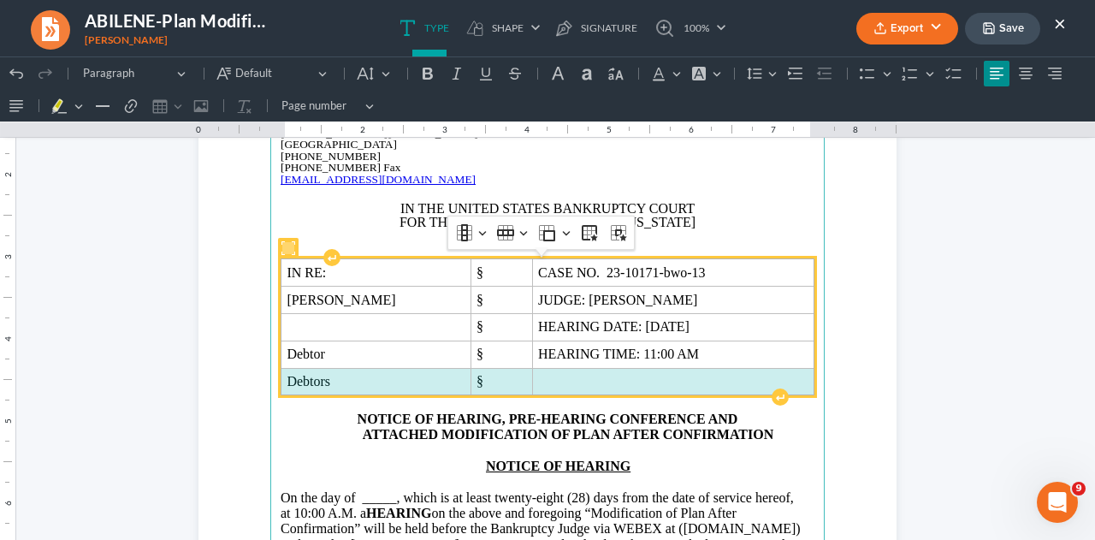
click at [538, 377] on span "Rich Text Editor, page-0-main" at bounding box center [673, 381] width 270 height 15
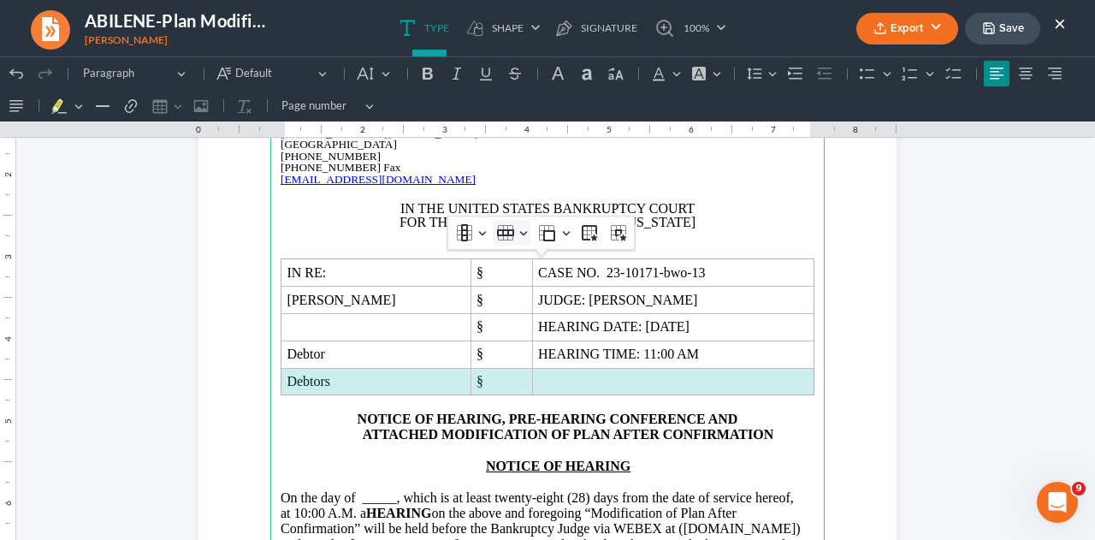
click at [507, 234] on icon "Table toolbar" at bounding box center [505, 232] width 17 height 7
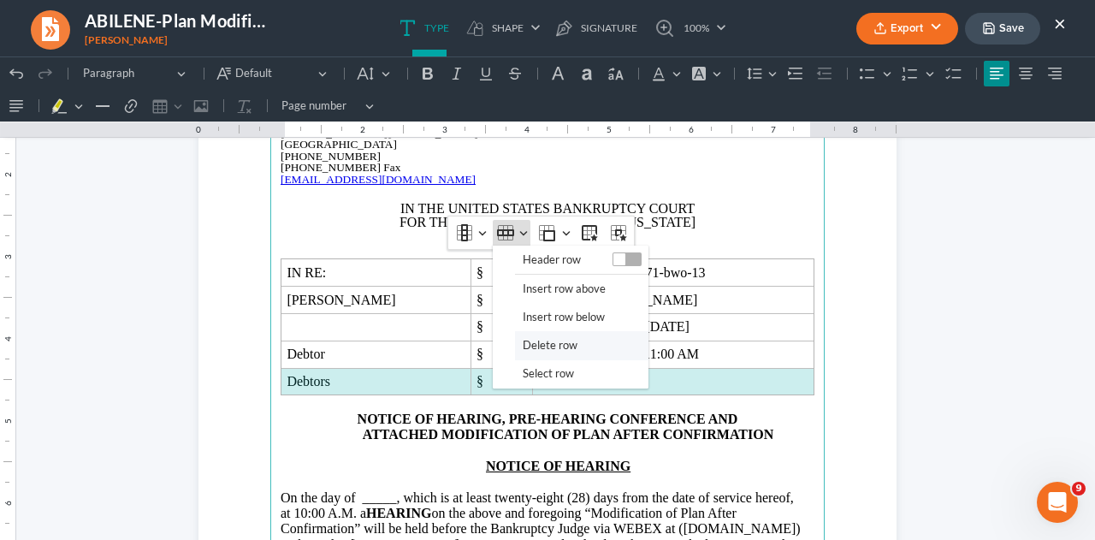
click at [527, 343] on span "Delete row" at bounding box center [550, 345] width 55 height 20
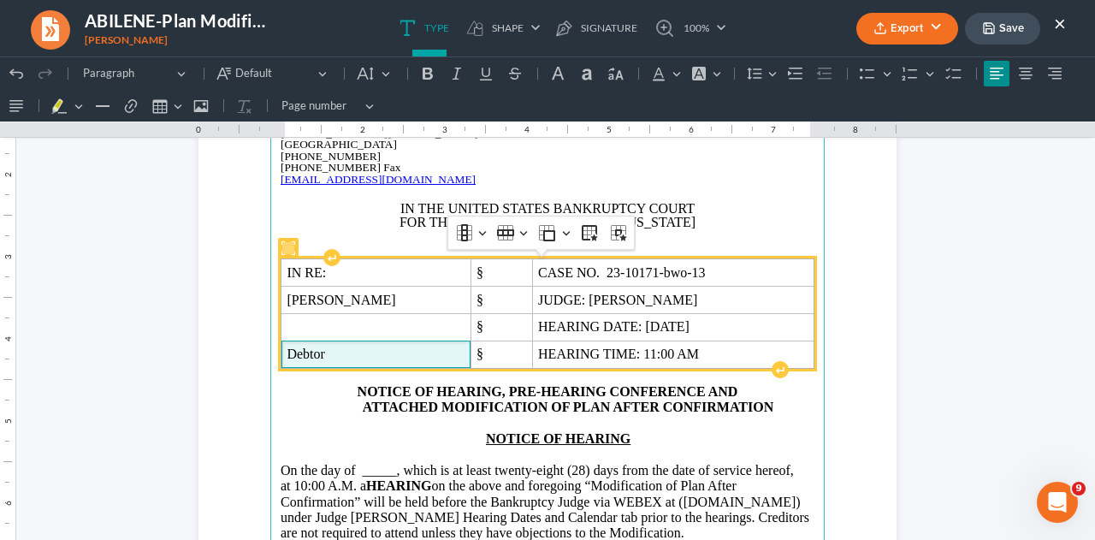
click at [395, 356] on span "Debtor" at bounding box center [376, 353] width 178 height 15
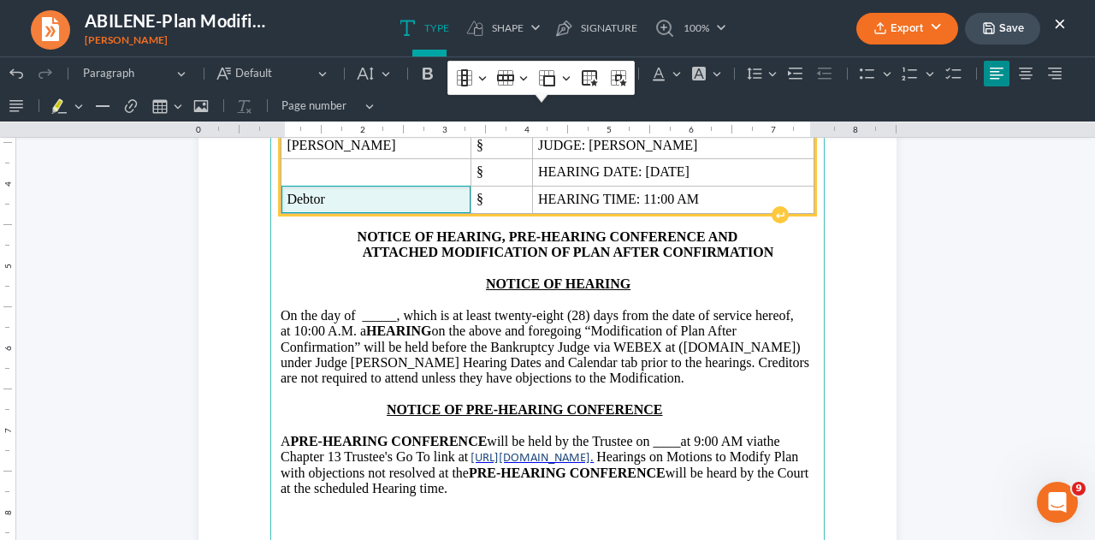
scroll to position [340, 0]
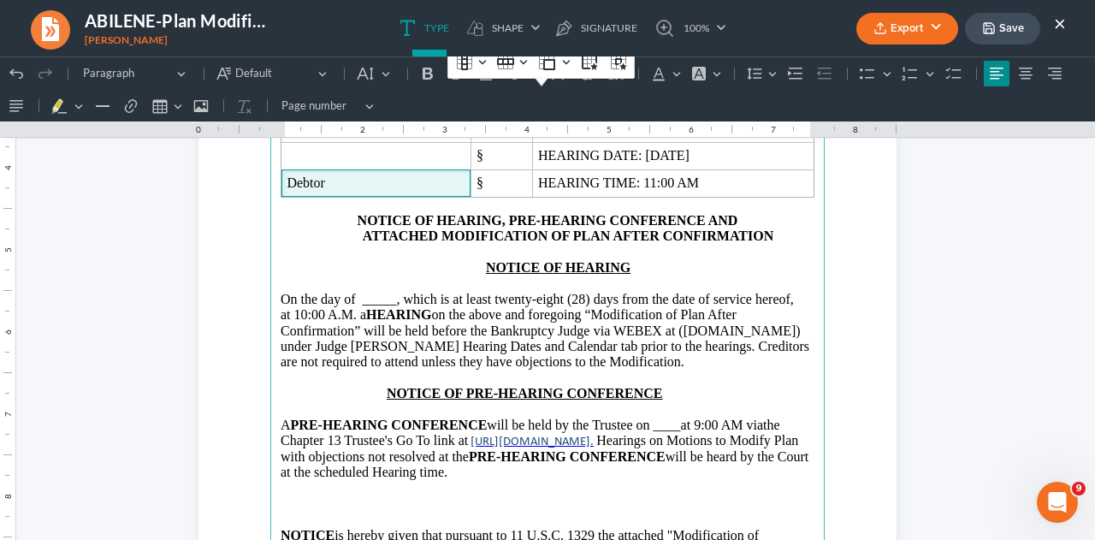
drag, startPoint x: 419, startPoint y: 300, endPoint x: 478, endPoint y: 304, distance: 59.1
click at [419, 300] on span ", which is at least twenty-eight (28) days from the date of service hereof, at …" at bounding box center [537, 315] width 513 height 46
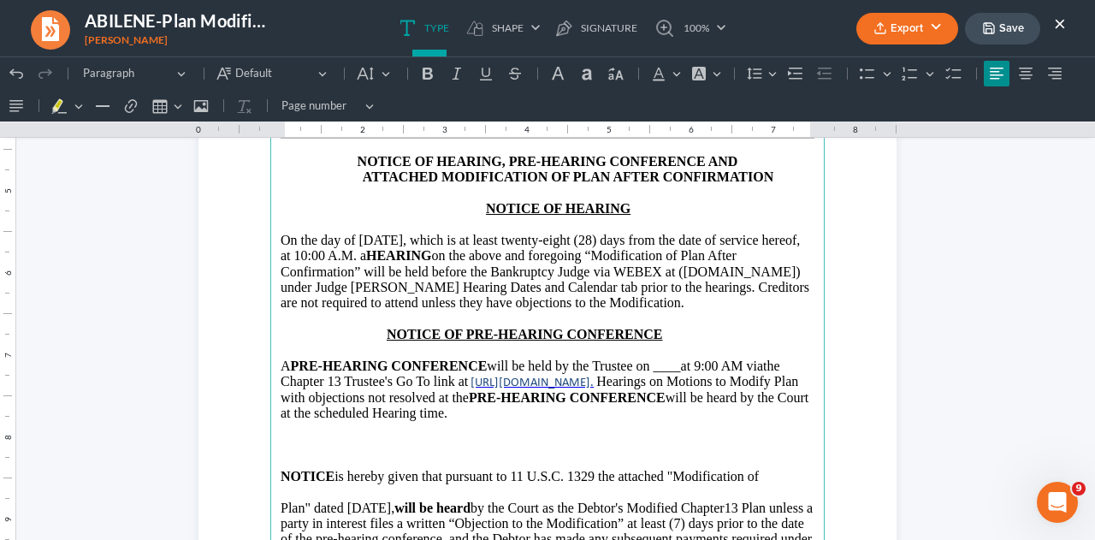
scroll to position [425, 0]
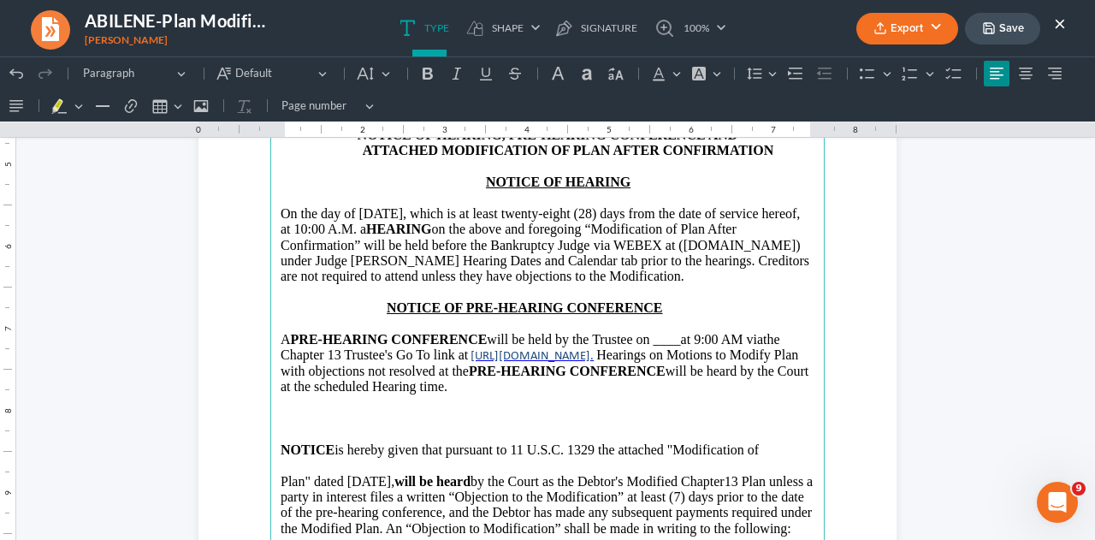
click at [708, 343] on span "at 9:00 AM via" at bounding box center [722, 339] width 82 height 15
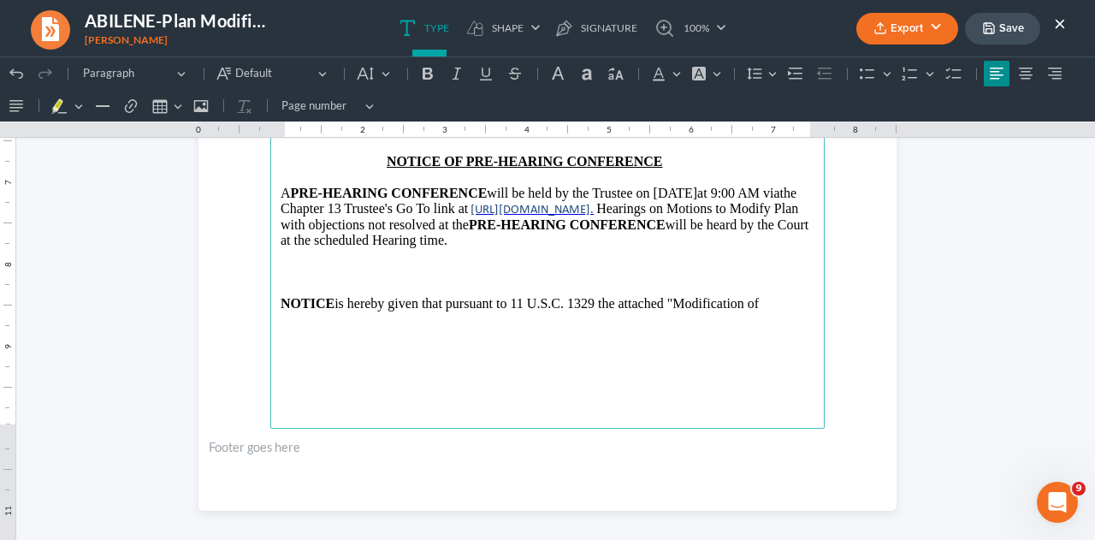
scroll to position [596, 0]
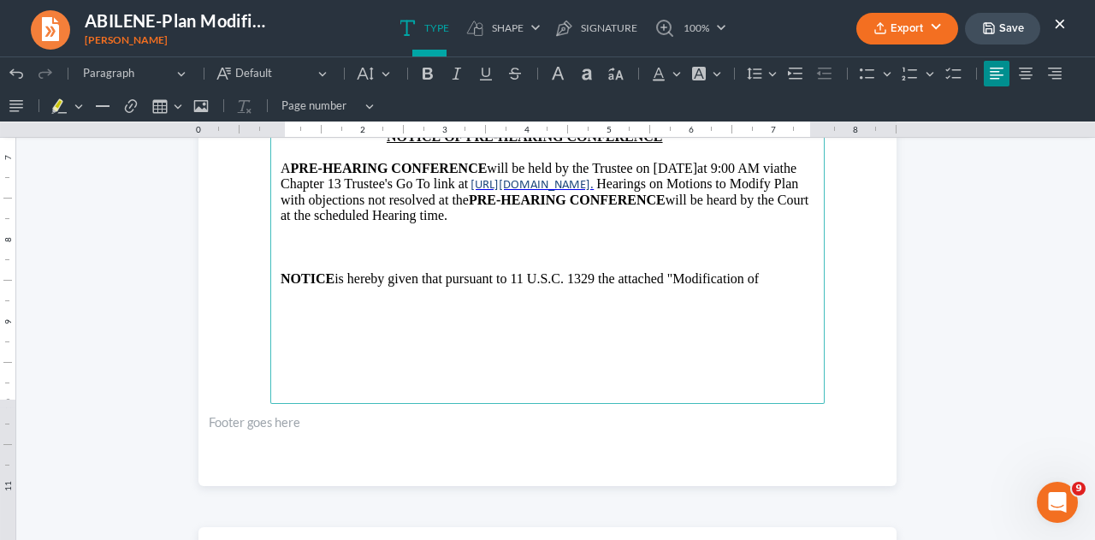
click at [504, 255] on p "Rich Text Editor, page-0-main" at bounding box center [548, 246] width 534 height 15
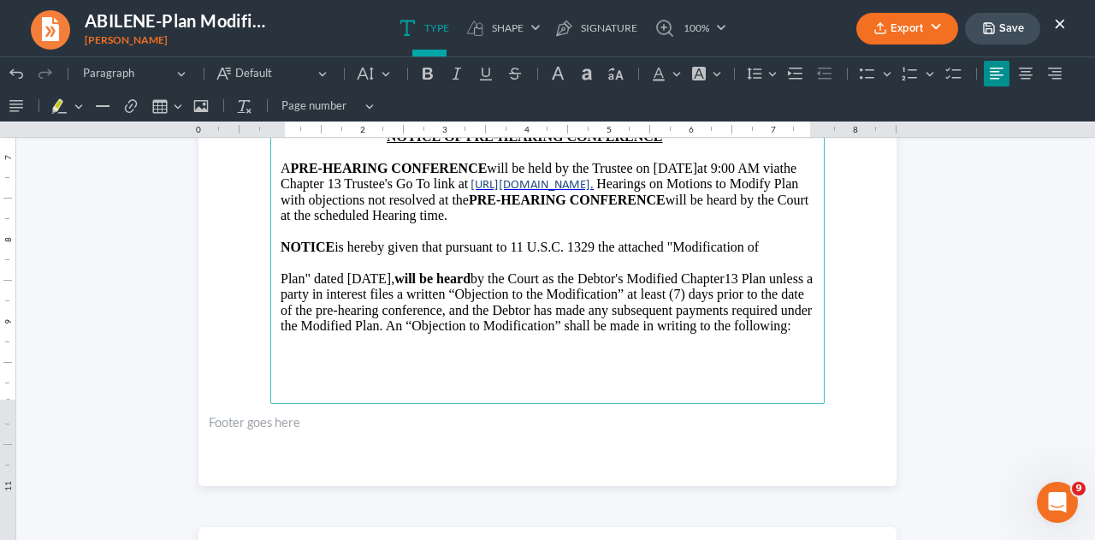
click at [376, 270] on p "Rich Text Editor, page-0-main" at bounding box center [548, 262] width 534 height 15
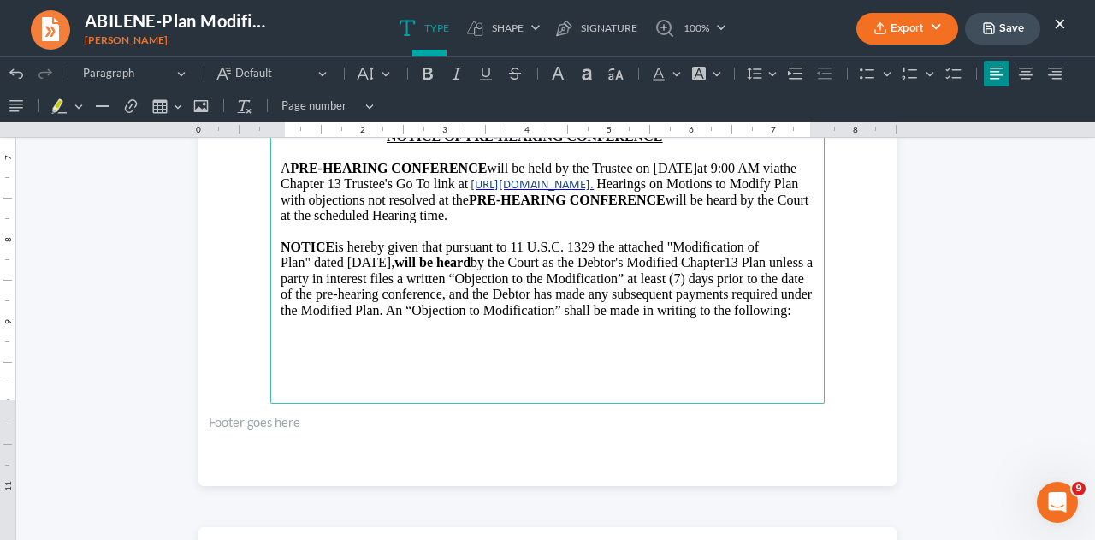
click at [369, 278] on p "Plan" dated [DATE] , will be heard by the Court as the Debtor's Modified Chapte…" at bounding box center [548, 286] width 534 height 63
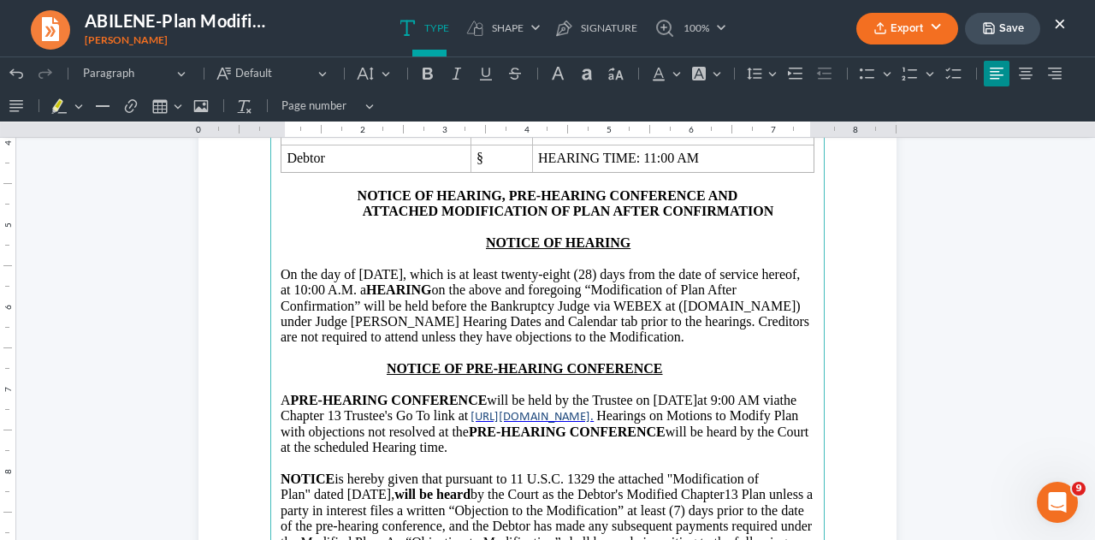
scroll to position [340, 0]
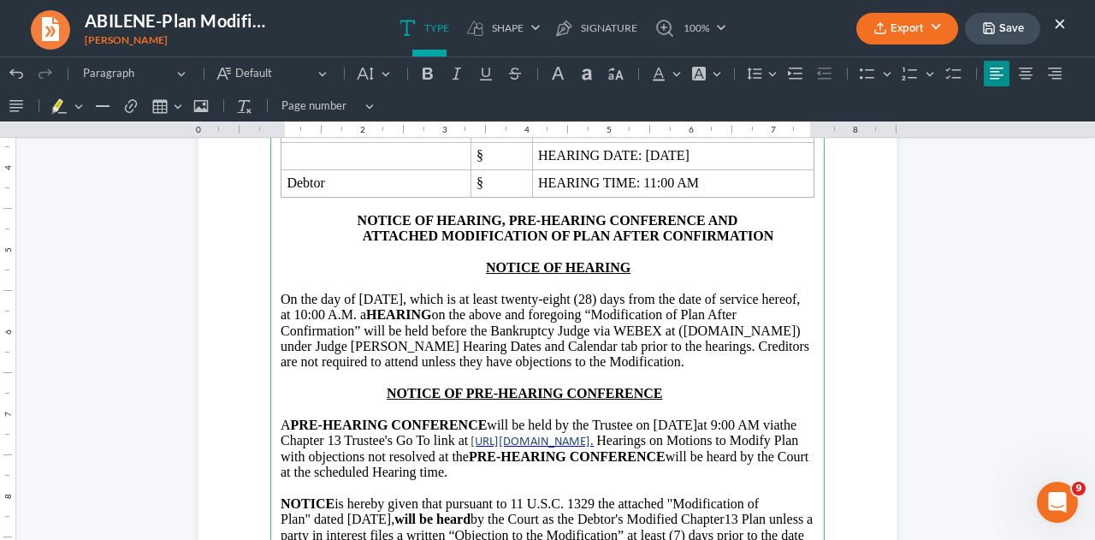
click at [736, 377] on p "Rich Text Editor, page-0-main" at bounding box center [589, 377] width 452 height 15
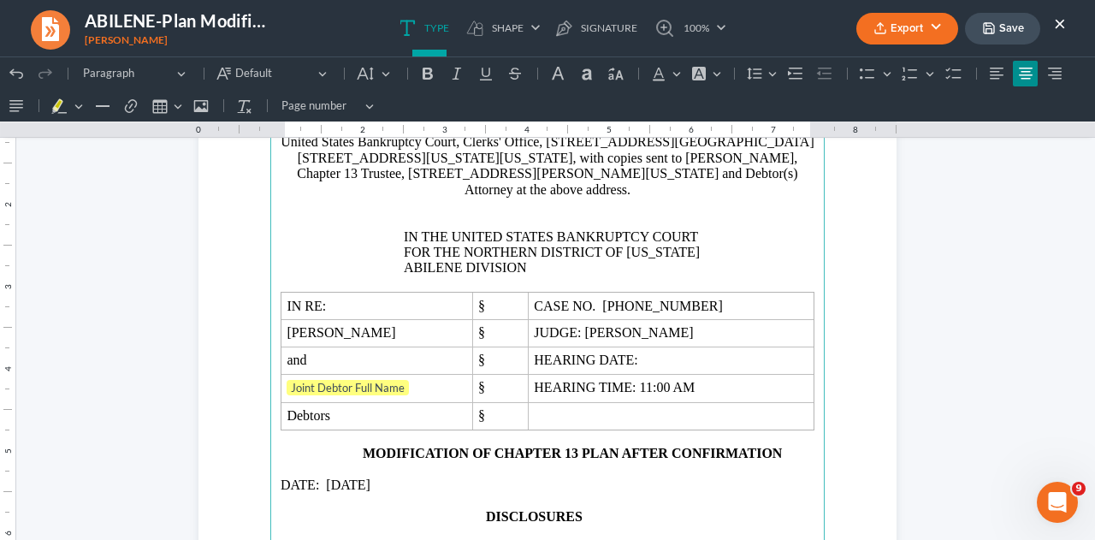
scroll to position [1109, 0]
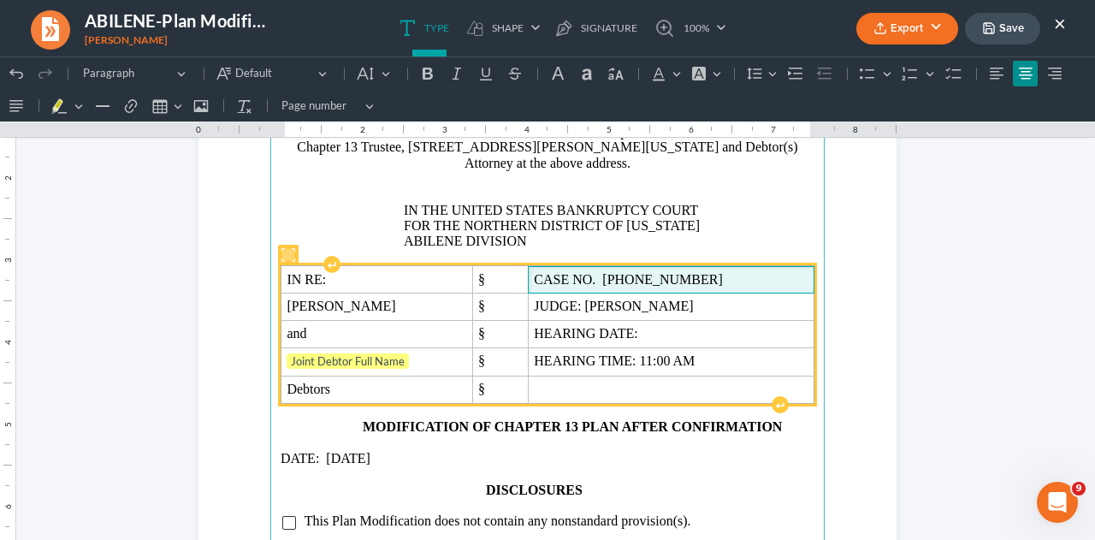
click at [672, 272] on span "CASE NO. [PHONE_NUMBER]" at bounding box center [671, 279] width 274 height 15
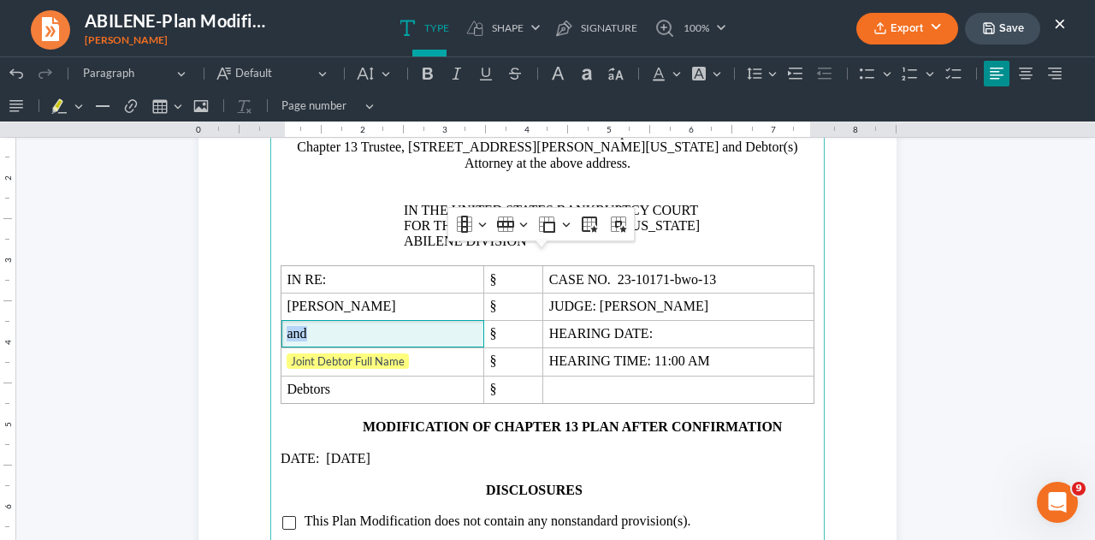
drag, startPoint x: 308, startPoint y: 310, endPoint x: 264, endPoint y: 310, distance: 43.6
click at [270, 310] on main "United States Bankruptcy Court, Clerks' Office, [STREET_ADDRESS][GEOGRAPHIC_DAT…" at bounding box center [547, 465] width 554 height 739
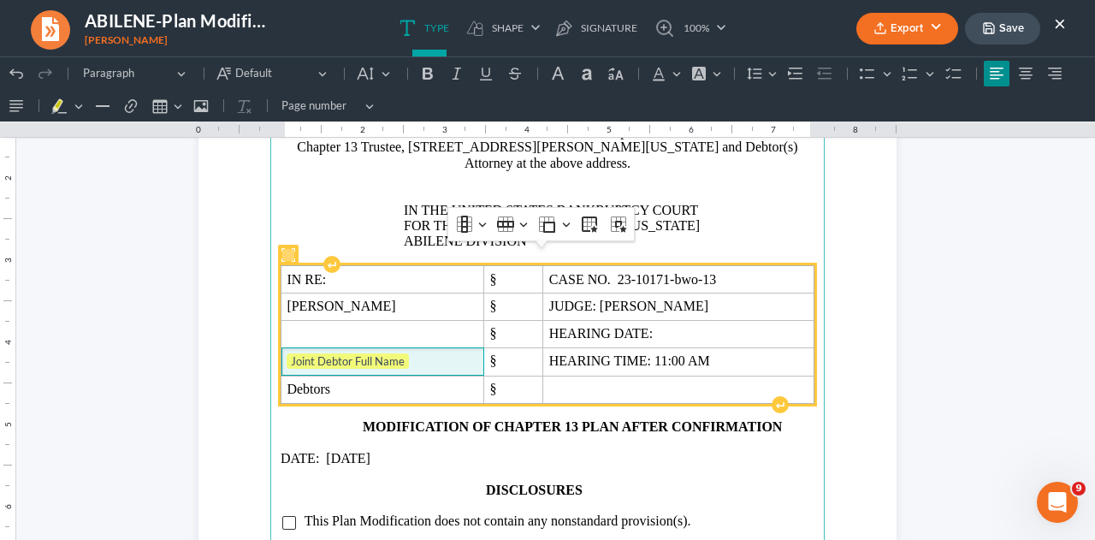
click at [428, 353] on span "Joint Debtor Full Name" at bounding box center [382, 361] width 191 height 17
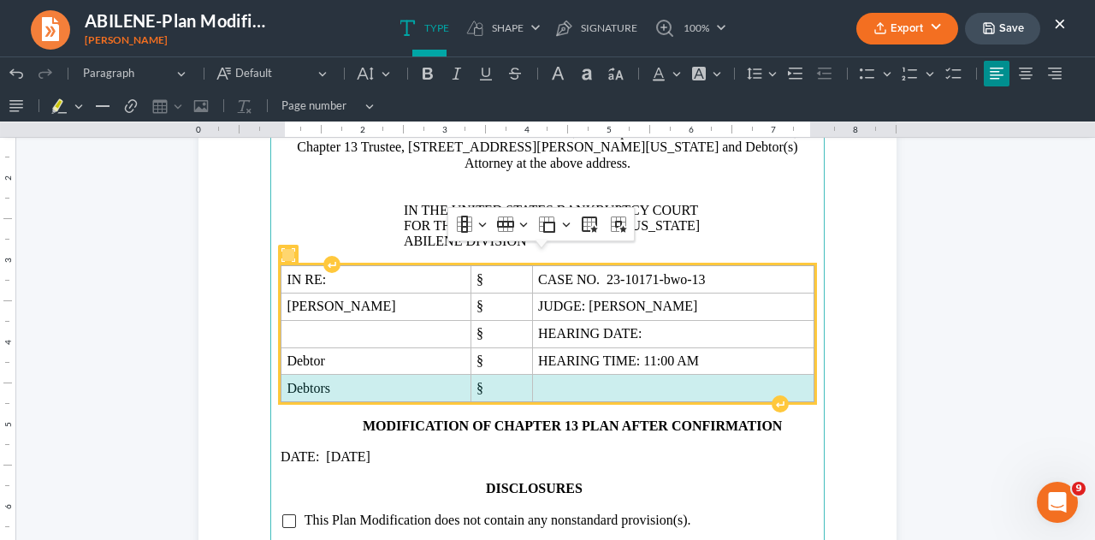
drag, startPoint x: 282, startPoint y: 370, endPoint x: 571, endPoint y: 292, distance: 299.6
click at [573, 375] on tr "Debtors §" at bounding box center [547, 388] width 533 height 27
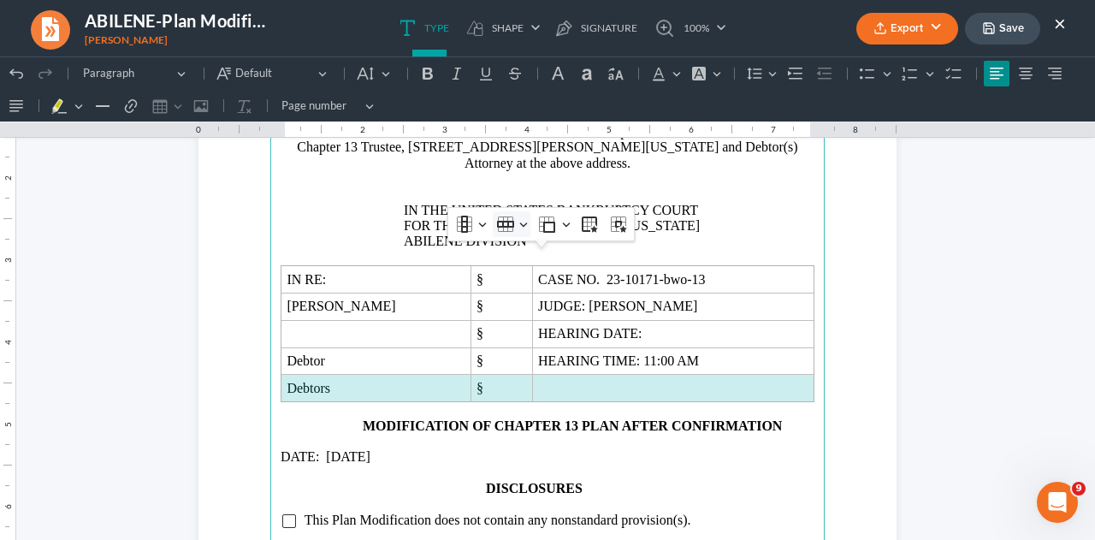
click at [501, 223] on icon "Table toolbar" at bounding box center [505, 224] width 17 height 7
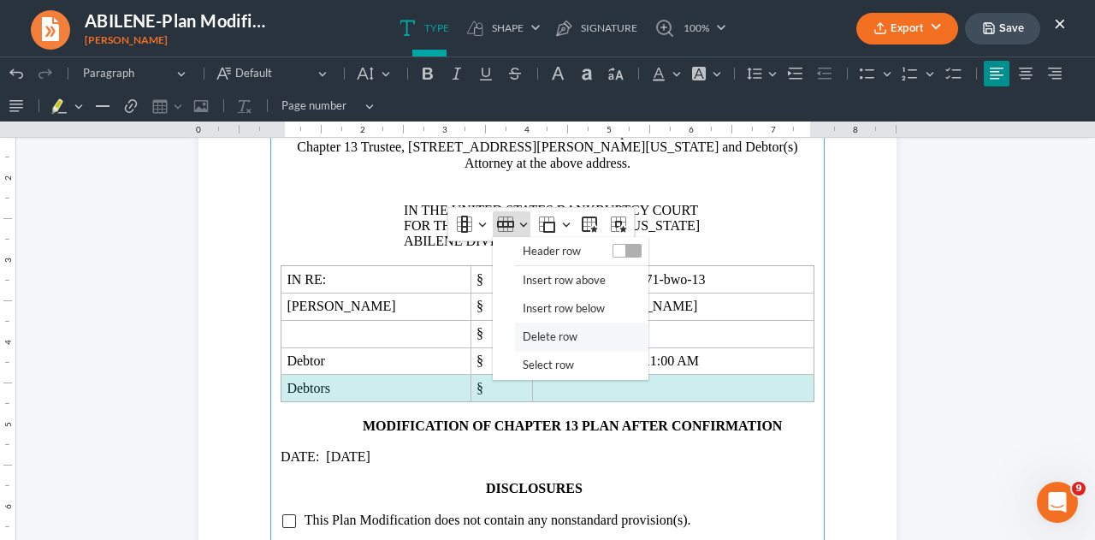
click at [530, 331] on span "Delete row" at bounding box center [550, 337] width 55 height 20
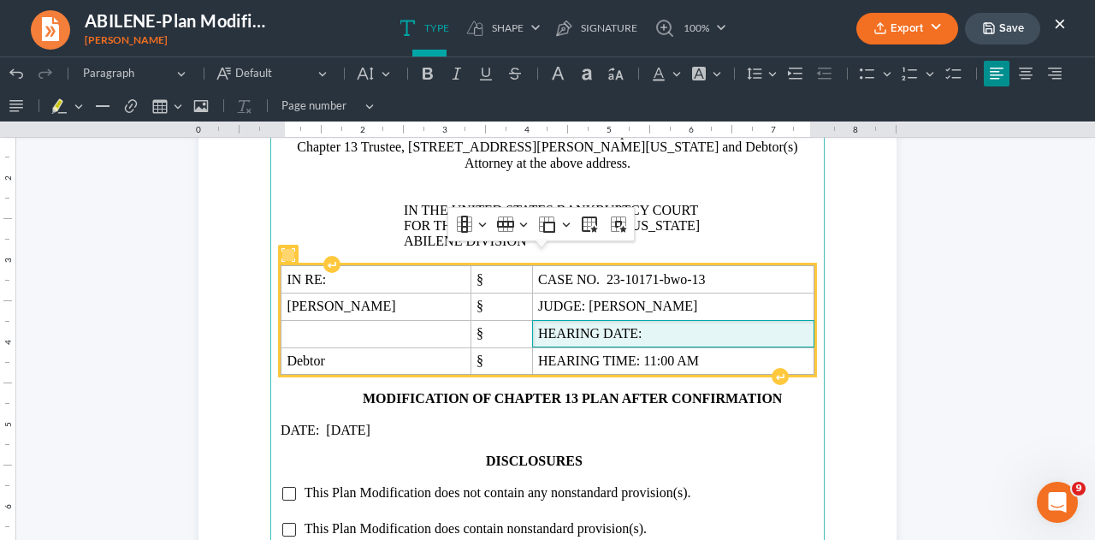
click at [630, 326] on span "HEARING DATE:" at bounding box center [673, 333] width 270 height 15
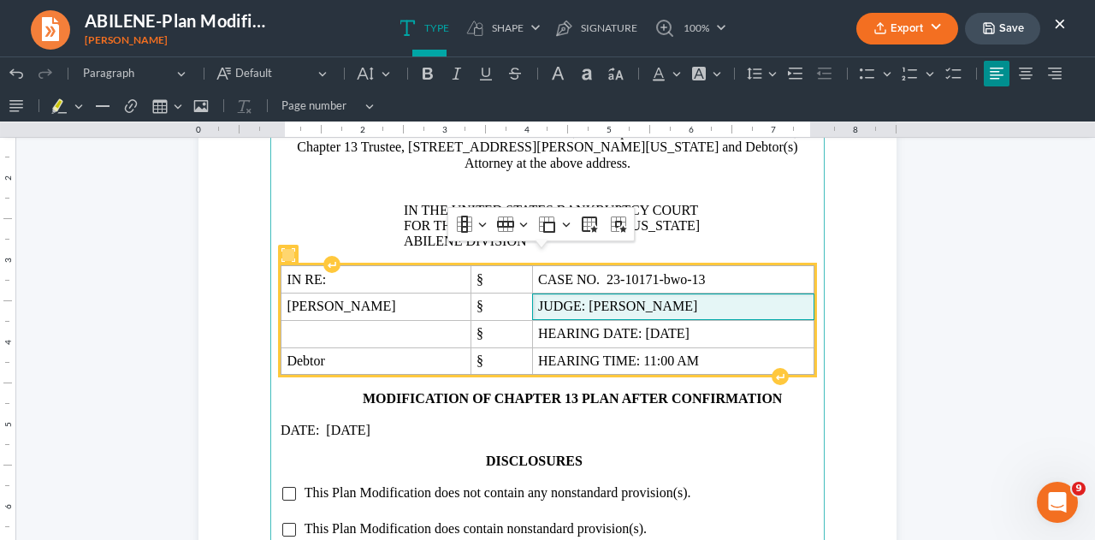
click at [597, 299] on span "JUDGE: [PERSON_NAME]" at bounding box center [673, 306] width 270 height 15
click at [375, 353] on span "Debtor" at bounding box center [376, 360] width 178 height 15
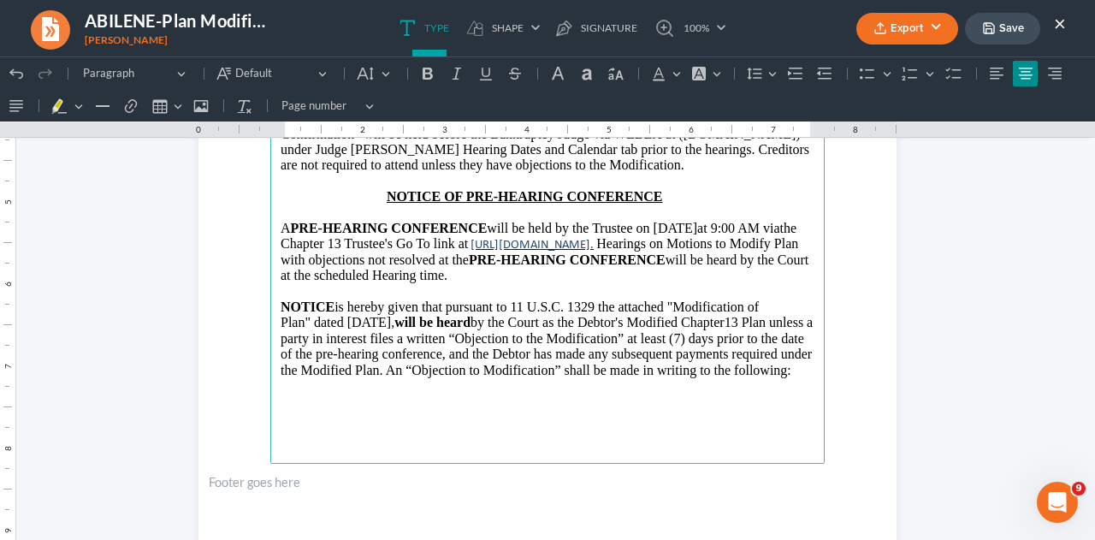
scroll to position [83, 0]
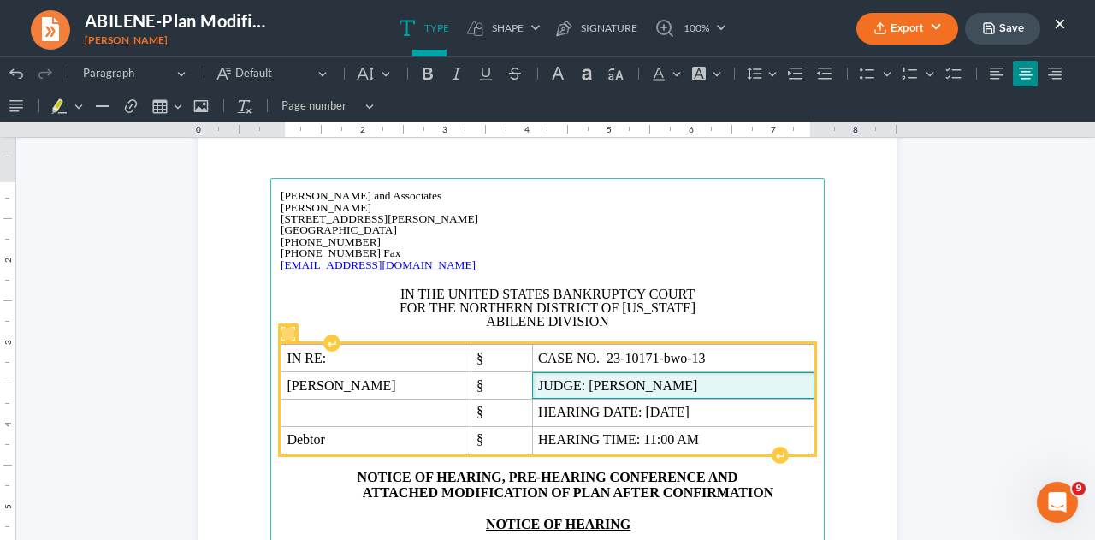
click at [683, 387] on span "JUDGE: [PERSON_NAME]" at bounding box center [673, 385] width 270 height 15
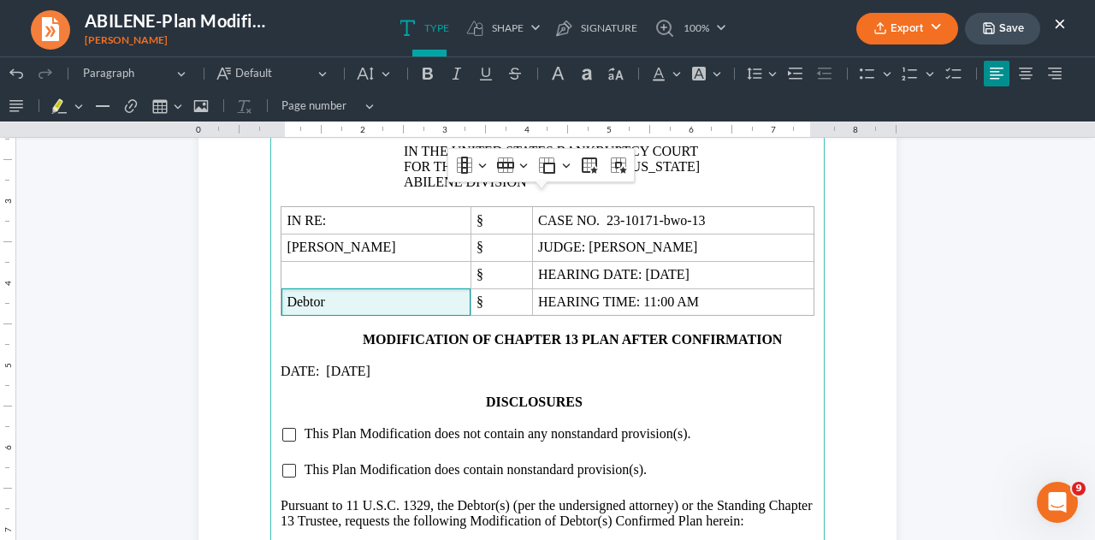
scroll to position [1195, 0]
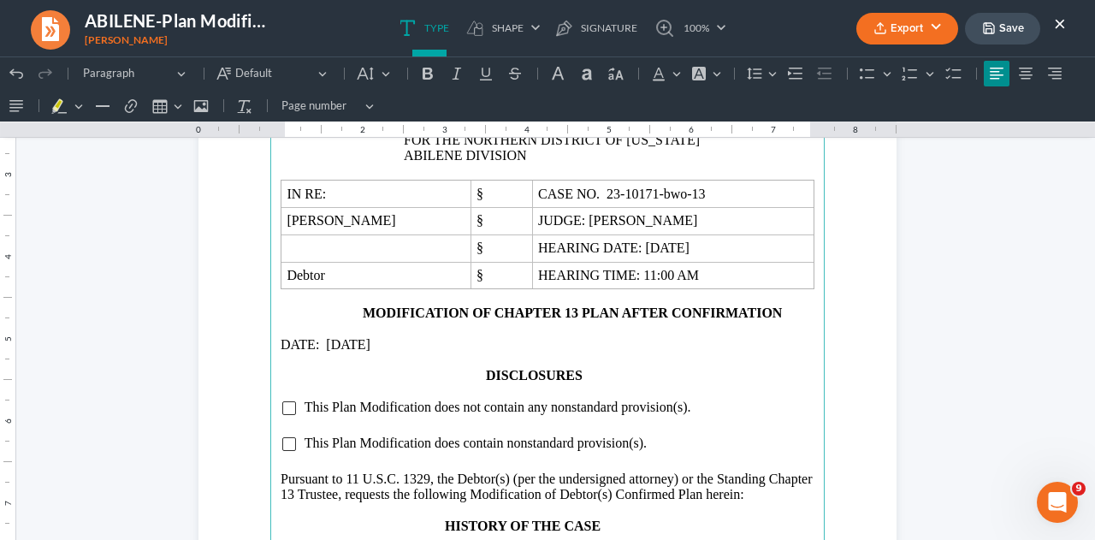
click at [352, 337] on p "DATE: [DATE]" at bounding box center [548, 344] width 534 height 15
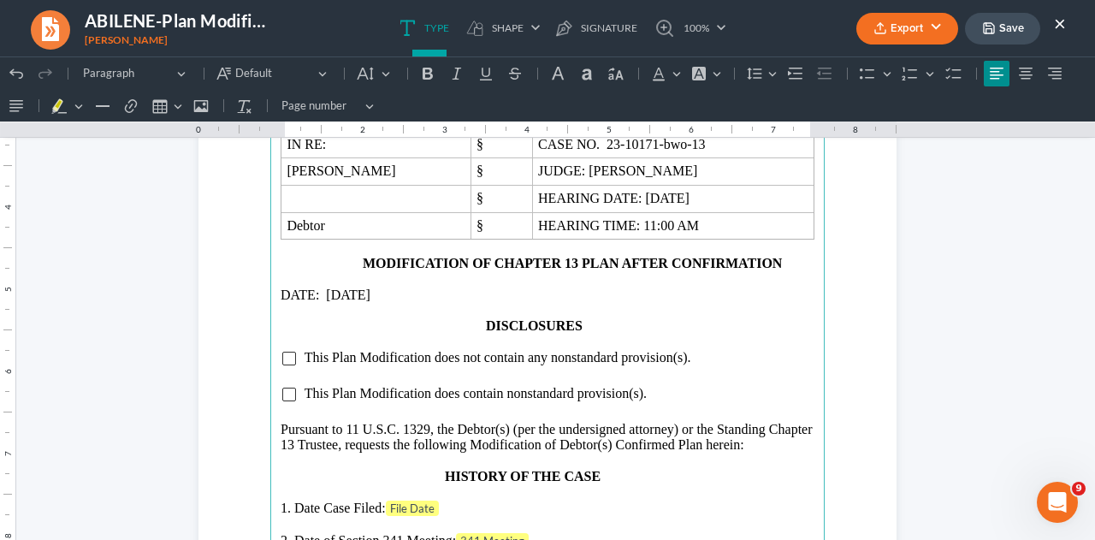
scroll to position [1280, 0]
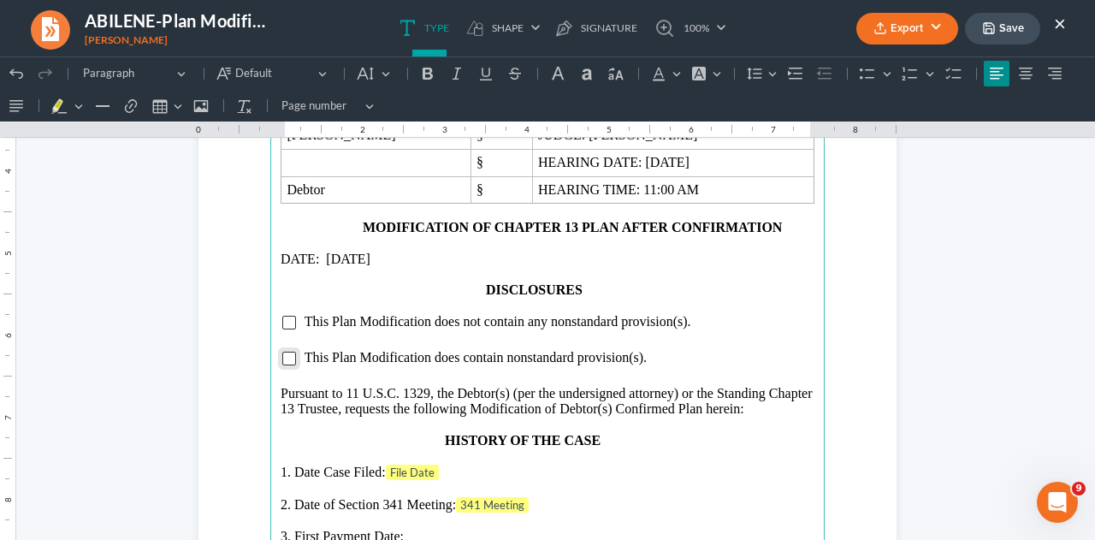
click at [287, 352] on input "Rich Text Editor, page-1-main" at bounding box center [289, 359] width 14 height 14
drag, startPoint x: 311, startPoint y: 305, endPoint x: 736, endPoint y: 304, distance: 424.2
click at [736, 314] on li "This Plan Modification does not contain any nonstandard provision(s)." at bounding box center [559, 321] width 511 height 15
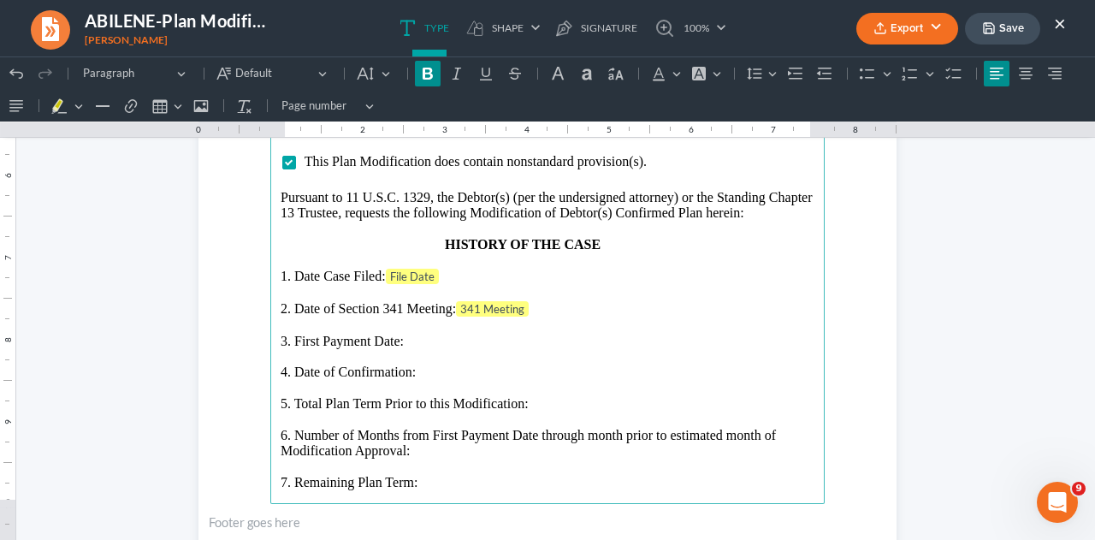
scroll to position [1451, 0]
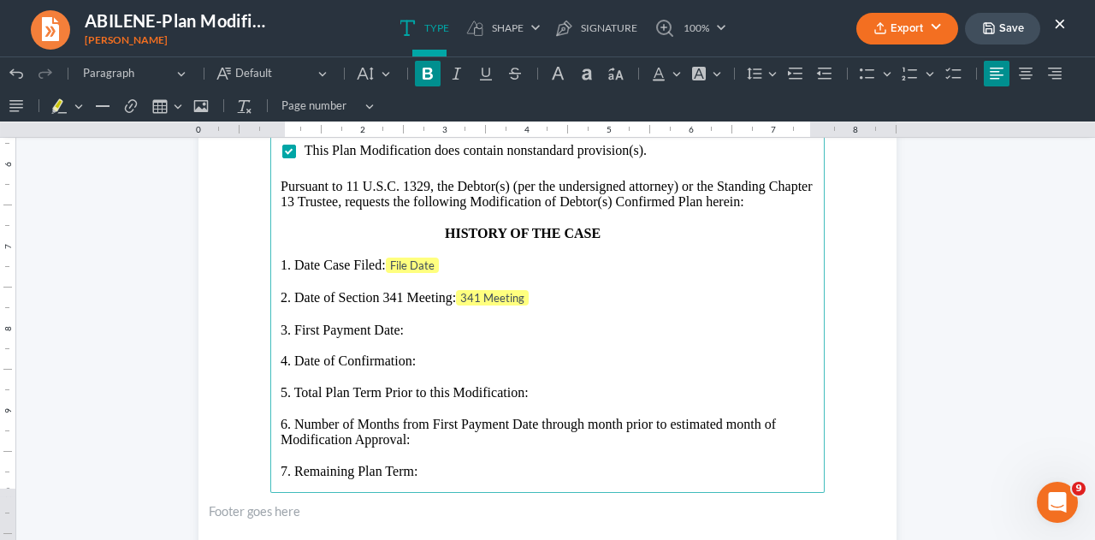
click at [454, 257] on p "1. Date Case Filed: File Date" at bounding box center [548, 265] width 534 height 17
click at [550, 289] on p "2. Date of Section 341 Meeting: 341 Meeting" at bounding box center [548, 297] width 534 height 17
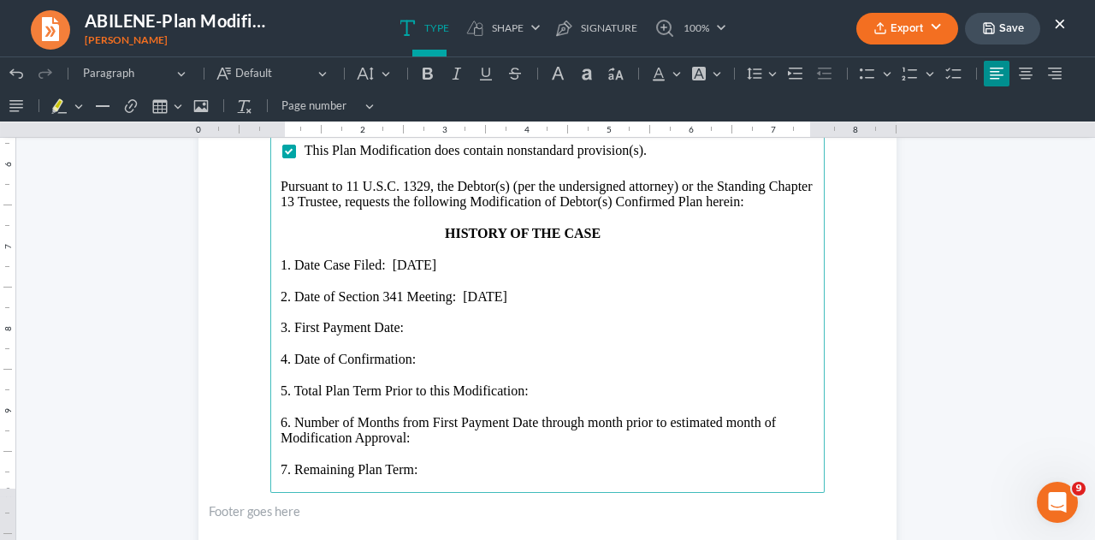
click at [414, 320] on p "3. First Payment Date:" at bounding box center [548, 327] width 534 height 15
click at [436, 352] on p "4. Date of Confirmation:" at bounding box center [548, 359] width 534 height 15
click at [547, 383] on p "5. Total Plan Term Prior to this Modification:" at bounding box center [548, 390] width 534 height 15
click at [434, 420] on p "6. Number of Months from First Payment Date through month prior to estimated mo…" at bounding box center [548, 431] width 534 height 32
click at [431, 462] on p "7. Remaining Plan Term:" at bounding box center [548, 469] width 534 height 15
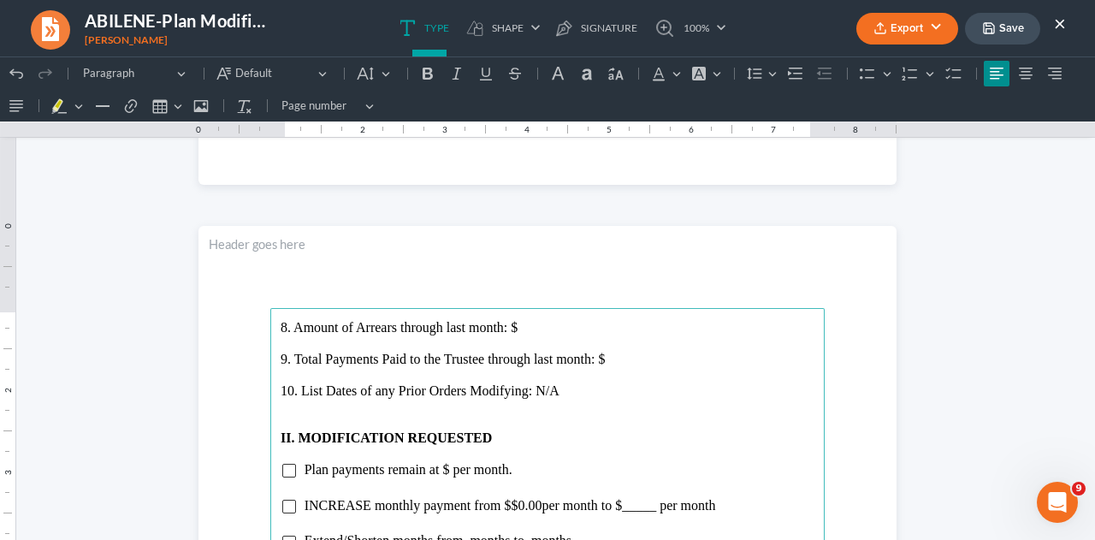
scroll to position [1879, 0]
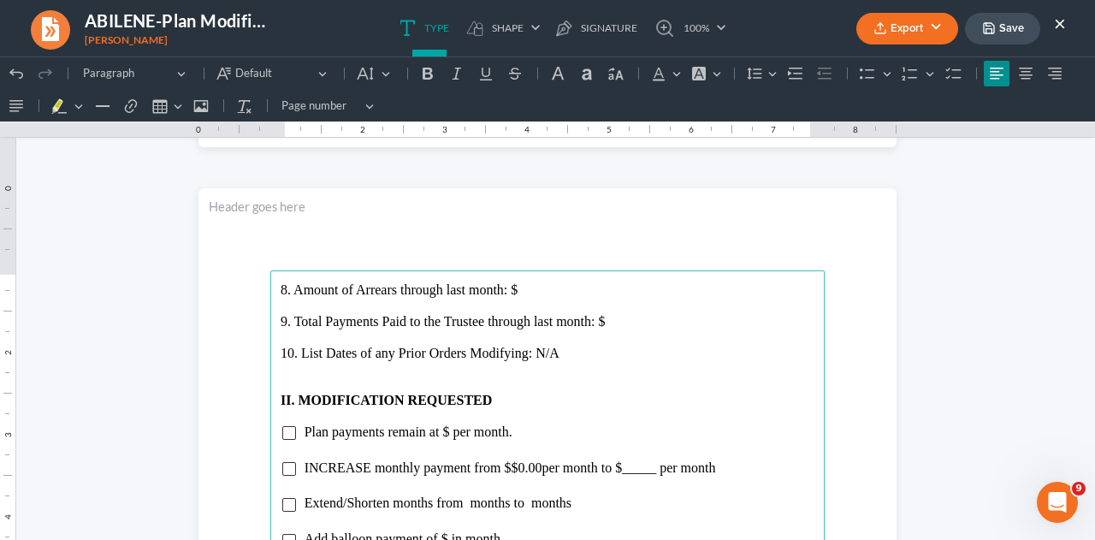
click at [547, 293] on p "8. Amount of Arrears through last month: $" at bounding box center [548, 289] width 534 height 15
click at [636, 321] on p "9. Total Payments Paid to the Trustee through last month: $" at bounding box center [548, 321] width 534 height 15
drag, startPoint x: 282, startPoint y: 430, endPoint x: 364, endPoint y: 434, distance: 82.2
click at [282, 430] on input "Rich Text Editor, page-2-main" at bounding box center [289, 433] width 14 height 14
click at [445, 431] on span "Plan payments remain at $ per month." at bounding box center [408, 431] width 208 height 15
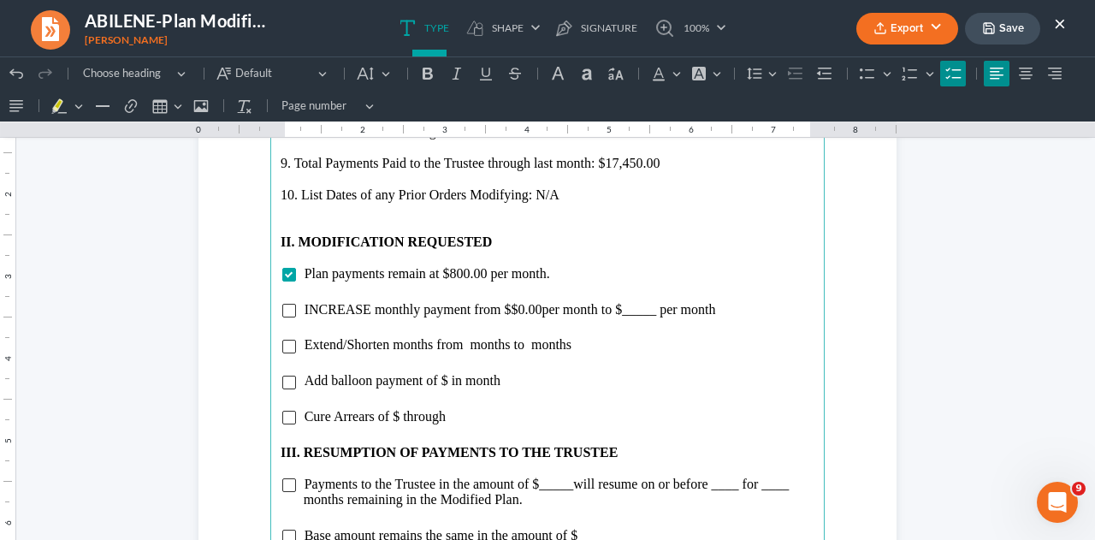
scroll to position [2050, 0]
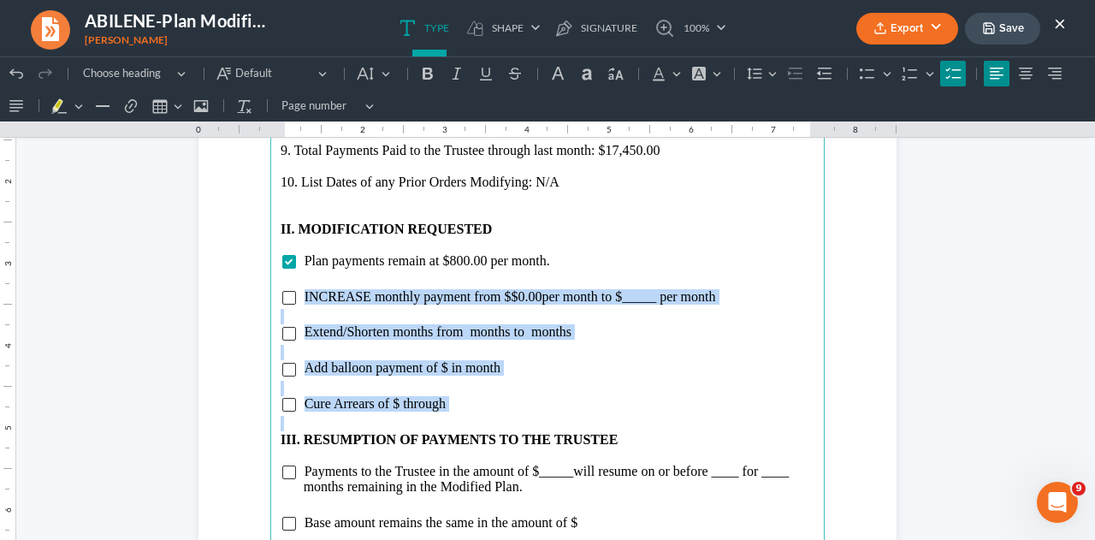
drag, startPoint x: 296, startPoint y: 295, endPoint x: 452, endPoint y: 412, distance: 194.8
click at [452, 412] on main "8. Amount of Arrears through last month: $0.00 9. Total Payments Paid to the Tr…" at bounding box center [547, 468] width 554 height 739
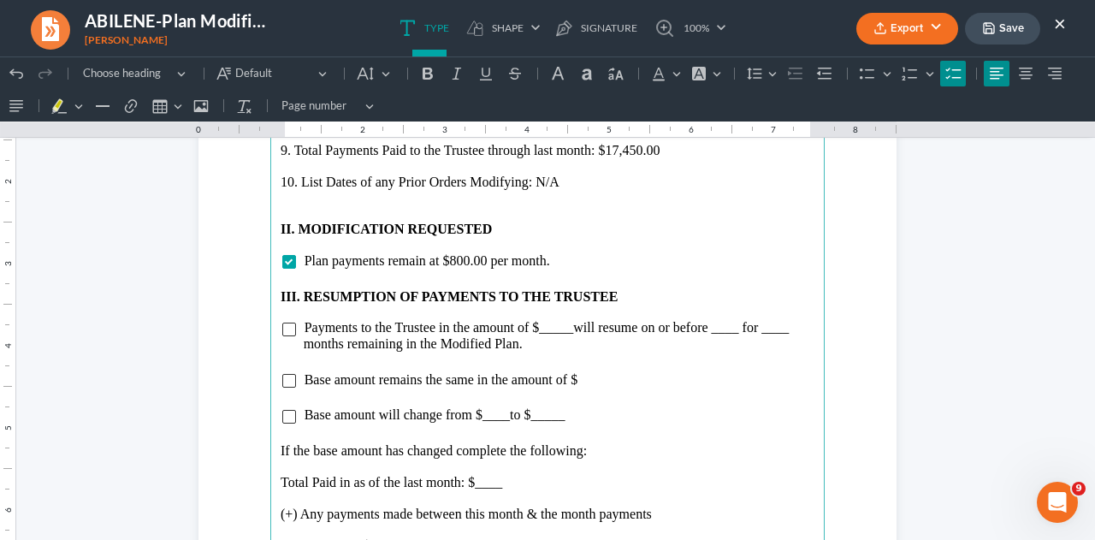
scroll to position [2136, 0]
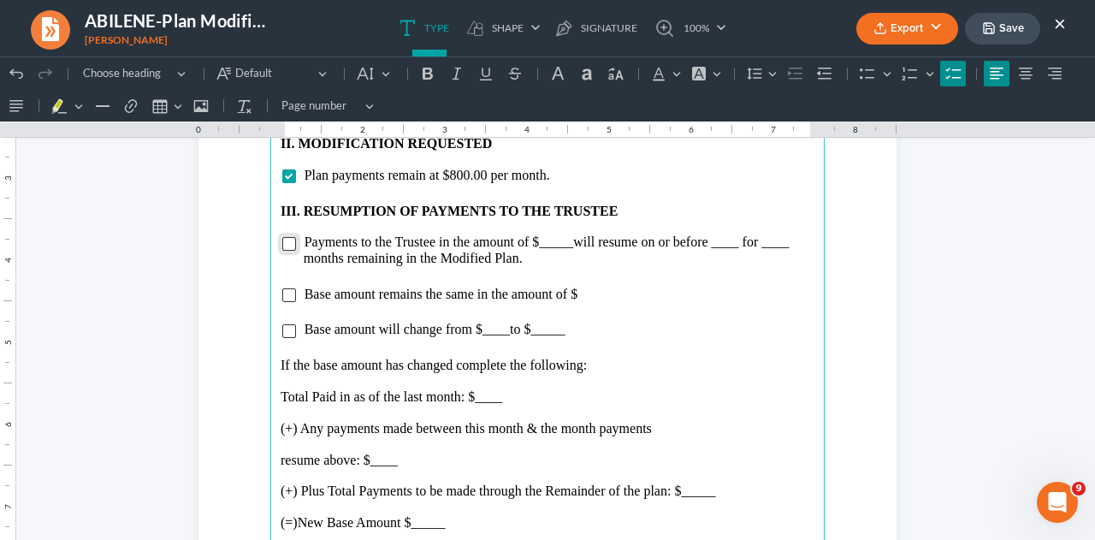
click at [282, 239] on input "Rich Text Editor, page-2-main" at bounding box center [289, 244] width 14 height 14
click at [565, 247] on span "Payments to the Trustee in the amount of $_____ will resume on or before ____ f…" at bounding box center [547, 249] width 486 height 30
click at [737, 247] on span "will resume on or before ____ for ____ months remaining in the Modified Plan." at bounding box center [548, 249] width 489 height 30
click at [327, 260] on span "will resume on or before [DATE] for ____ months remaining in the Modified Plan." at bounding box center [556, 249] width 505 height 30
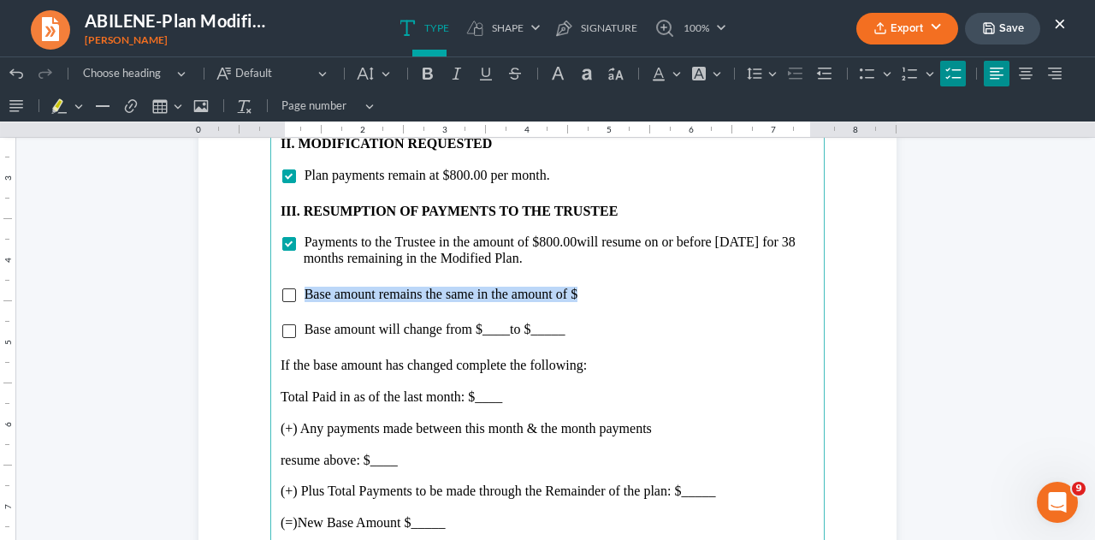
drag, startPoint x: 301, startPoint y: 293, endPoint x: 608, endPoint y: 290, distance: 307.1
click at [608, 290] on li "Base amount remains the same in the amount of $" at bounding box center [559, 294] width 511 height 15
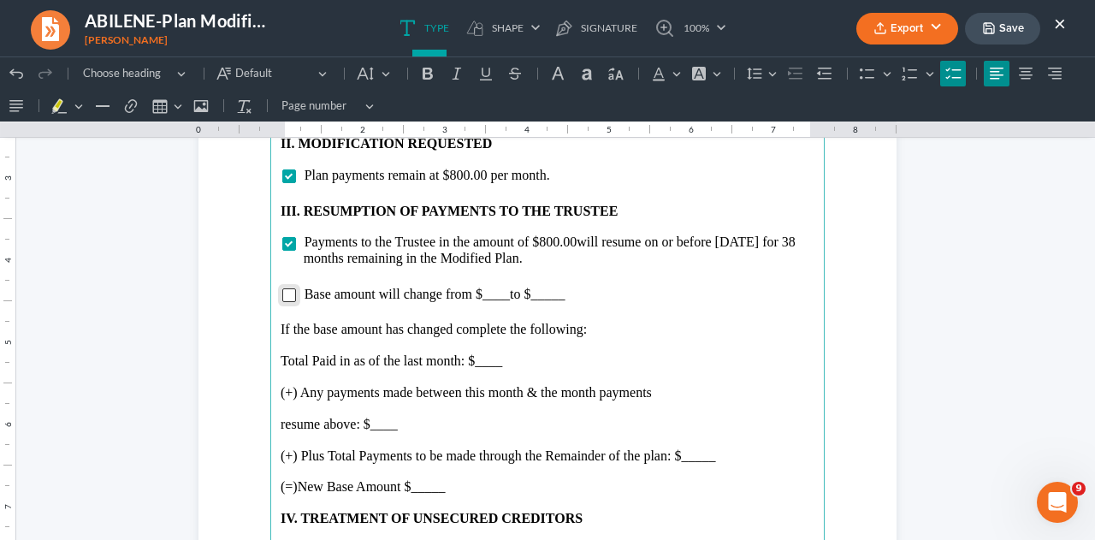
click at [284, 295] on input "Rich Text Editor, page-2-main" at bounding box center [289, 295] width 14 height 14
click at [510, 300] on span "to $_____" at bounding box center [537, 294] width 55 height 15
click at [626, 297] on li "Base amount will change from $48,000.00 to $_____" at bounding box center [559, 294] width 511 height 15
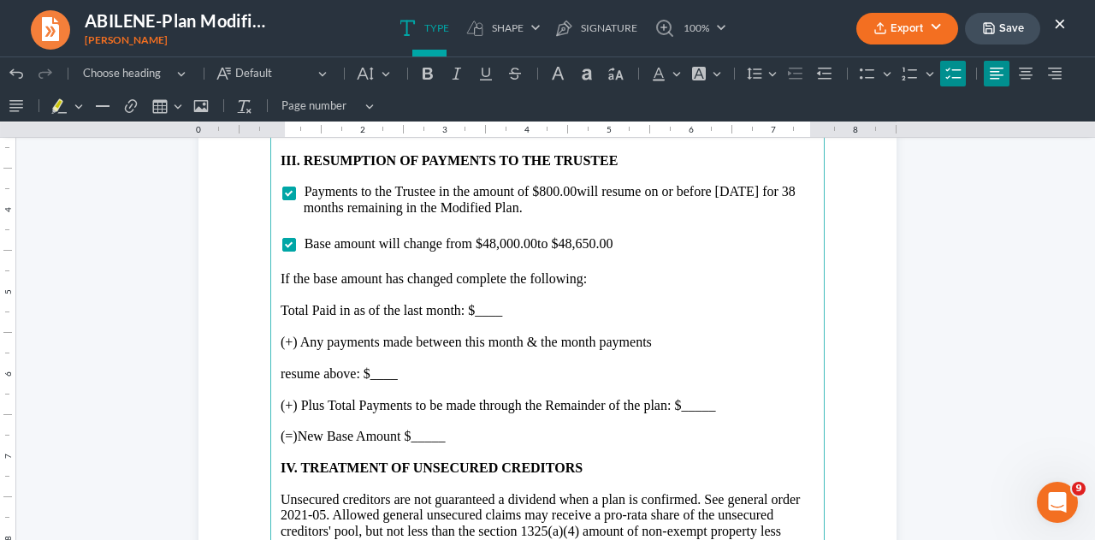
scroll to position [2221, 0]
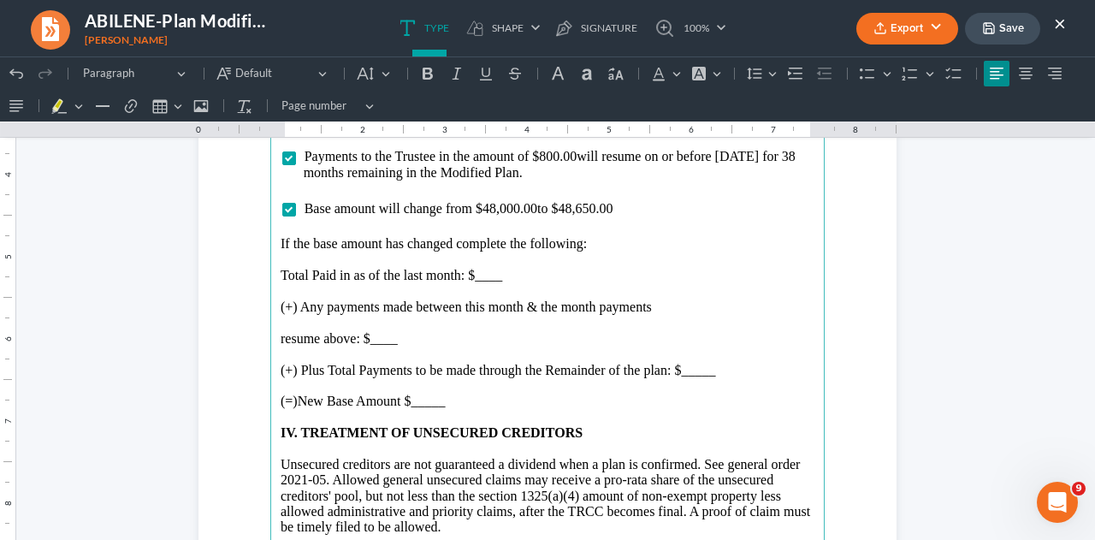
click at [529, 275] on p "Total Paid in as of the last month: $____" at bounding box center [548, 275] width 534 height 15
click at [426, 336] on p "resume above: $____" at bounding box center [548, 338] width 534 height 15
click at [717, 367] on p "(+) Plus Total Payments to be made through the Remainder of the plan: $_____" at bounding box center [548, 370] width 534 height 15
click at [455, 394] on p "(=)New Base Amount $_____" at bounding box center [548, 400] width 534 height 15
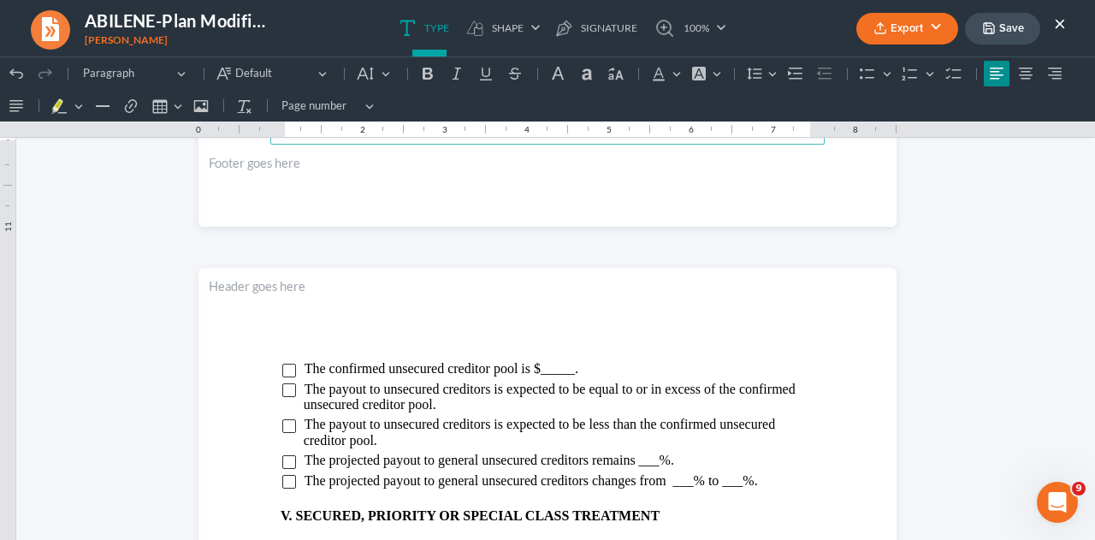
scroll to position [2820, 0]
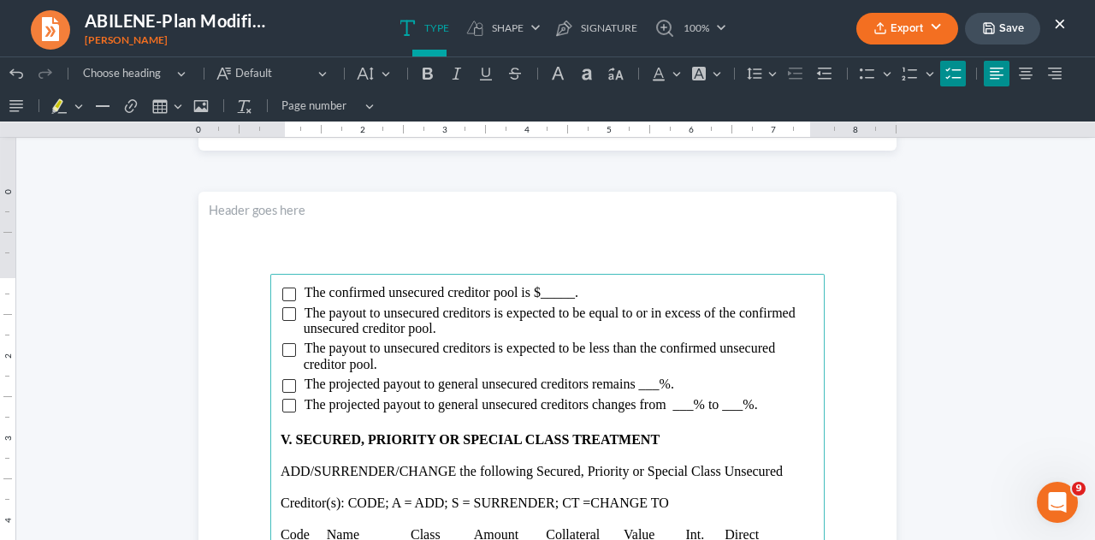
click at [568, 294] on span "The confirmed unsecured creditor pool is $_____." at bounding box center [441, 292] width 274 height 15
click at [284, 293] on input "Rich Text Editor, page-3-main" at bounding box center [289, 294] width 14 height 14
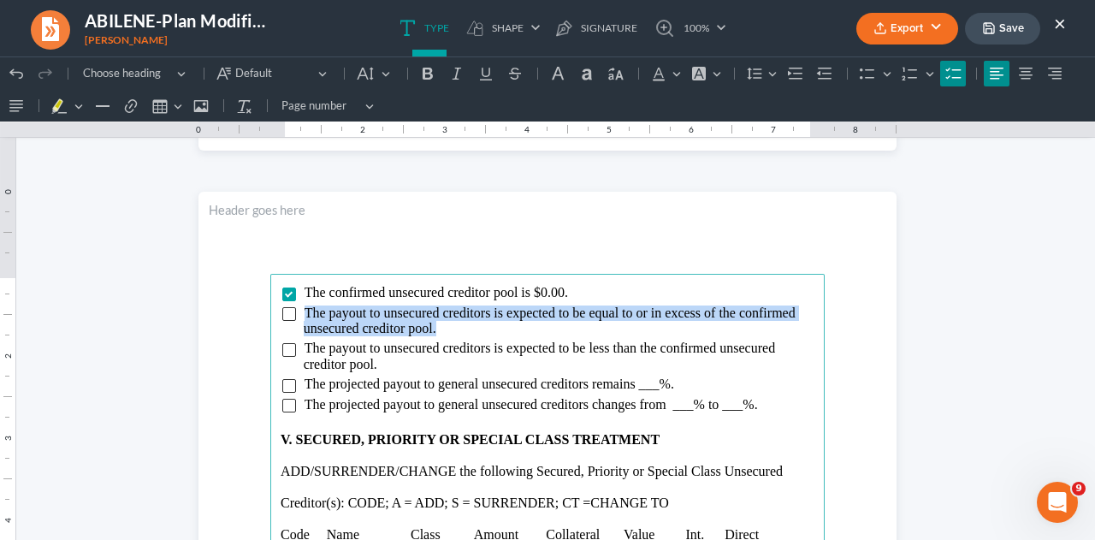
drag, startPoint x: 299, startPoint y: 311, endPoint x: 450, endPoint y: 327, distance: 151.3
click at [450, 327] on li "The payout to unsecured creditors is expected to be equal to or in excess of th…" at bounding box center [559, 321] width 511 height 32
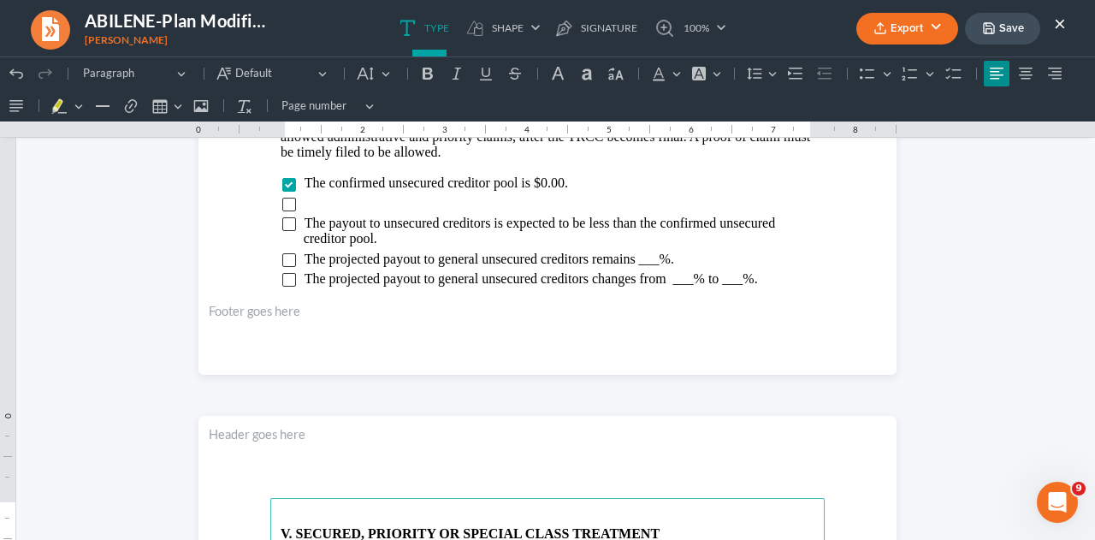
scroll to position [2458, 0]
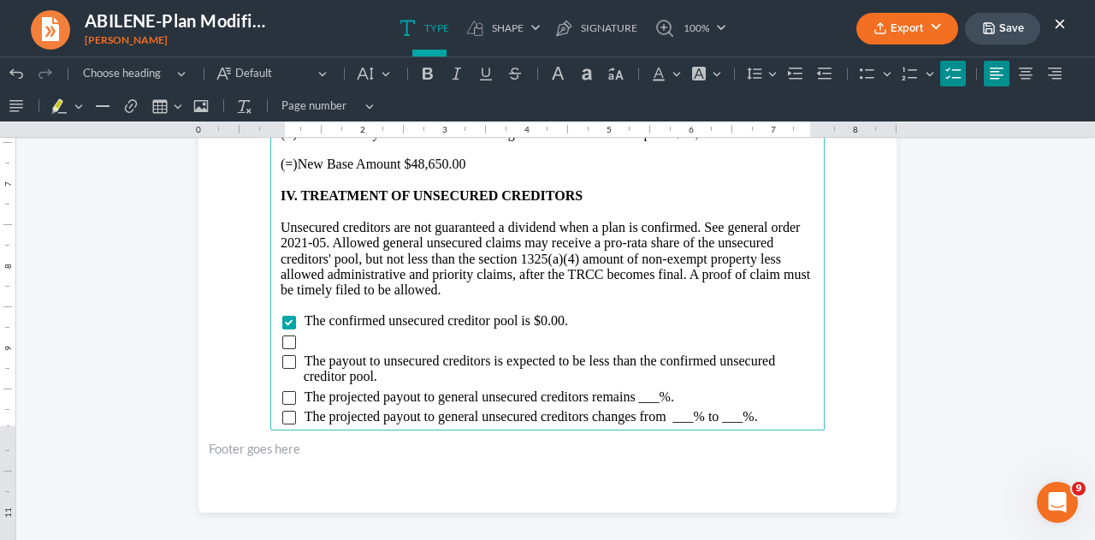
click at [296, 357] on ul "The confirmed unsecured creditor pool is $0.00. The payout to unsecured credito…" at bounding box center [548, 369] width 534 height 110
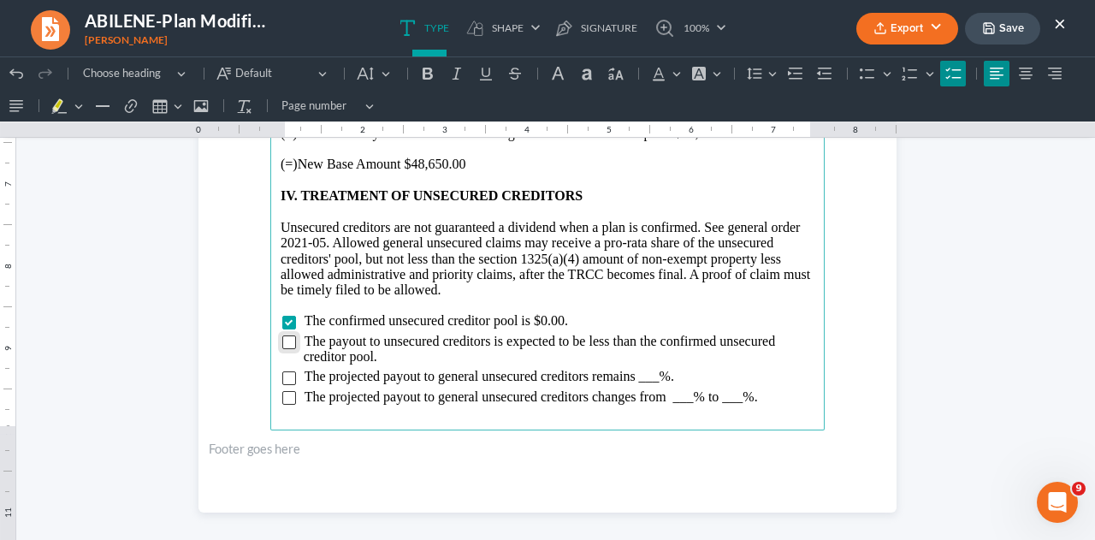
click at [282, 346] on input "Rich Text Editor, page-2-main" at bounding box center [289, 342] width 14 height 14
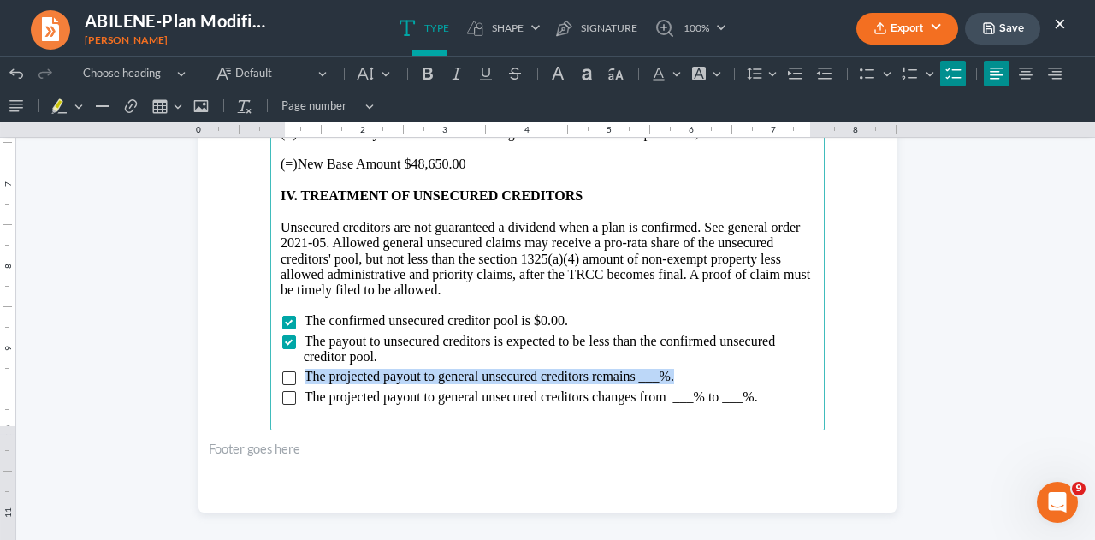
drag, startPoint x: 295, startPoint y: 375, endPoint x: 671, endPoint y: 371, distance: 375.5
click at [671, 371] on ul "The confirmed unsecured creditor pool is $0.00. The payout to unsecured credito…" at bounding box center [548, 359] width 534 height 91
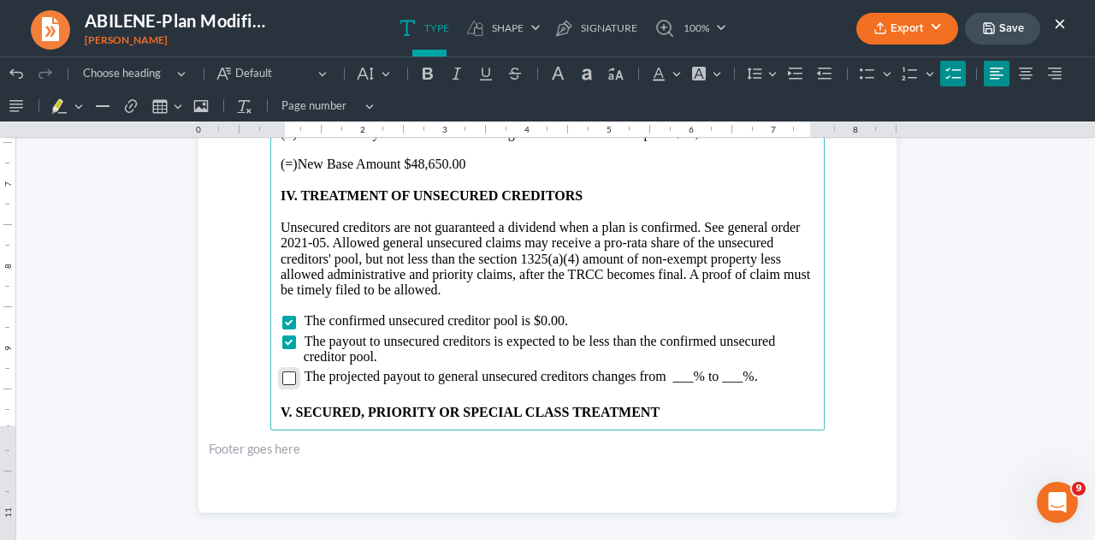
click at [282, 377] on input "Rich Text Editor, page-2-main" at bounding box center [289, 378] width 14 height 14
click at [684, 378] on span "The projected payout to general unsecured creditors changes from ___% to ___%." at bounding box center [530, 376] width 453 height 15
click at [785, 376] on li "The projected payout to general unsecured creditors changes from 1.33% to ___%." at bounding box center [559, 376] width 511 height 15
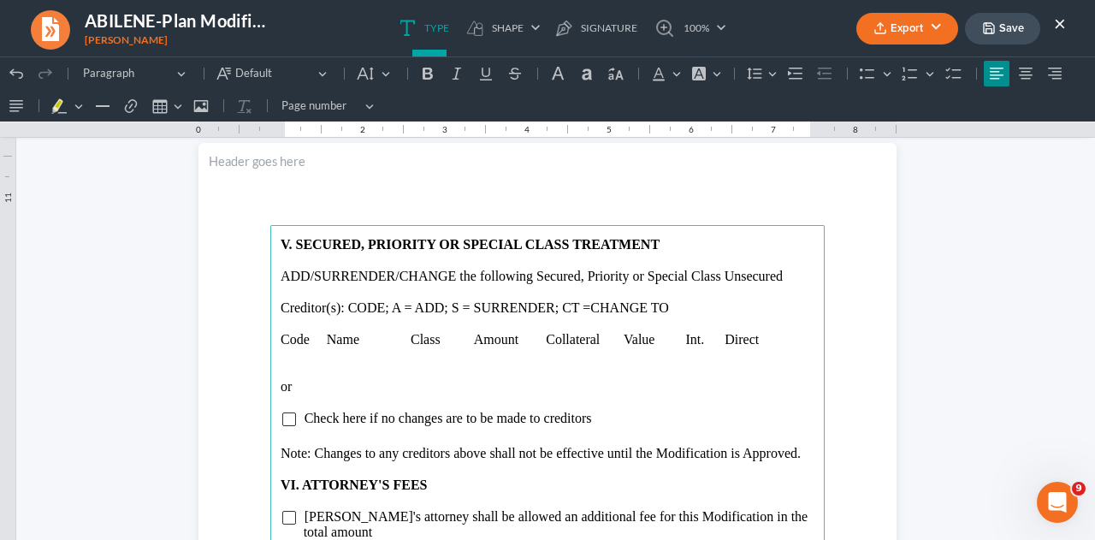
scroll to position [2886, 0]
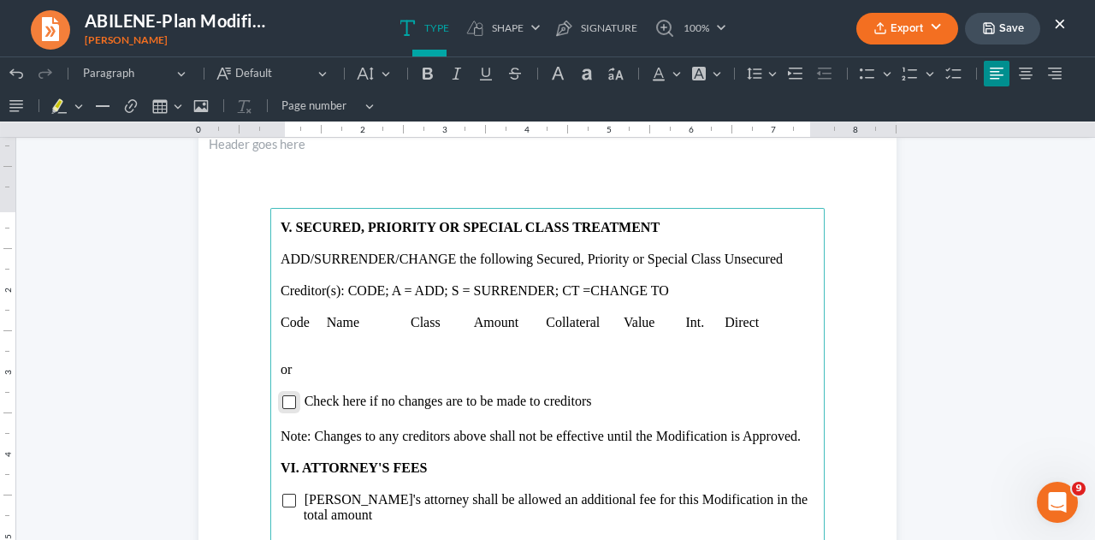
click at [282, 398] on input "Rich Text Editor, page-3-main" at bounding box center [289, 402] width 14 height 14
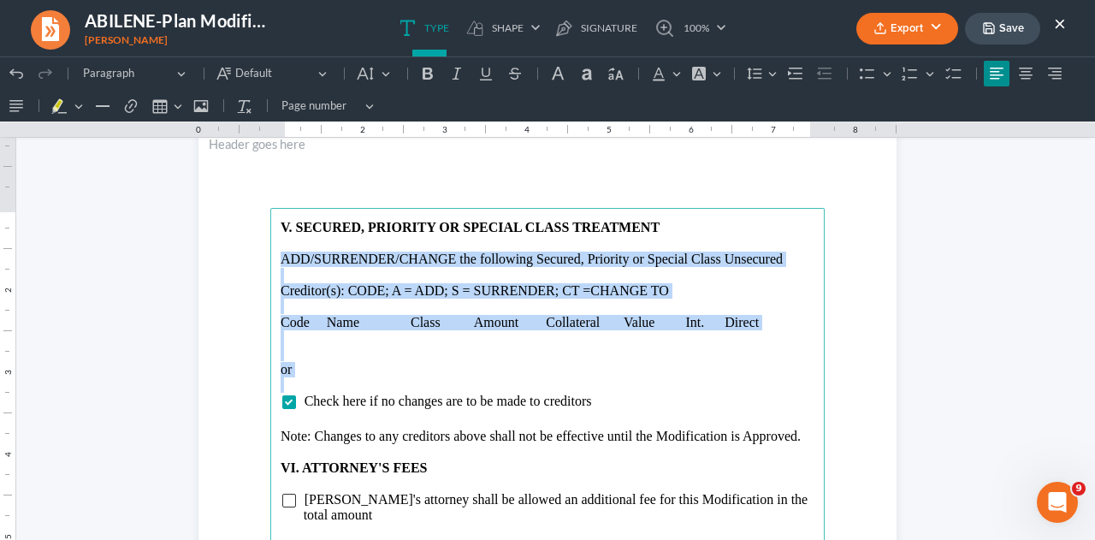
drag, startPoint x: 270, startPoint y: 257, endPoint x: 287, endPoint y: 382, distance: 126.9
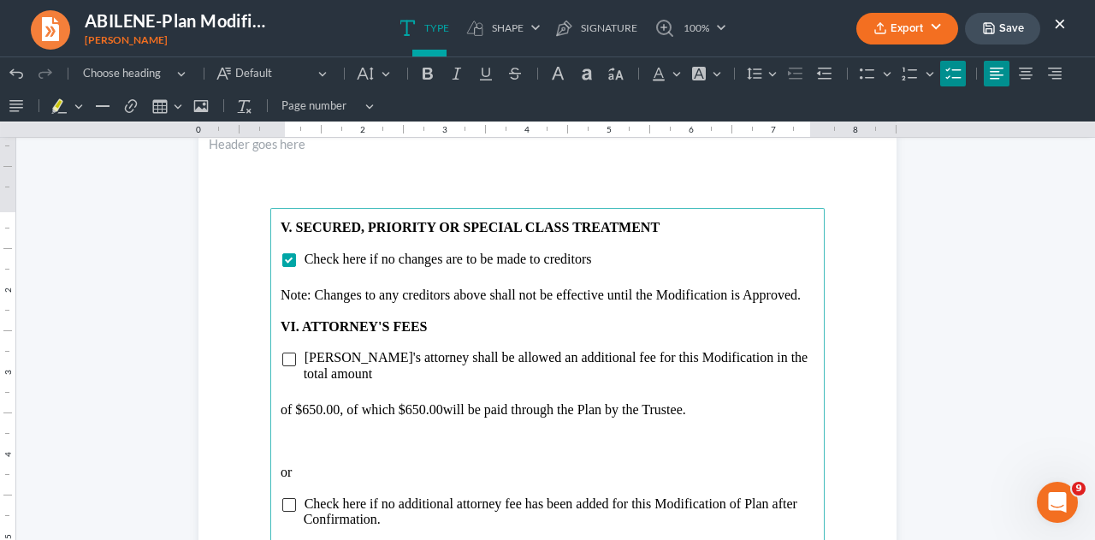
click at [306, 285] on p "Rich Text Editor, page-3-main" at bounding box center [548, 279] width 534 height 15
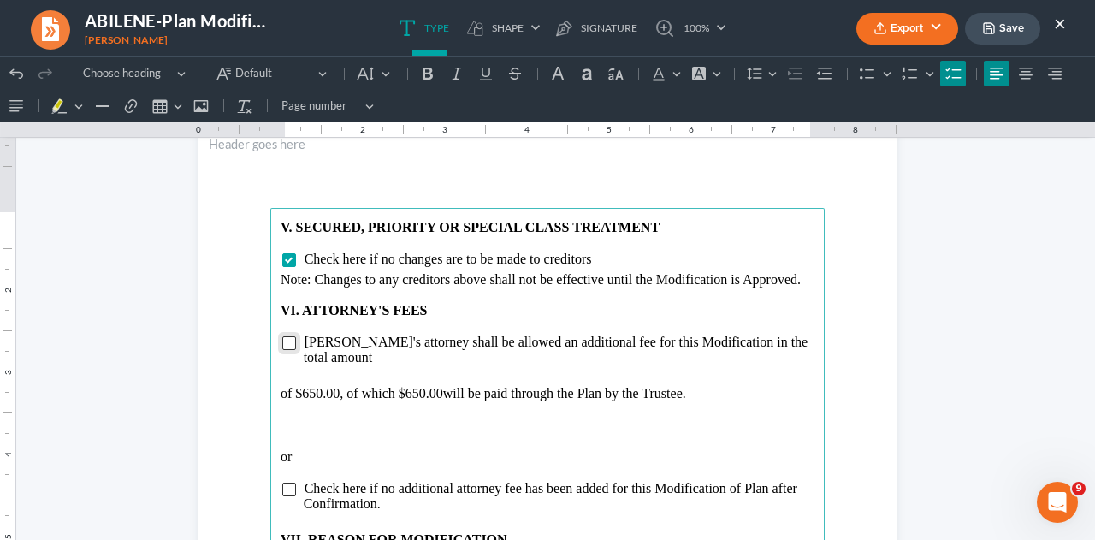
click at [282, 345] on input "Rich Text Editor, page-3-main" at bounding box center [289, 343] width 14 height 14
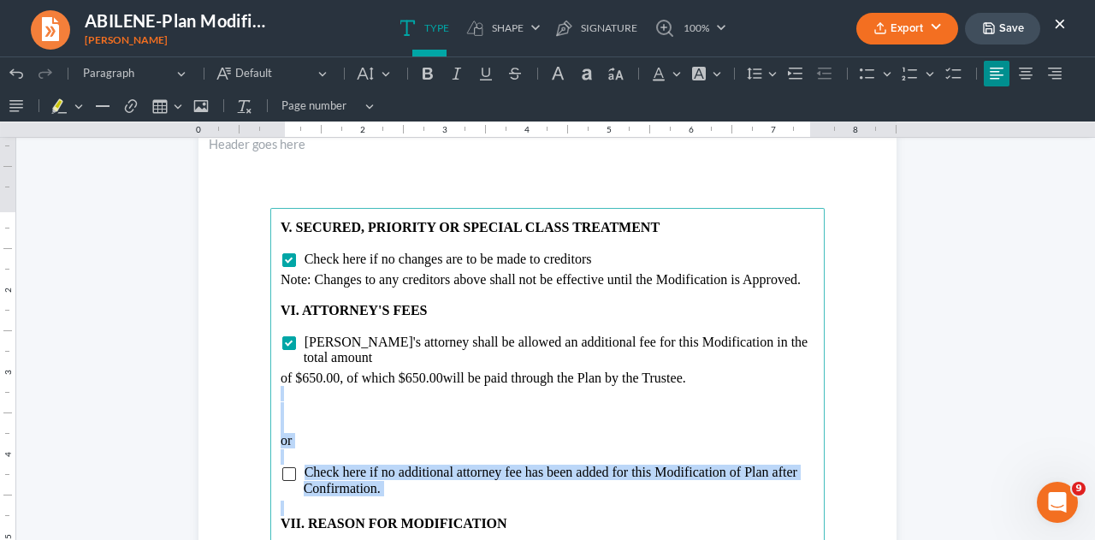
drag, startPoint x: 273, startPoint y: 384, endPoint x: 407, endPoint y: 492, distance: 172.2
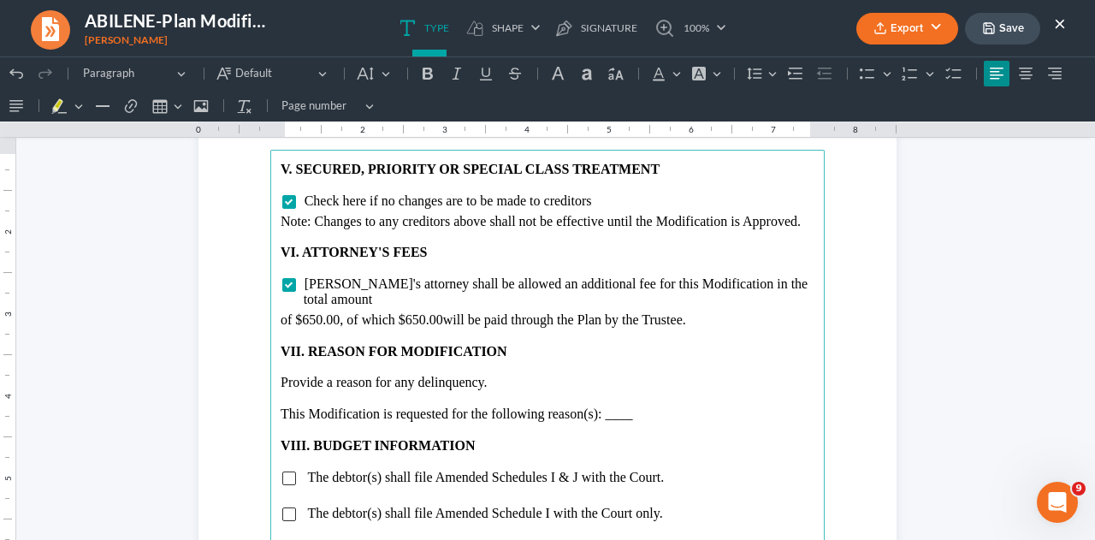
scroll to position [2971, 0]
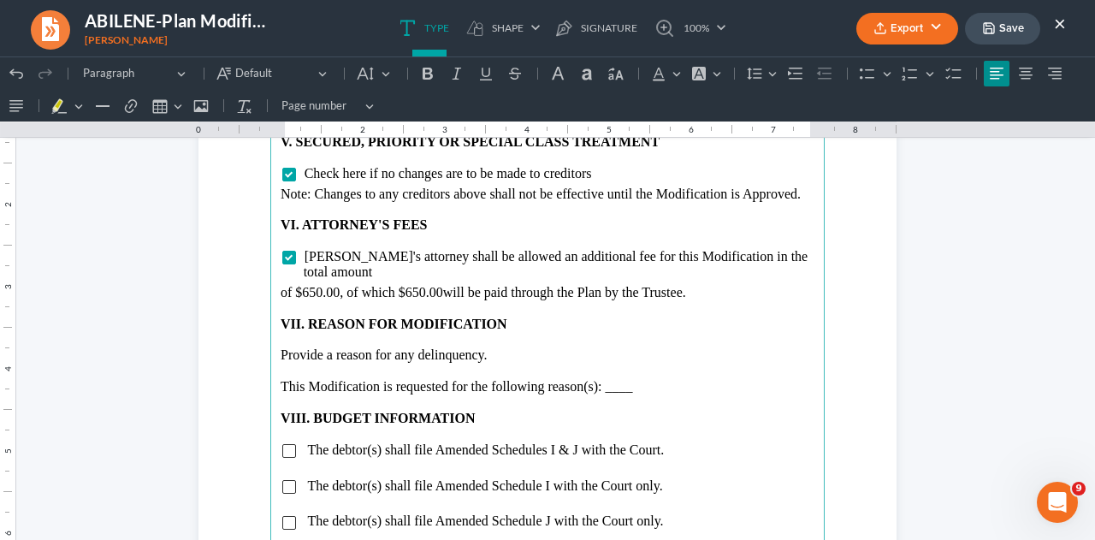
click at [505, 347] on p "Provide a reason for any delinquency." at bounding box center [548, 354] width 534 height 15
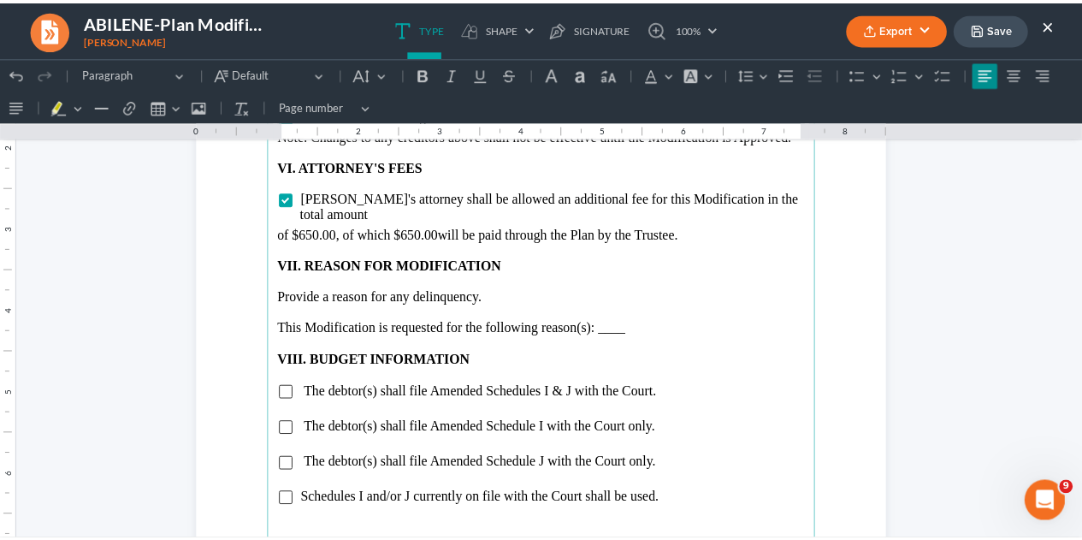
scroll to position [3057, 0]
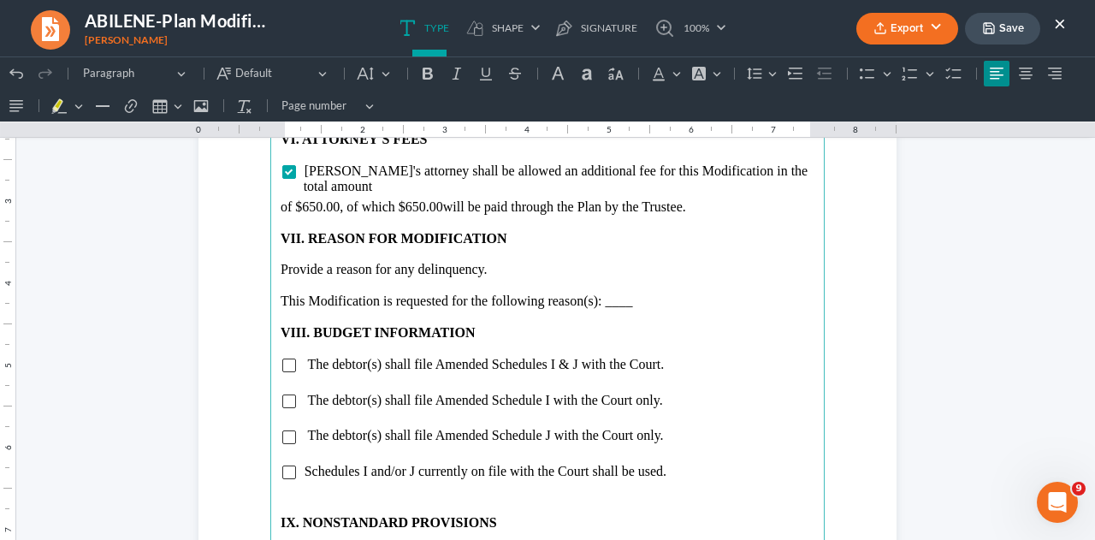
click at [1016, 30] on button "Save" at bounding box center [1002, 29] width 75 height 32
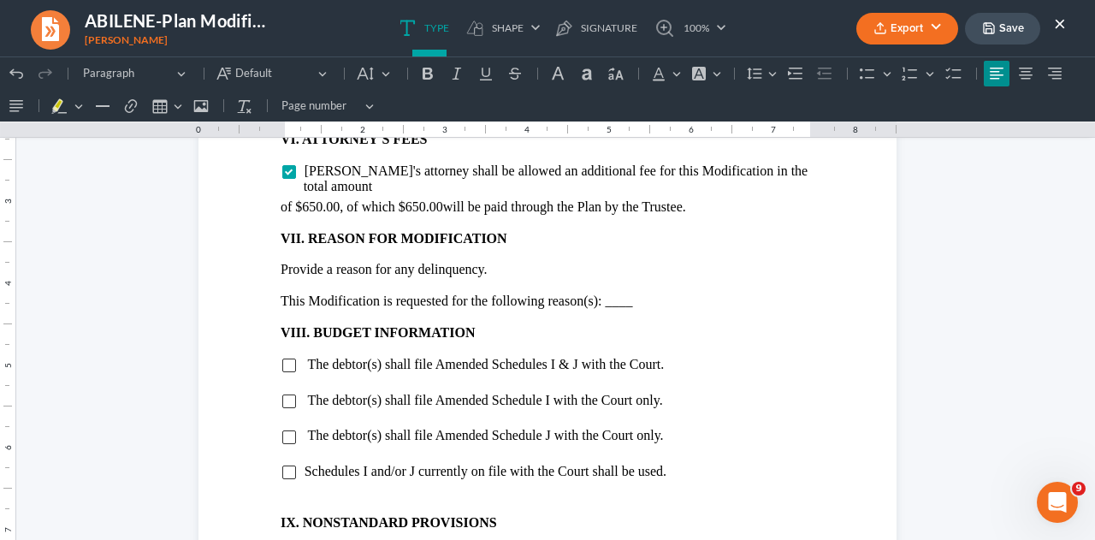
click at [1061, 25] on button "×" at bounding box center [1060, 23] width 12 height 21
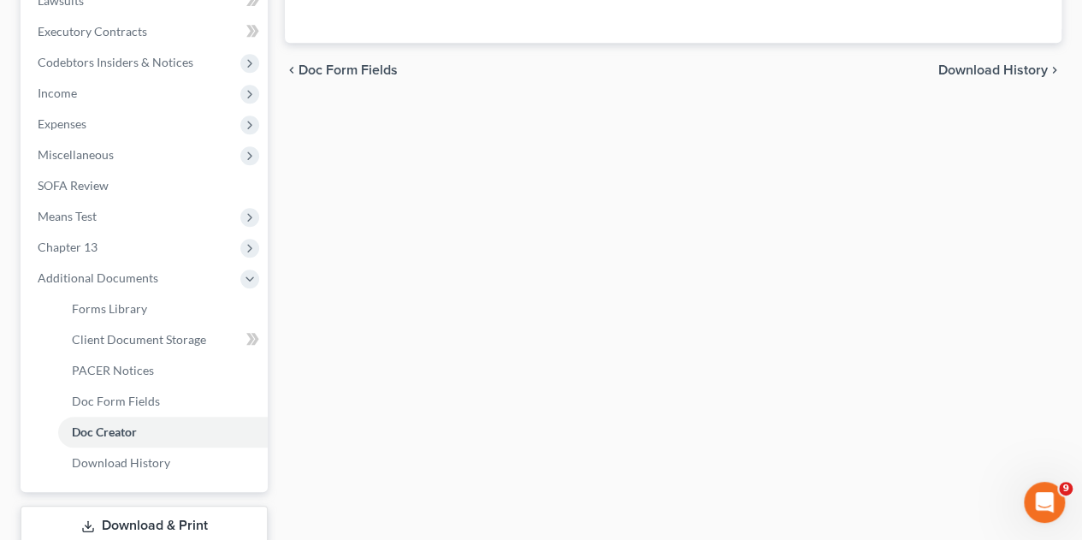
scroll to position [599, 0]
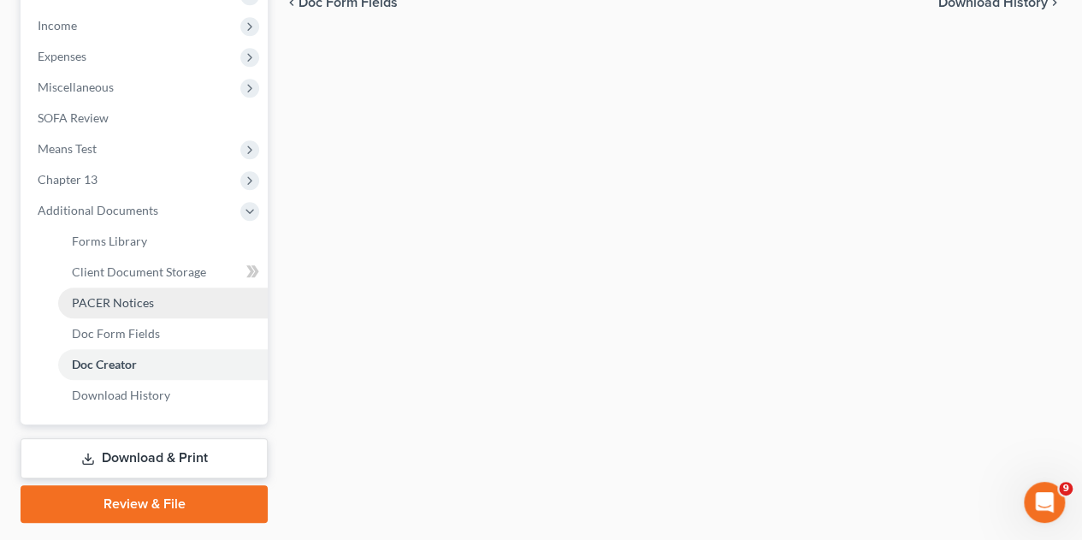
click at [109, 295] on span "PACER Notices" at bounding box center [113, 302] width 82 height 15
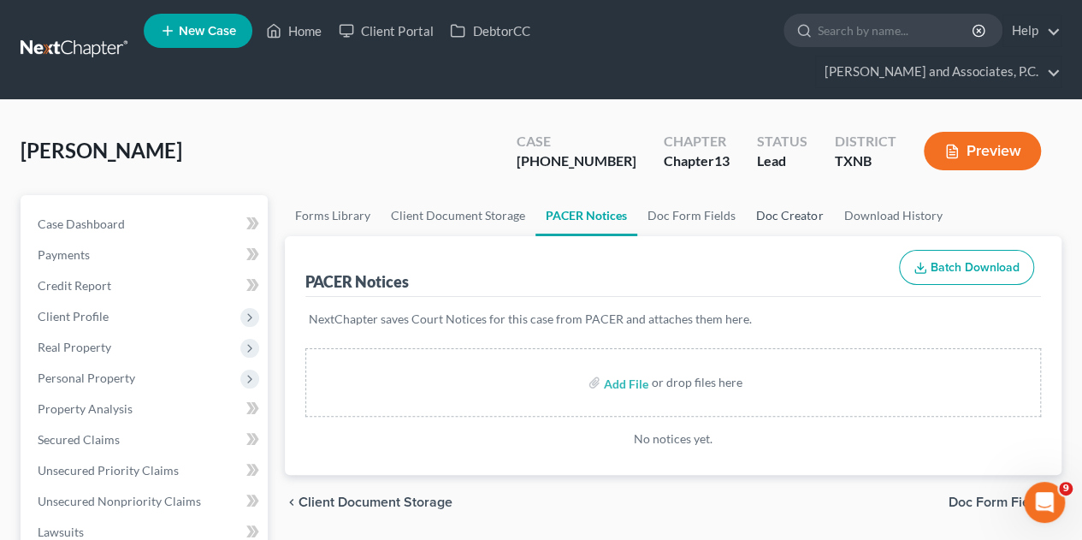
click at [766, 195] on link "Doc Creator" at bounding box center [789, 215] width 87 height 41
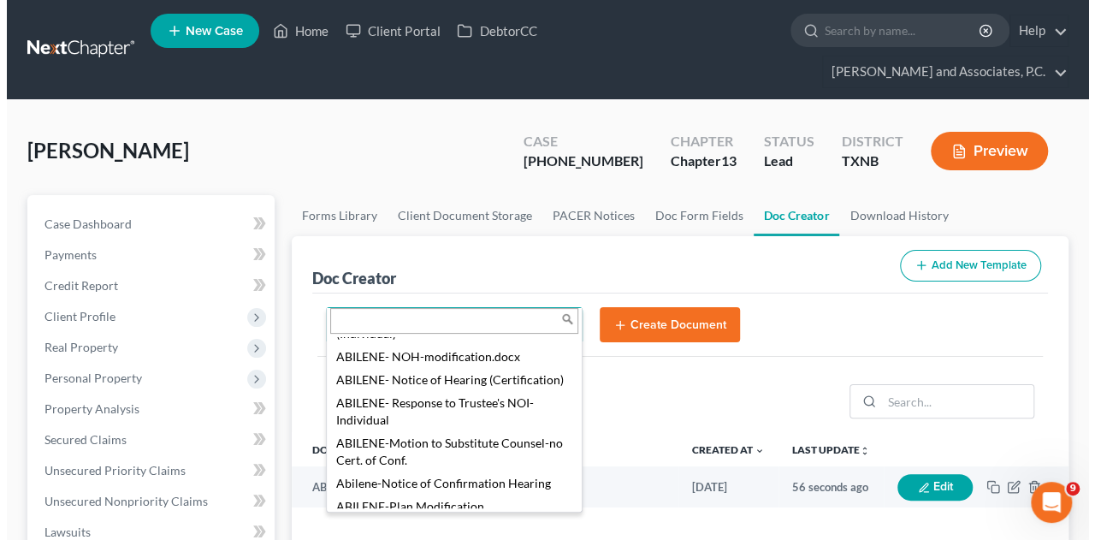
scroll to position [171, 0]
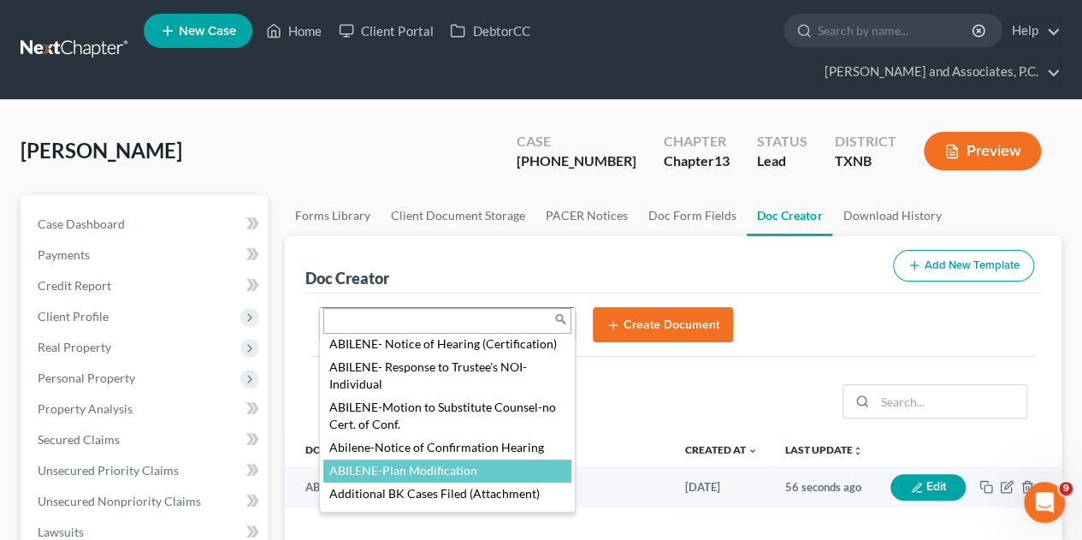
select select "108652"
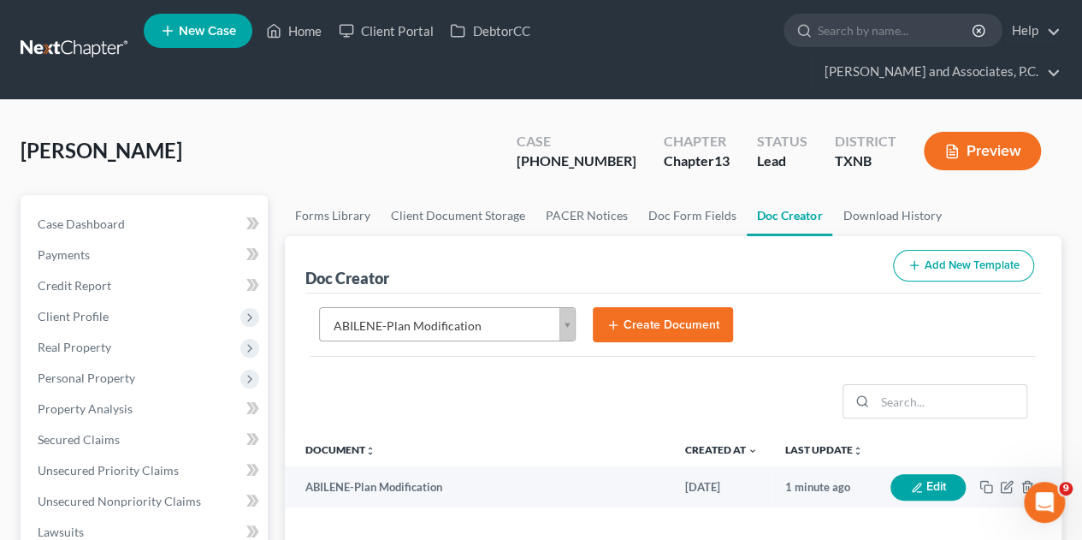
click at [641, 307] on button "Create Document" at bounding box center [663, 325] width 140 height 36
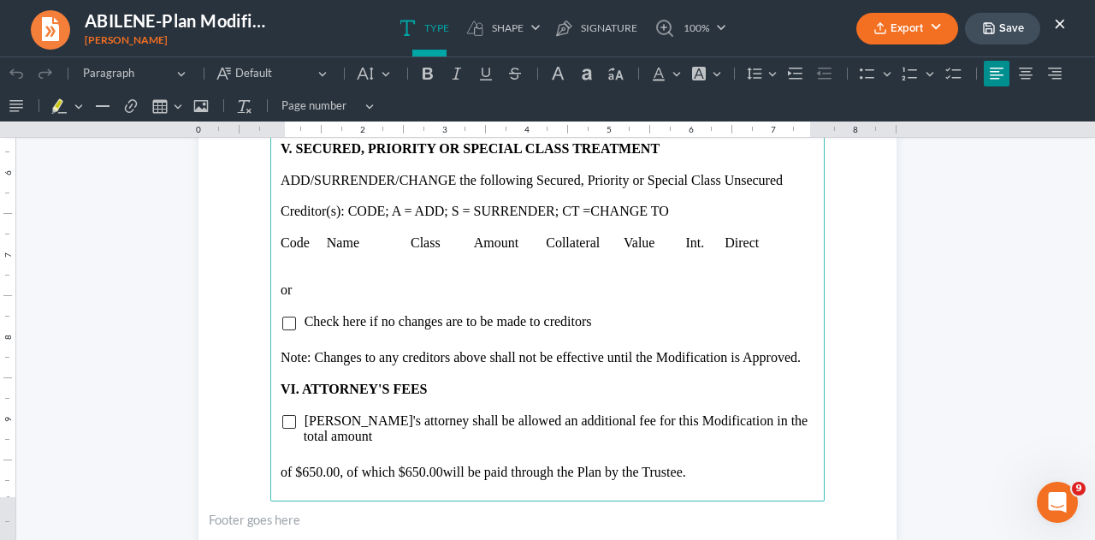
scroll to position [3336, 0]
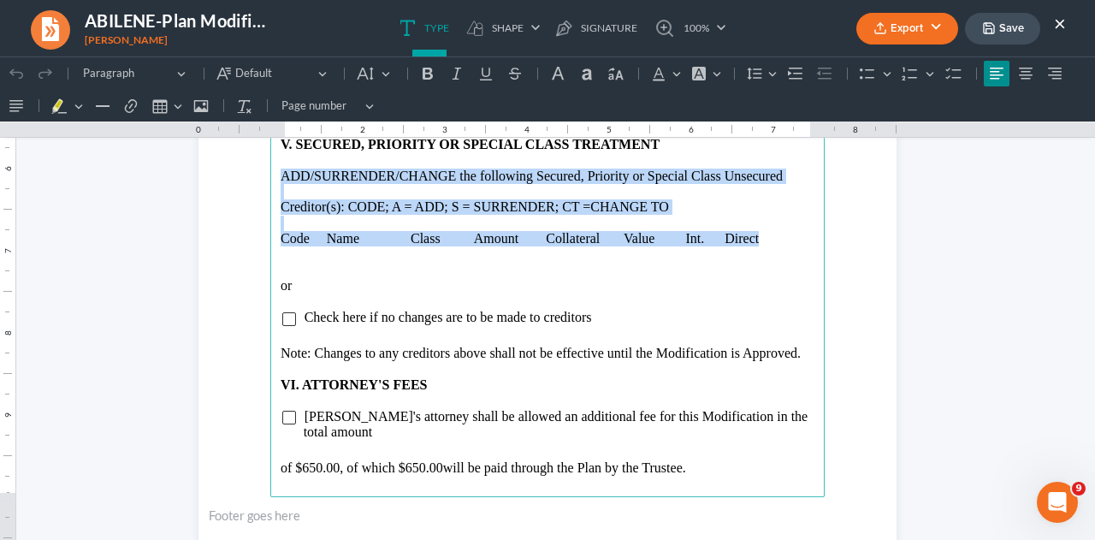
drag, startPoint x: 273, startPoint y: 176, endPoint x: 766, endPoint y: 244, distance: 498.1
click at [766, 244] on main "resume above: $____ (+) Plus Total Payments to be made through the Remainder of…" at bounding box center [547, 127] width 554 height 739
copy main "ADD/SURRENDER/CHANGE the following Secured, Priority or Special Class Unsecured…"
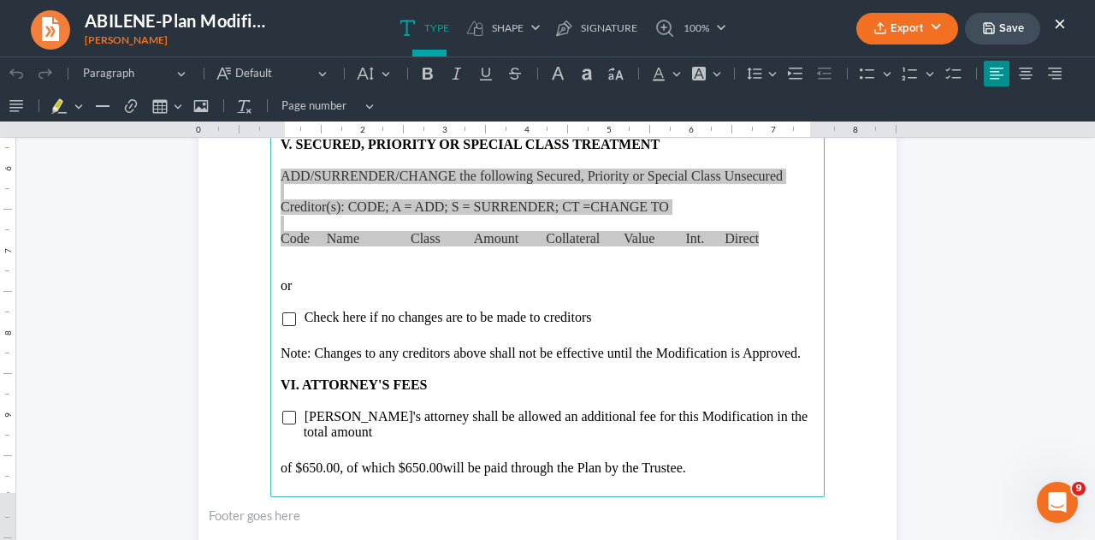
click at [1055, 22] on button "×" at bounding box center [1060, 23] width 12 height 21
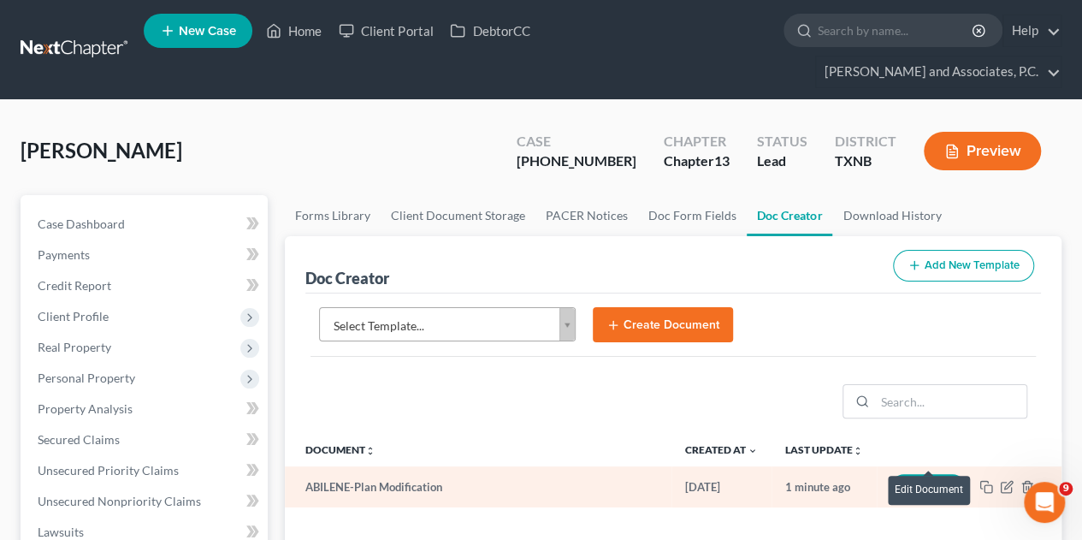
drag, startPoint x: 913, startPoint y: 451, endPoint x: 925, endPoint y: 452, distance: 11.2
click at [913, 482] on icon "button" at bounding box center [917, 488] width 12 height 12
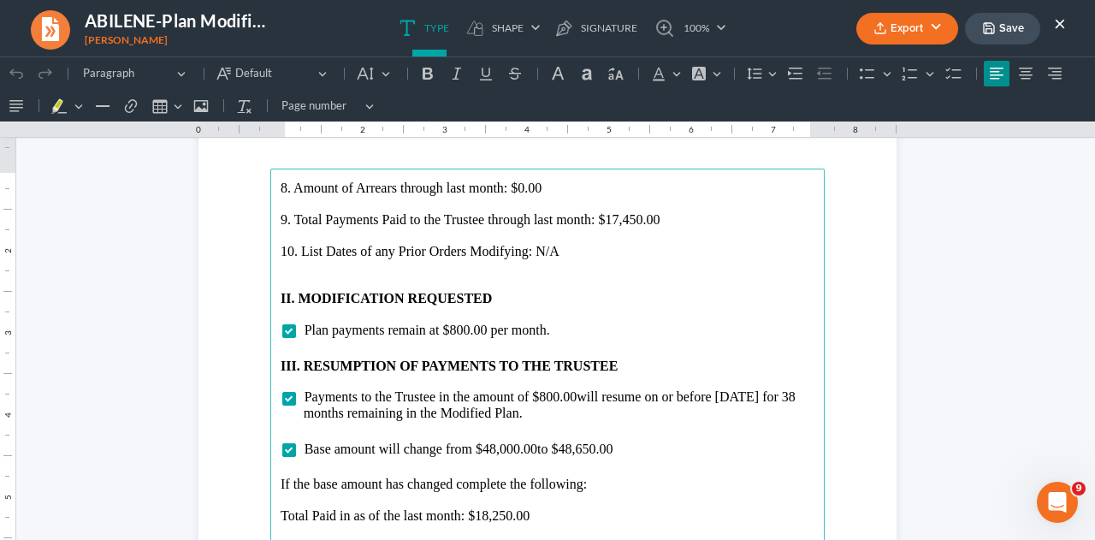
scroll to position [1967, 0]
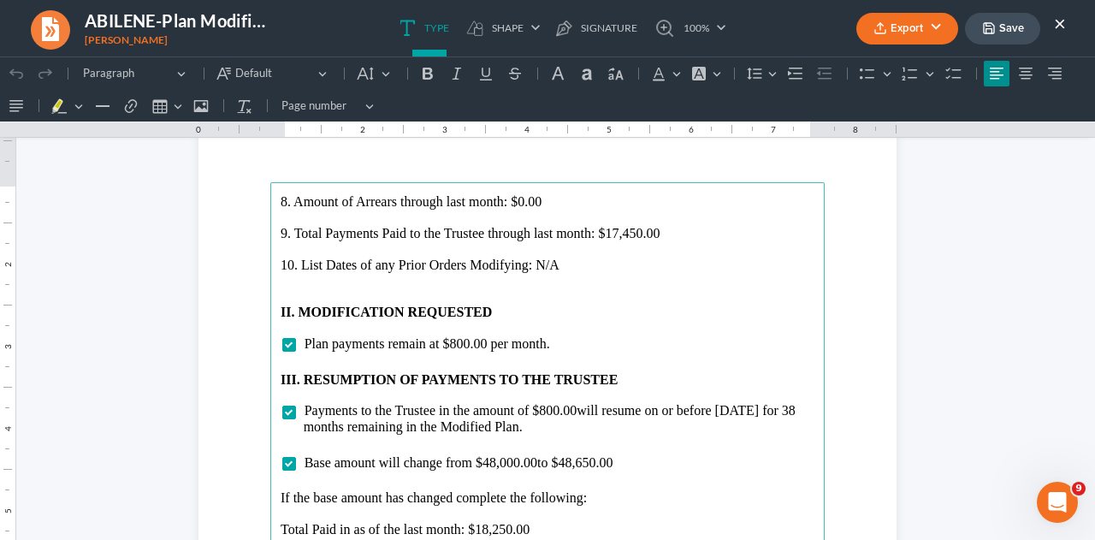
click at [412, 290] on p "Rich Text Editor, page-2-main" at bounding box center [548, 296] width 534 height 15
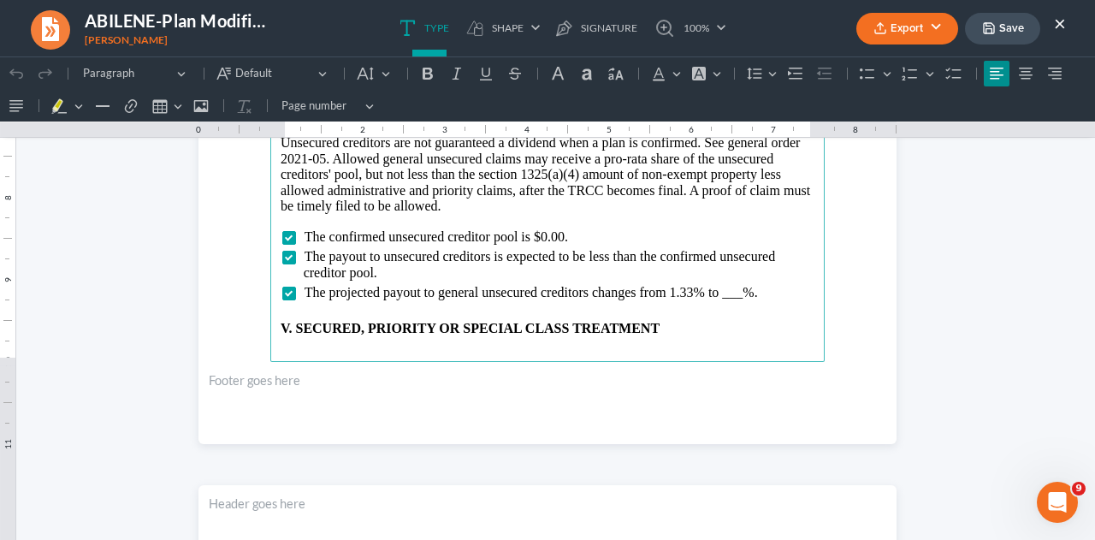
scroll to position [2566, 0]
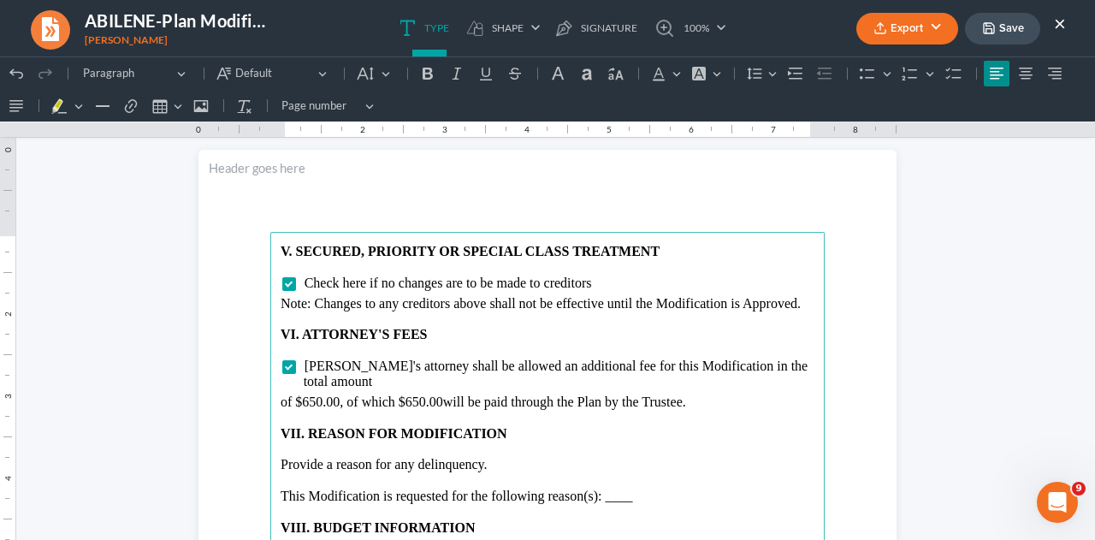
scroll to position [2823, 0]
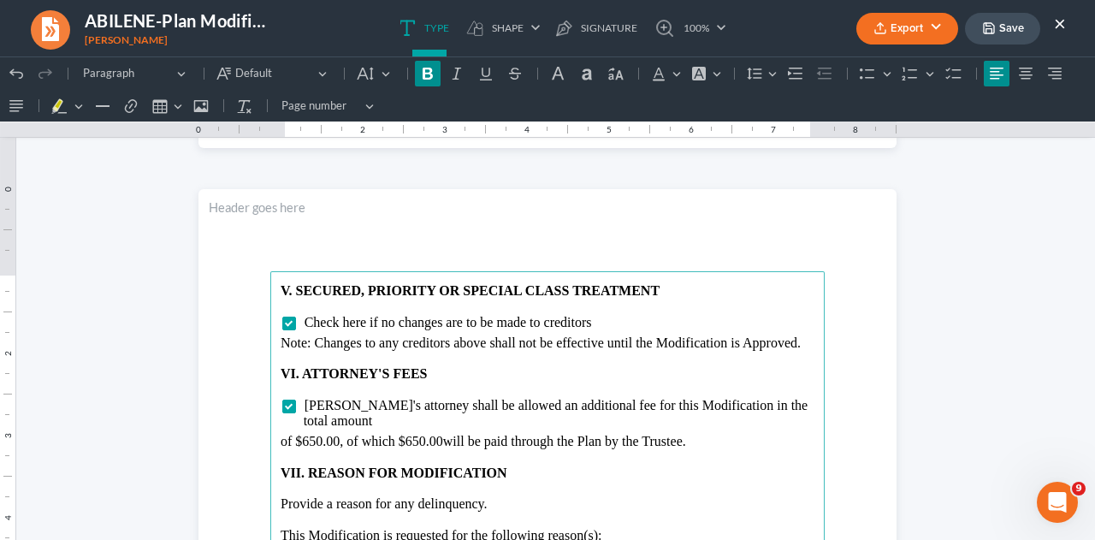
click at [681, 288] on p "⁠⁠⁠⁠⁠⁠⁠ V. SECURED, PRIORITY OR SPECIAL CLASS TREATMENT" at bounding box center [548, 290] width 534 height 15
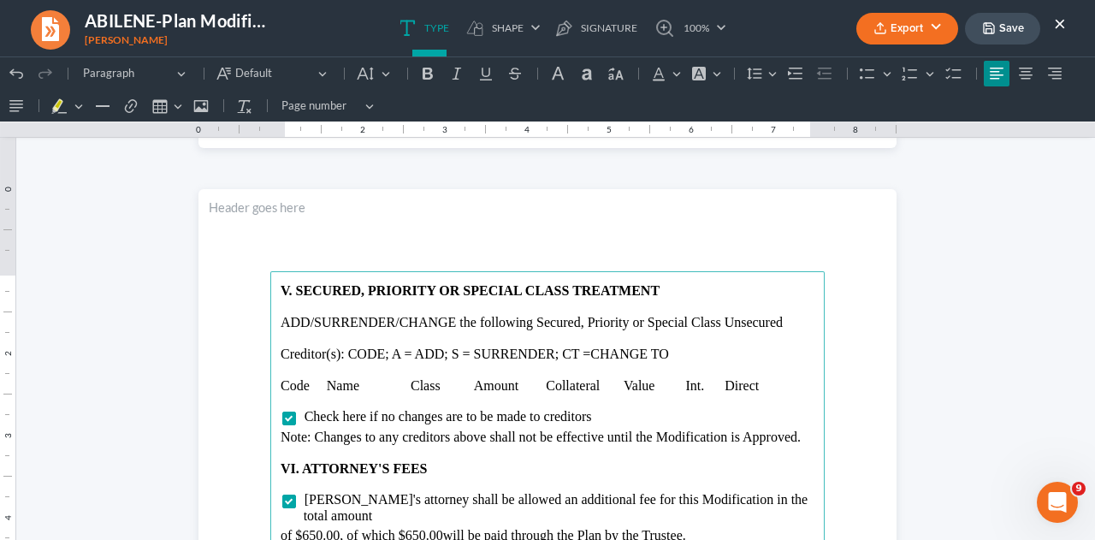
click at [320, 342] on p "Rich Text Editor, page-3-main" at bounding box center [548, 338] width 534 height 15
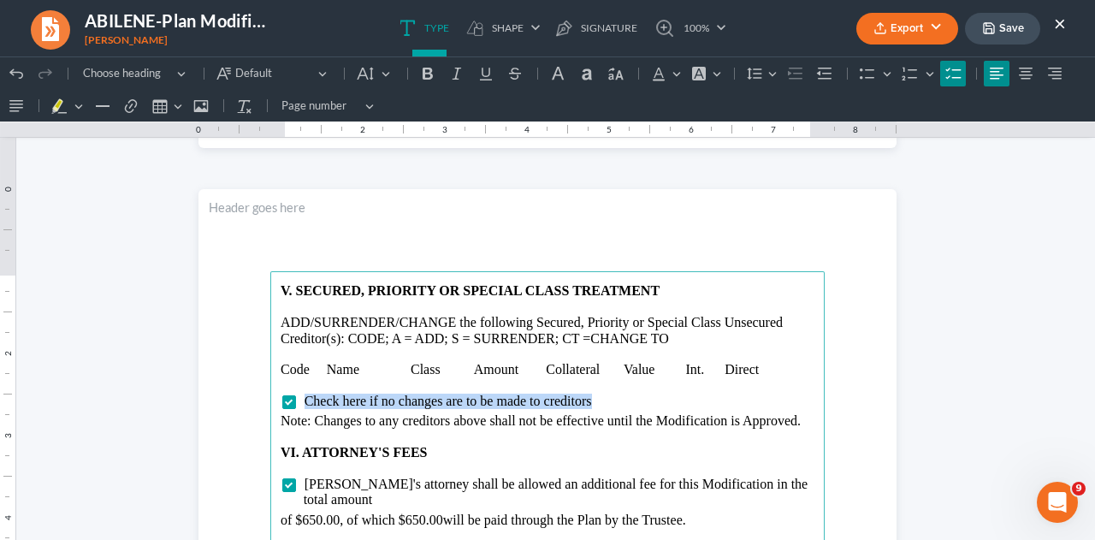
drag, startPoint x: 294, startPoint y: 397, endPoint x: 609, endPoint y: 399, distance: 314.8
click at [609, 399] on ul "Check here if no changes are to be made to creditors" at bounding box center [548, 400] width 534 height 15
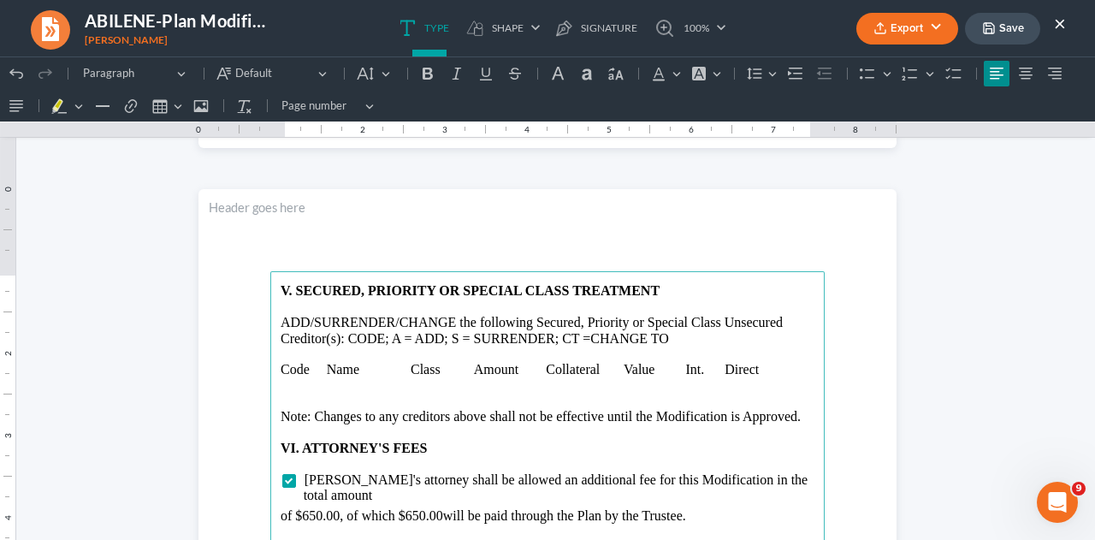
click at [155, 109] on icon "Editor toolbar" at bounding box center [159, 106] width 17 height 17
click at [241, 132] on div "Editor toolbar" at bounding box center [245, 131] width 10 height 9
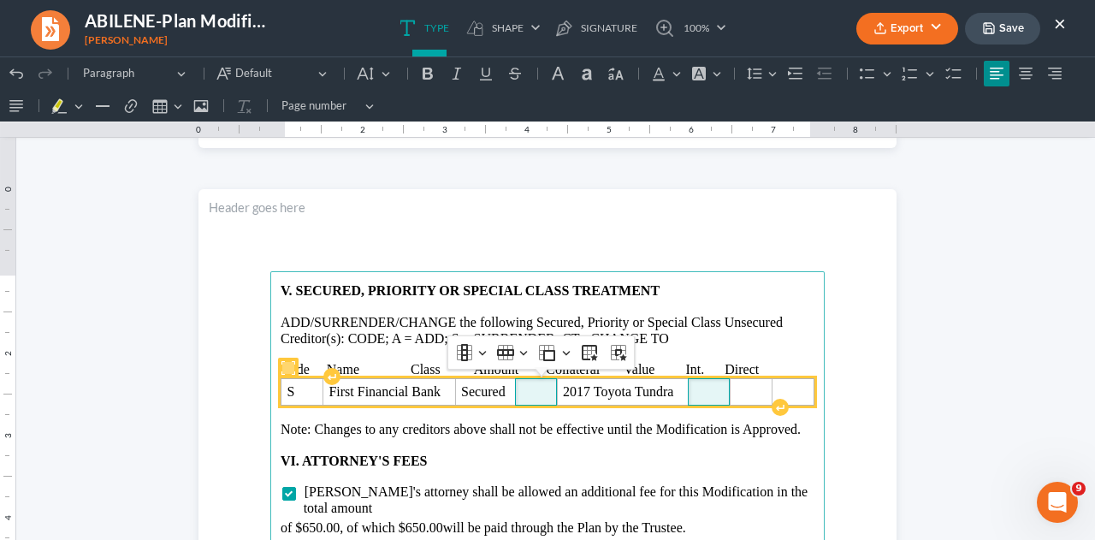
click at [525, 393] on span "Rich Text Editor, page-3-main" at bounding box center [536, 391] width 30 height 15
click at [721, 392] on span "Rich Text Editor, page-3-main" at bounding box center [715, 391] width 27 height 15
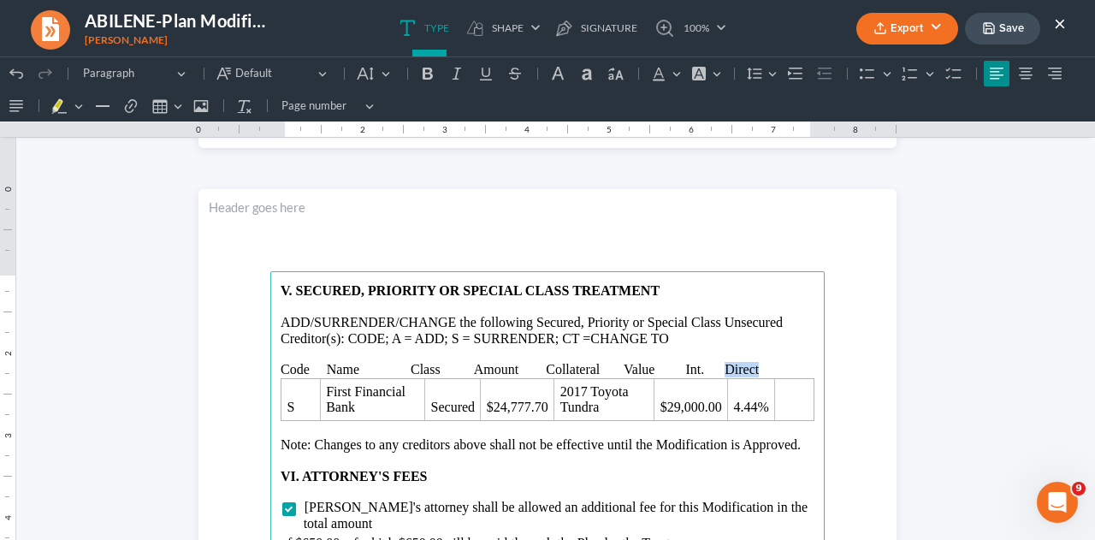
drag, startPoint x: 720, startPoint y: 370, endPoint x: 756, endPoint y: 371, distance: 35.9
click at [756, 370] on p "Code Name Class Amount Collateral Value Int. Direct" at bounding box center [548, 369] width 534 height 15
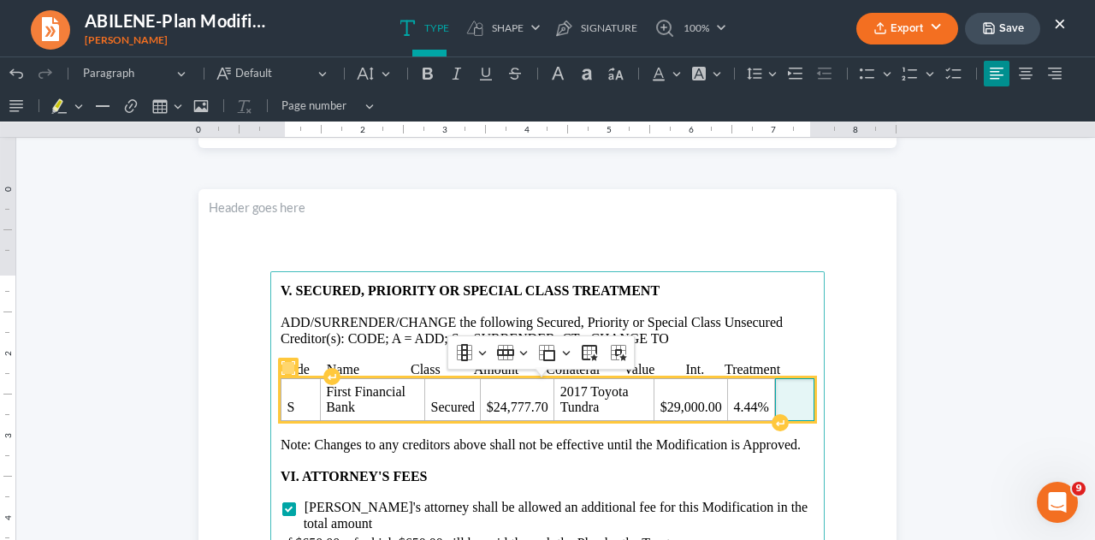
click at [781, 402] on span "Rich Text Editor, page-3-main" at bounding box center [794, 406] width 27 height 15
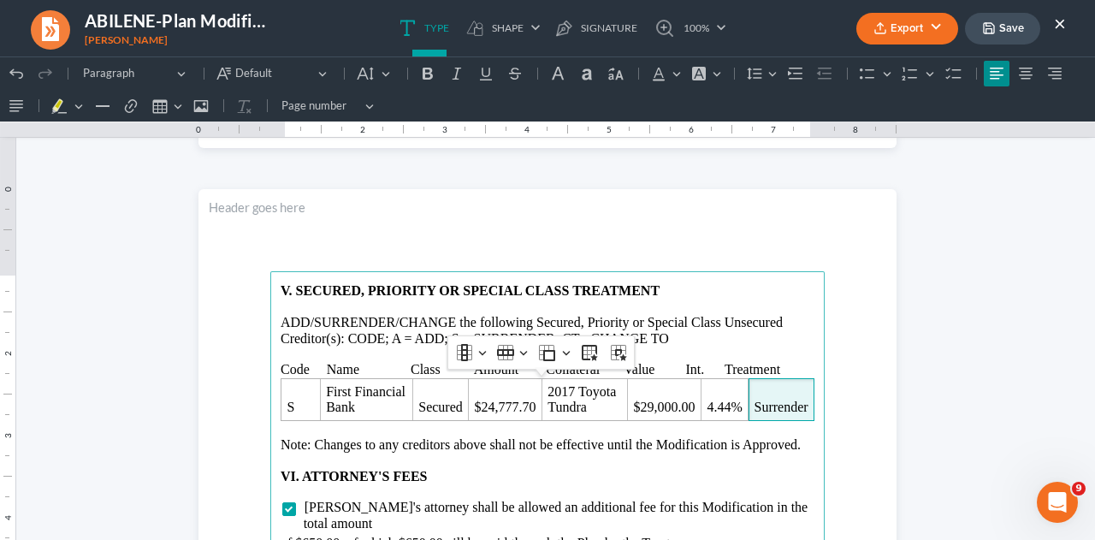
click at [398, 366] on p "Code Name Class Amount Collateral Value Int. Treatment" at bounding box center [548, 369] width 534 height 15
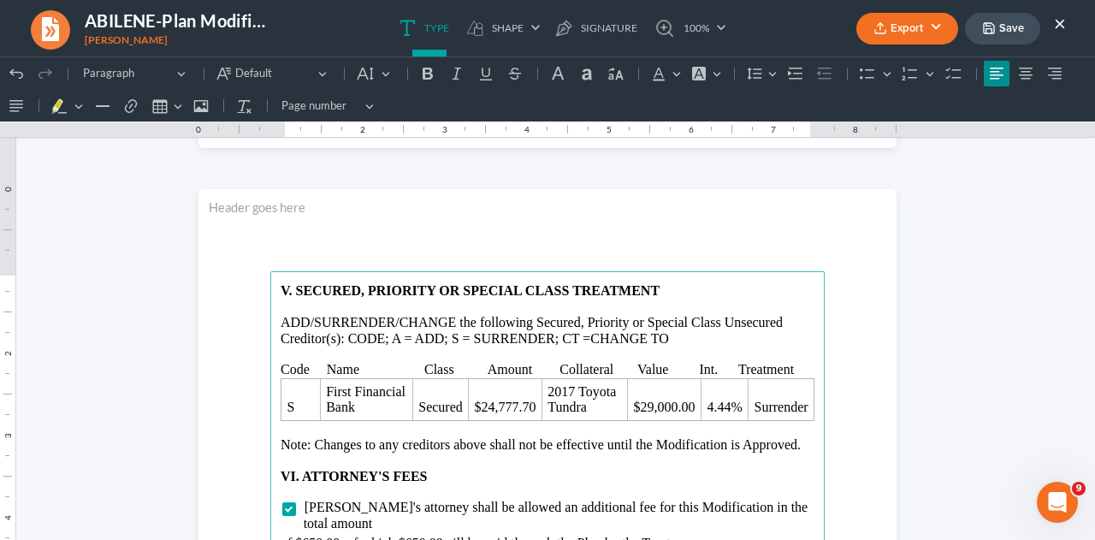
click at [481, 365] on p "Code Name Class Amount Collateral Value Int. Treatment" at bounding box center [548, 369] width 534 height 15
click at [685, 369] on p "Code Name Class Amount Collateral Value Int. Treatment" at bounding box center [548, 369] width 534 height 15
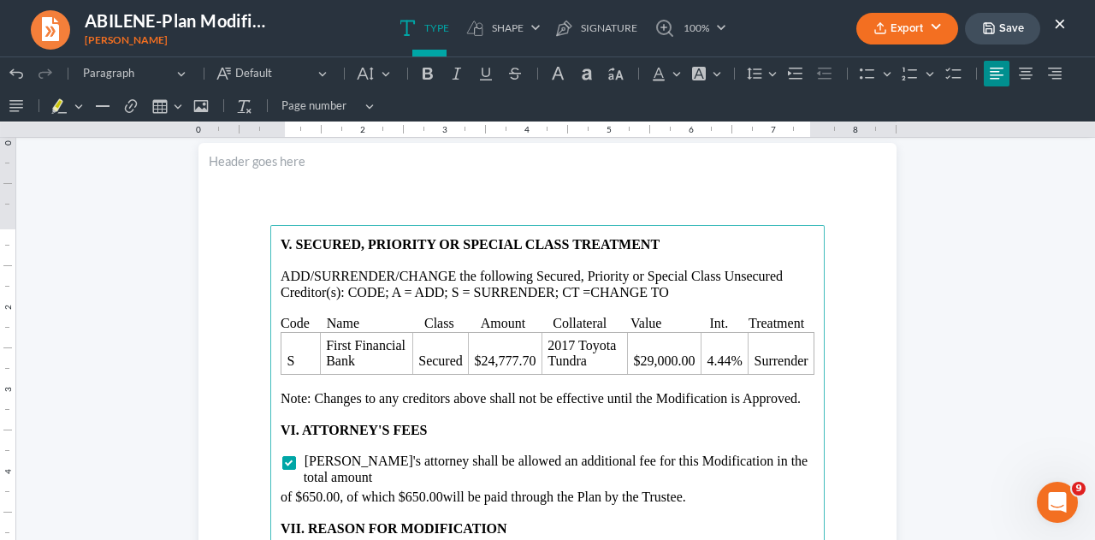
scroll to position [2908, 0]
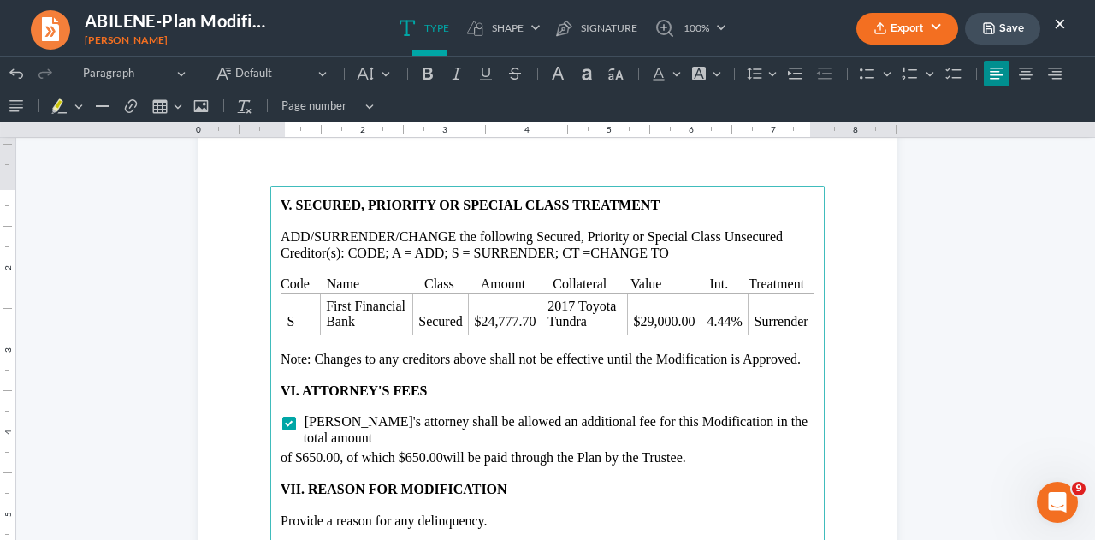
click at [421, 342] on p "Rich Text Editor, page-3-main" at bounding box center [548, 342] width 534 height 15
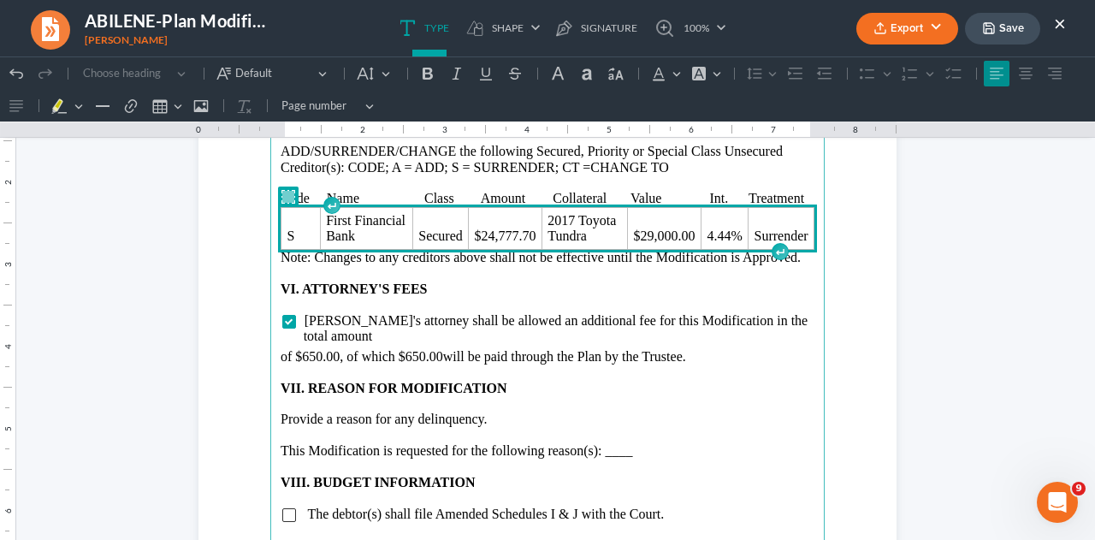
scroll to position [3079, 0]
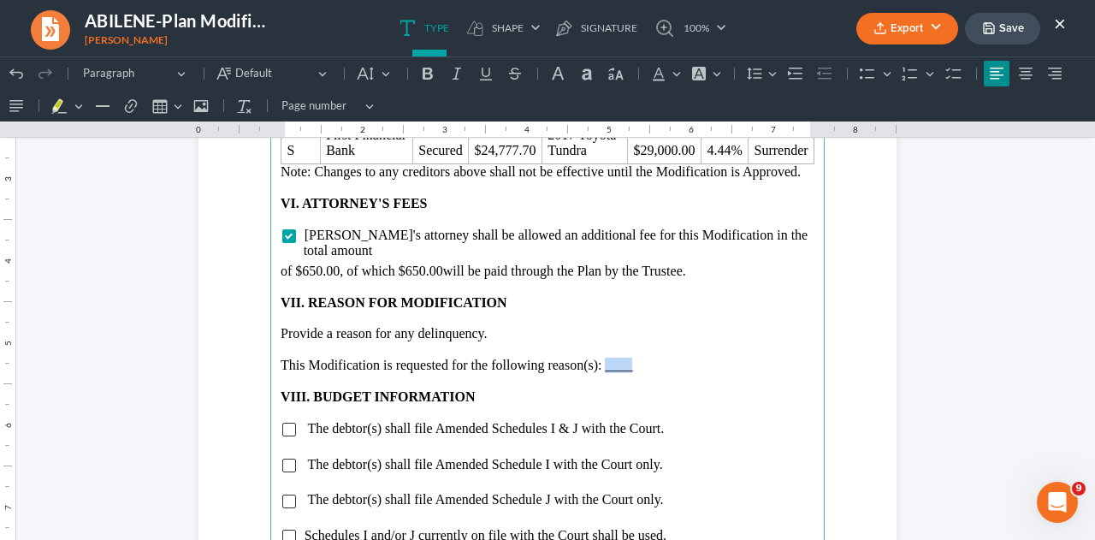
drag, startPoint x: 600, startPoint y: 350, endPoint x: 645, endPoint y: 353, distance: 44.6
click at [645, 358] on p "This Modification is requested for the following reason(s): ____" at bounding box center [548, 365] width 534 height 15
click at [282, 423] on input "Rich Text Editor, page-3-main" at bounding box center [289, 430] width 14 height 14
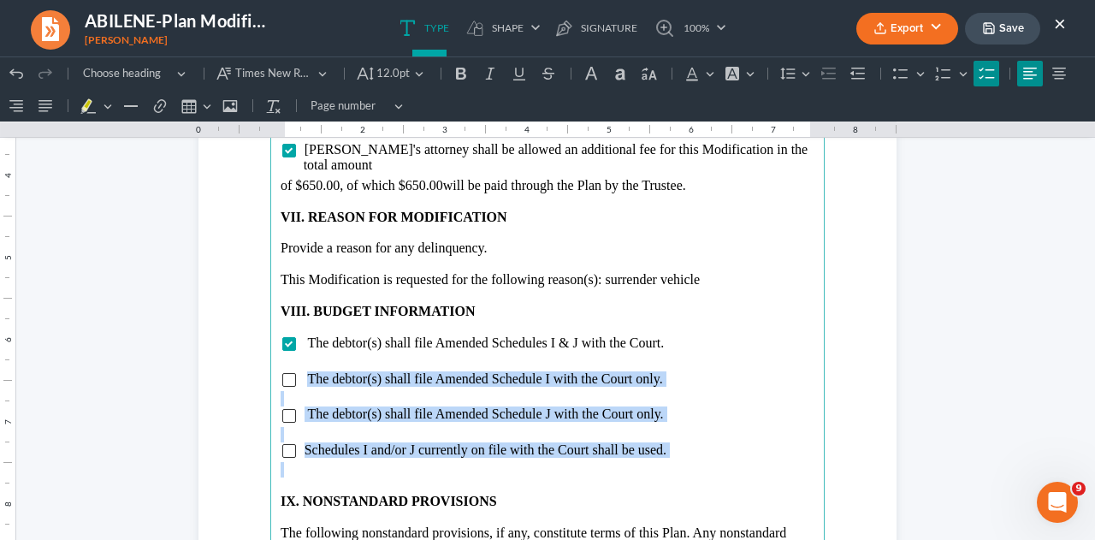
drag, startPoint x: 303, startPoint y: 361, endPoint x: 691, endPoint y: 447, distance: 397.8
click at [691, 447] on main "V. SECURED, PRIORITY OR SPECIAL CLASS TREATMENT ADD/SURRENDER/CHANGE the follow…" at bounding box center [547, 298] width 554 height 739
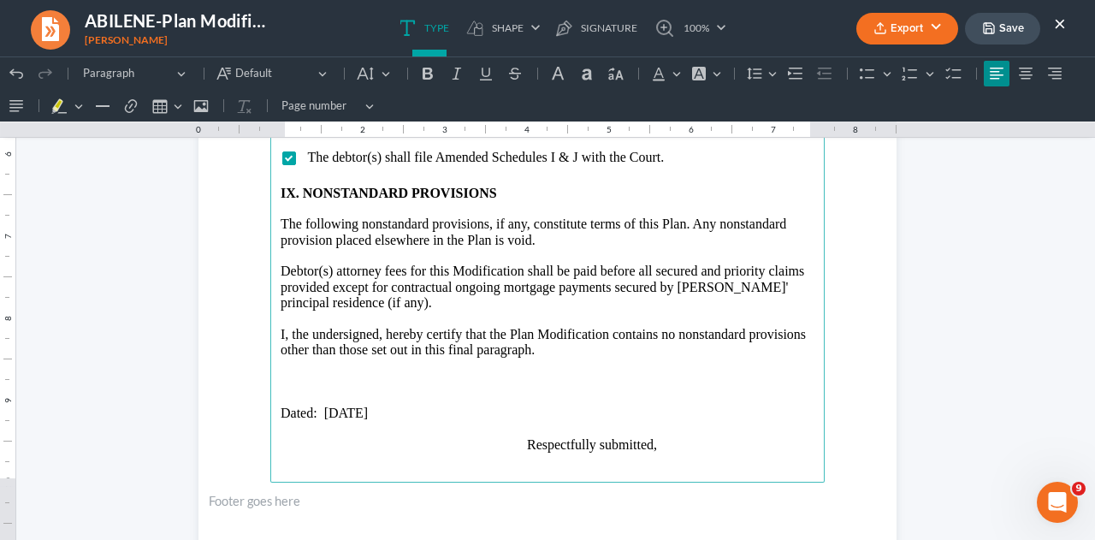
scroll to position [3421, 0]
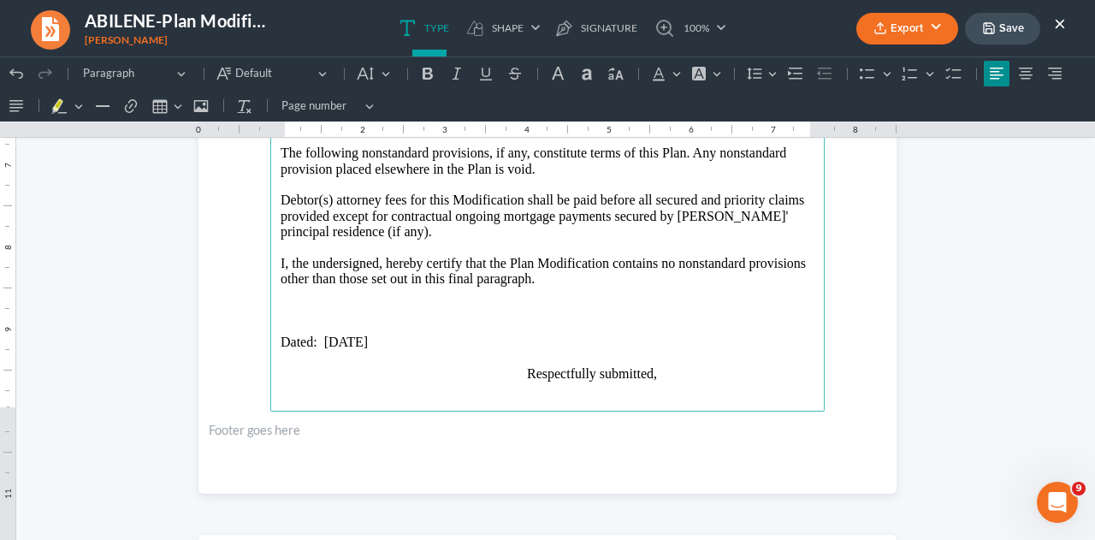
click at [348, 334] on p "Dated: [DATE]" at bounding box center [548, 341] width 534 height 15
click at [281, 319] on p "Rich Text Editor, page-3-main" at bounding box center [548, 326] width 534 height 15
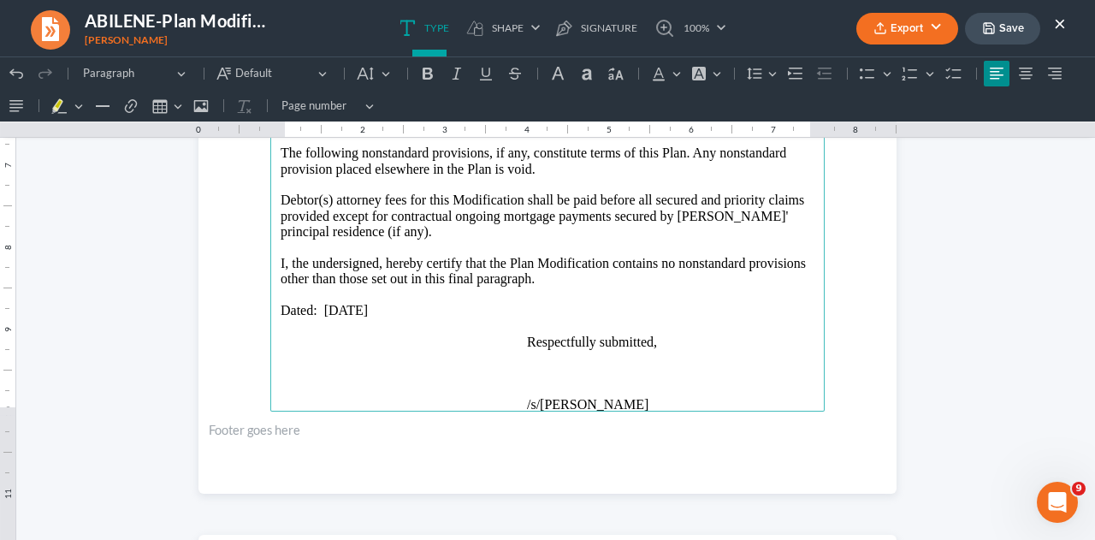
click at [561, 381] on p "Rich Text Editor, page-3-main" at bounding box center [548, 388] width 534 height 15
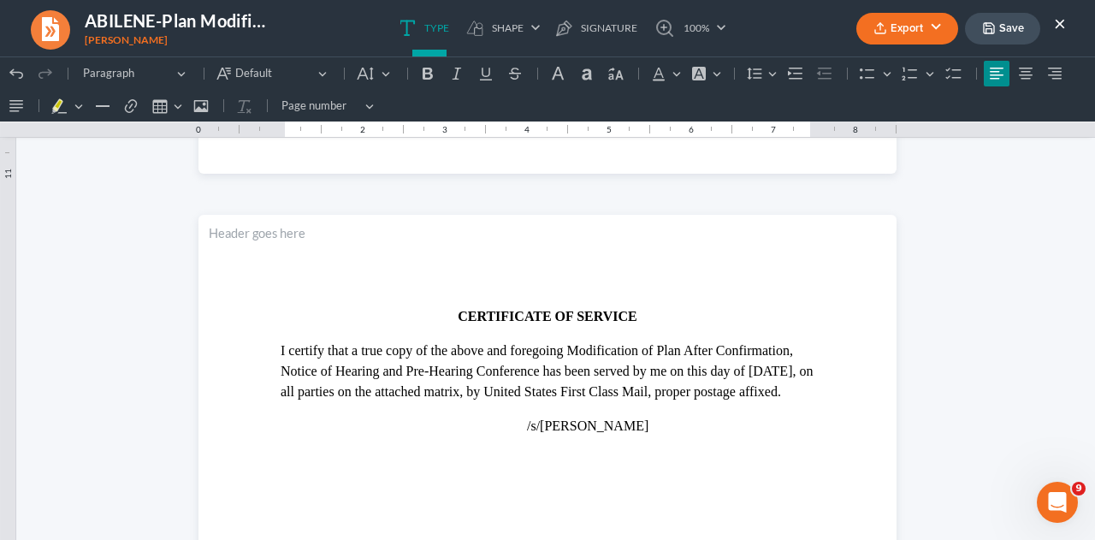
scroll to position [3763, 0]
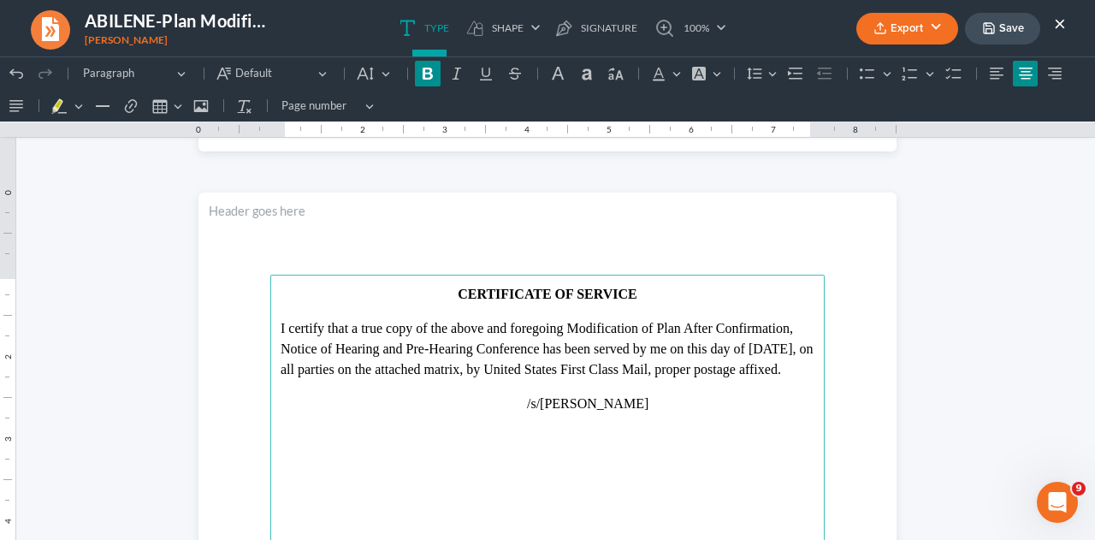
click at [314, 369] on p "I certify that a true copy of the above and foregoing Modification of Plan Afte…" at bounding box center [548, 349] width 534 height 62
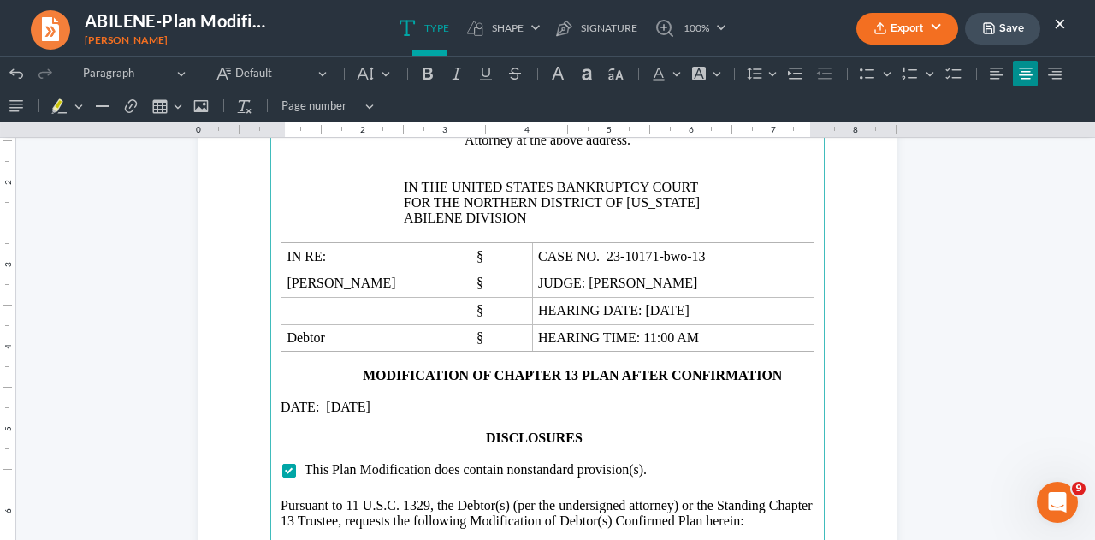
scroll to position [855, 0]
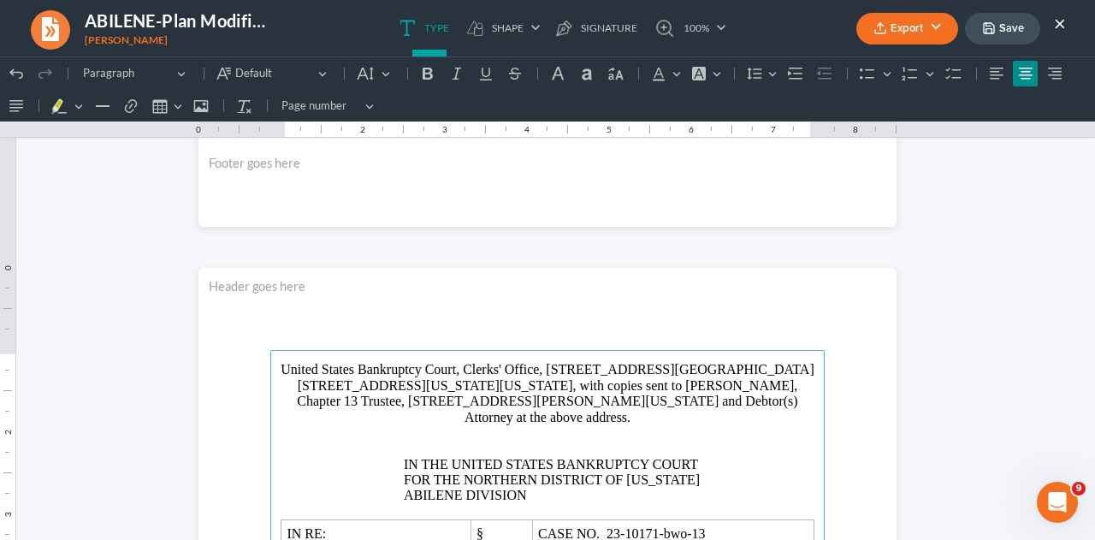
click at [1021, 25] on button "Save" at bounding box center [1002, 29] width 75 height 32
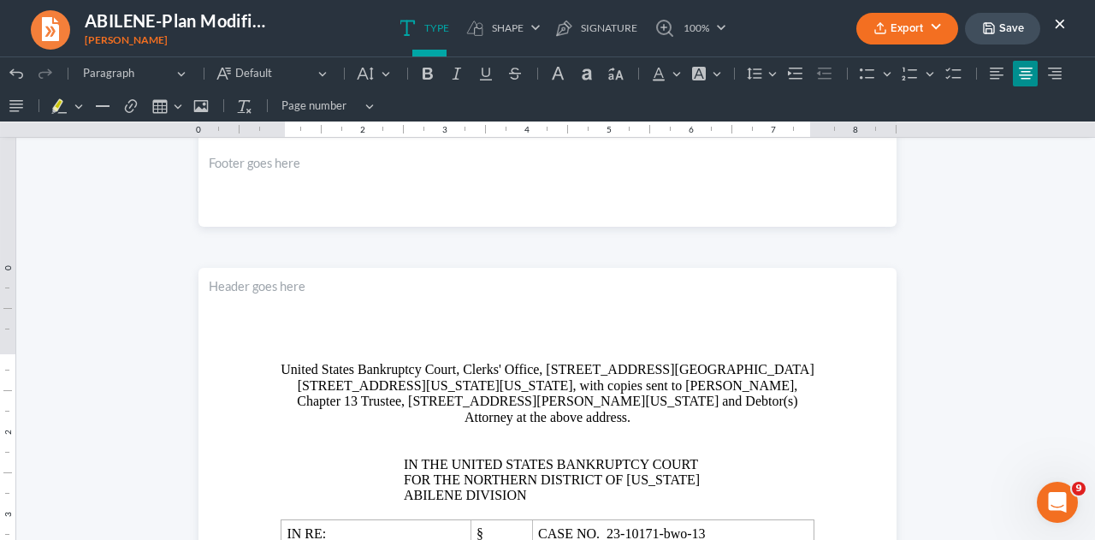
click at [901, 27] on button "Export" at bounding box center [907, 29] width 102 height 32
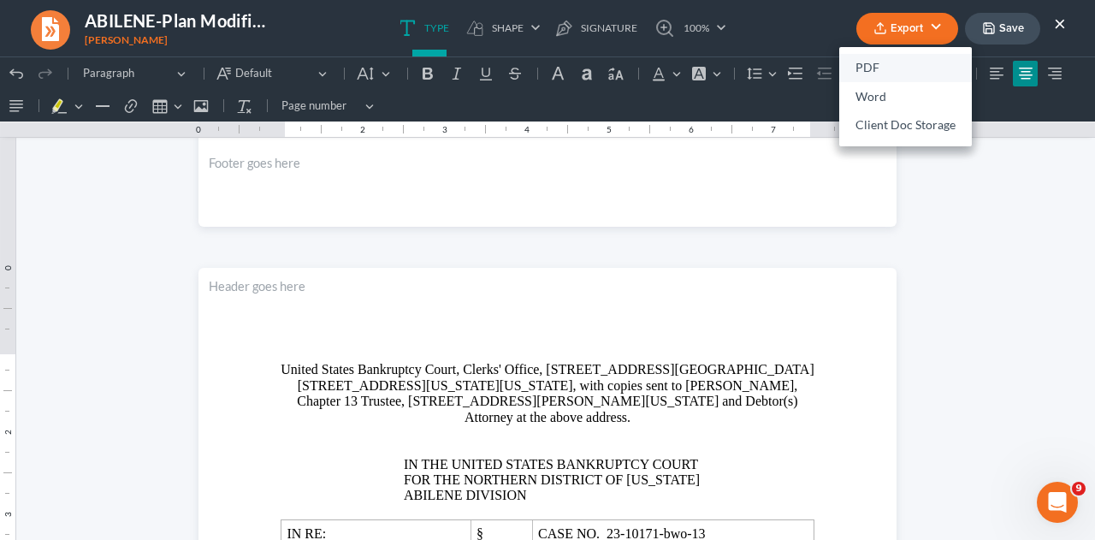
click at [881, 62] on link "PDF" at bounding box center [905, 68] width 133 height 29
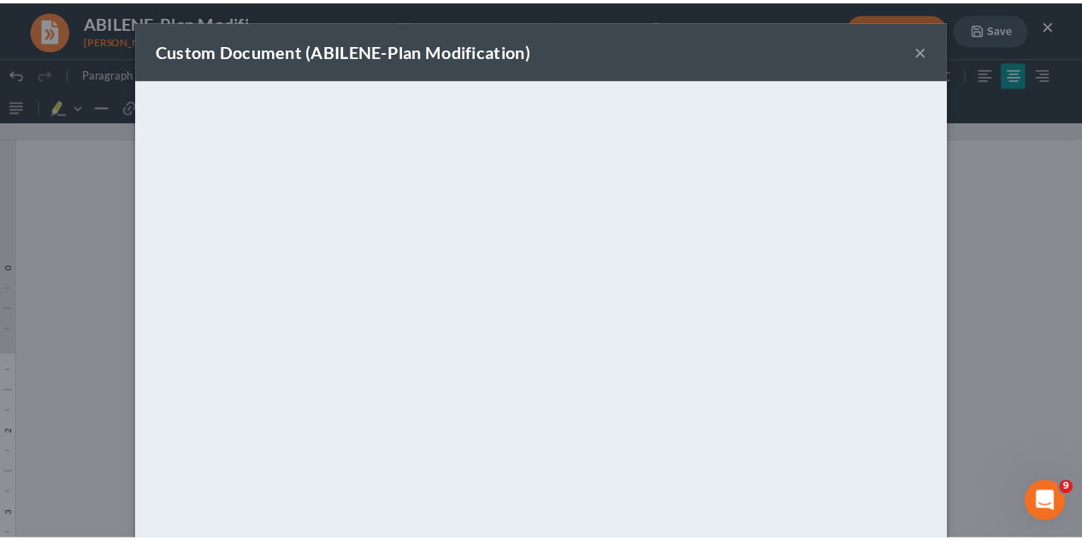
scroll to position [174, 0]
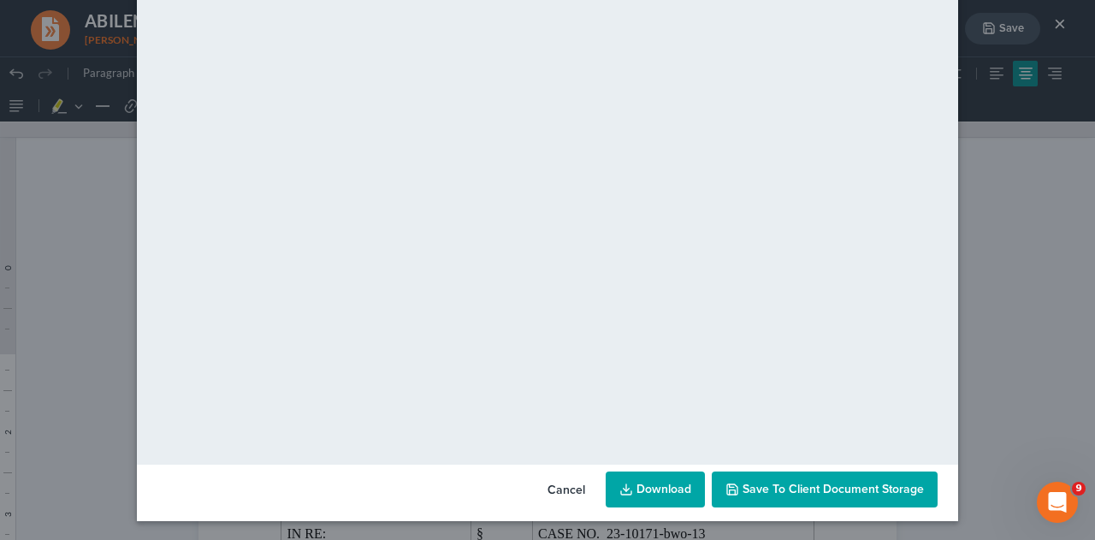
click at [890, 487] on span "Save to Client Document Storage" at bounding box center [832, 489] width 181 height 15
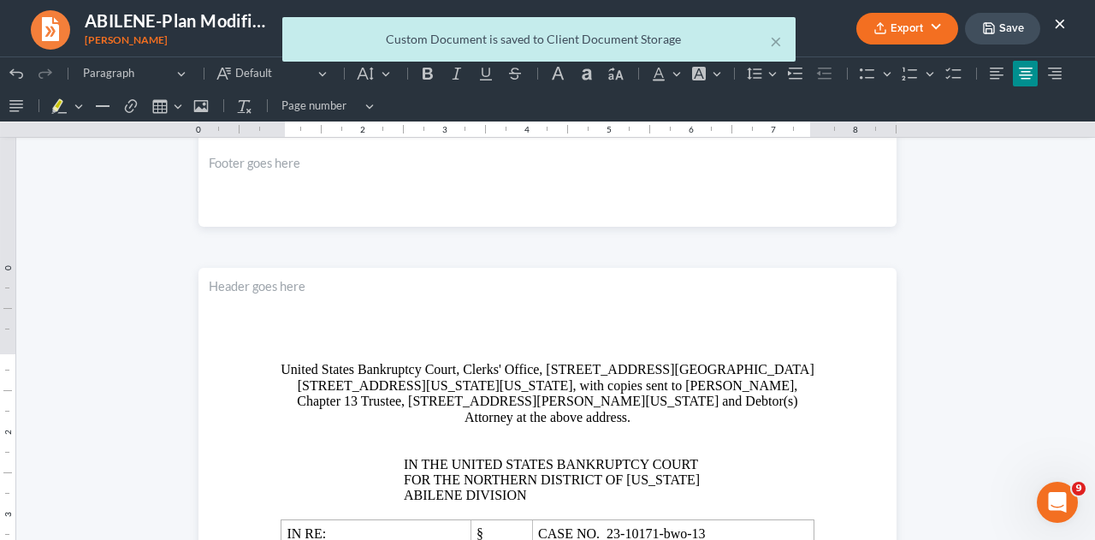
click at [1059, 25] on div "× Custom Document is saved to Client Document Storage" at bounding box center [538, 43] width 1095 height 53
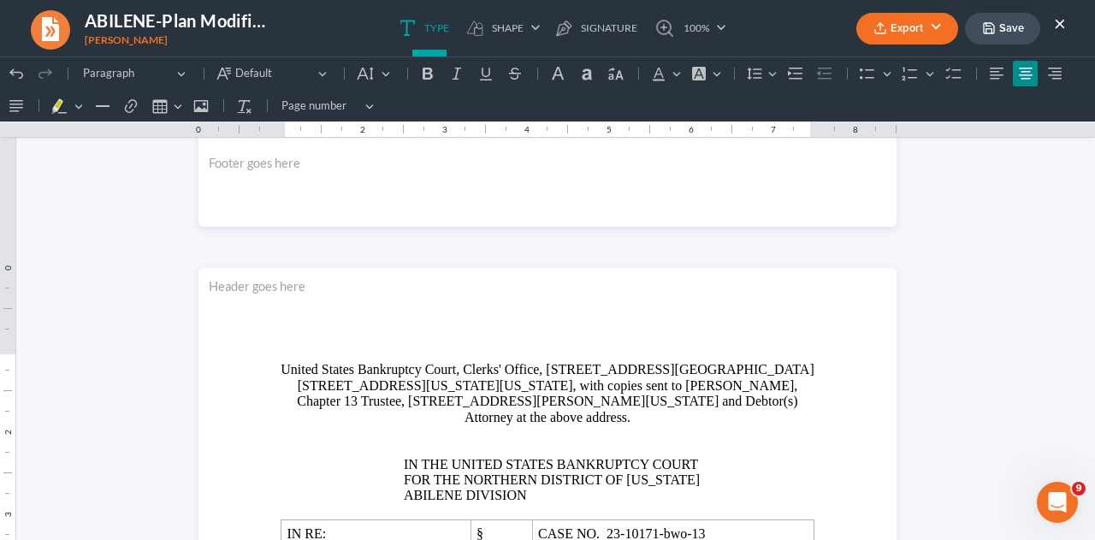
click at [1059, 25] on button "×" at bounding box center [1060, 23] width 12 height 21
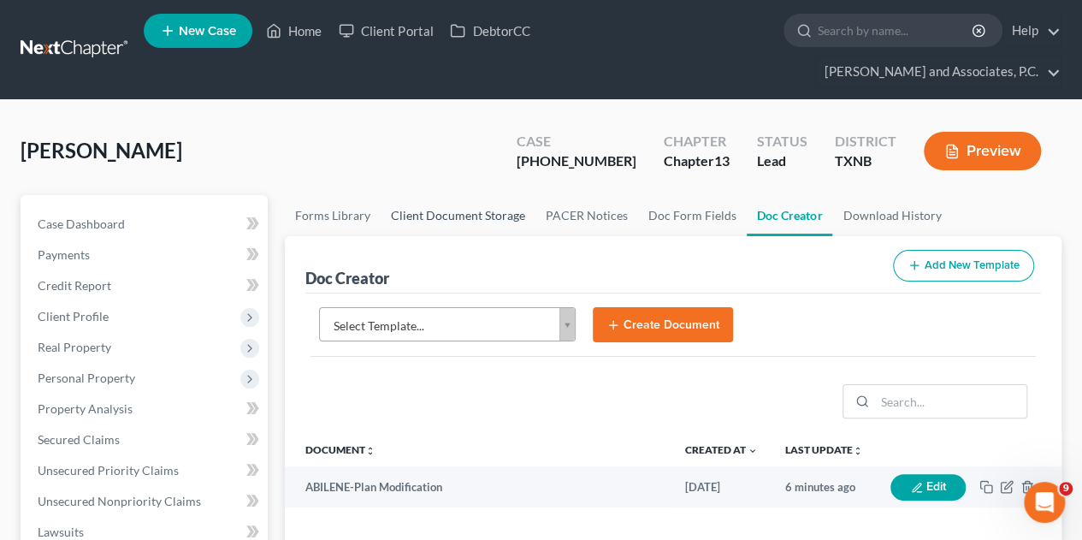
click at [474, 195] on link "Client Document Storage" at bounding box center [458, 215] width 155 height 41
